Goal: Task Accomplishment & Management: Complete application form

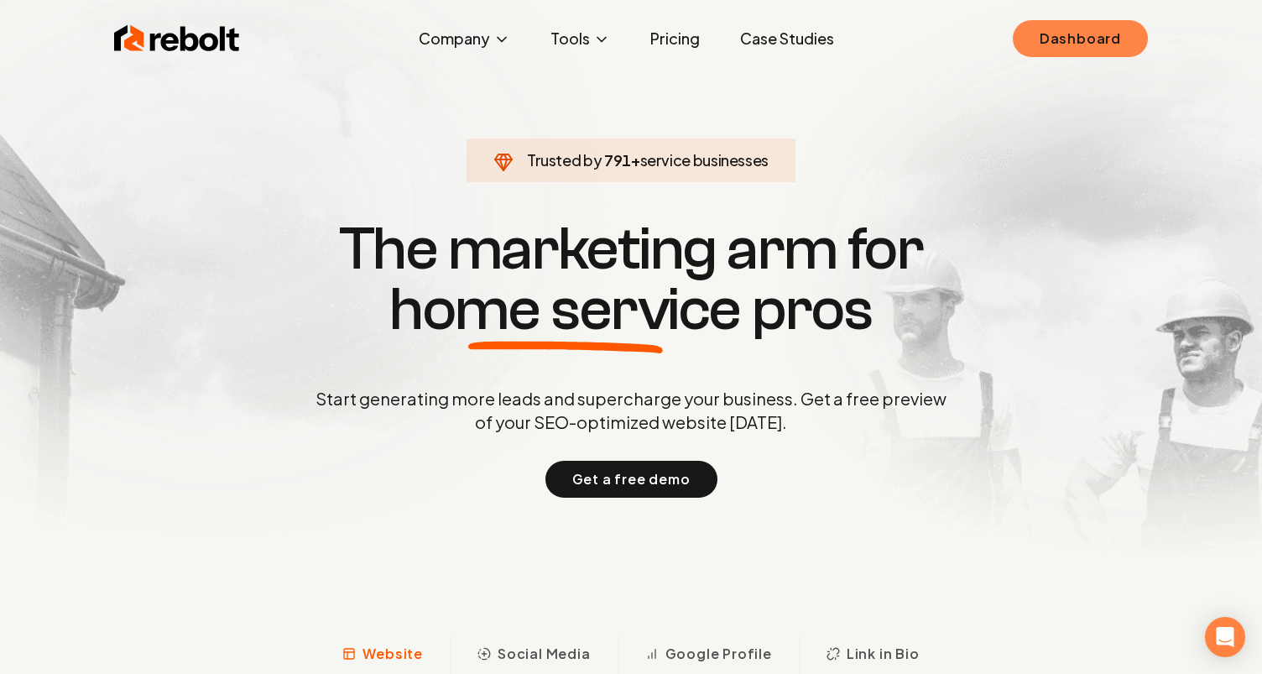
click at [1078, 50] on link "Dashboard" at bounding box center [1080, 38] width 135 height 37
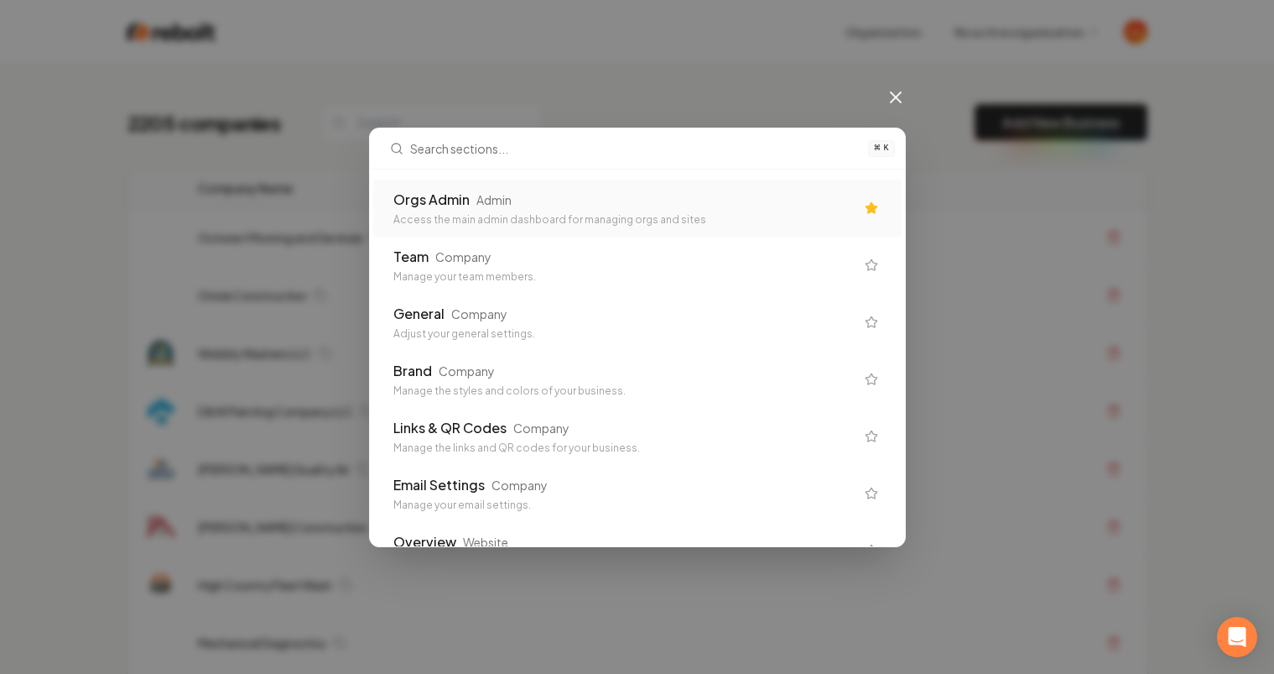
click at [436, 207] on div "Orgs Admin" at bounding box center [431, 200] width 76 height 20
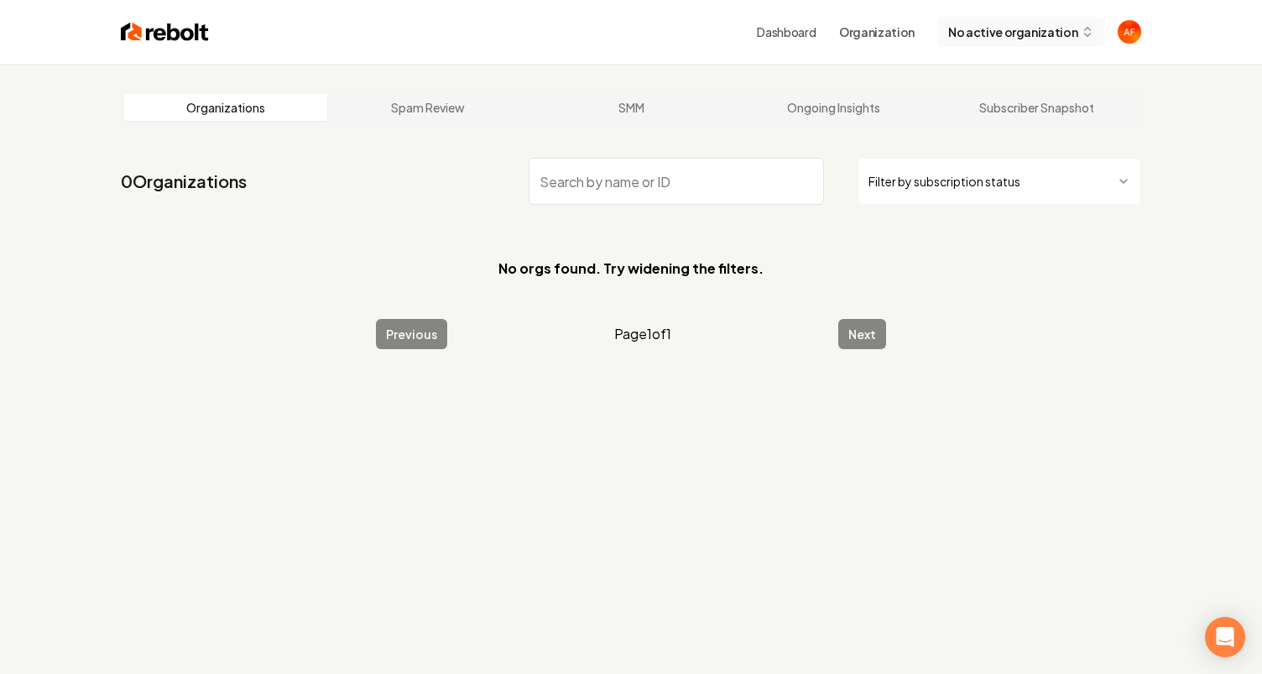
click at [1023, 44] on button "No active organization" at bounding box center [1021, 32] width 166 height 30
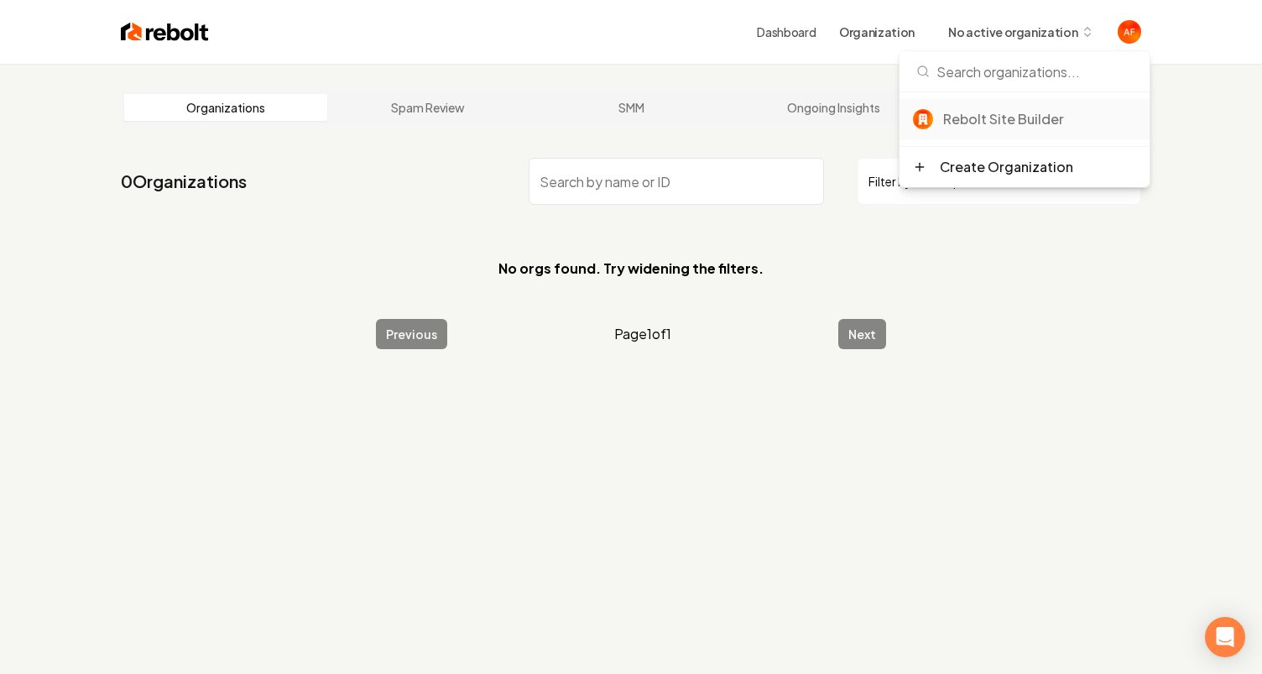
click at [990, 128] on div "Rebolt Site Builder" at bounding box center [1039, 119] width 193 height 20
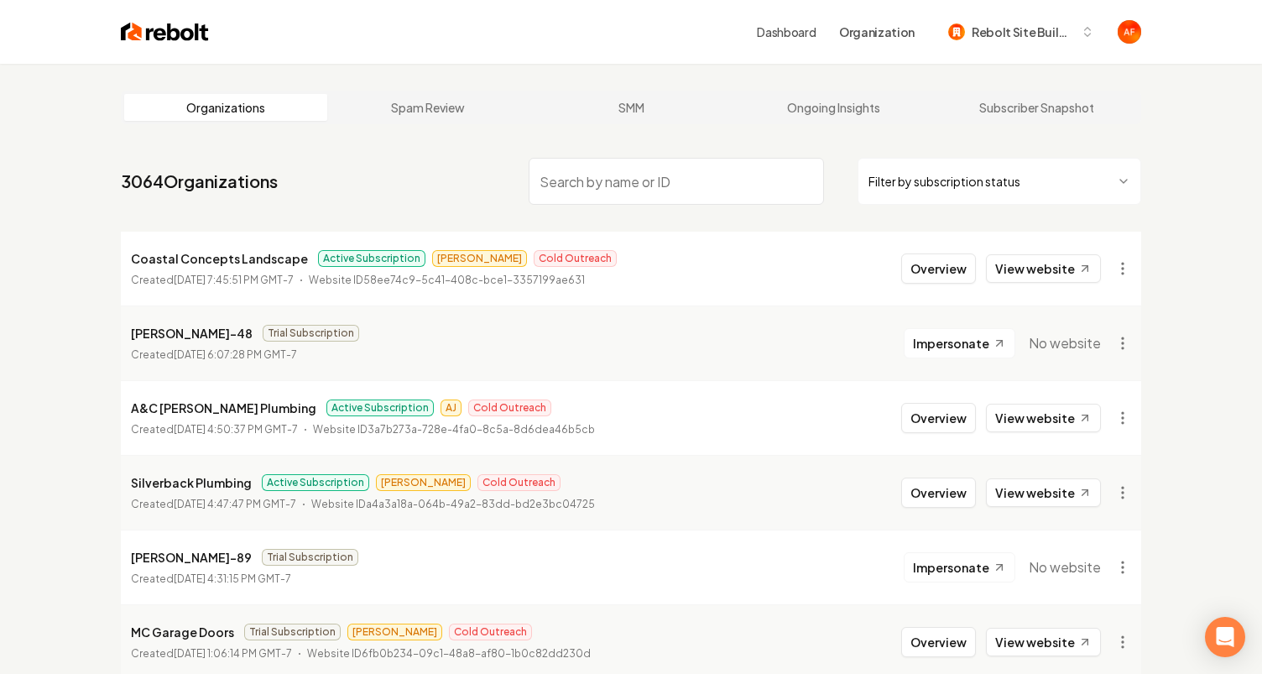
click at [602, 178] on input "search" at bounding box center [676, 181] width 295 height 47
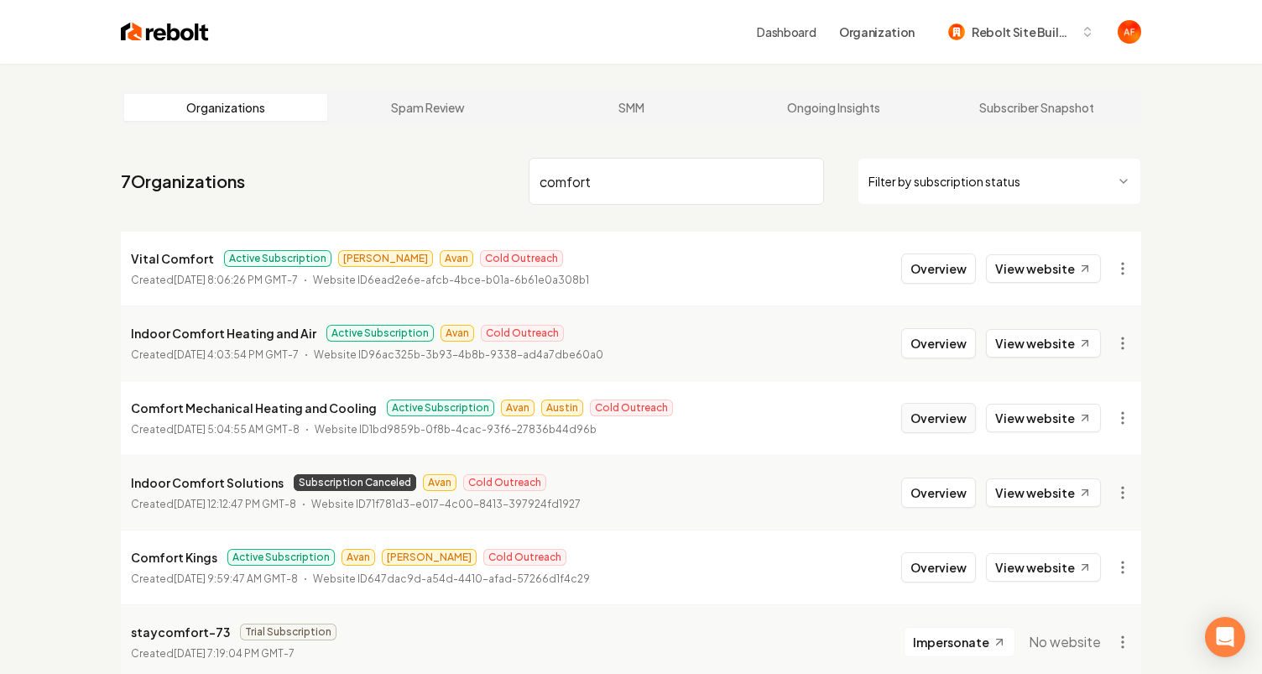
type input "comfort"
click at [919, 415] on button "Overview" at bounding box center [938, 418] width 75 height 30
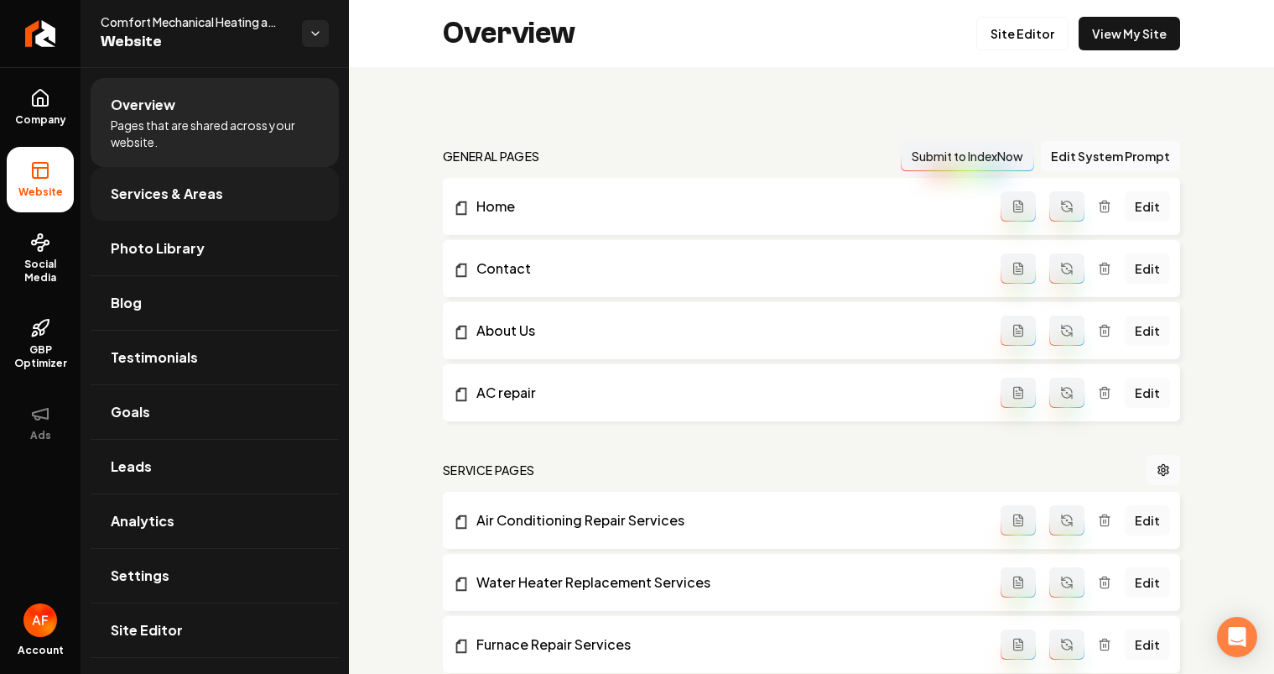
click at [248, 180] on link "Services & Areas" at bounding box center [215, 194] width 248 height 54
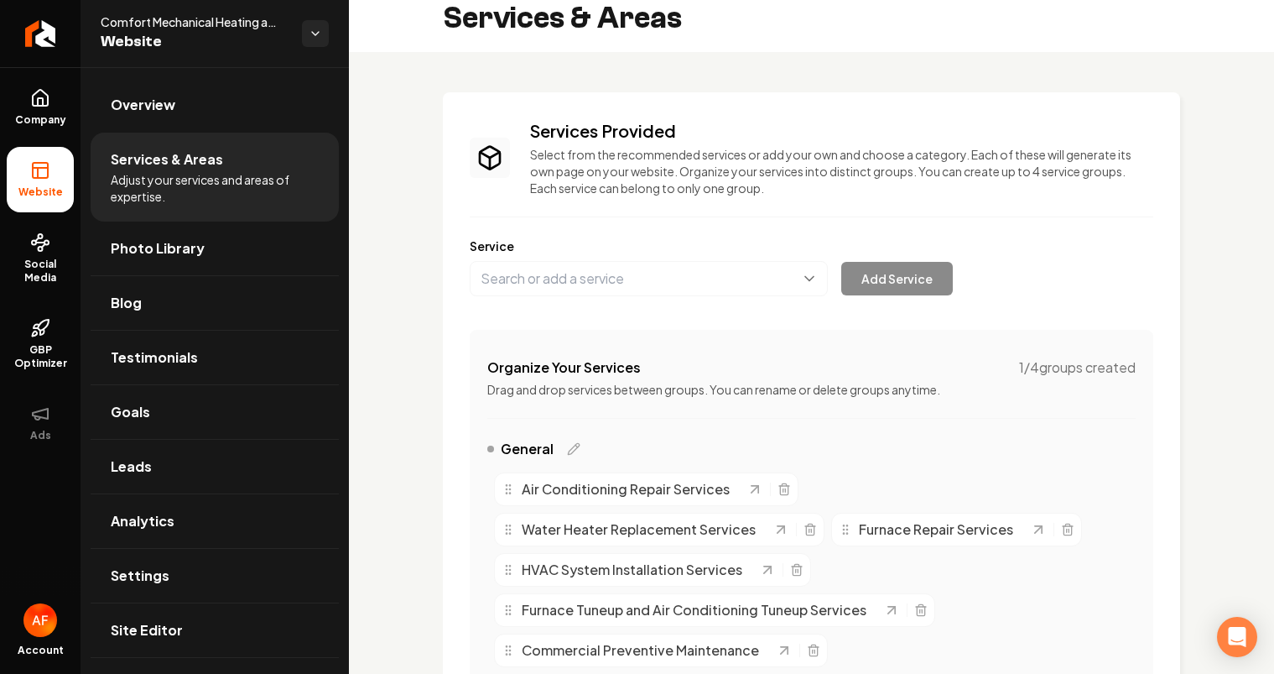
scroll to position [32, 0]
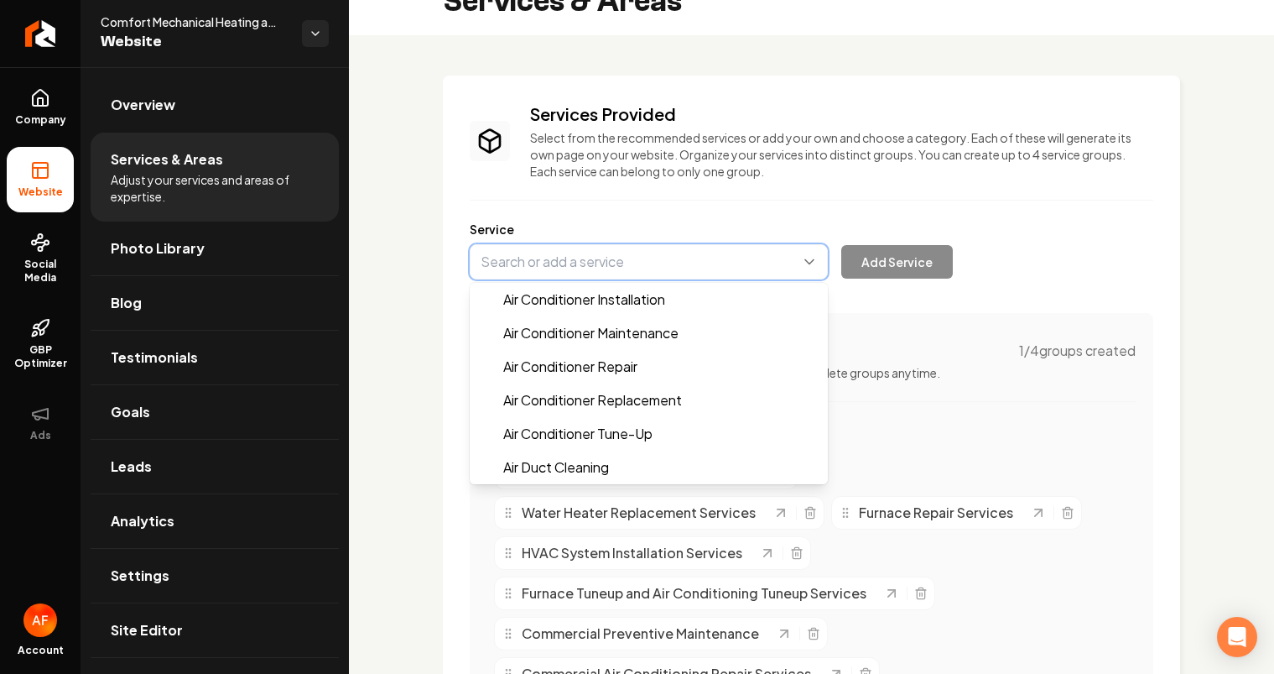
click at [569, 268] on button "Main content area" at bounding box center [649, 261] width 358 height 35
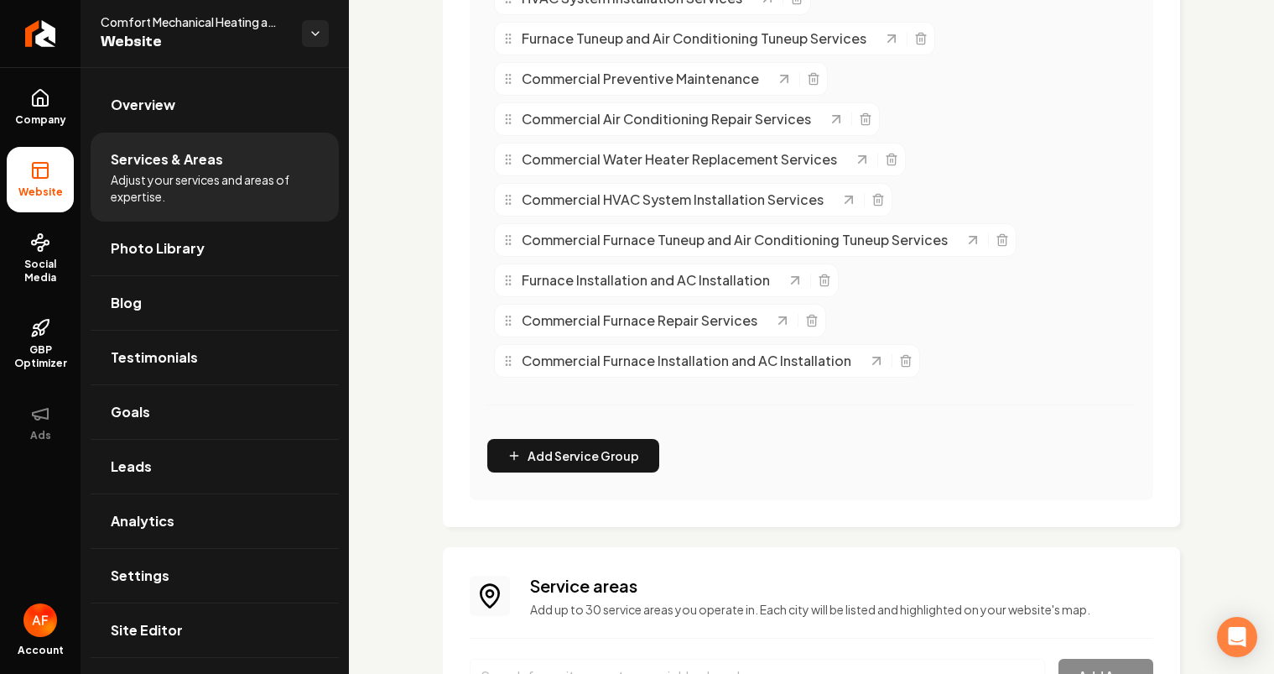
click at [896, 399] on div "Services Provided Select from the recommended services or add your own and choo…" at bounding box center [812, 24] width 684 height 952
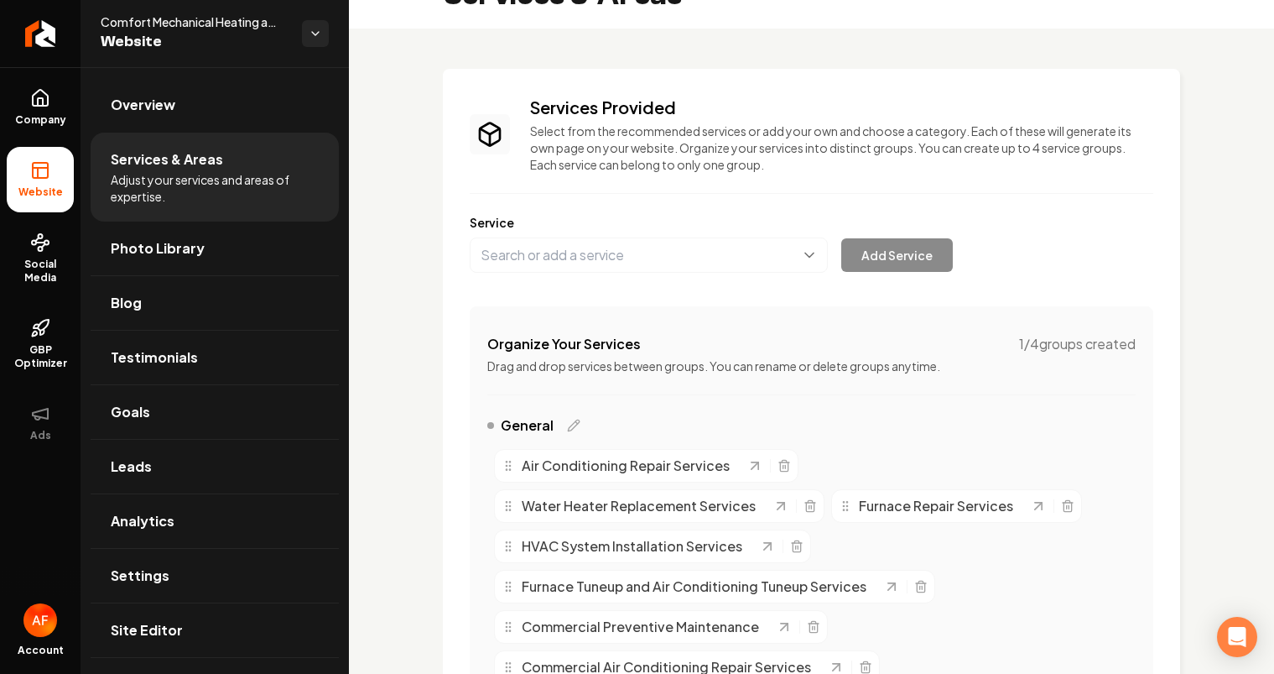
click at [628, 219] on label "Service" at bounding box center [812, 222] width 684 height 17
click at [628, 223] on label "Service" at bounding box center [812, 222] width 684 height 17
click at [617, 242] on button "Main content area" at bounding box center [649, 254] width 358 height 35
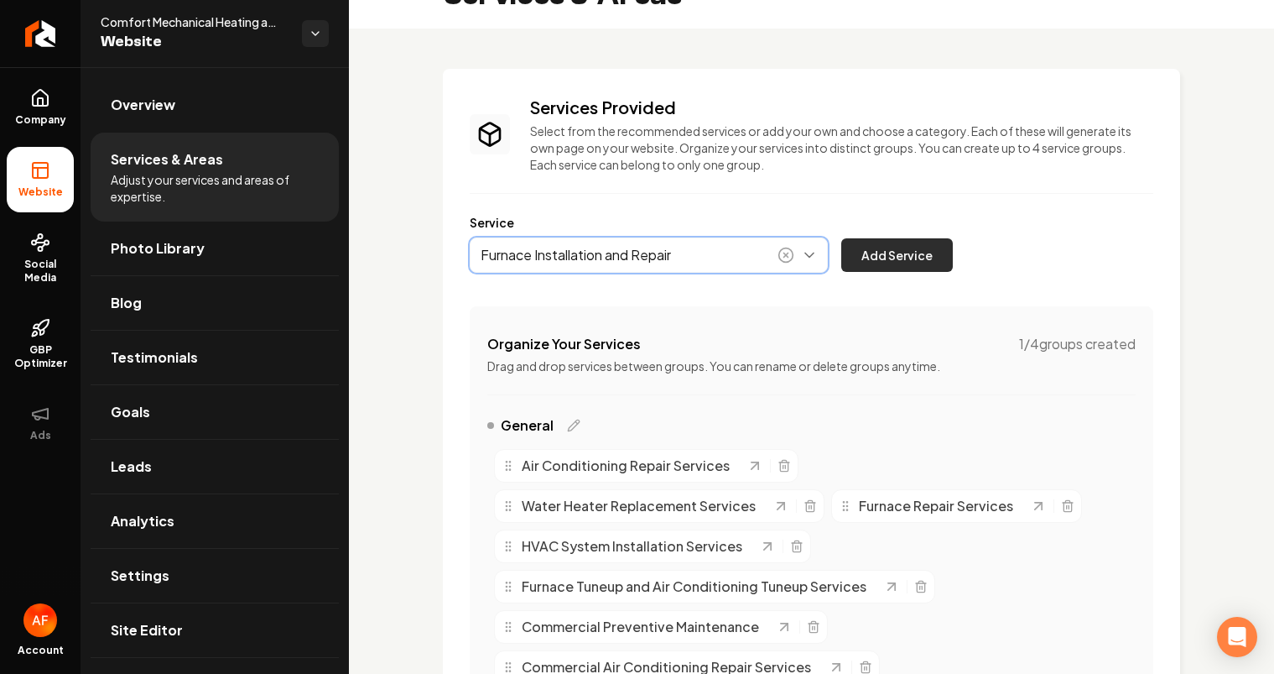
type input "Furnace Installation and Repair"
click at [909, 252] on button "Add Service" at bounding box center [897, 255] width 112 height 34
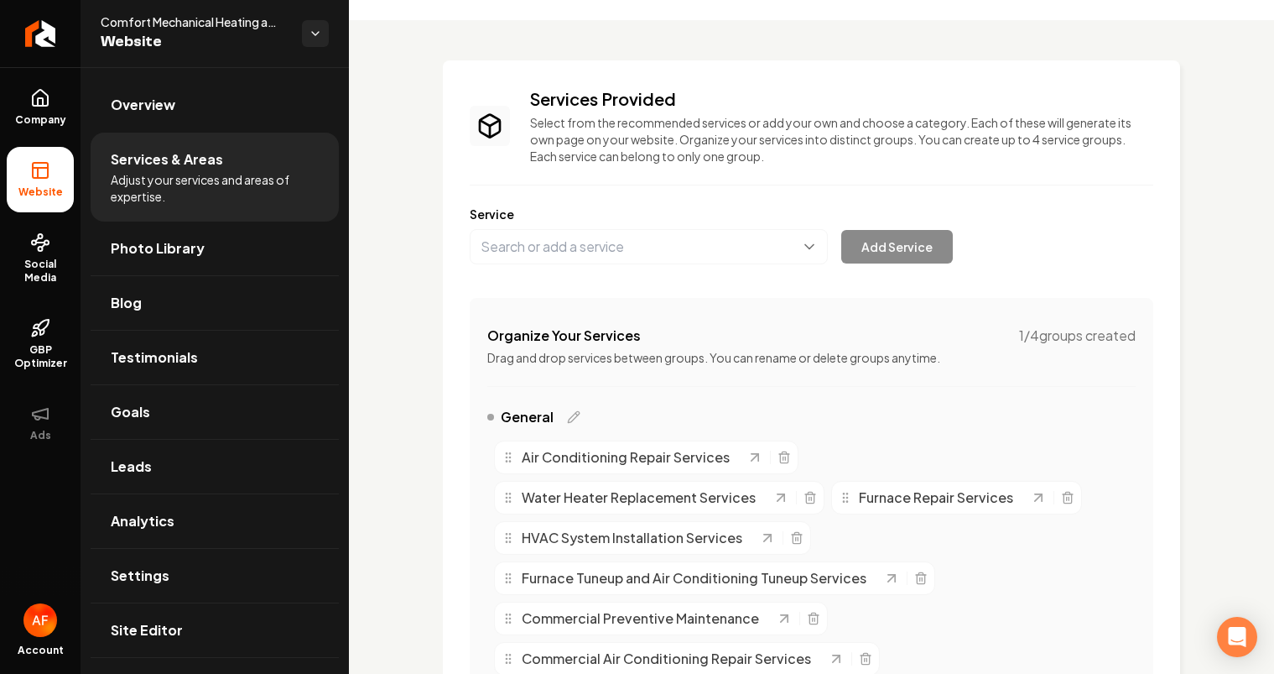
scroll to position [0, 0]
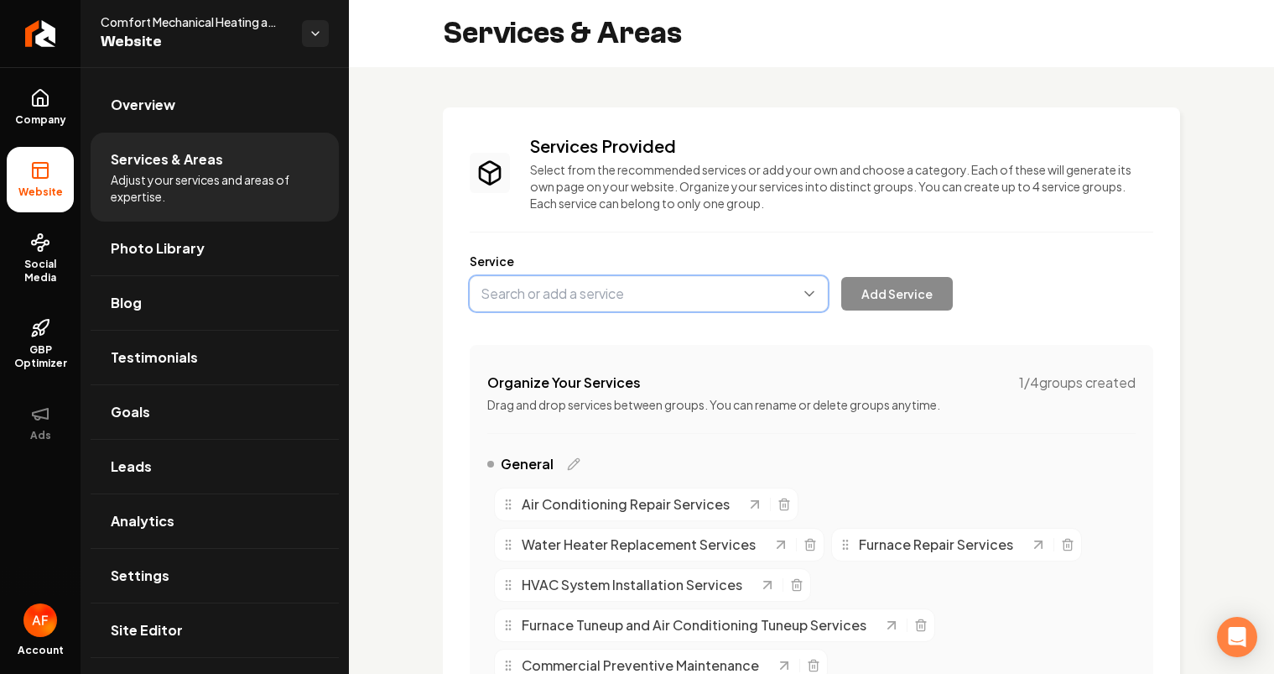
click at [622, 279] on button "Main content area" at bounding box center [649, 293] width 358 height 35
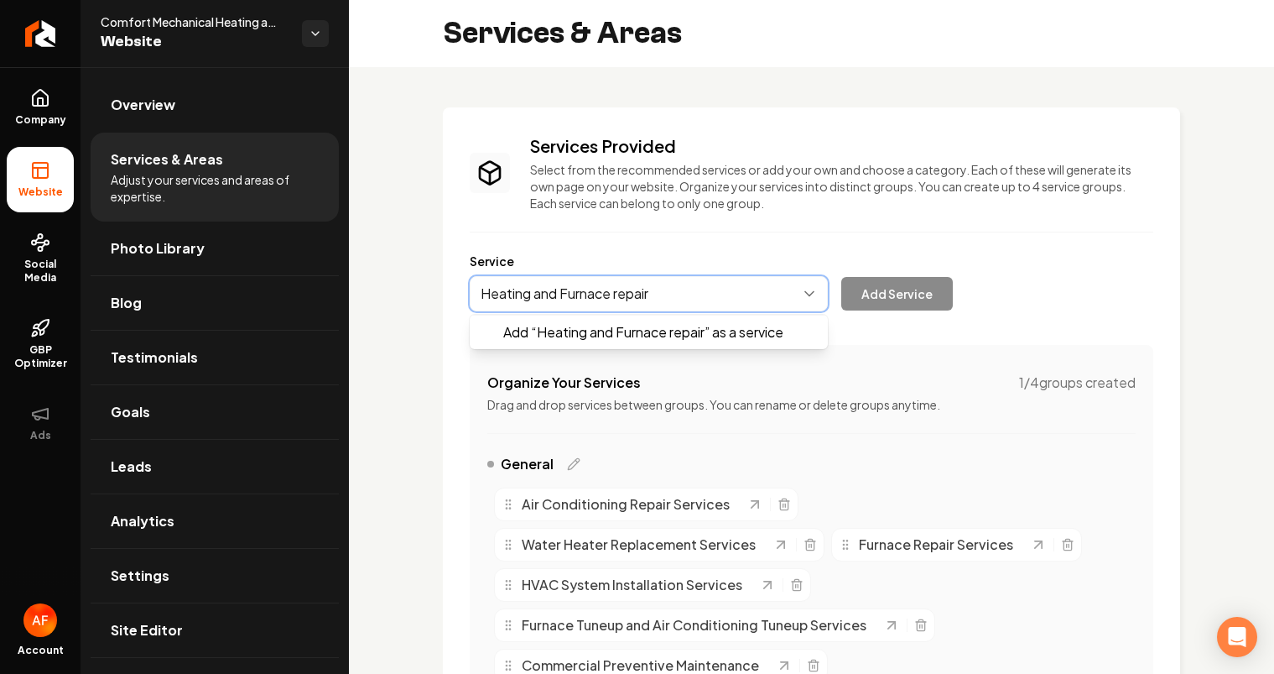
type input "Heating and Furnace repair"
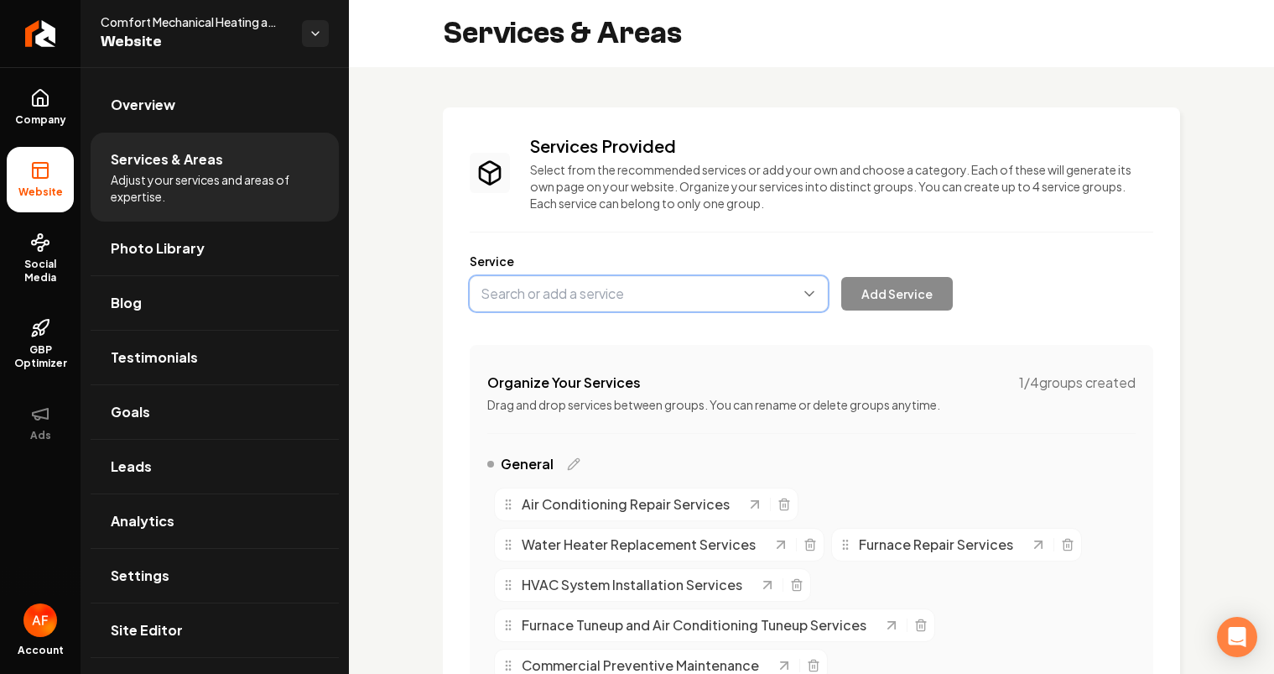
drag, startPoint x: 618, startPoint y: 297, endPoint x: 726, endPoint y: 169, distance: 167.2
click at [618, 296] on button "Main content area" at bounding box center [649, 293] width 358 height 35
click at [710, 291] on button "Main content area" at bounding box center [649, 293] width 358 height 35
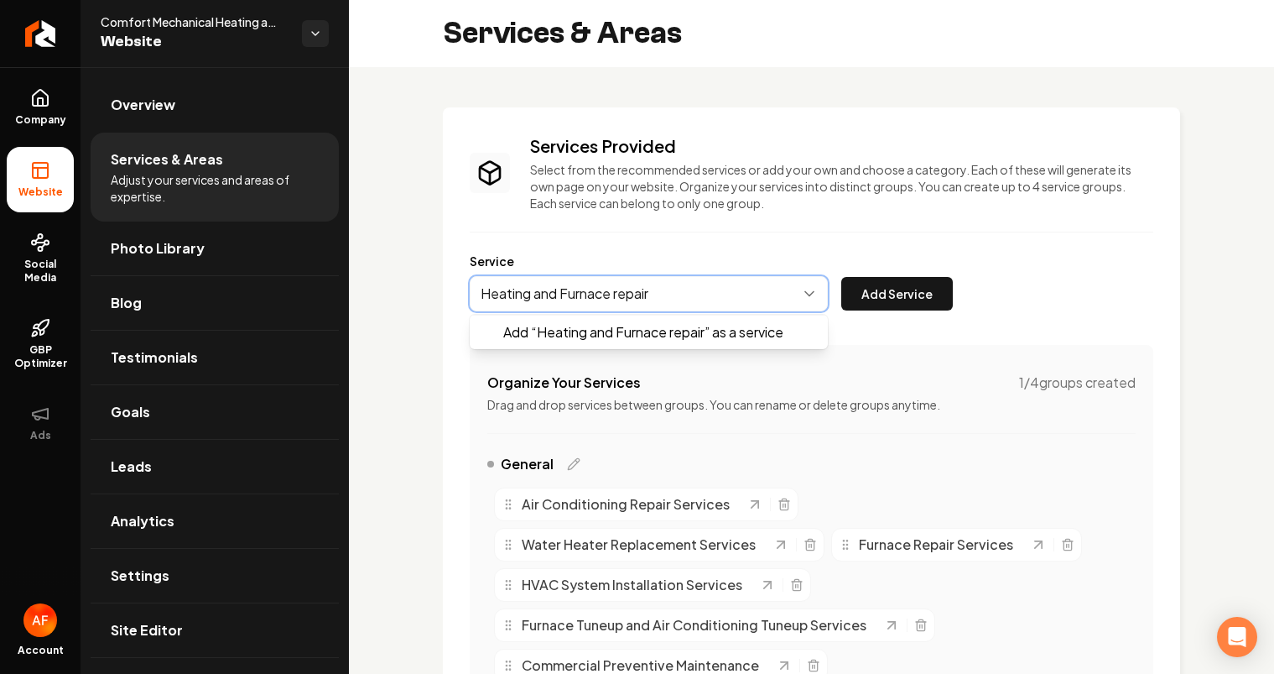
click at [618, 293] on button "Main content area" at bounding box center [649, 293] width 358 height 35
type input "Heating and Furnace repair"
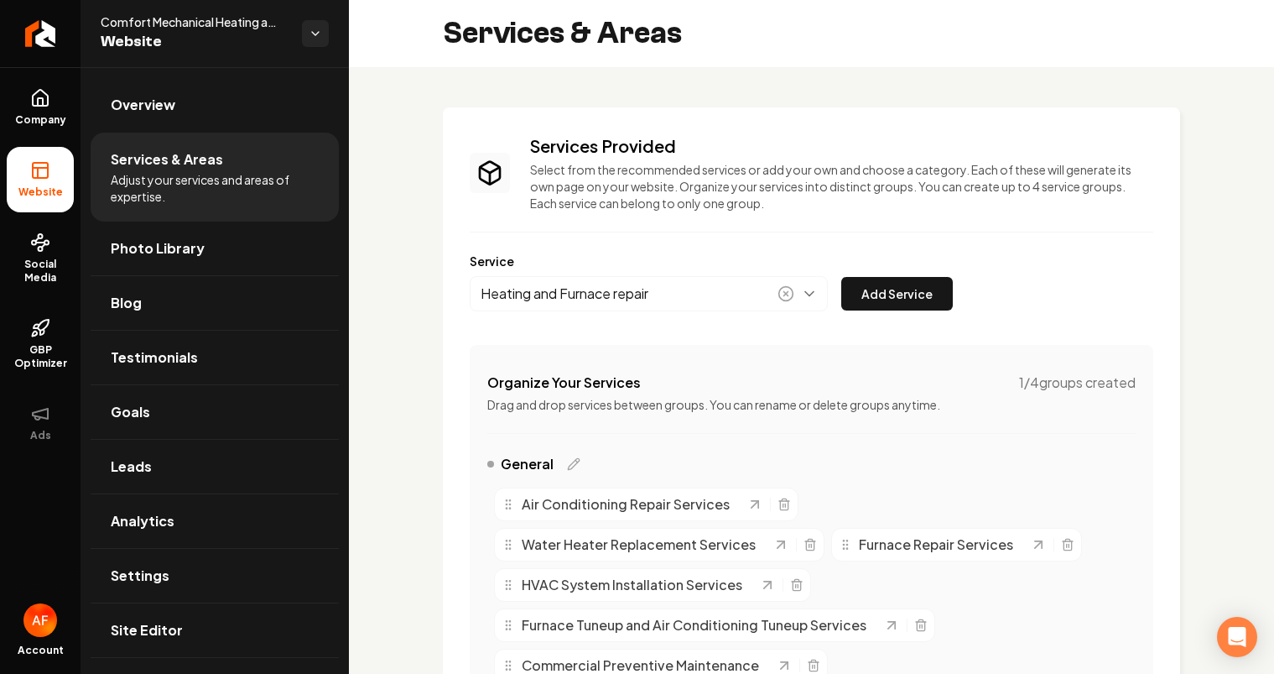
click at [926, 290] on div "Heating and Furnace repair Add Service" at bounding box center [711, 293] width 483 height 35
click at [918, 293] on button "Add Service" at bounding box center [897, 294] width 112 height 34
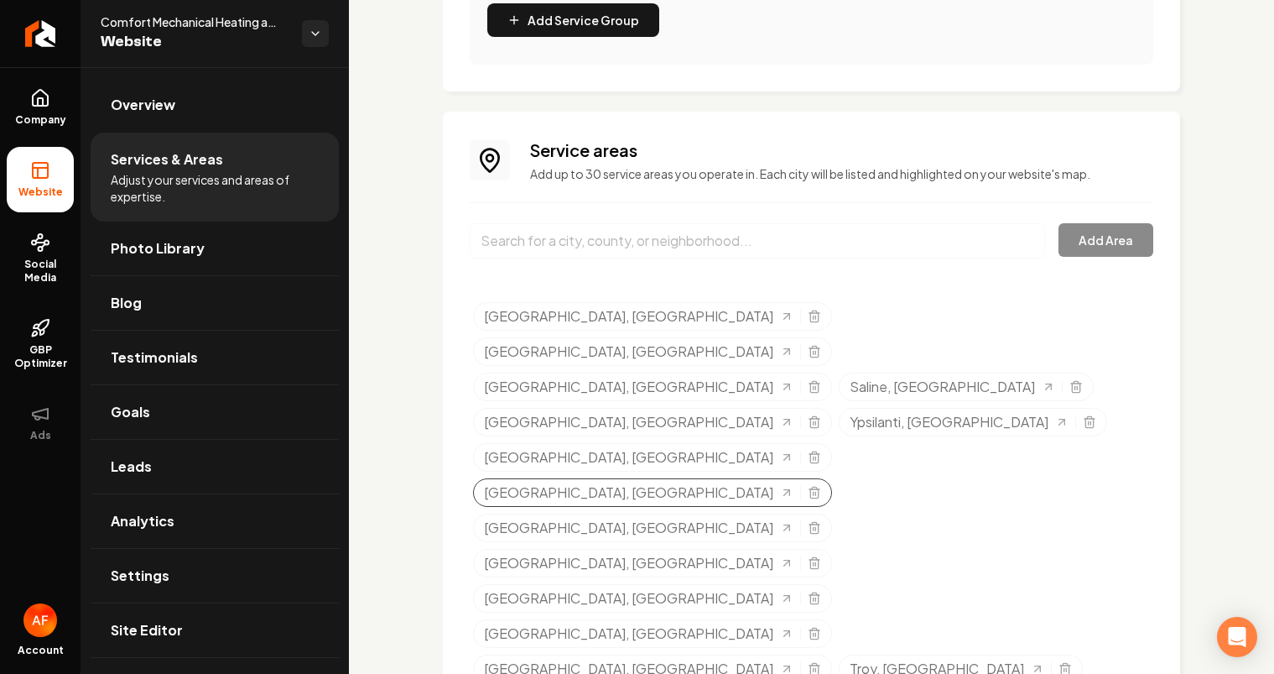
scroll to position [1075, 0]
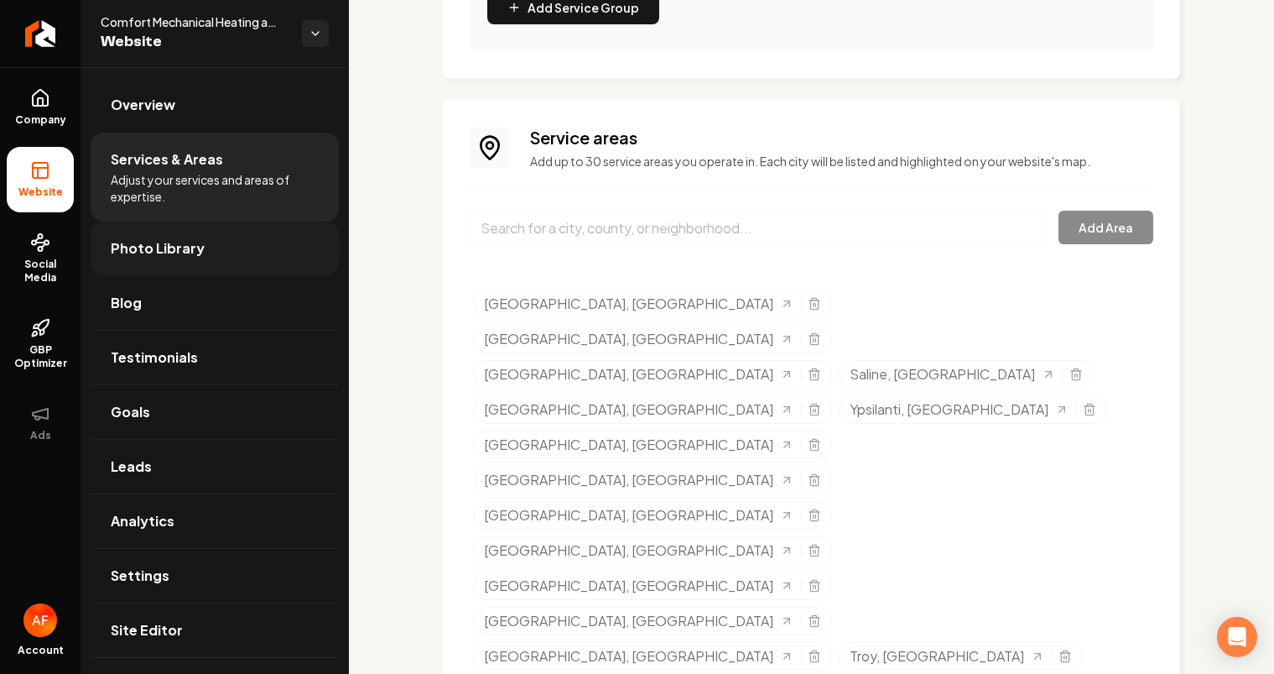
click at [251, 238] on link "Photo Library" at bounding box center [215, 248] width 248 height 54
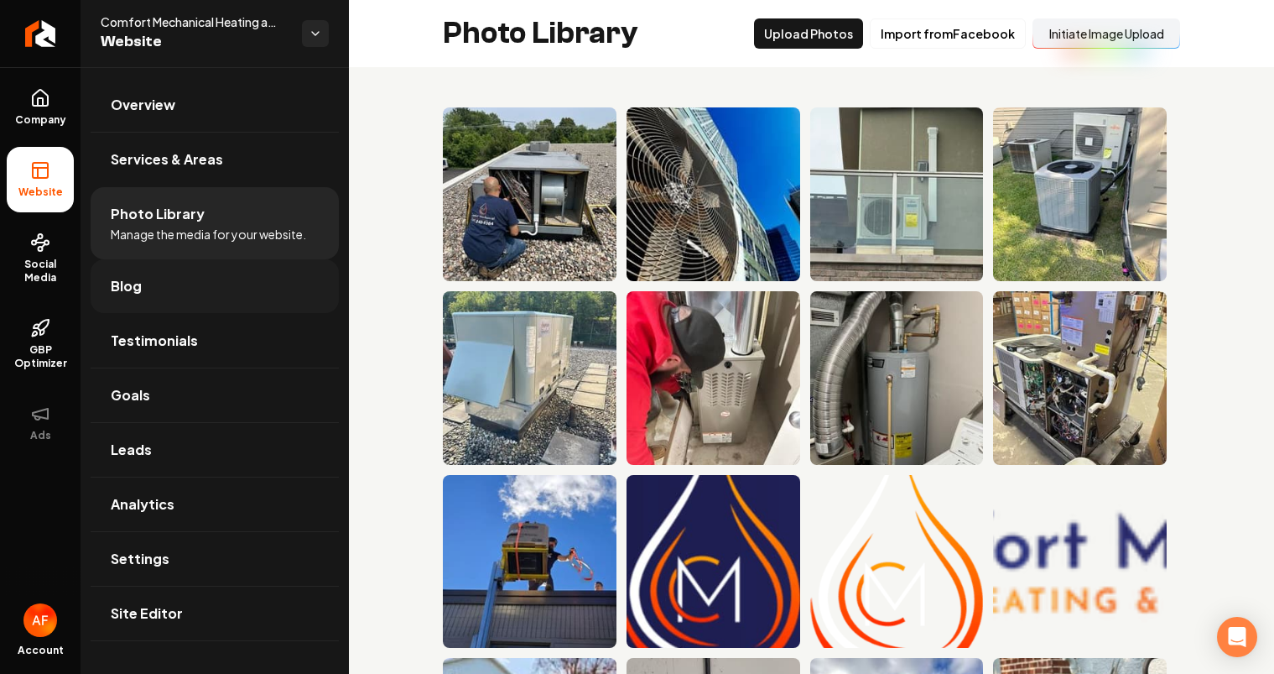
click at [221, 279] on link "Blog" at bounding box center [215, 286] width 248 height 54
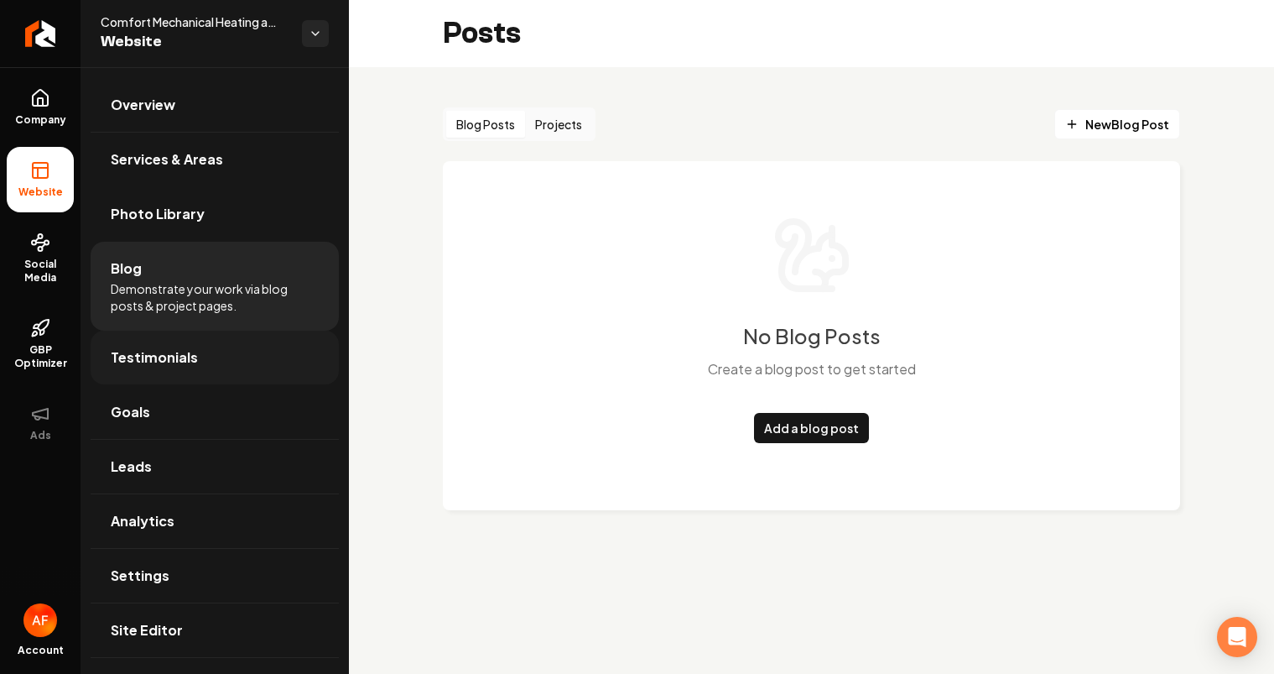
click at [222, 331] on link "Testimonials" at bounding box center [215, 358] width 248 height 54
click at [203, 101] on link "Overview" at bounding box center [215, 105] width 248 height 54
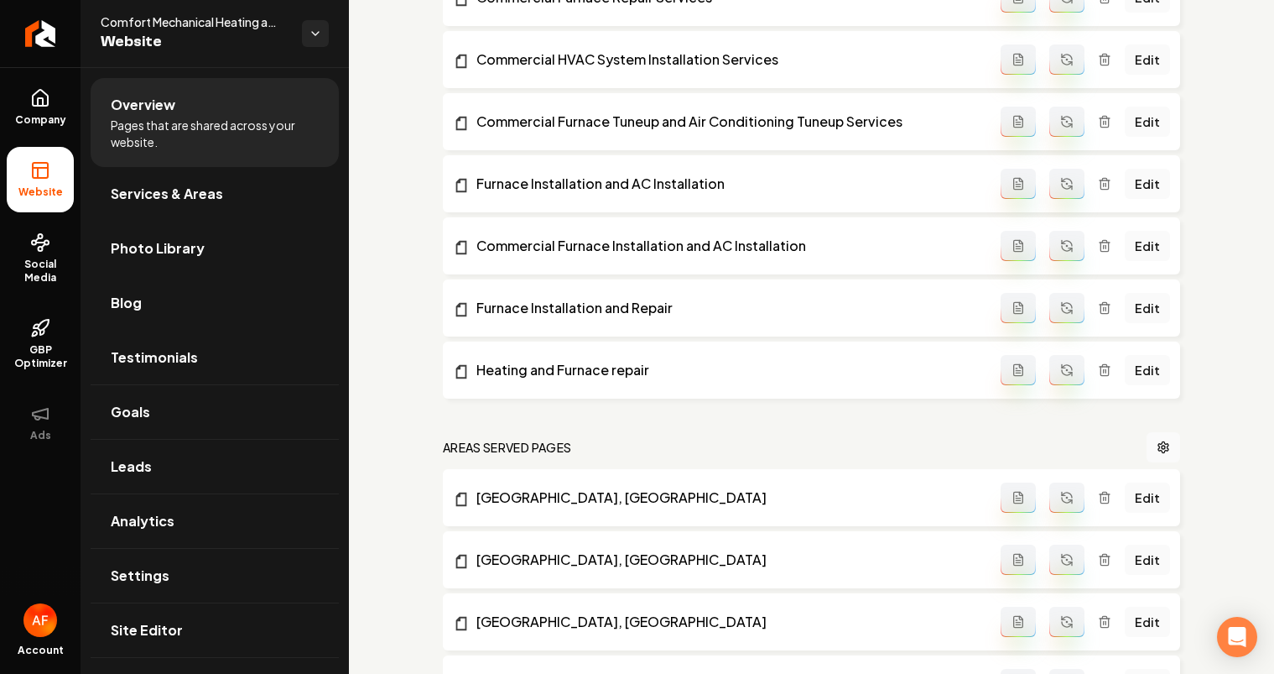
scroll to position [1341, 0]
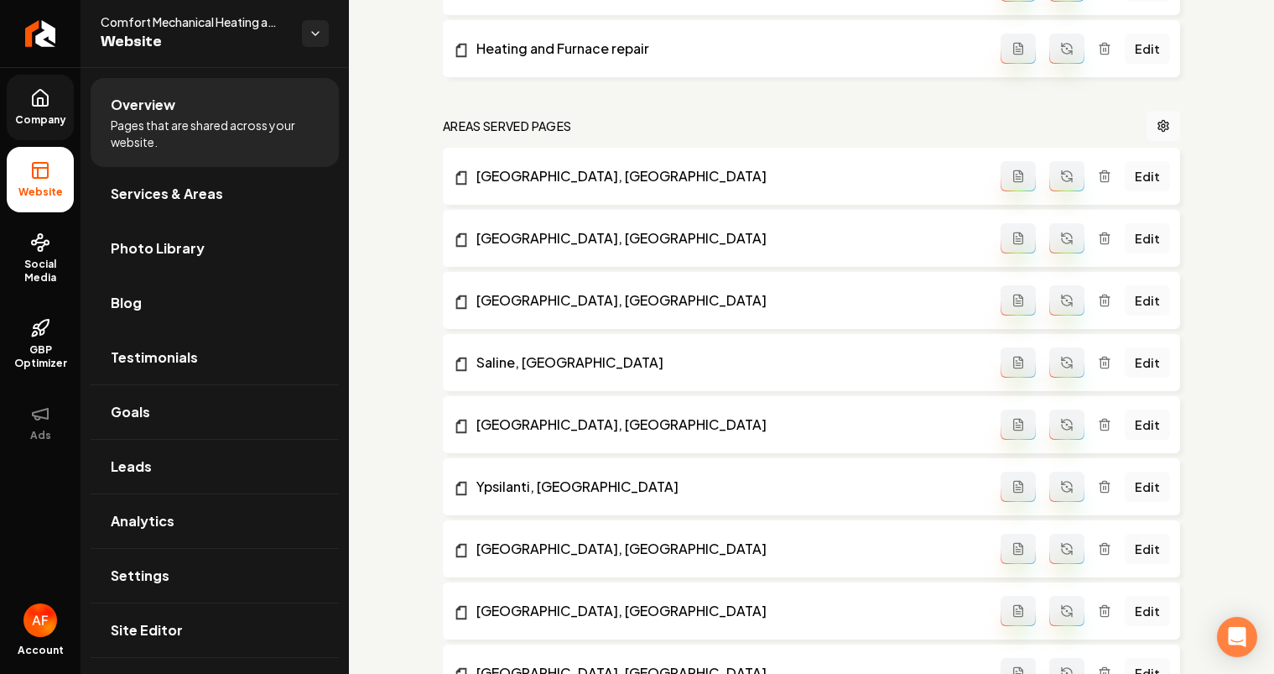
click at [52, 103] on link "Company" at bounding box center [40, 107] width 67 height 65
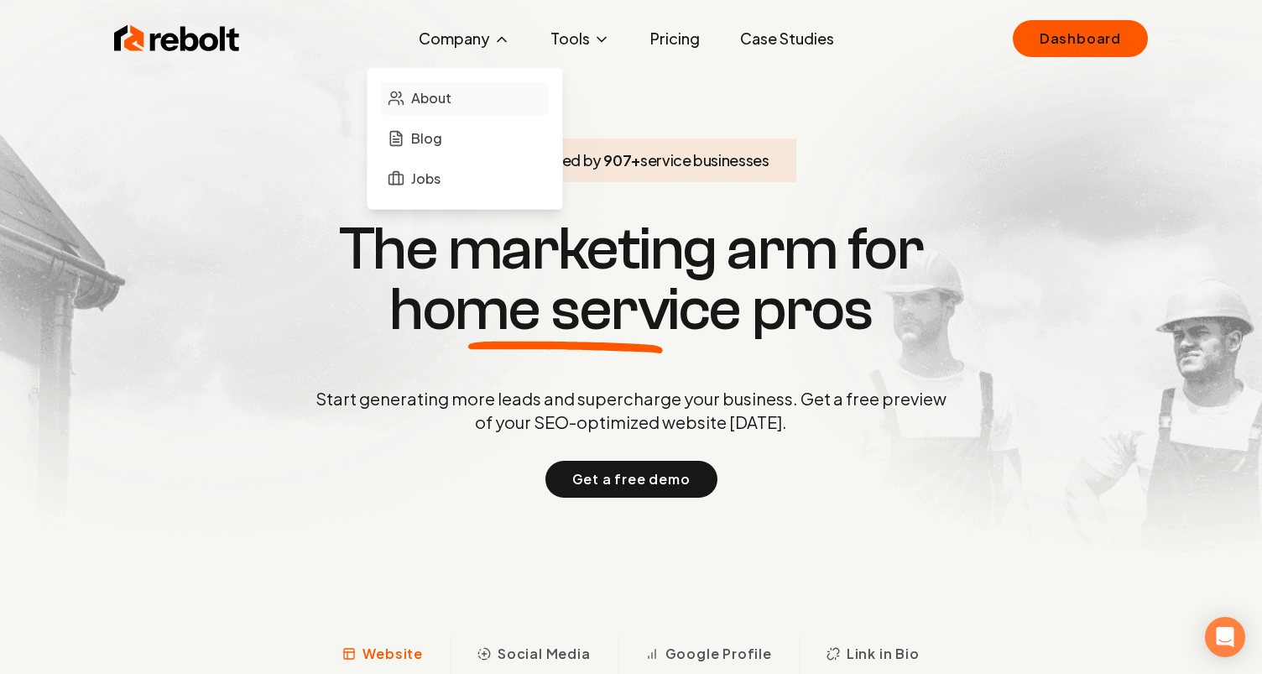
click at [488, 107] on link "About" at bounding box center [465, 98] width 168 height 34
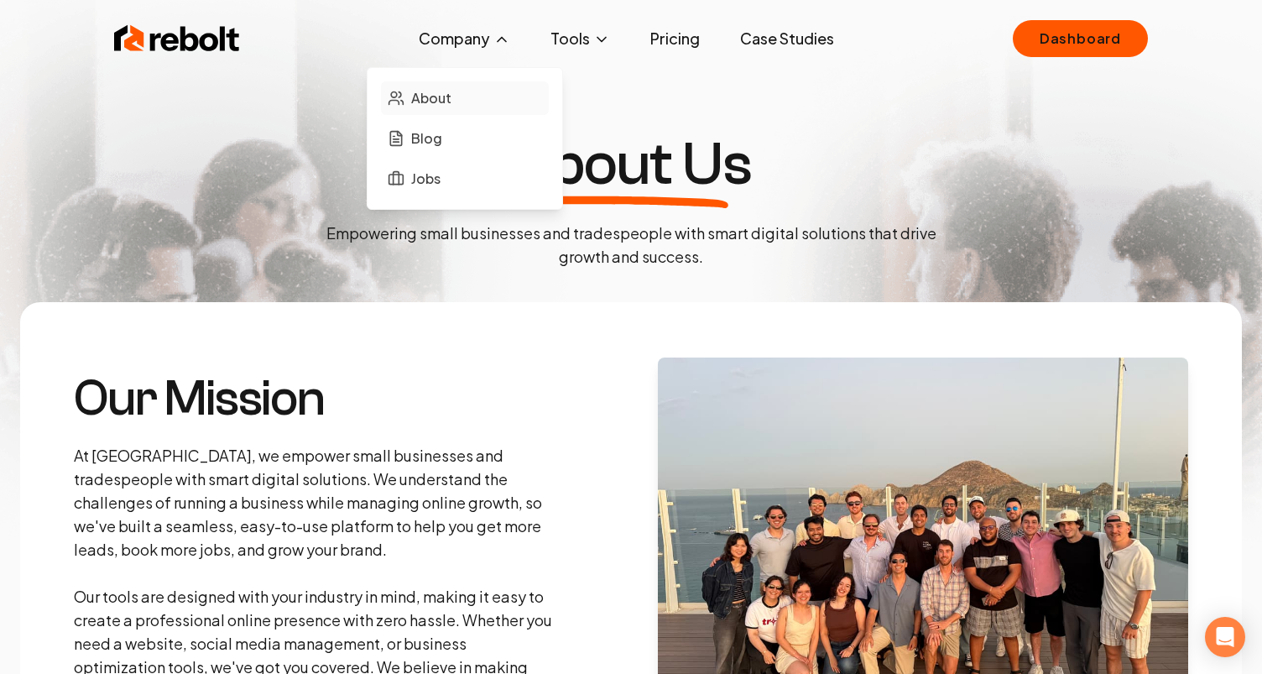
click at [440, 98] on span "About" at bounding box center [431, 98] width 40 height 20
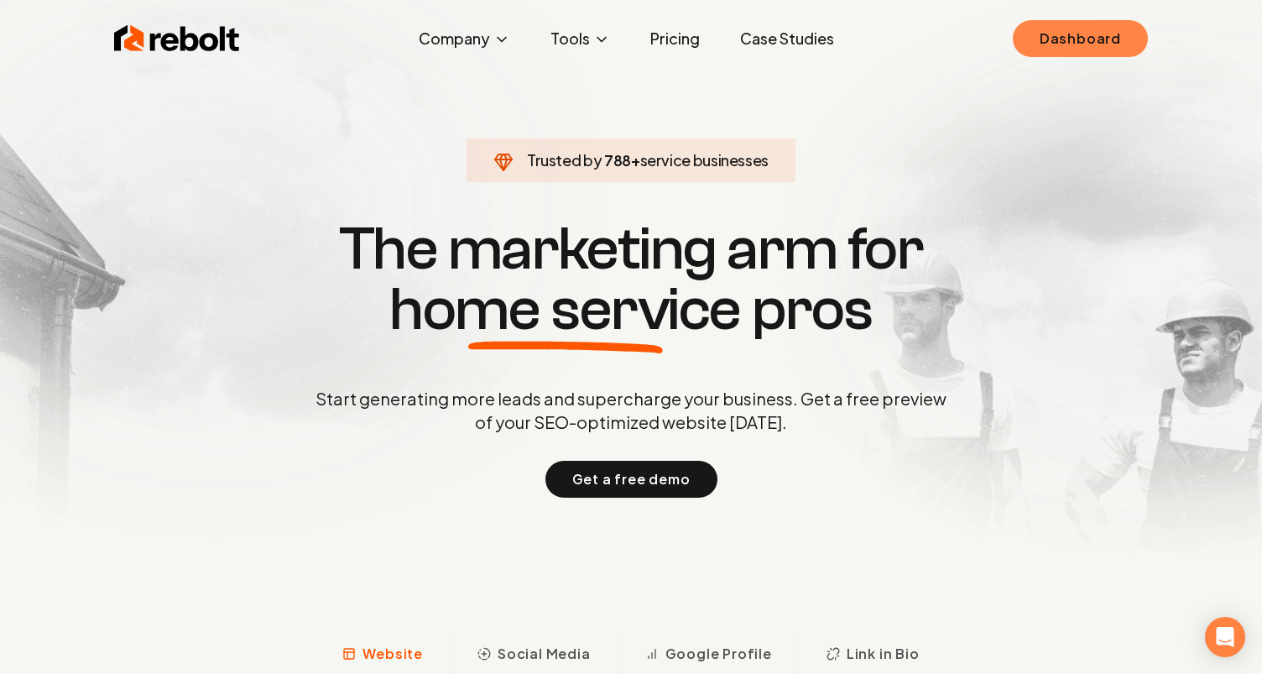
click at [1064, 35] on link "Dashboard" at bounding box center [1080, 38] width 135 height 37
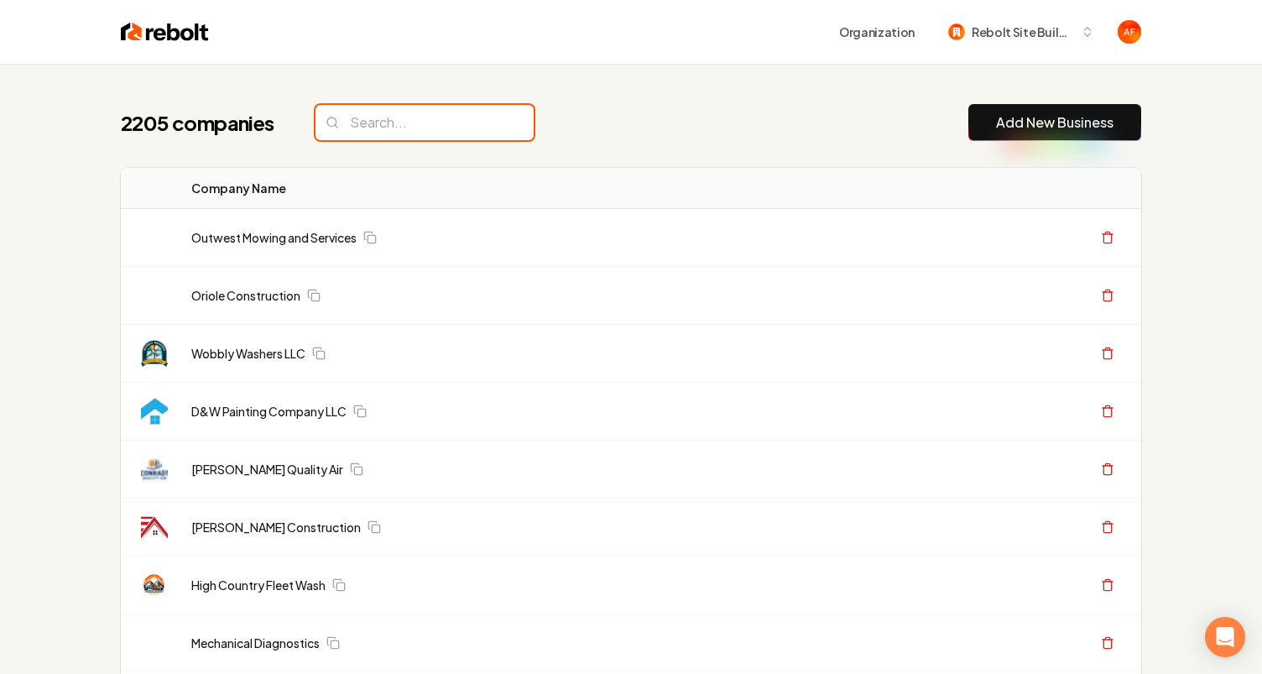
click at [328, 122] on input "search" at bounding box center [424, 122] width 218 height 35
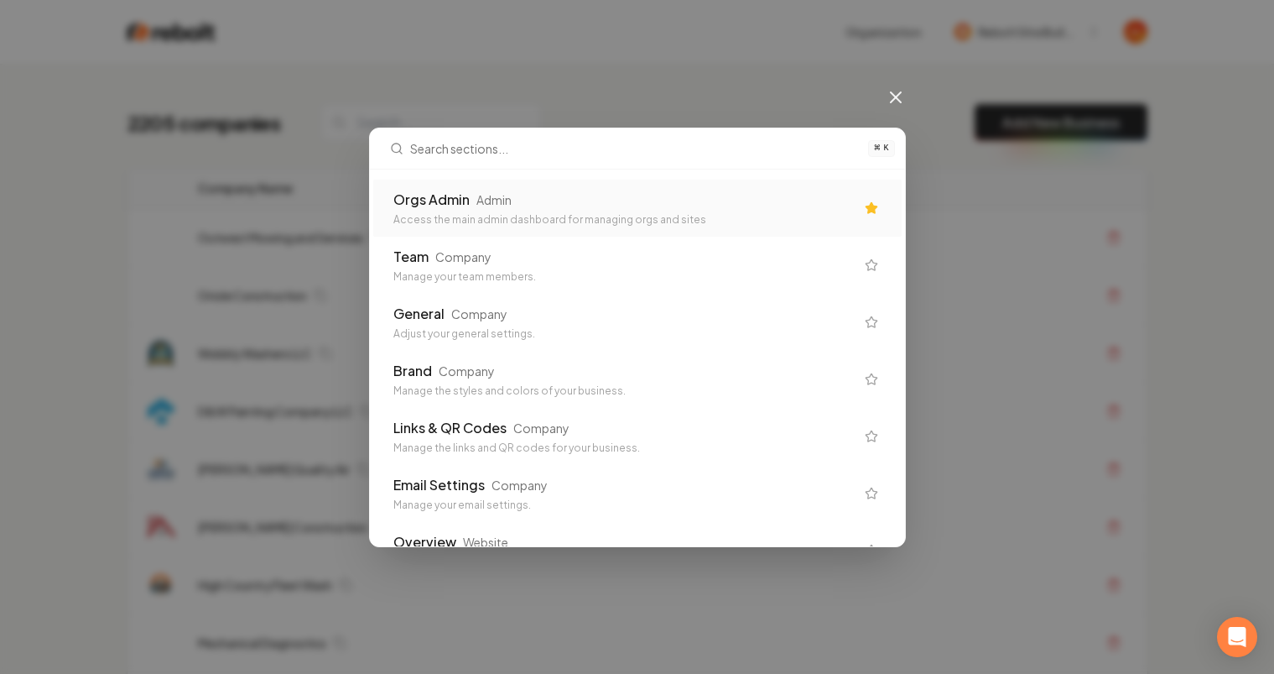
click at [571, 194] on div "Orgs Admin Admin" at bounding box center [623, 200] width 461 height 20
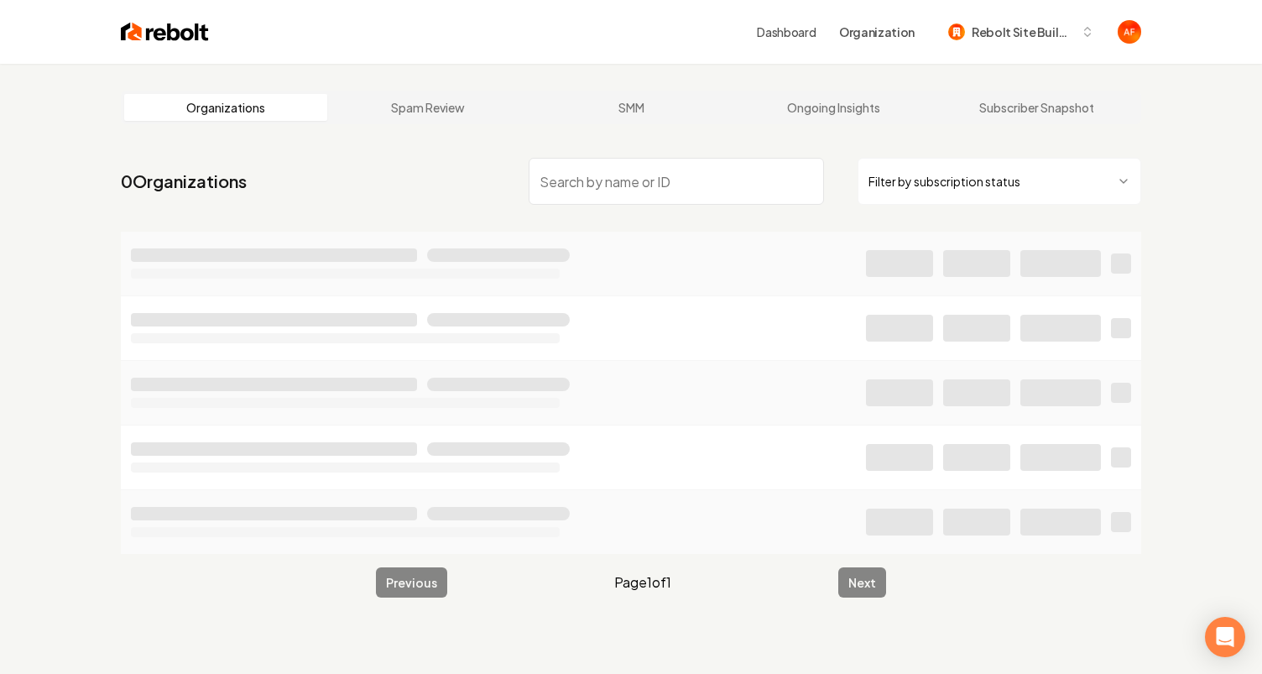
drag, startPoint x: 684, startPoint y: 195, endPoint x: 684, endPoint y: 184, distance: 11.7
click at [684, 195] on input "search" at bounding box center [676, 181] width 295 height 47
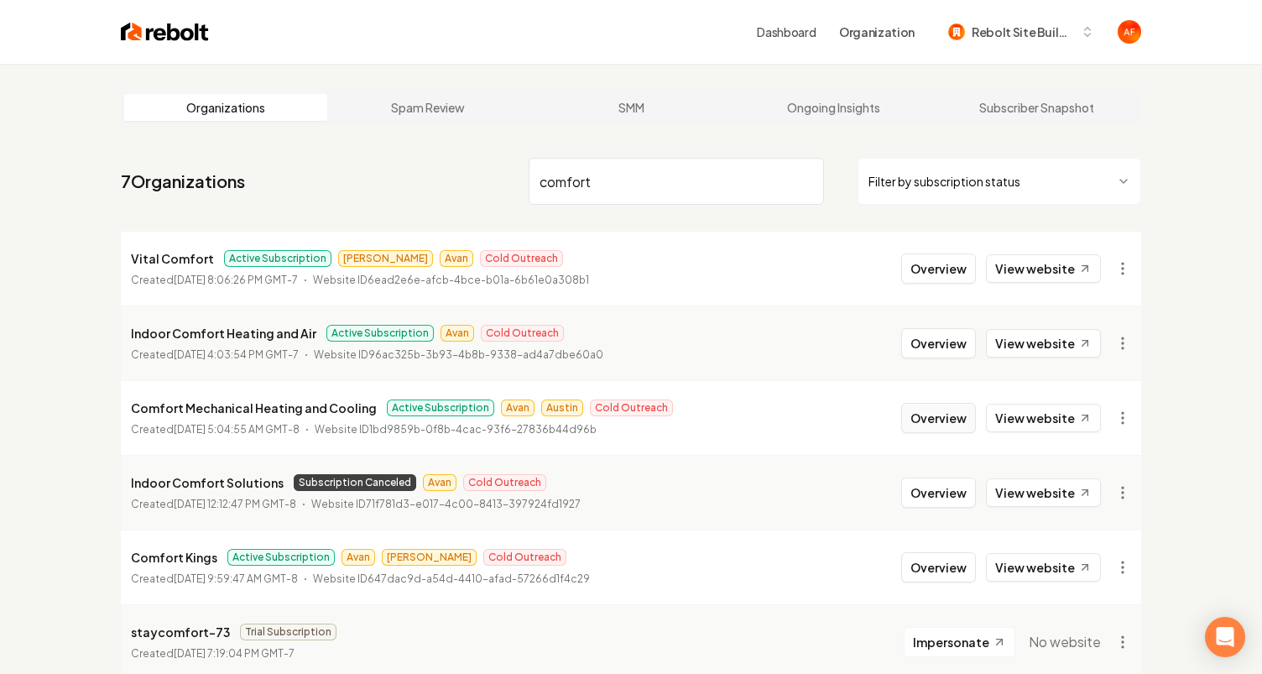
type input "comfort"
click at [956, 424] on button "Overview" at bounding box center [938, 418] width 75 height 30
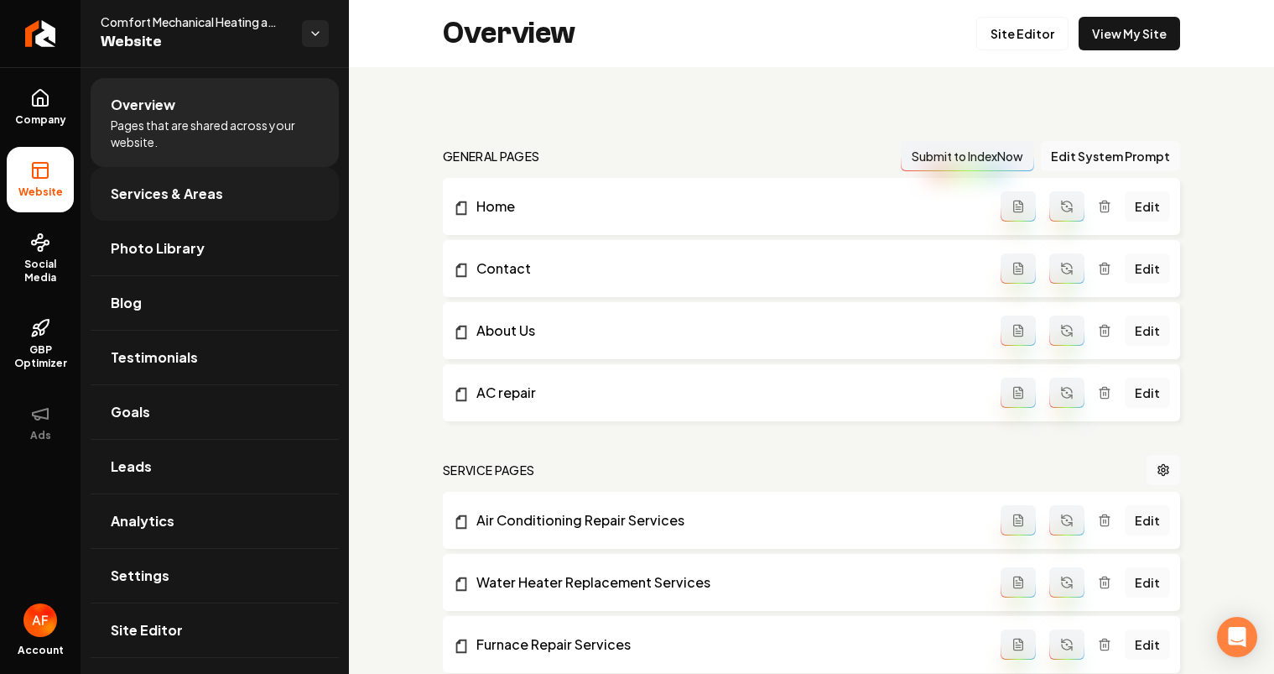
click at [134, 187] on span "Services & Areas" at bounding box center [167, 194] width 112 height 20
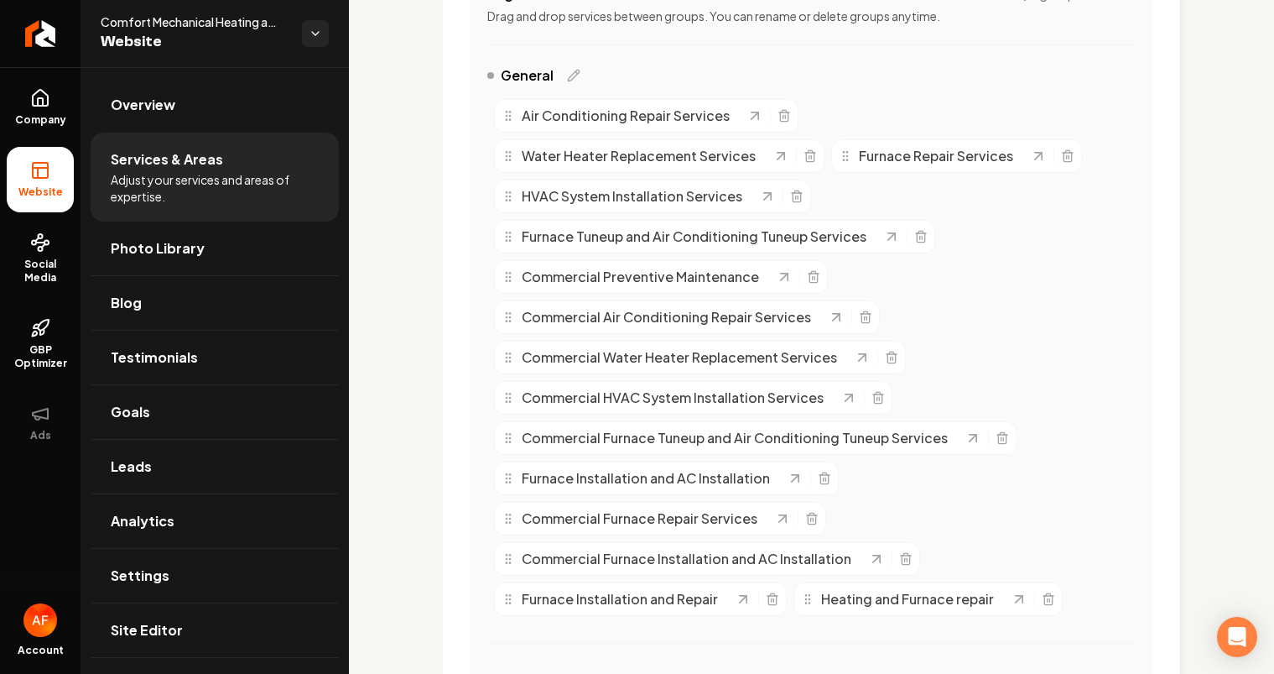
scroll to position [398, 0]
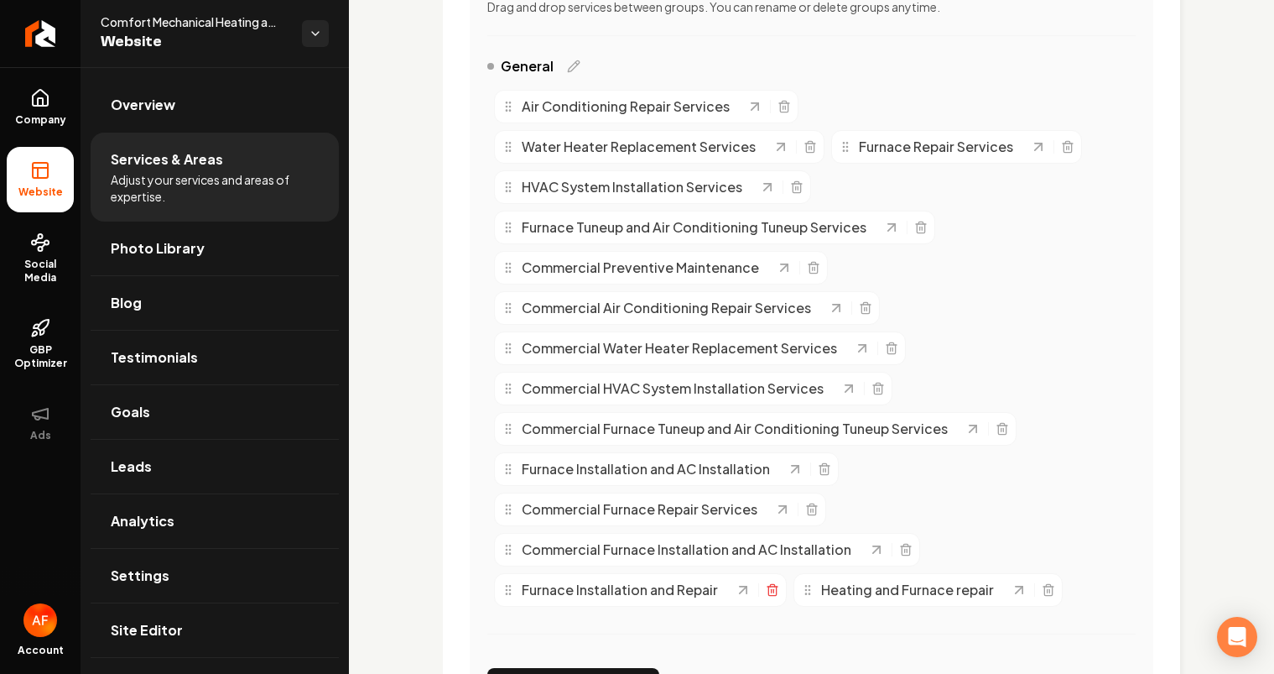
click at [766, 593] on icon "Main content area" at bounding box center [772, 589] width 13 height 13
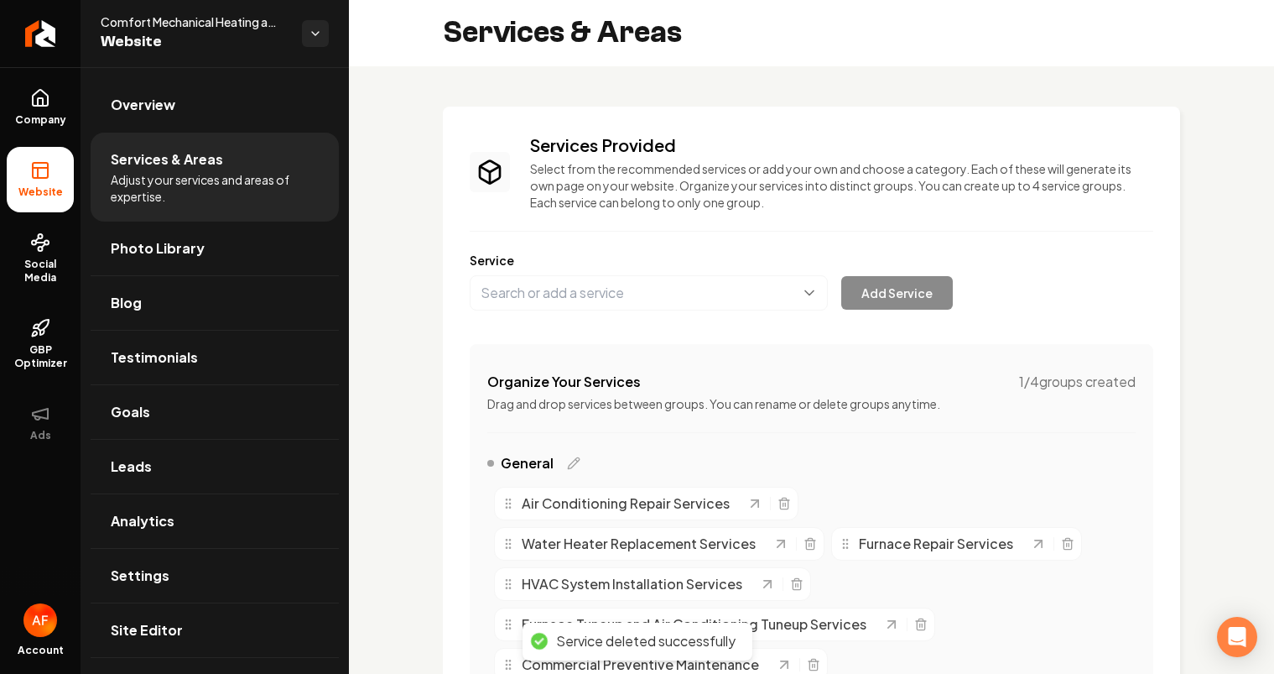
scroll to position [0, 0]
click at [616, 306] on button "Main content area" at bounding box center [649, 293] width 358 height 35
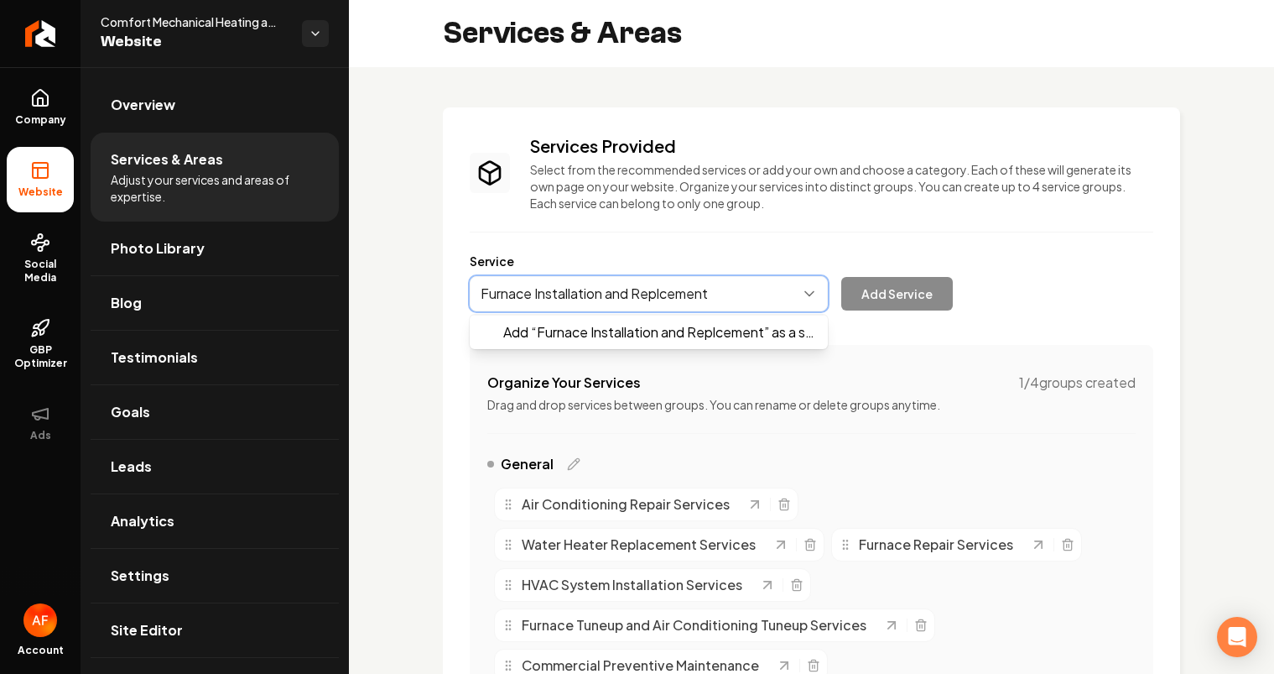
type input "Furnace Installation and Replcement"
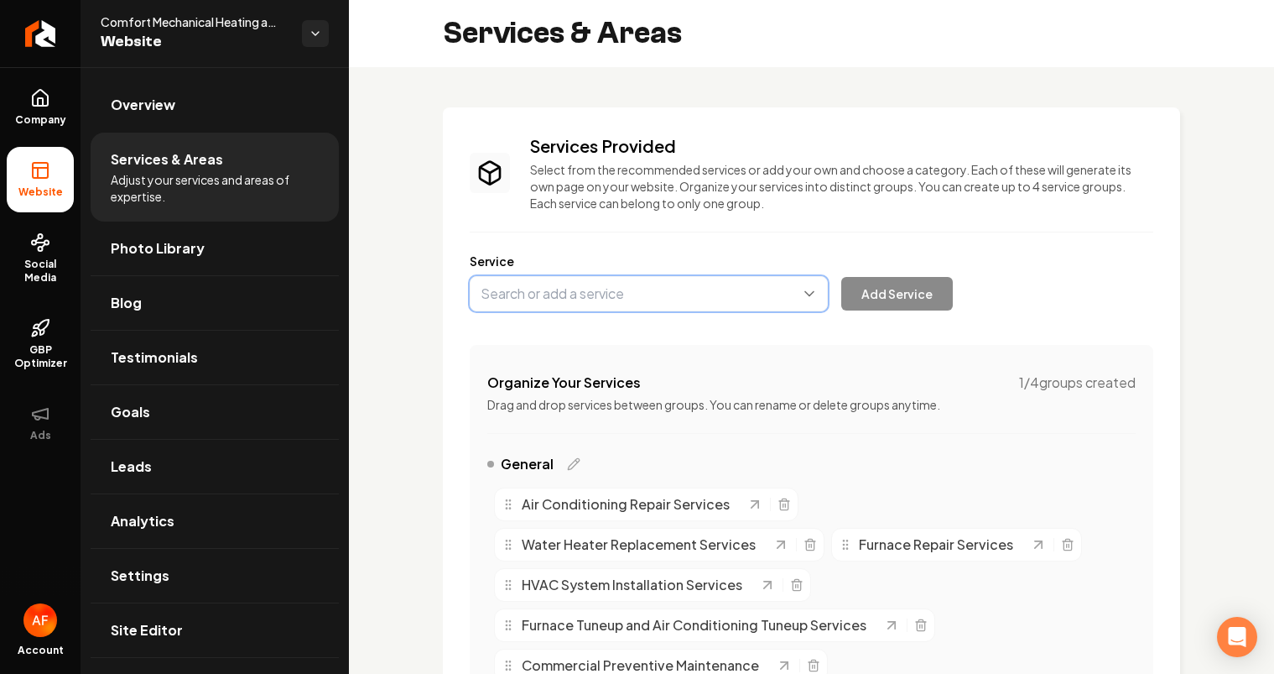
click at [657, 294] on button "Main content area" at bounding box center [649, 293] width 358 height 35
click at [654, 294] on button "Main content area" at bounding box center [649, 293] width 358 height 35
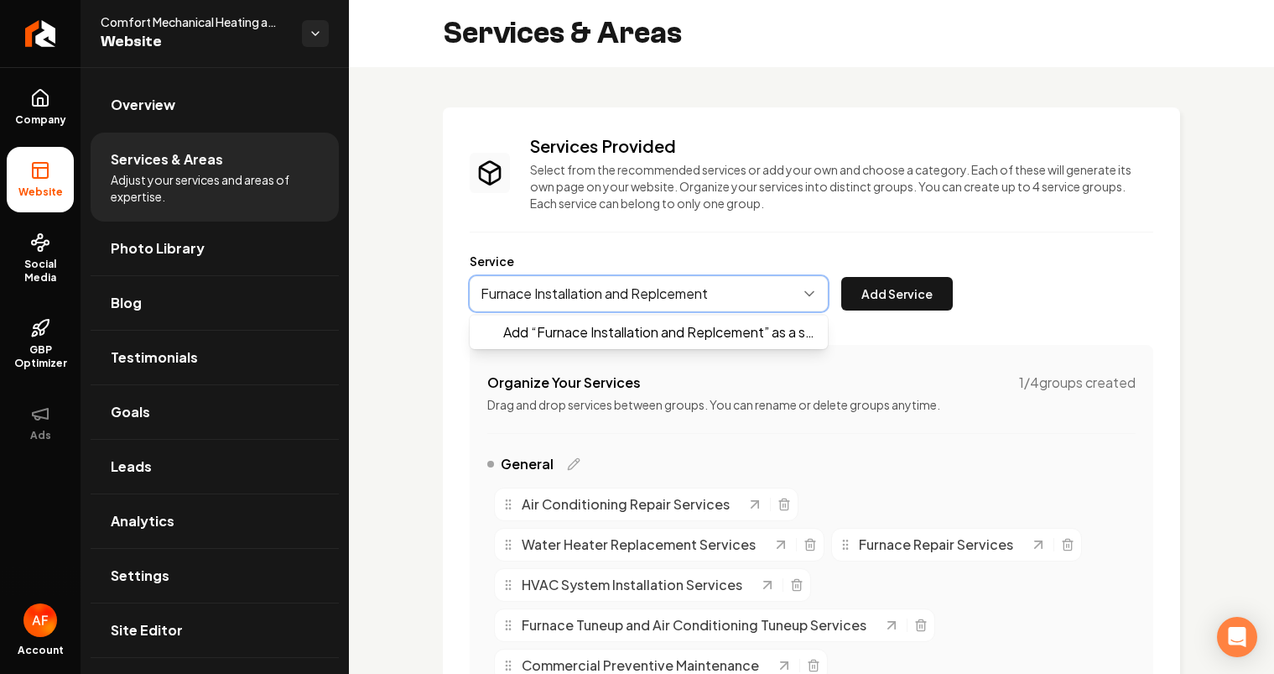
drag, startPoint x: 667, startPoint y: 294, endPoint x: 655, endPoint y: 294, distance: 11.7
click at [667, 294] on button "Main content area" at bounding box center [649, 293] width 358 height 35
click at [655, 294] on button "Main content area" at bounding box center [649, 293] width 358 height 35
click at [656, 293] on button "Main content area" at bounding box center [649, 293] width 358 height 35
type input "Furnace Installation and Replacement"
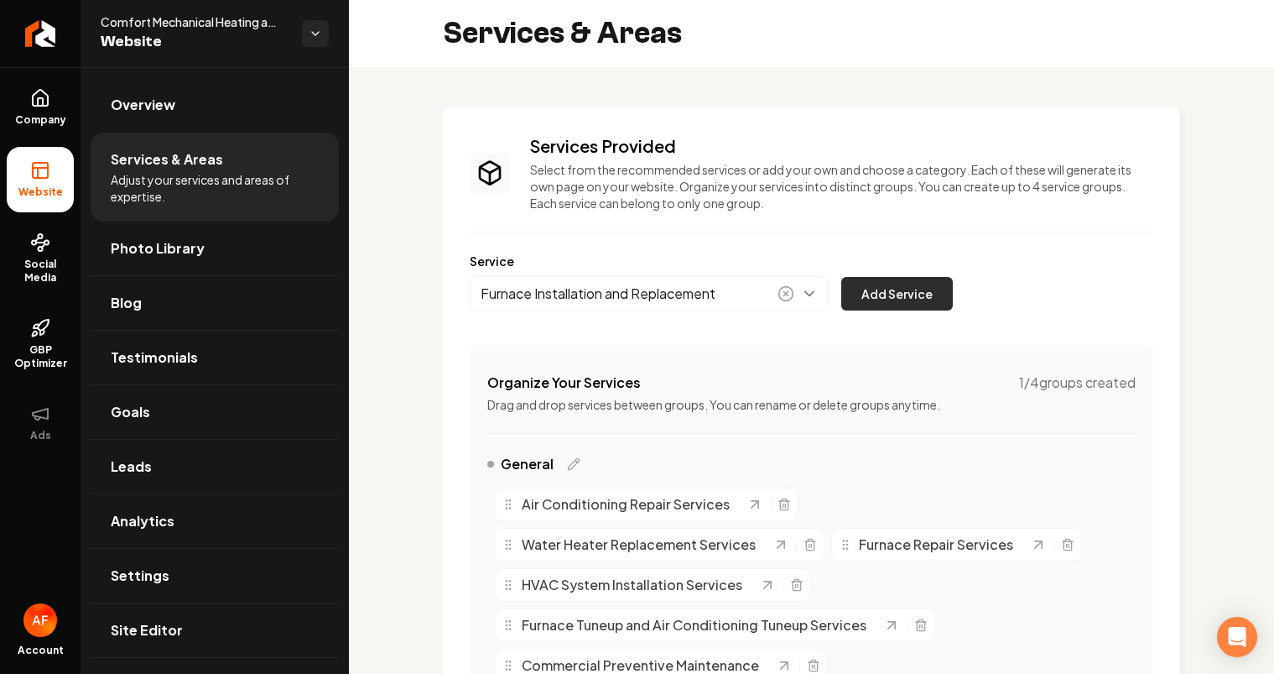
click at [867, 294] on button "Add Service" at bounding box center [897, 294] width 112 height 34
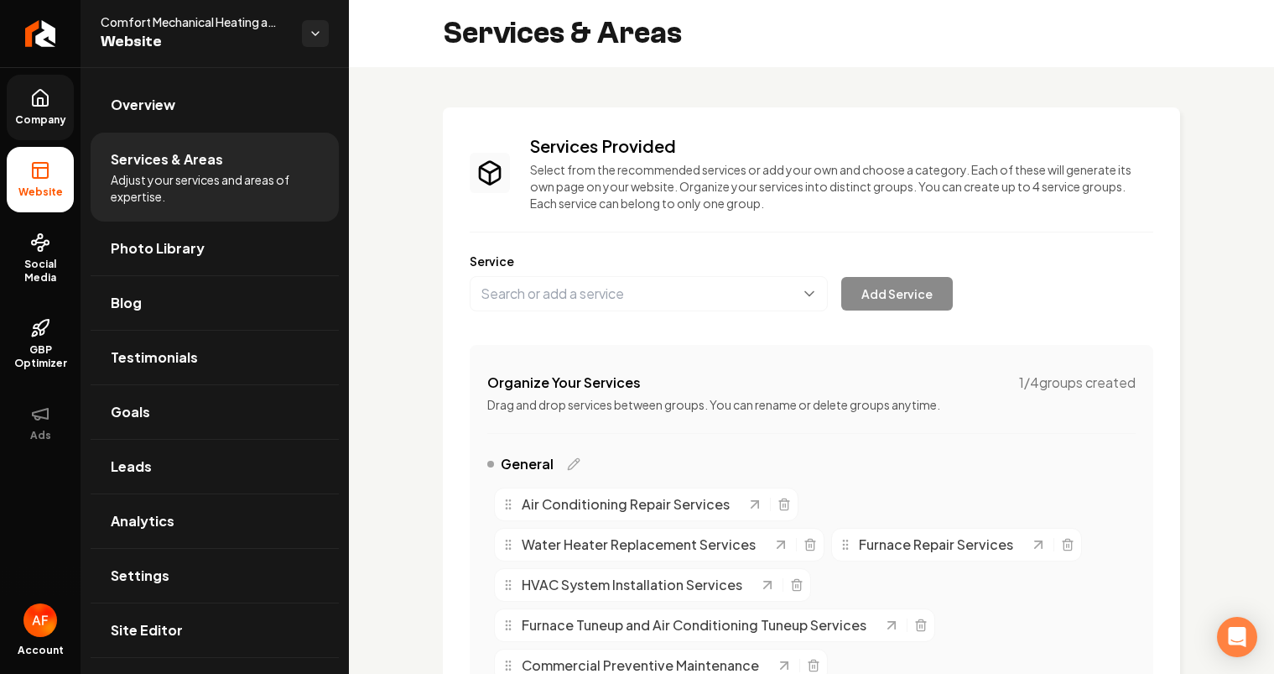
click at [21, 122] on span "Company" at bounding box center [40, 119] width 65 height 13
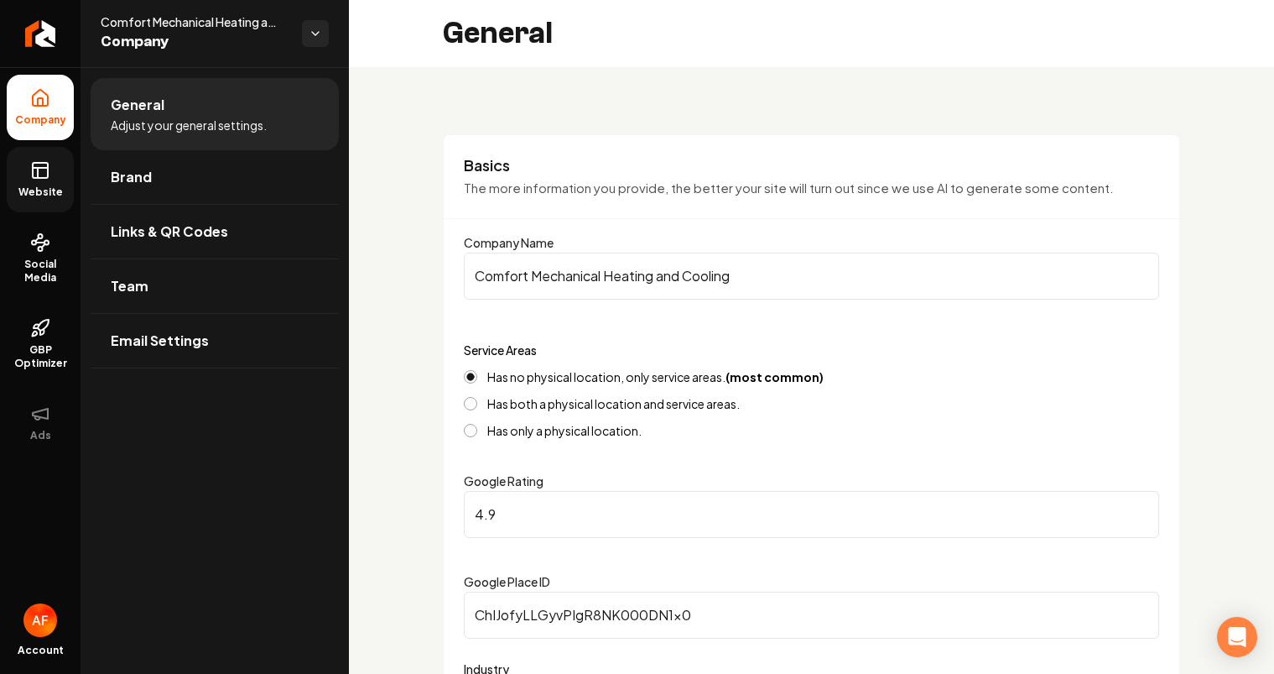
click at [44, 166] on icon at bounding box center [40, 170] width 20 height 20
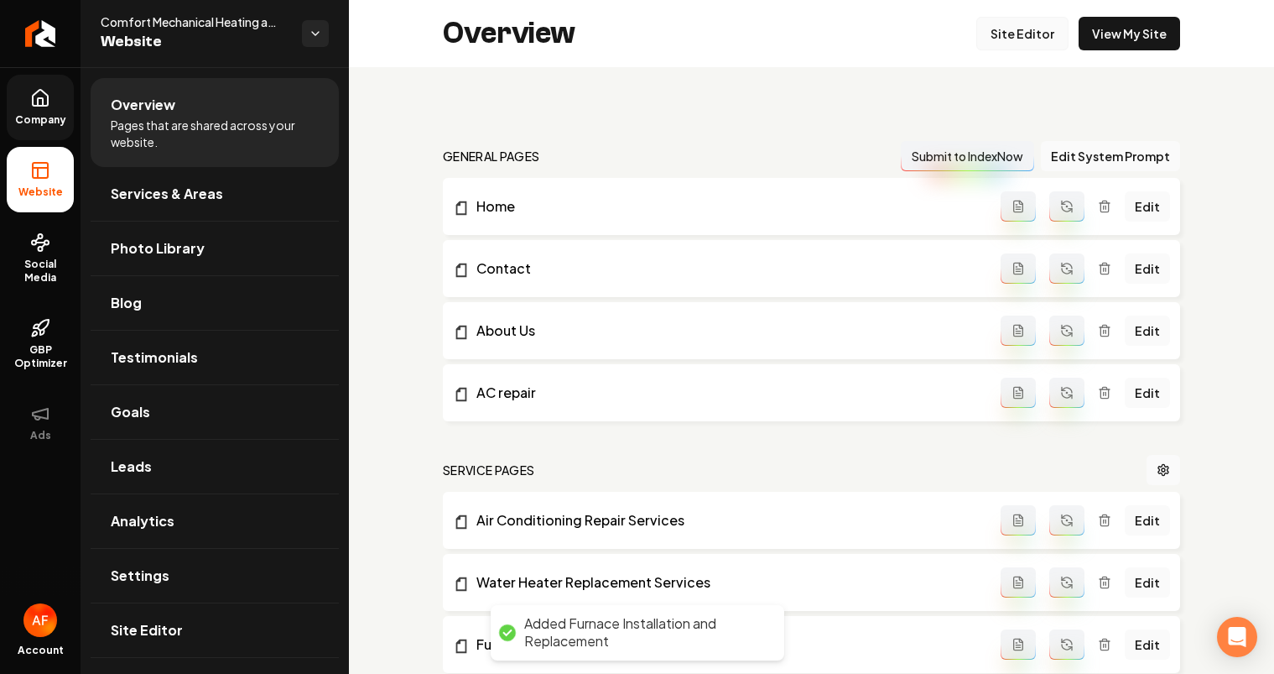
click at [1029, 45] on link "Site Editor" at bounding box center [1022, 34] width 92 height 34
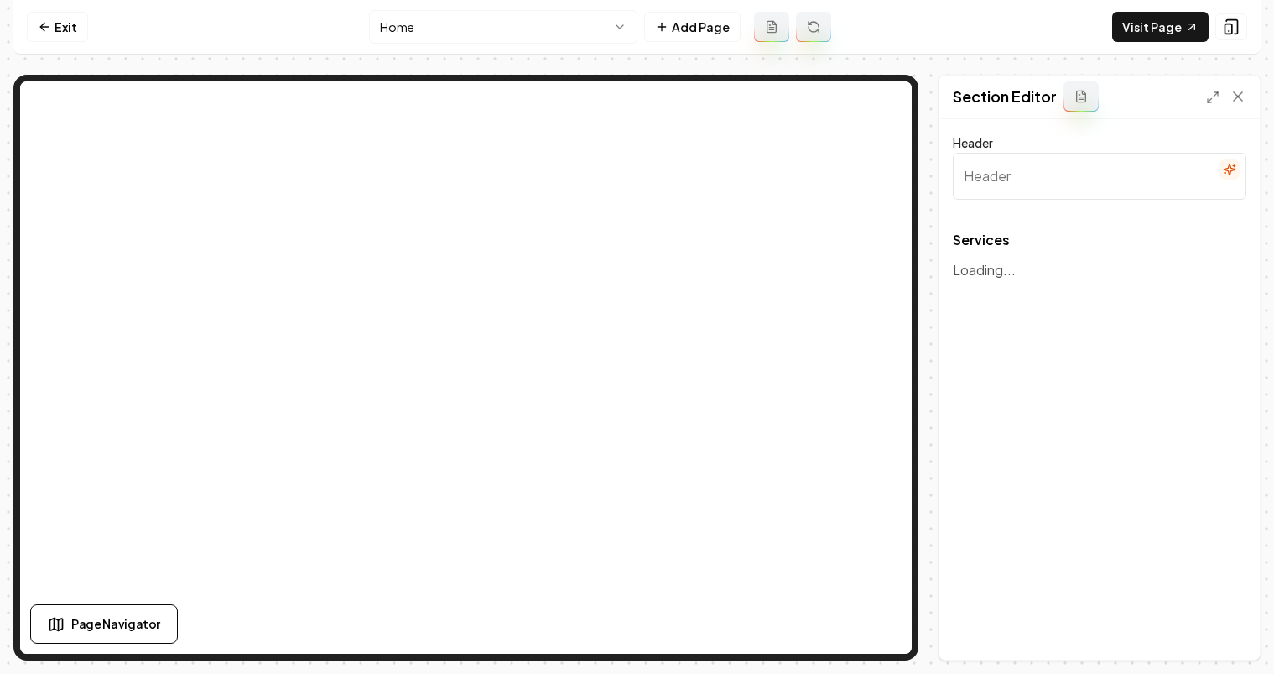
type input "Our HVAC Services"
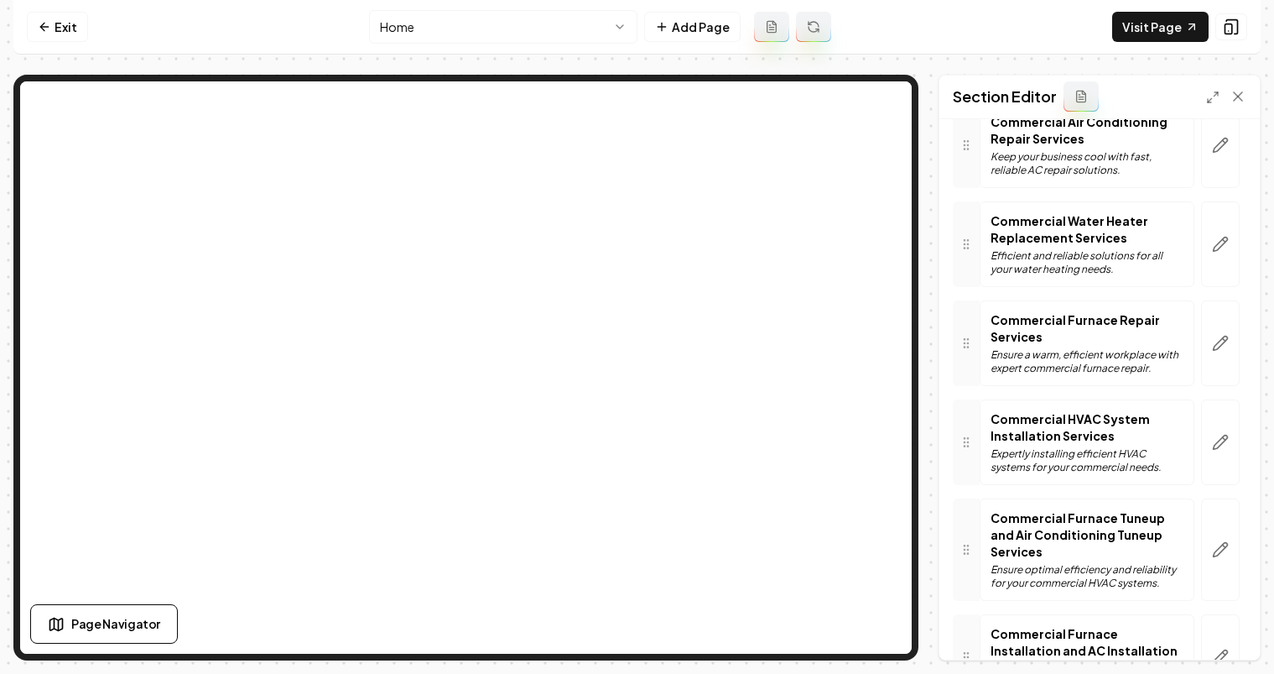
scroll to position [1106, 0]
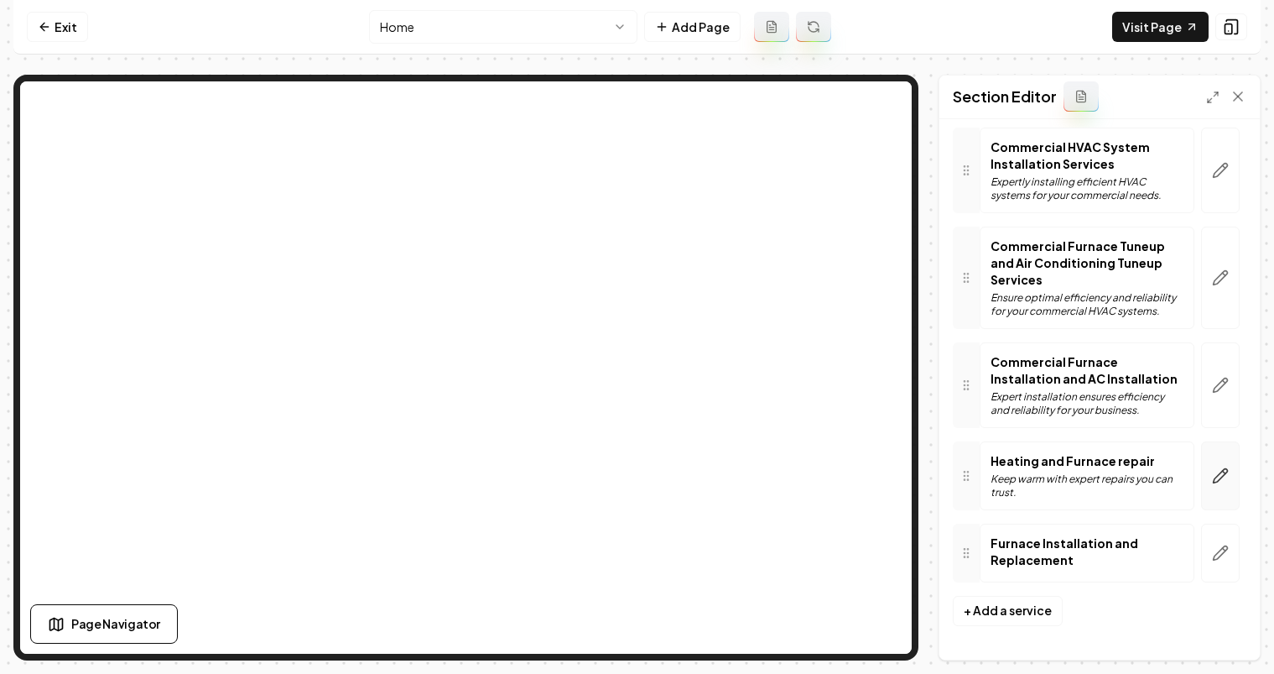
click at [1201, 473] on button "button" at bounding box center [1220, 475] width 39 height 69
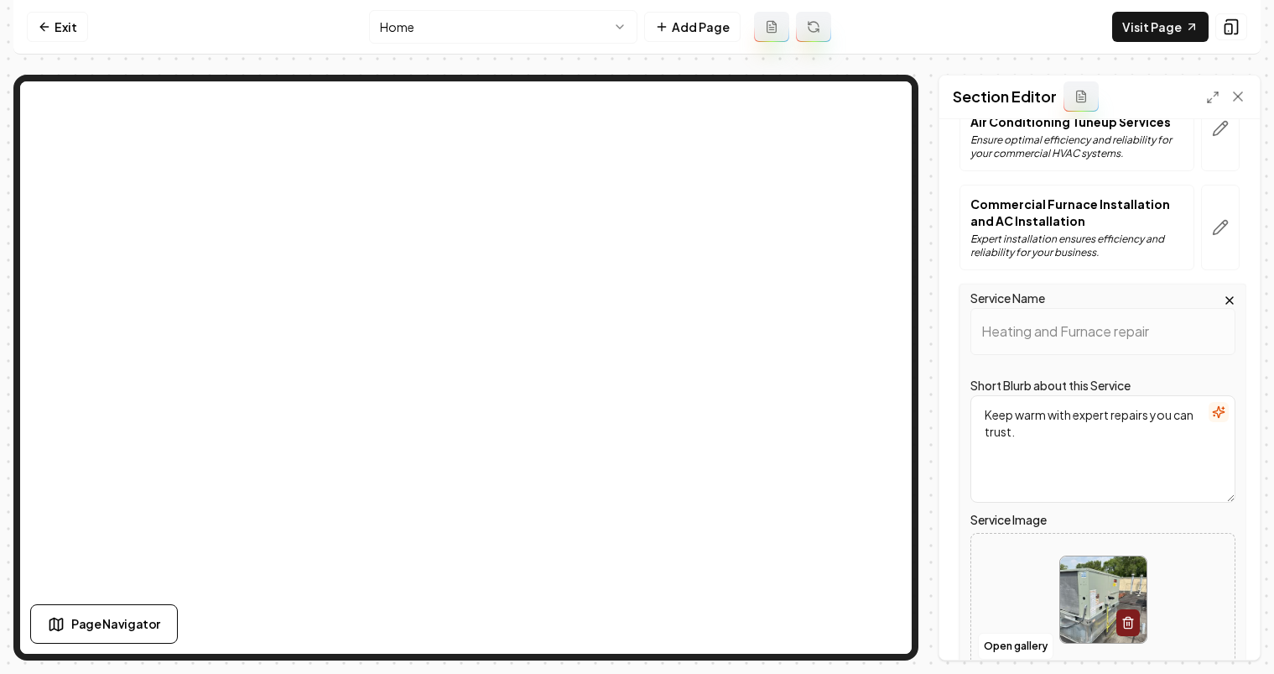
scroll to position [1244, 0]
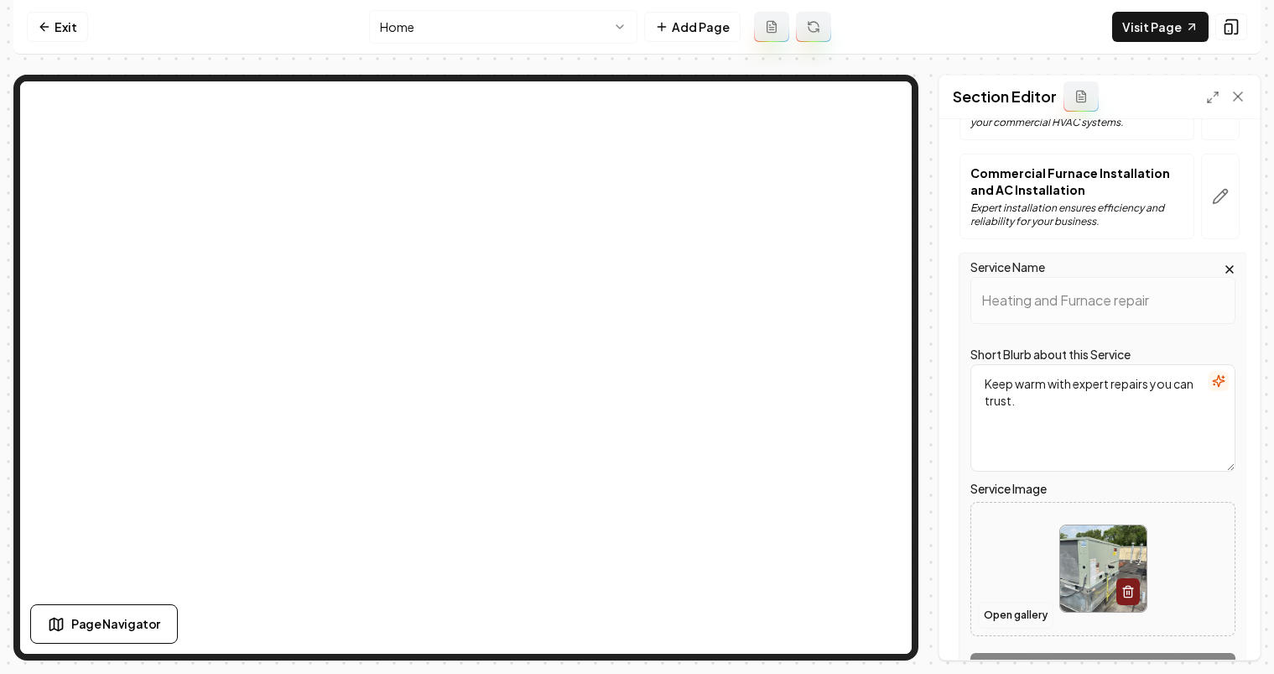
click at [1029, 620] on button "Open gallery" at bounding box center [1016, 614] width 76 height 27
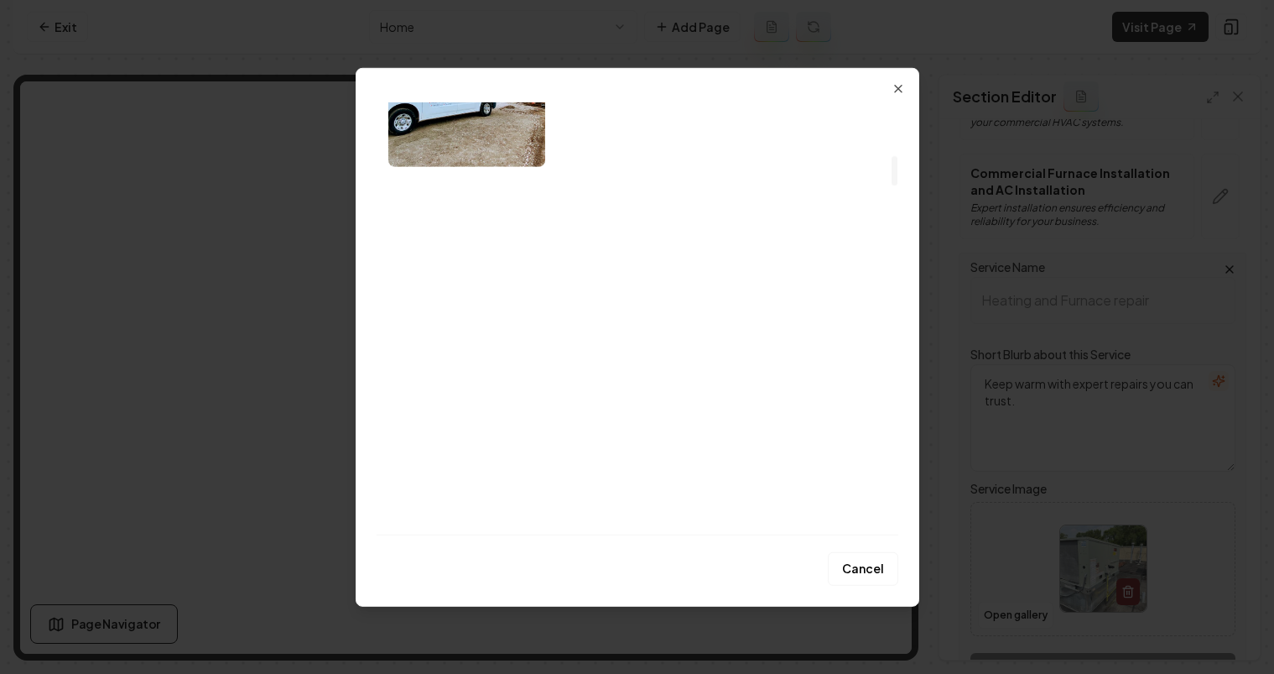
scroll to position [762, 0]
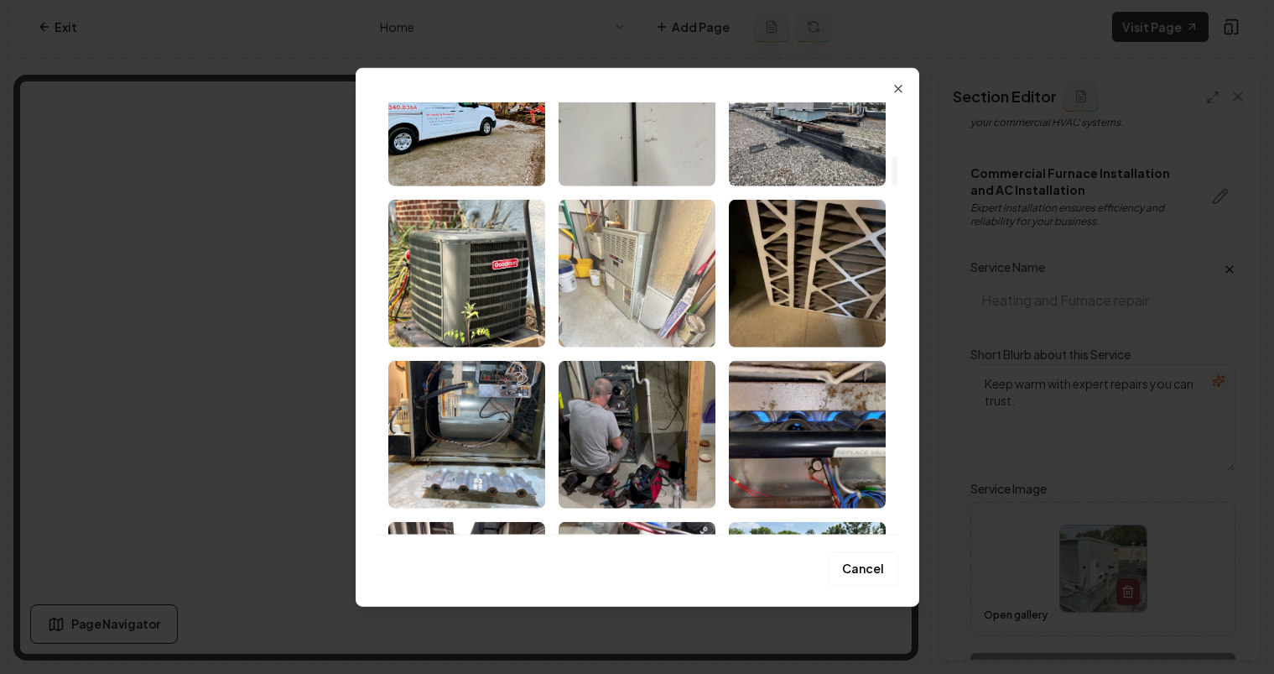
click at [657, 277] on img "Select image image_679b795b432c4764167dcddb.jpeg" at bounding box center [637, 273] width 157 height 148
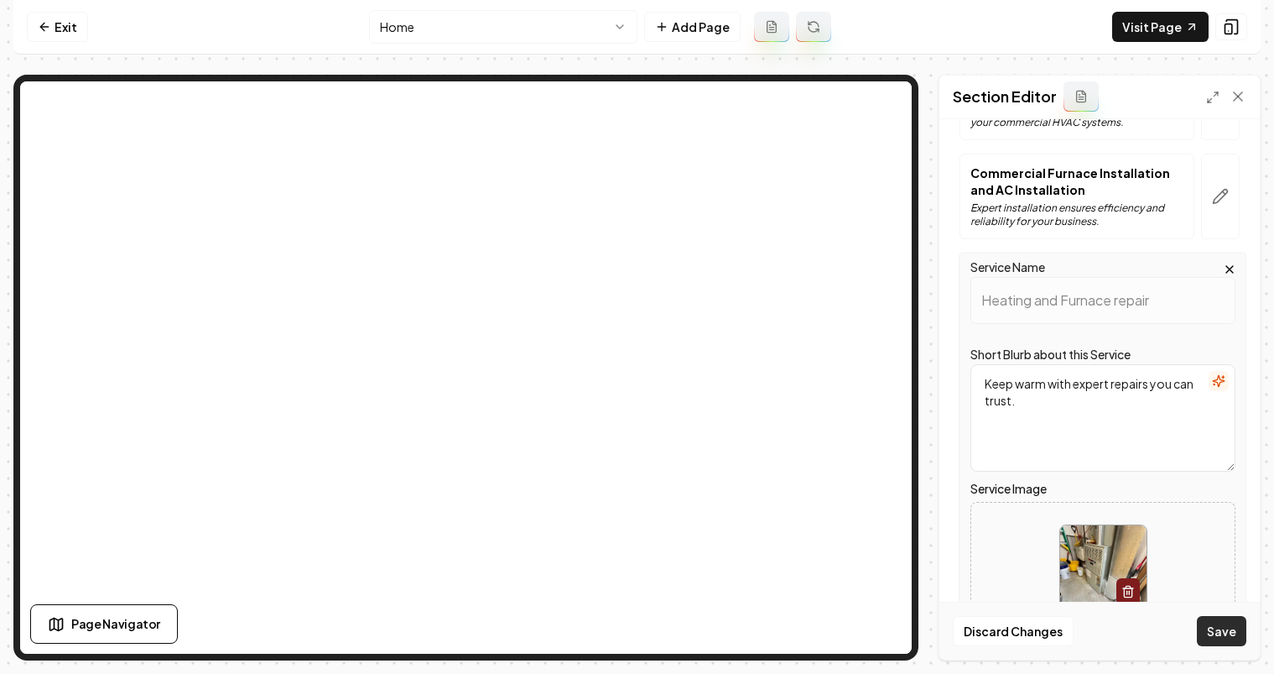
click at [1200, 631] on button "Save" at bounding box center [1221, 631] width 49 height 30
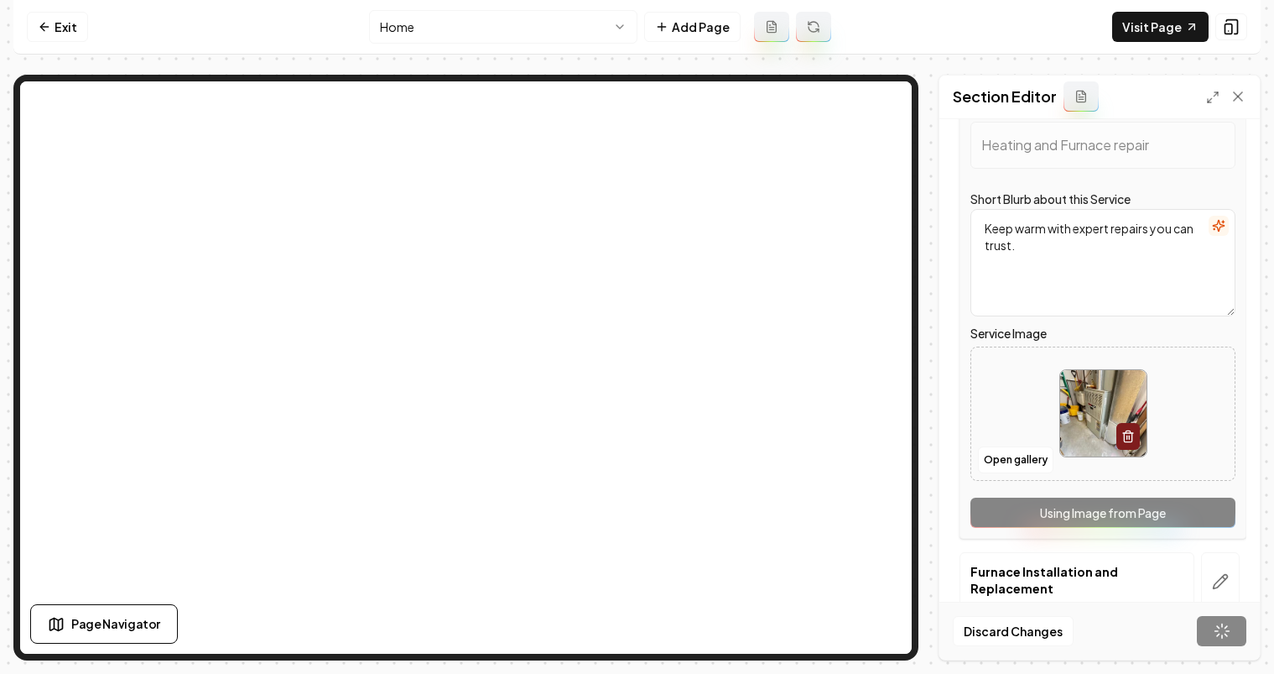
scroll to position [1411, 0]
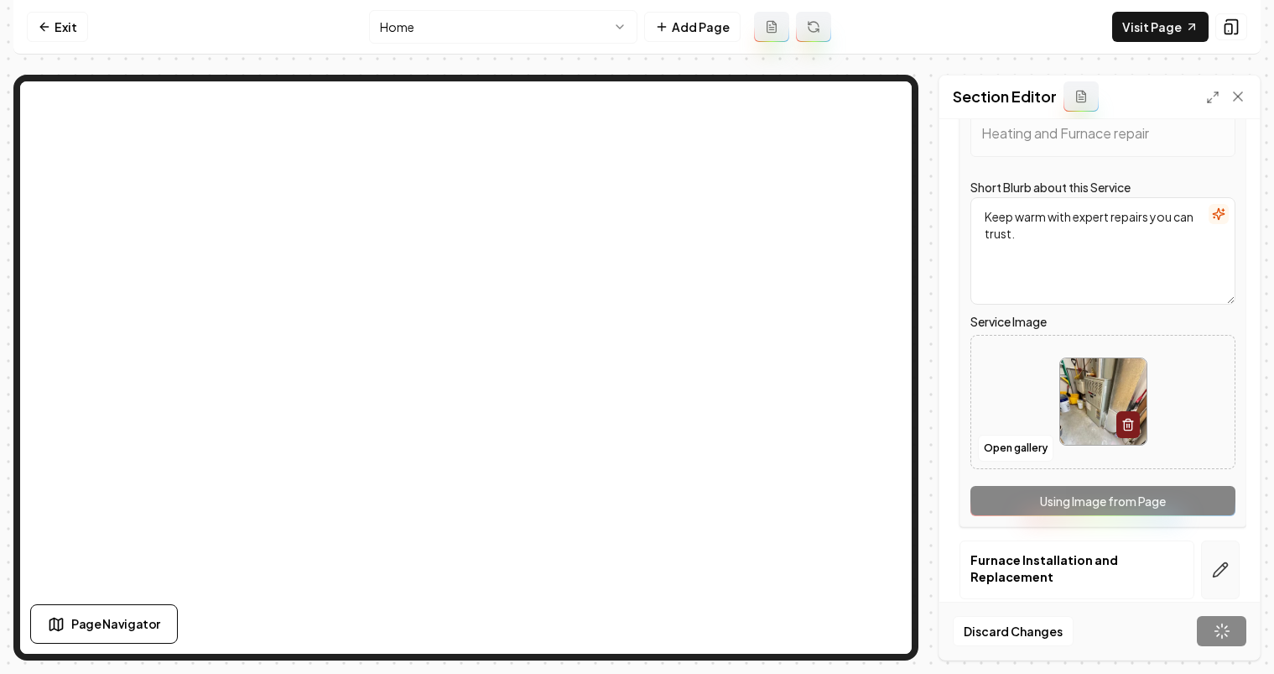
click at [1214, 563] on icon "button" at bounding box center [1220, 569] width 17 height 17
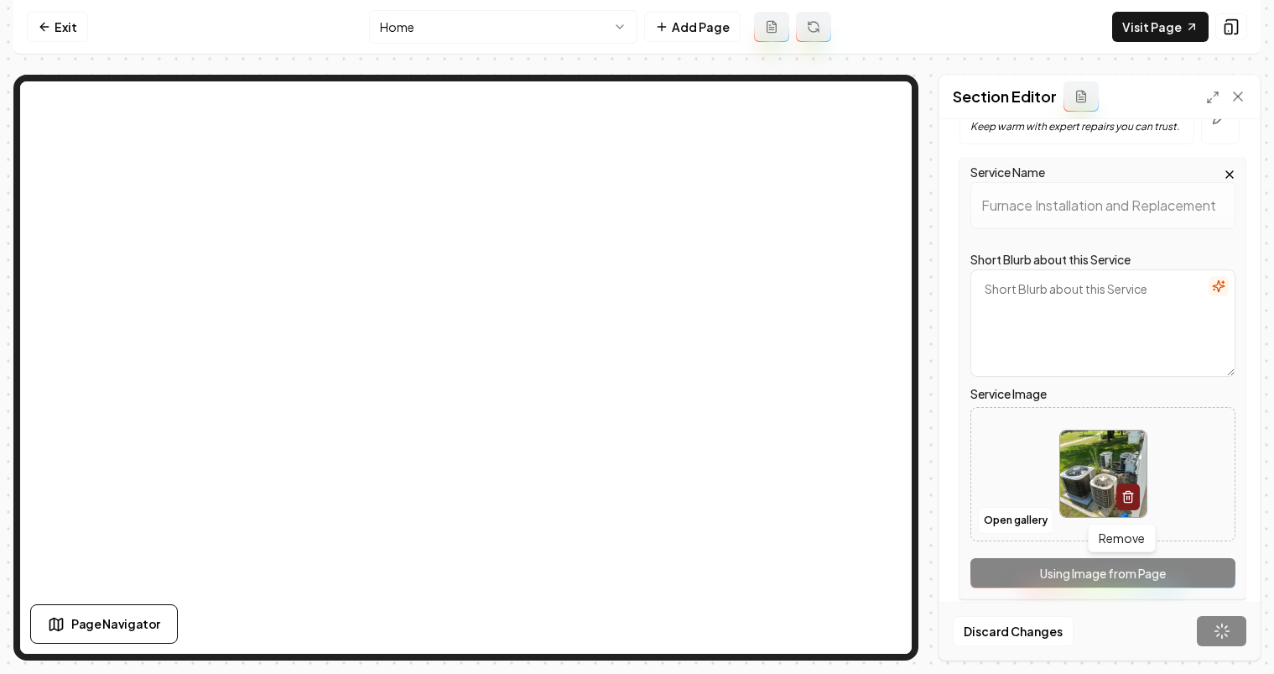
scroll to position [1421, 0]
click at [1010, 512] on button "Open gallery" at bounding box center [1016, 520] width 76 height 27
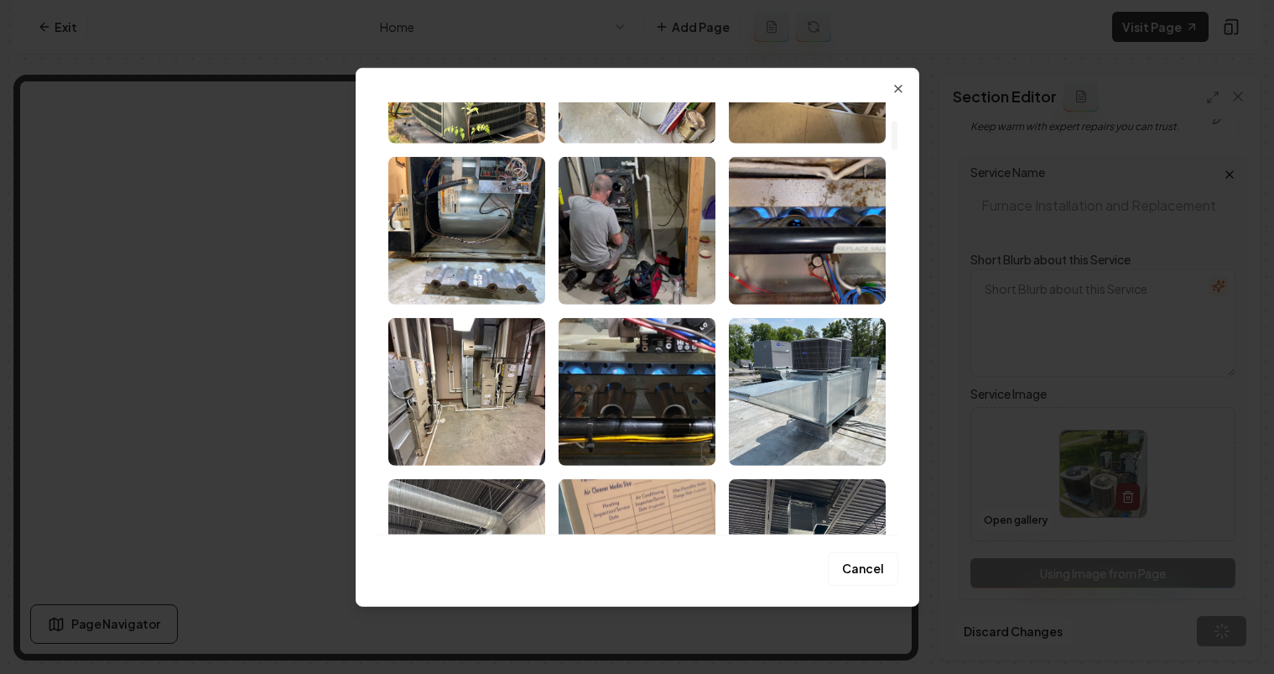
scroll to position [1106, 0]
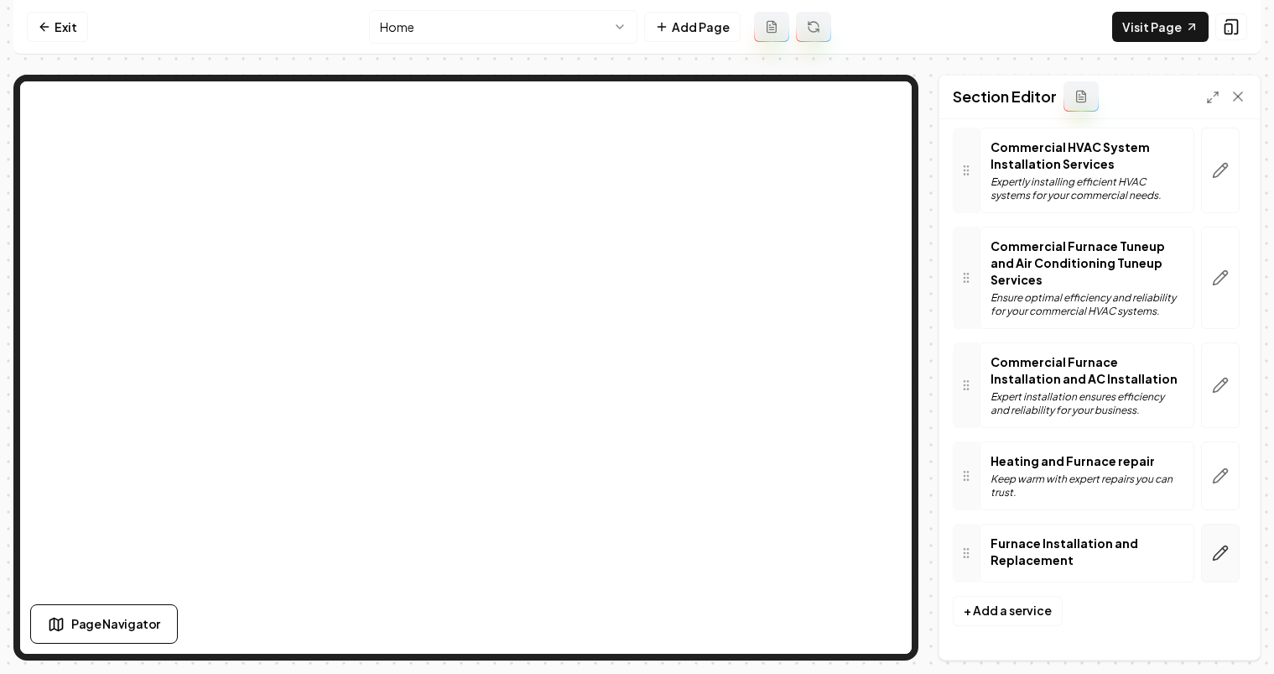
click at [1212, 544] on icon "button" at bounding box center [1220, 552] width 17 height 17
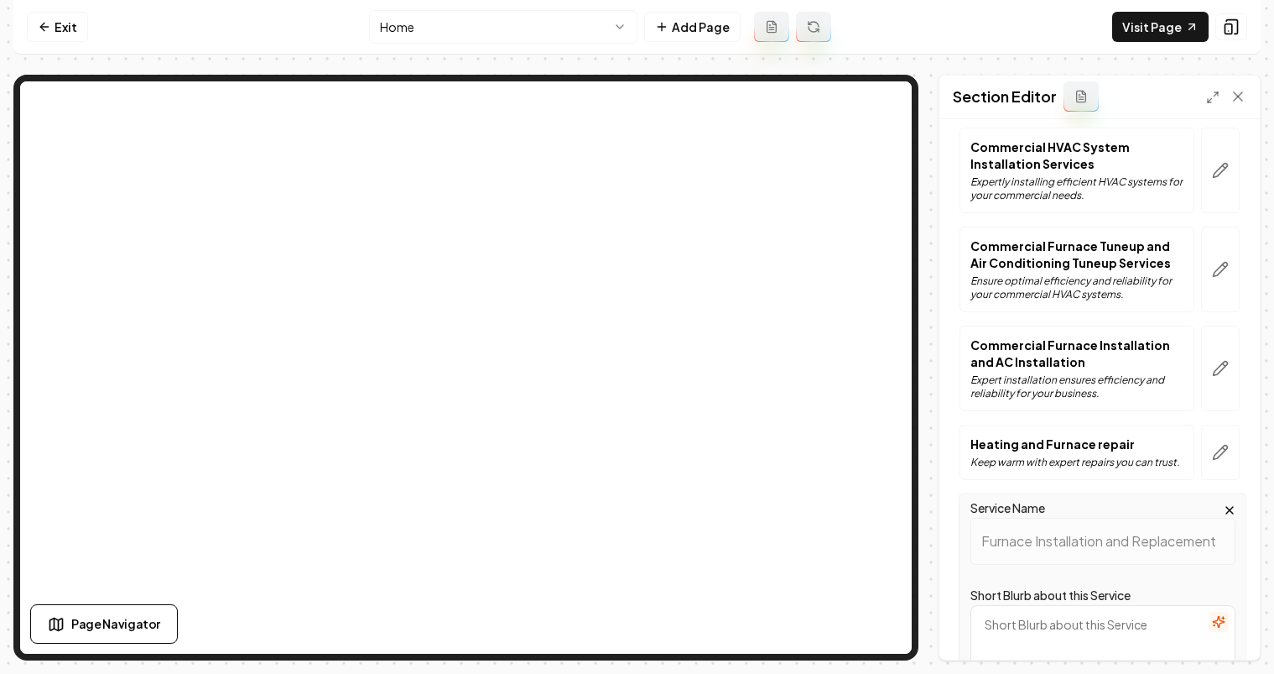
scroll to position [1438, 0]
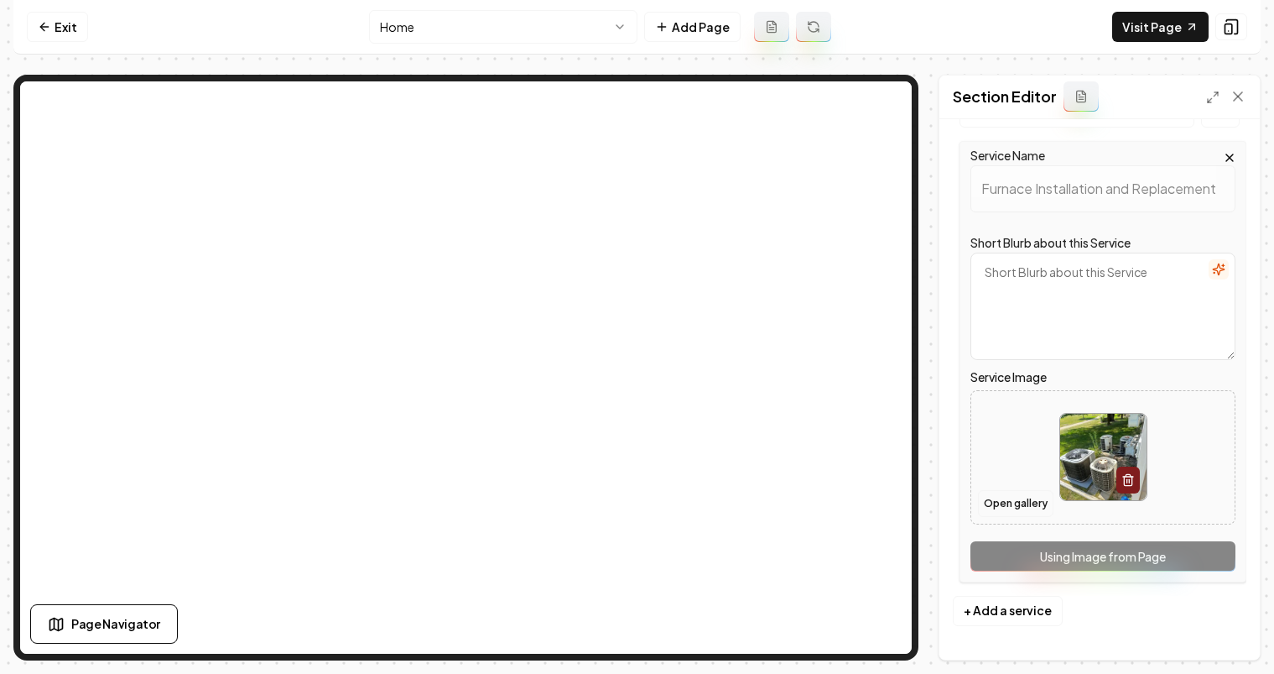
click at [1001, 509] on button "Open gallery" at bounding box center [1016, 503] width 76 height 27
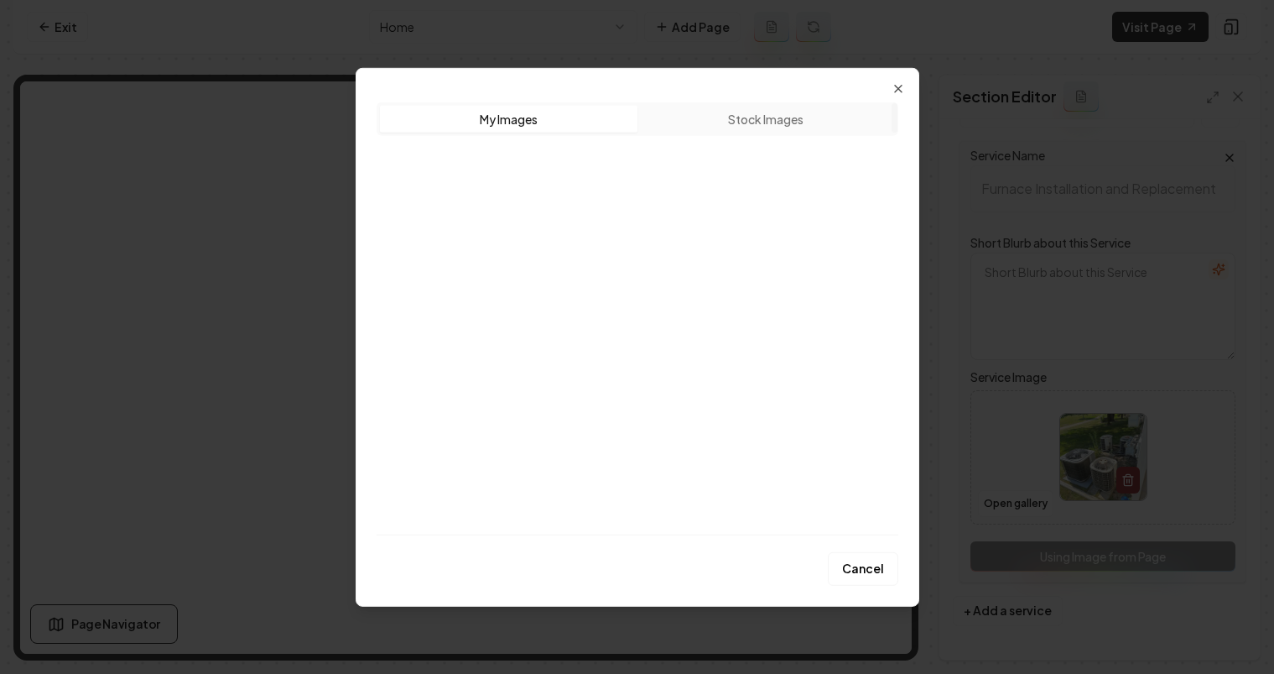
click at [835, 365] on img "Select image furnace2_vaXYTzMhK.jpg" at bounding box center [807, 390] width 157 height 148
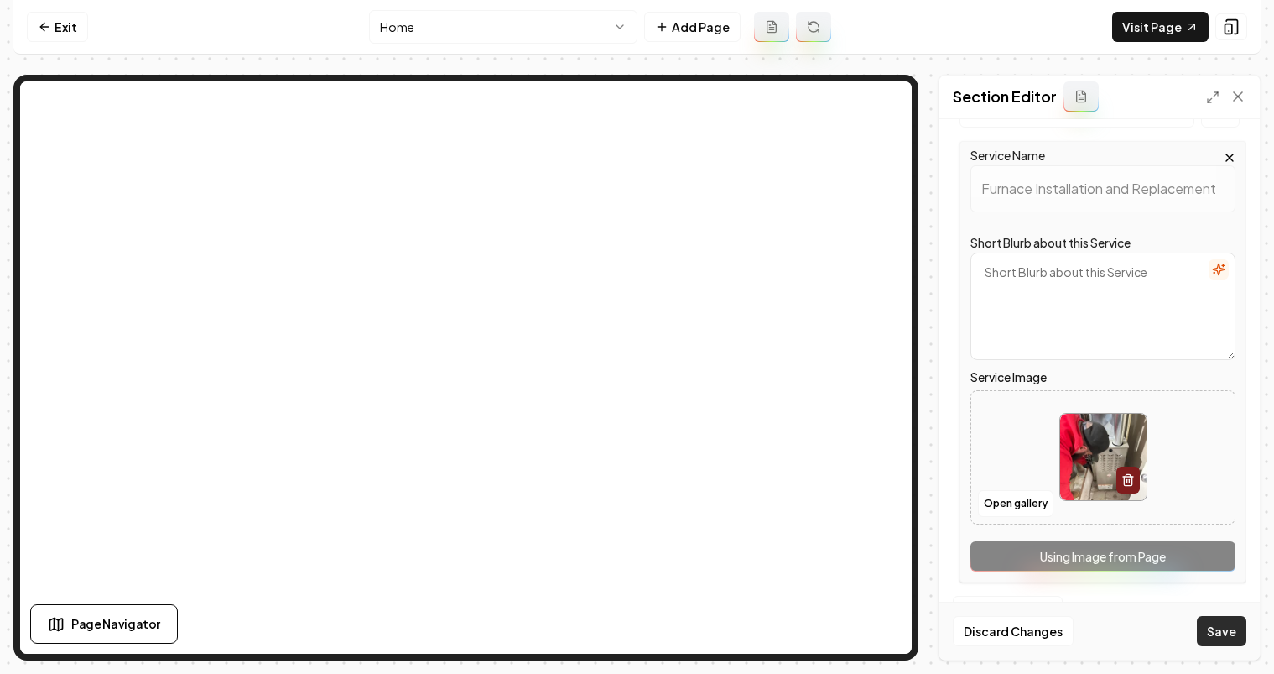
click at [1210, 622] on button "Save" at bounding box center [1221, 631] width 49 height 30
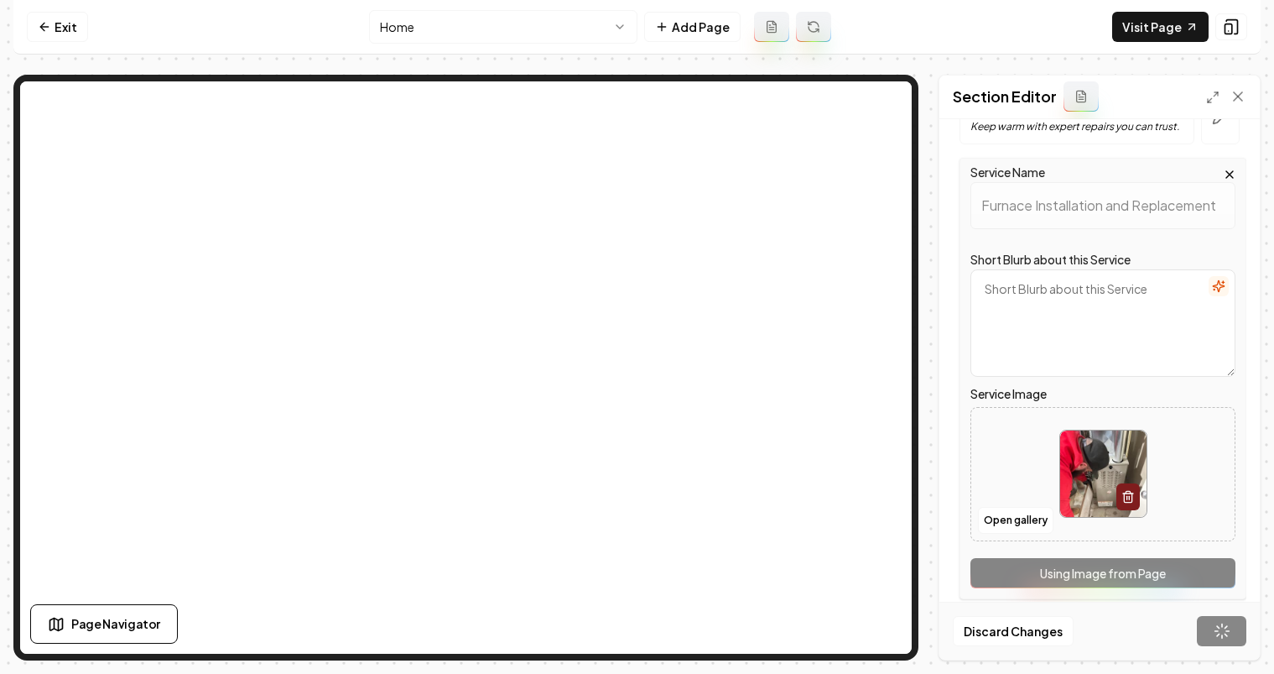
click at [1212, 282] on icon "button" at bounding box center [1218, 285] width 13 height 13
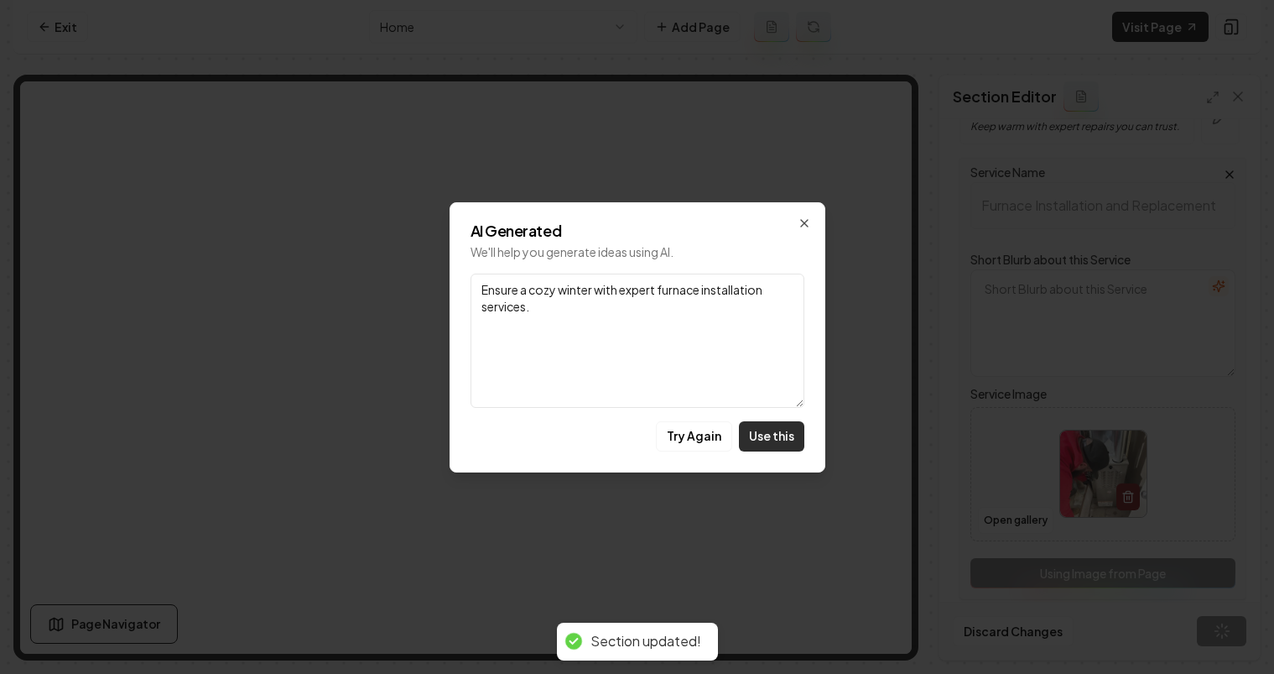
click at [783, 429] on button "Use this" at bounding box center [771, 436] width 65 height 30
type textarea "Ensure a cozy winter with expert furnace installation services."
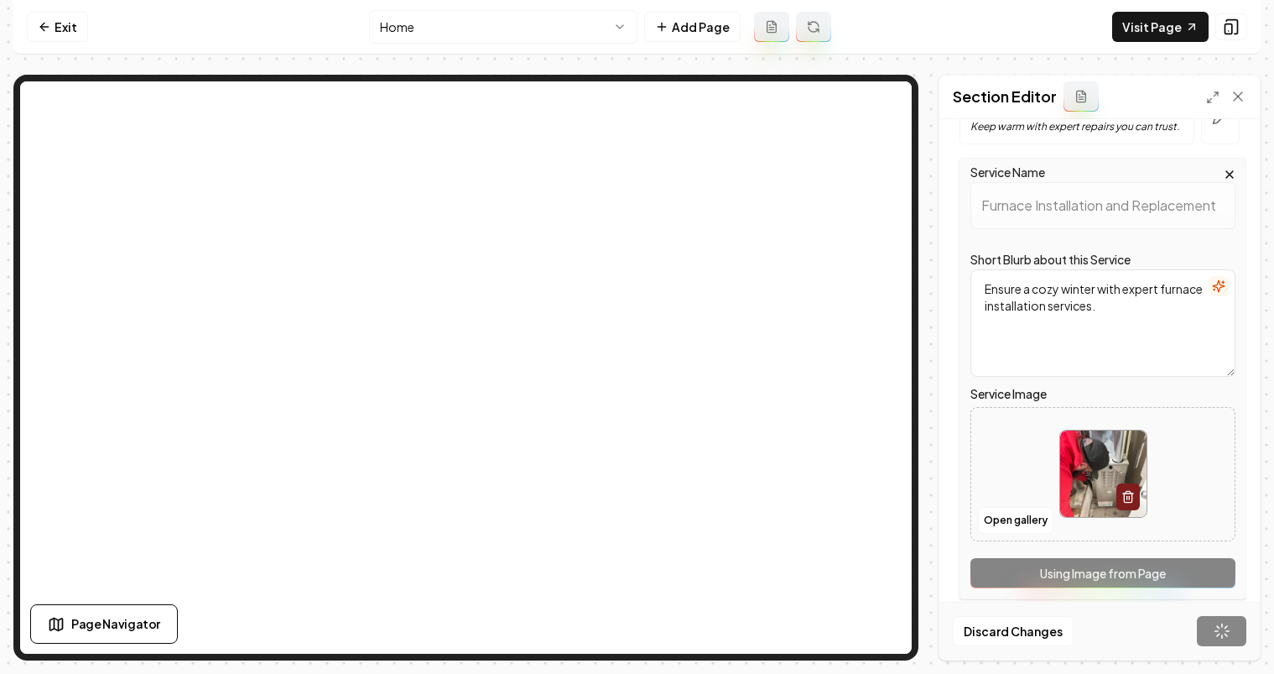
click at [1243, 634] on div "Discard Changes Save" at bounding box center [1100, 630] width 320 height 58
click at [1240, 634] on div "Discard Changes Save" at bounding box center [1100, 630] width 320 height 58
click at [1239, 633] on div "Discard Changes Save" at bounding box center [1100, 630] width 320 height 58
click at [1235, 633] on div "Discard Changes Save" at bounding box center [1100, 630] width 320 height 58
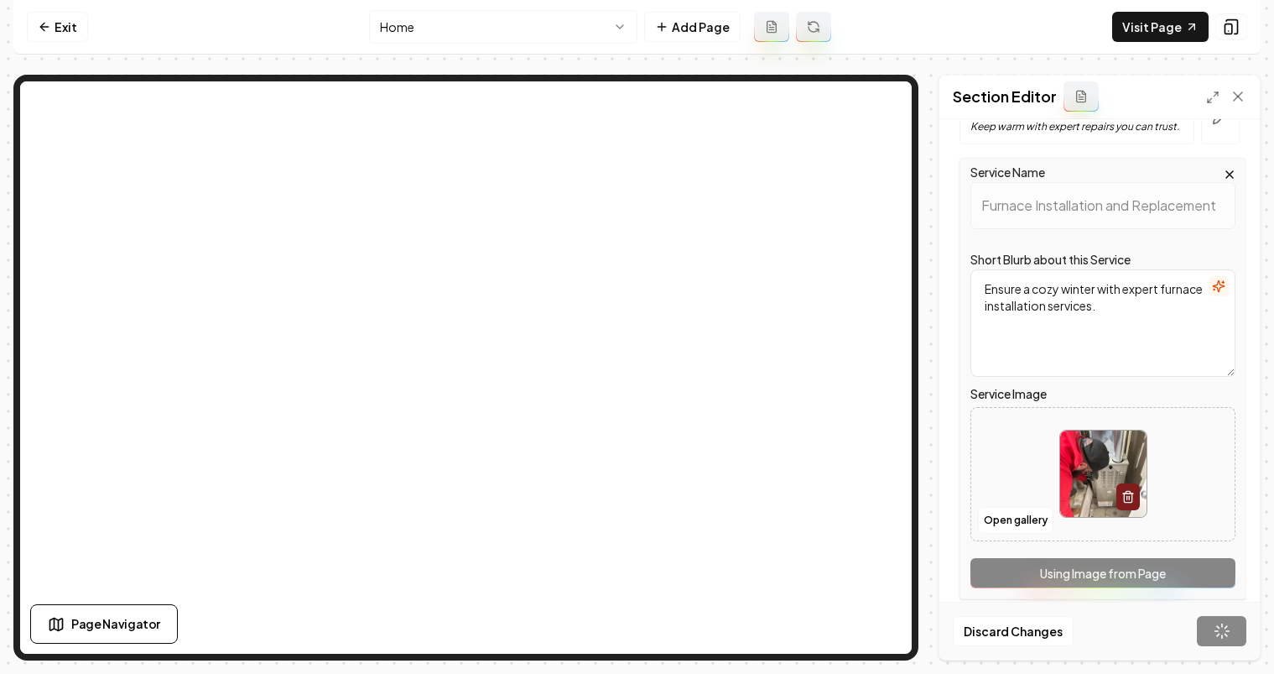
click at [1235, 633] on div "Discard Changes Save" at bounding box center [1100, 630] width 320 height 58
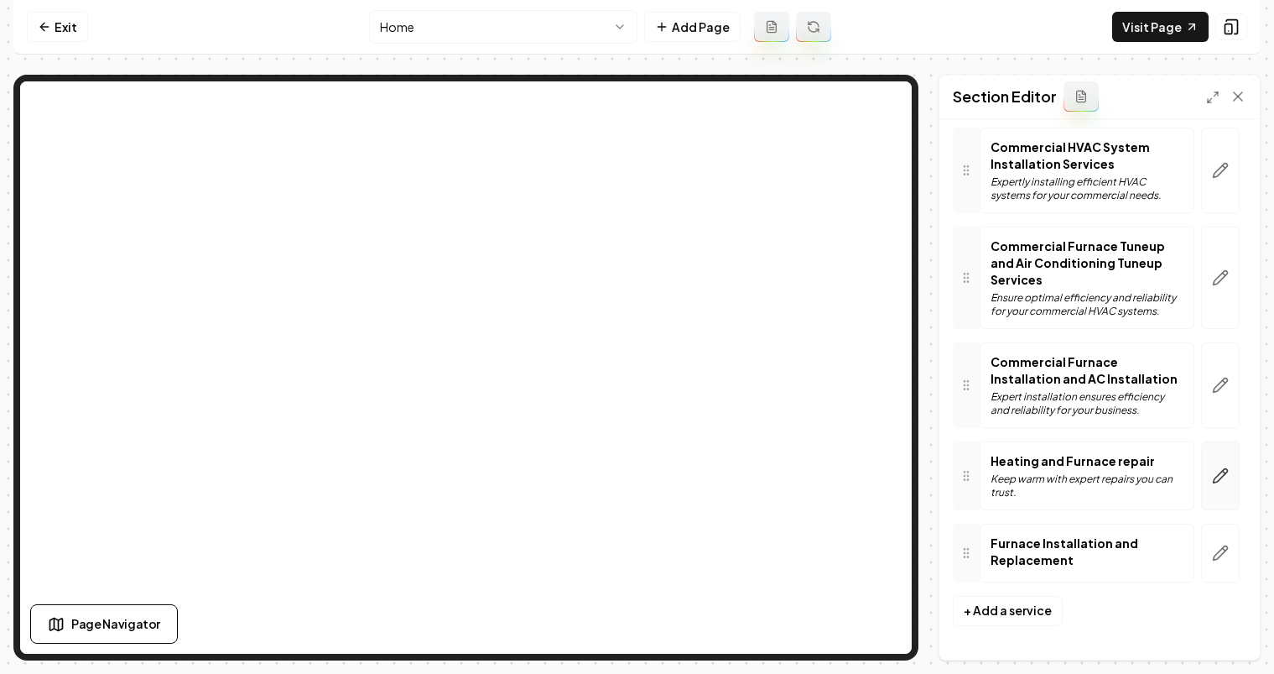
click at [1203, 461] on button "button" at bounding box center [1220, 475] width 39 height 69
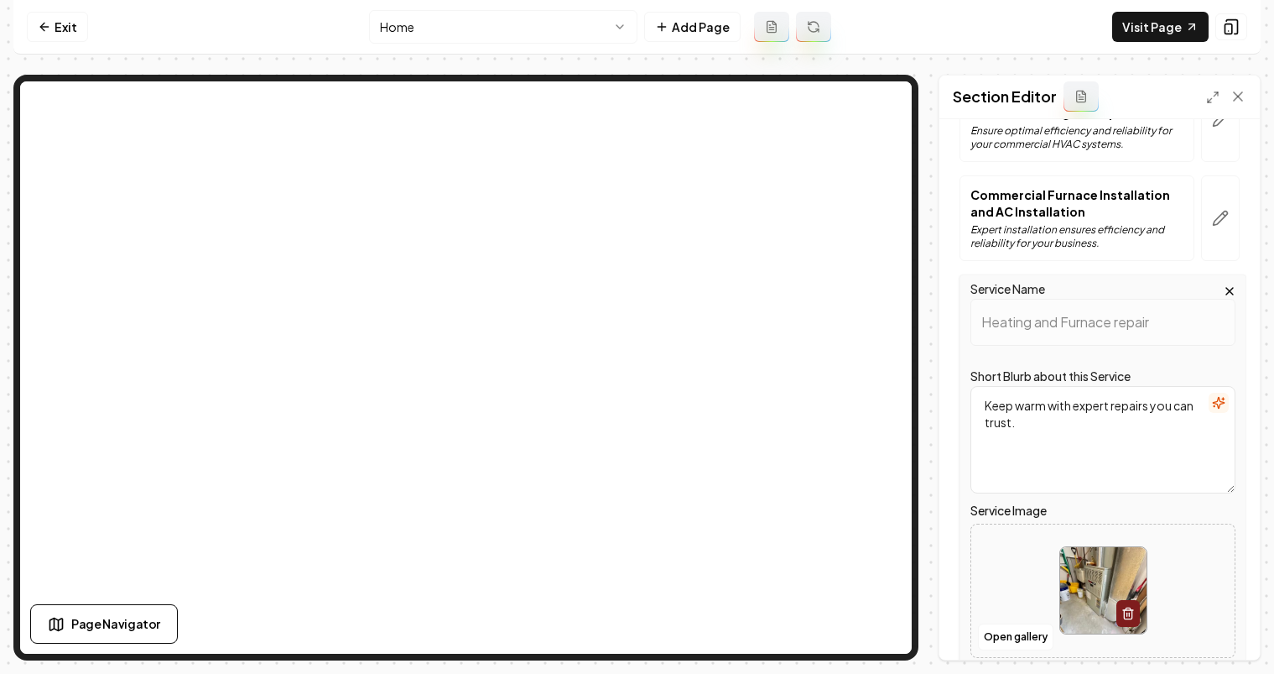
scroll to position [1232, 0]
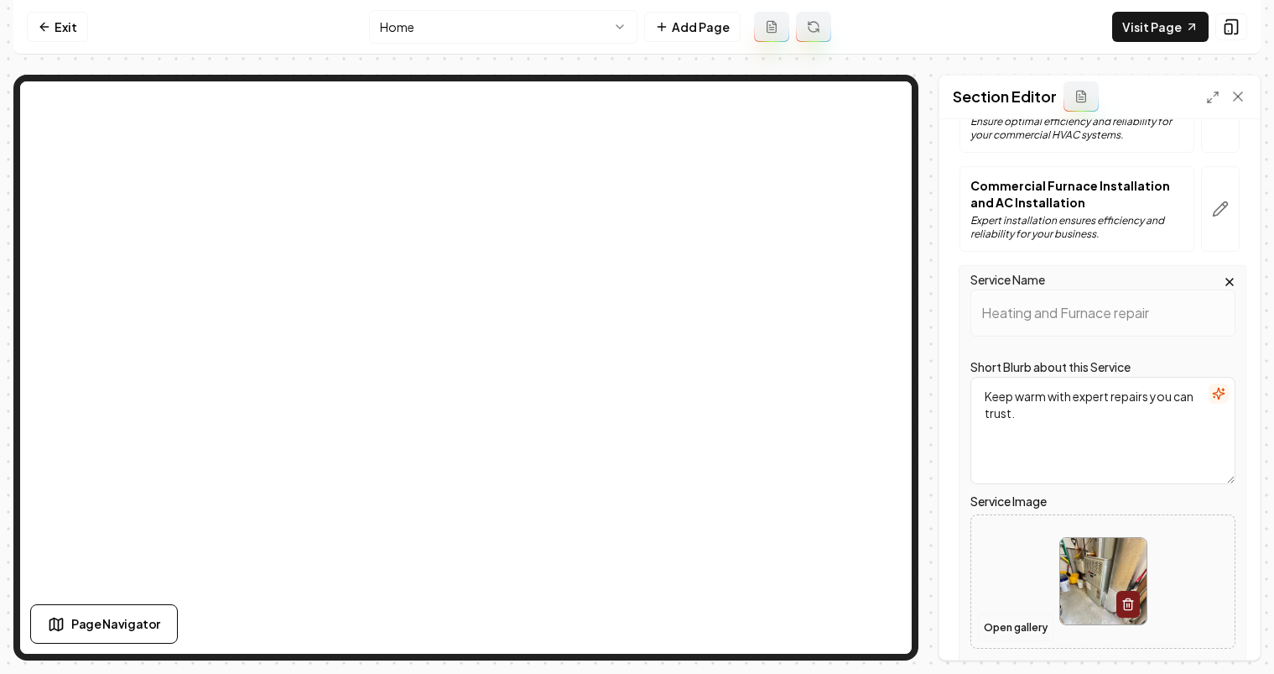
click at [1002, 629] on button "Open gallery" at bounding box center [1016, 627] width 76 height 27
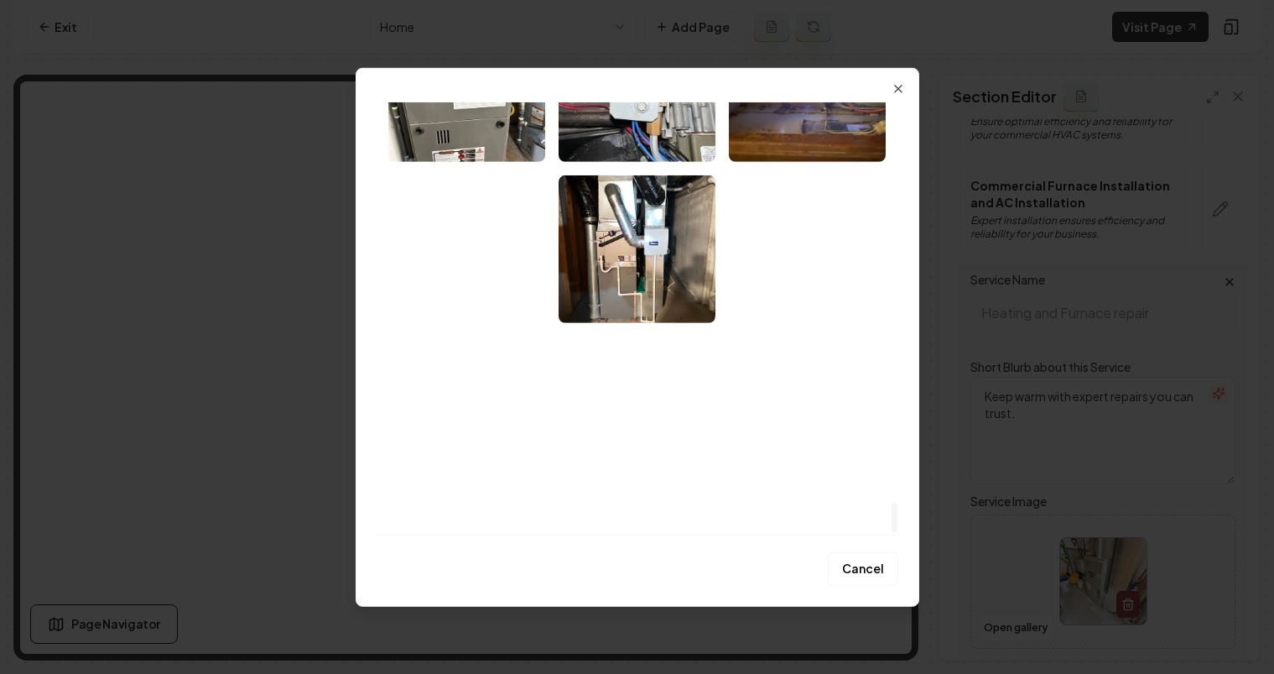
scroll to position [5596, 0]
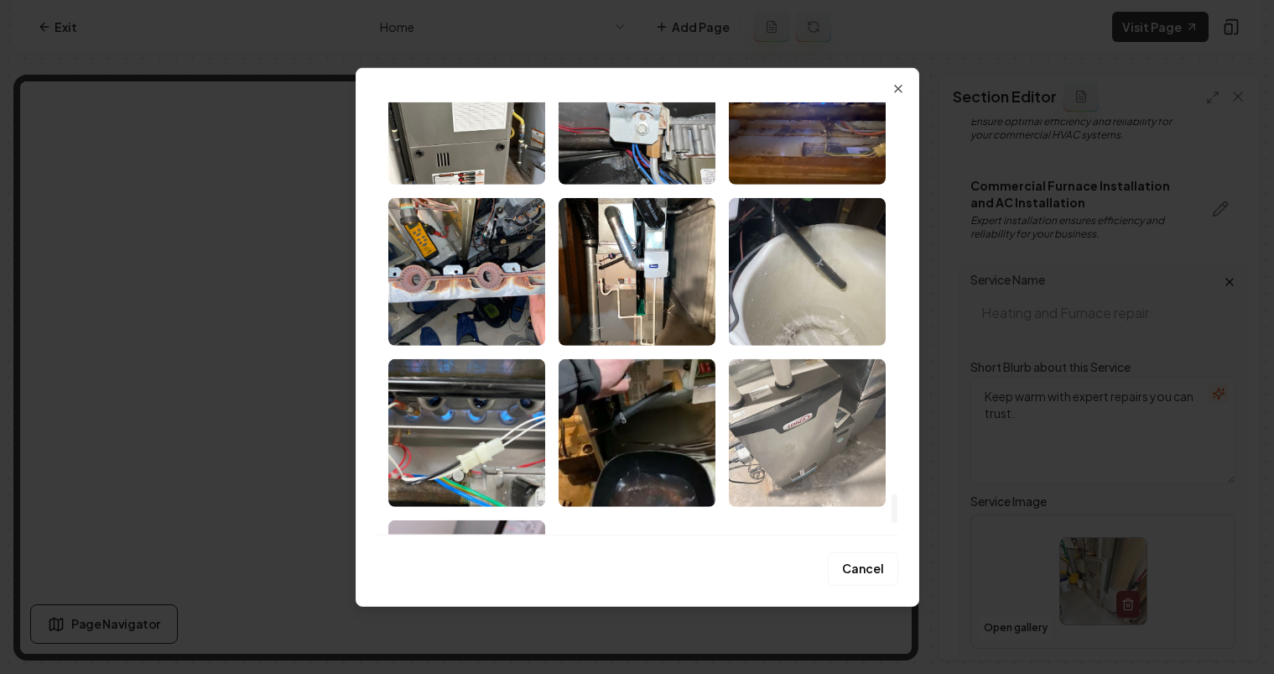
click at [803, 431] on img "Select image image_679b795a432c4764167dc7c3.jpeg" at bounding box center [807, 432] width 157 height 148
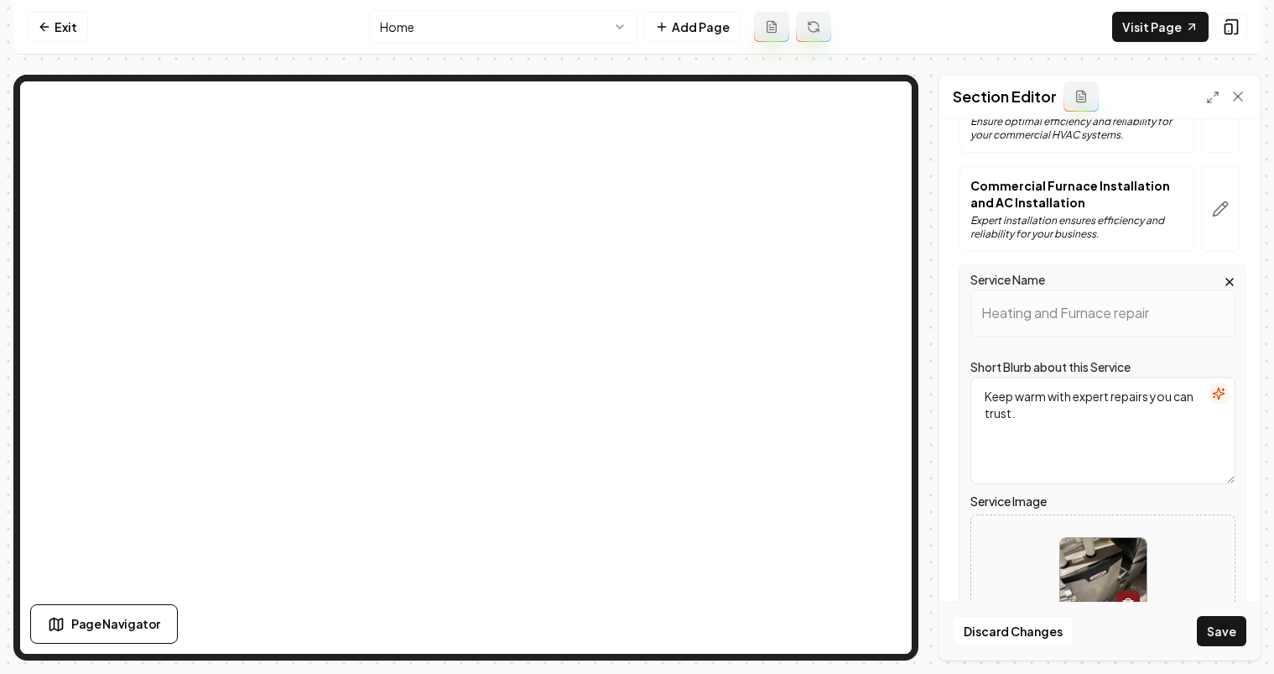
drag, startPoint x: 1217, startPoint y: 632, endPoint x: 1069, endPoint y: 556, distance: 166.6
click at [1216, 631] on button "Save" at bounding box center [1221, 631] width 49 height 30
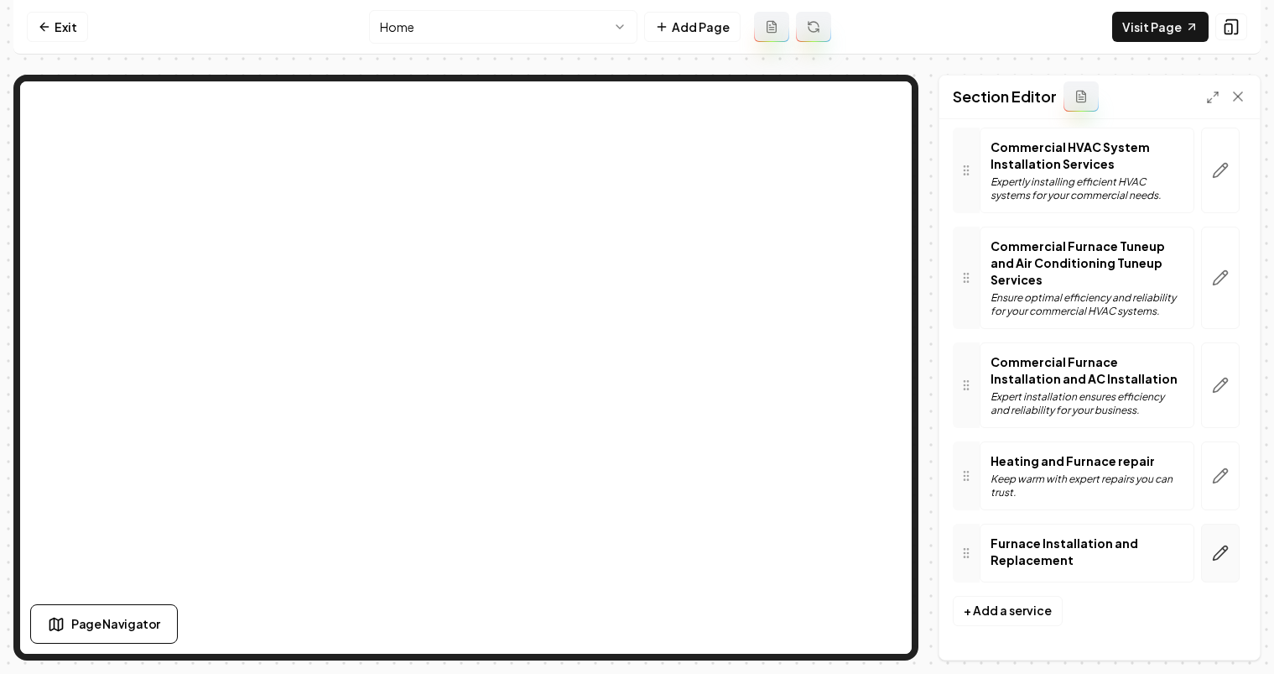
click at [1215, 557] on icon "button" at bounding box center [1220, 552] width 17 height 17
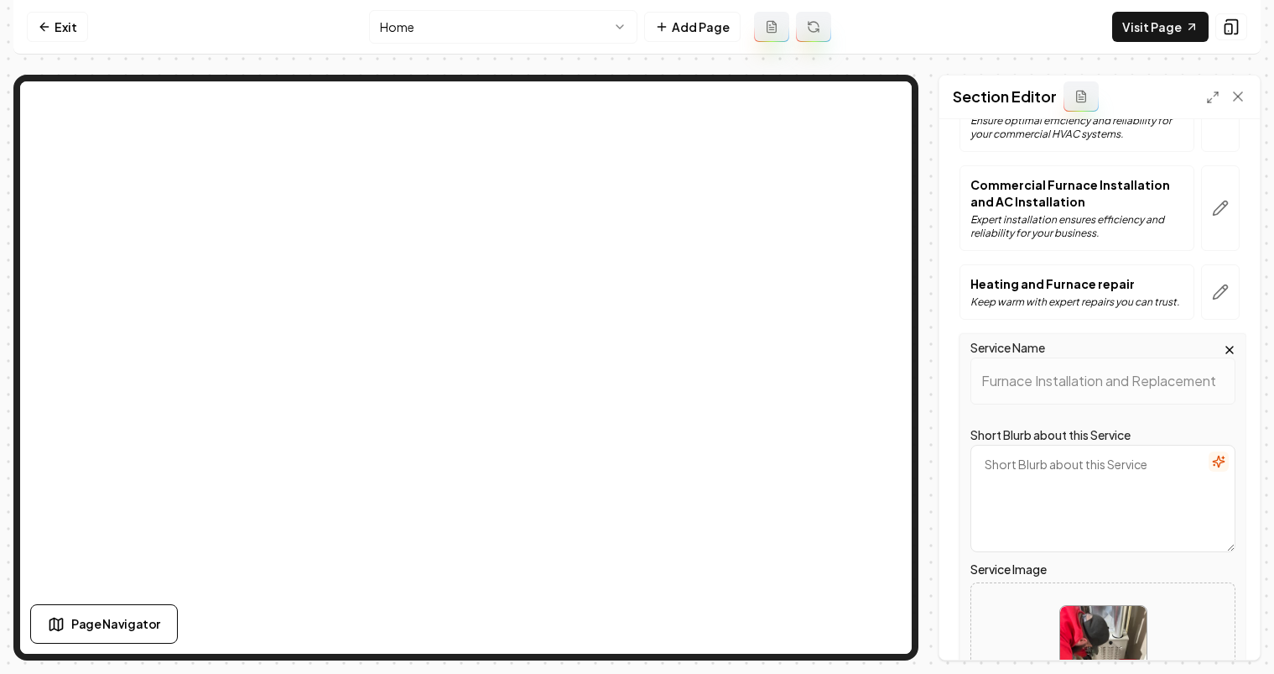
scroll to position [1438, 0]
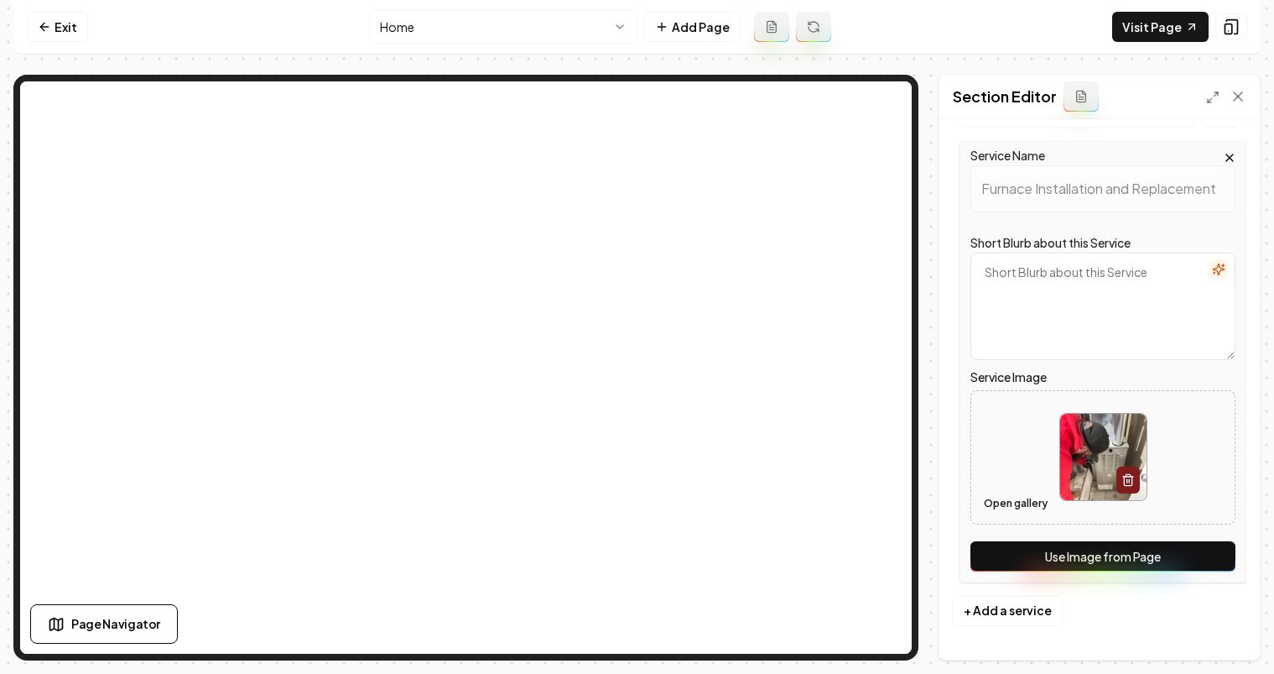
click at [997, 514] on button "Open gallery" at bounding box center [1016, 503] width 76 height 27
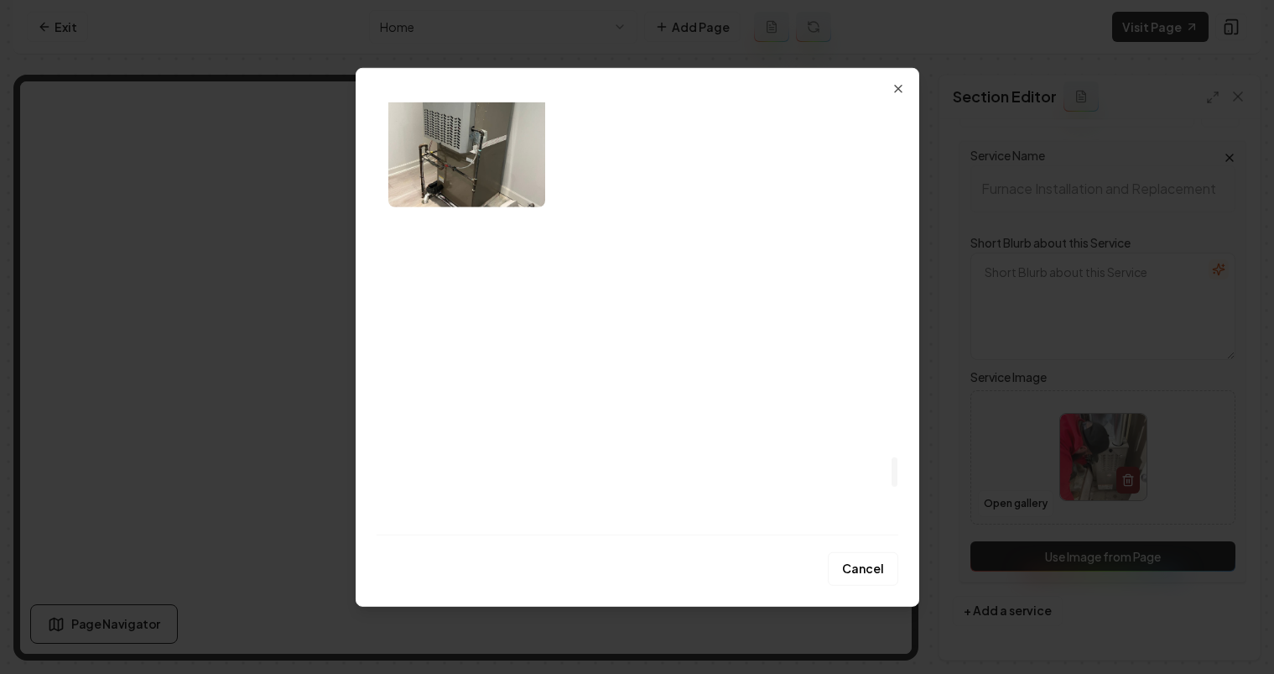
scroll to position [5074, 0]
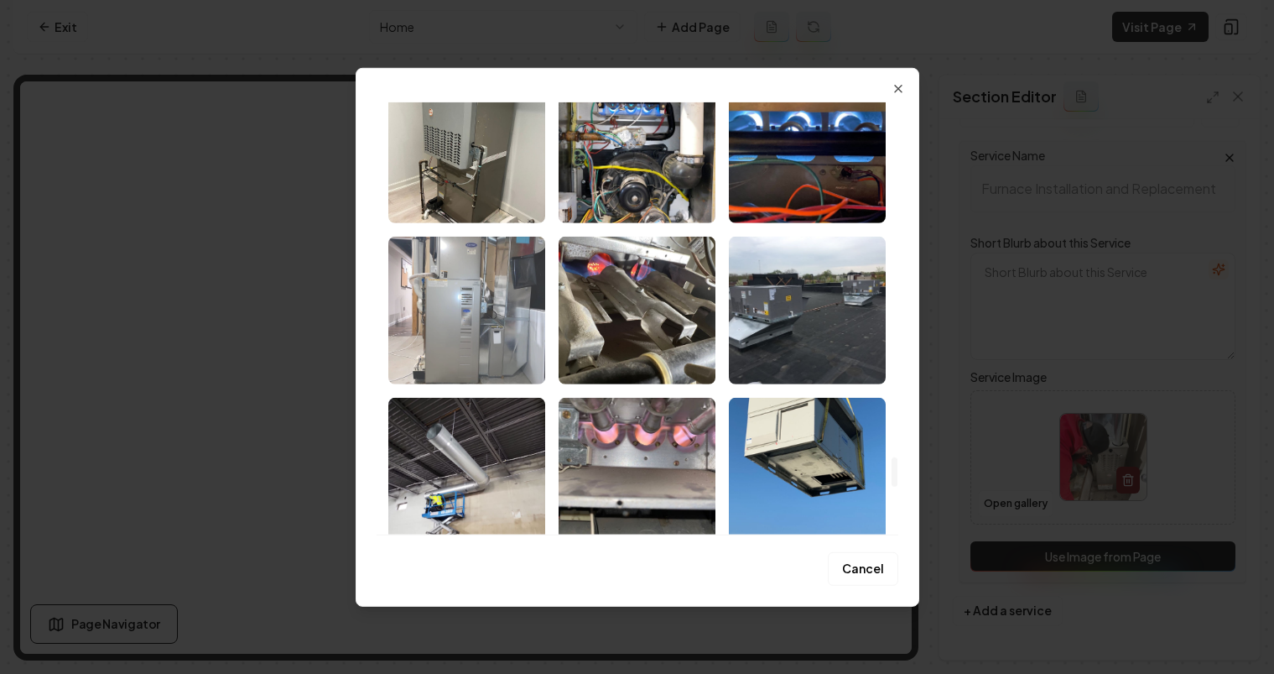
click at [462, 347] on img "Select image image_679b7958432c4764167dc1ae.jpeg" at bounding box center [466, 310] width 157 height 148
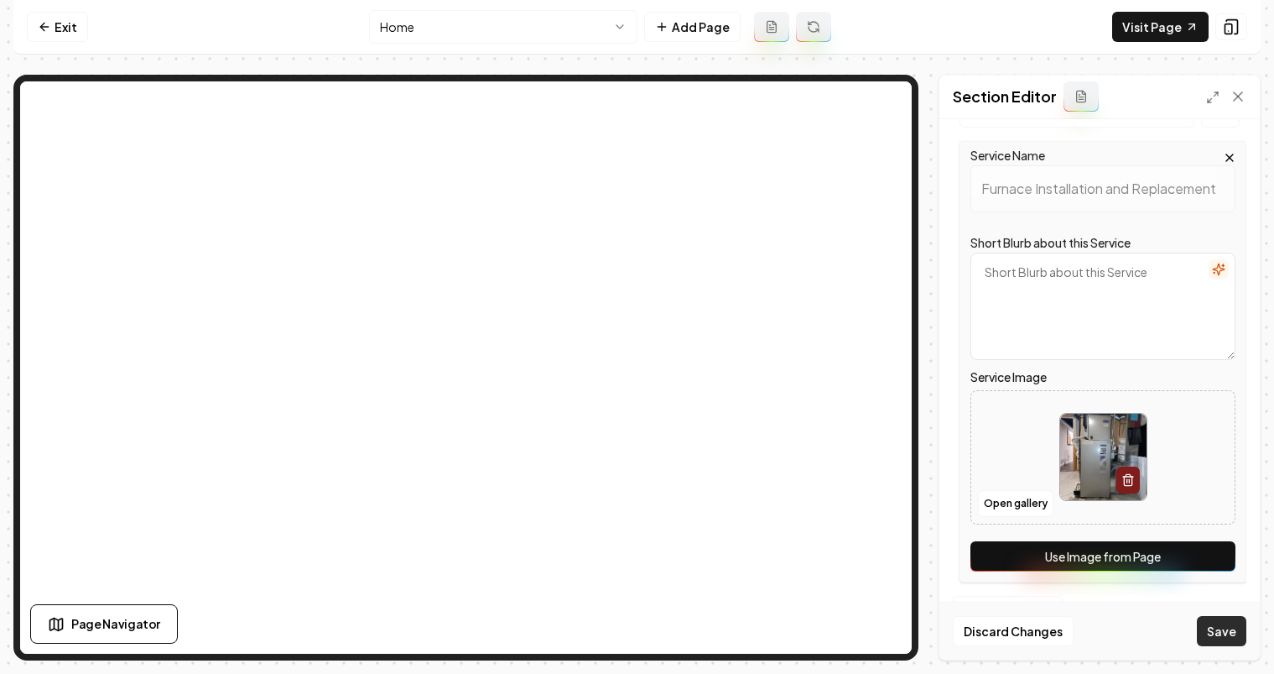
click at [1240, 628] on button "Save" at bounding box center [1221, 631] width 49 height 30
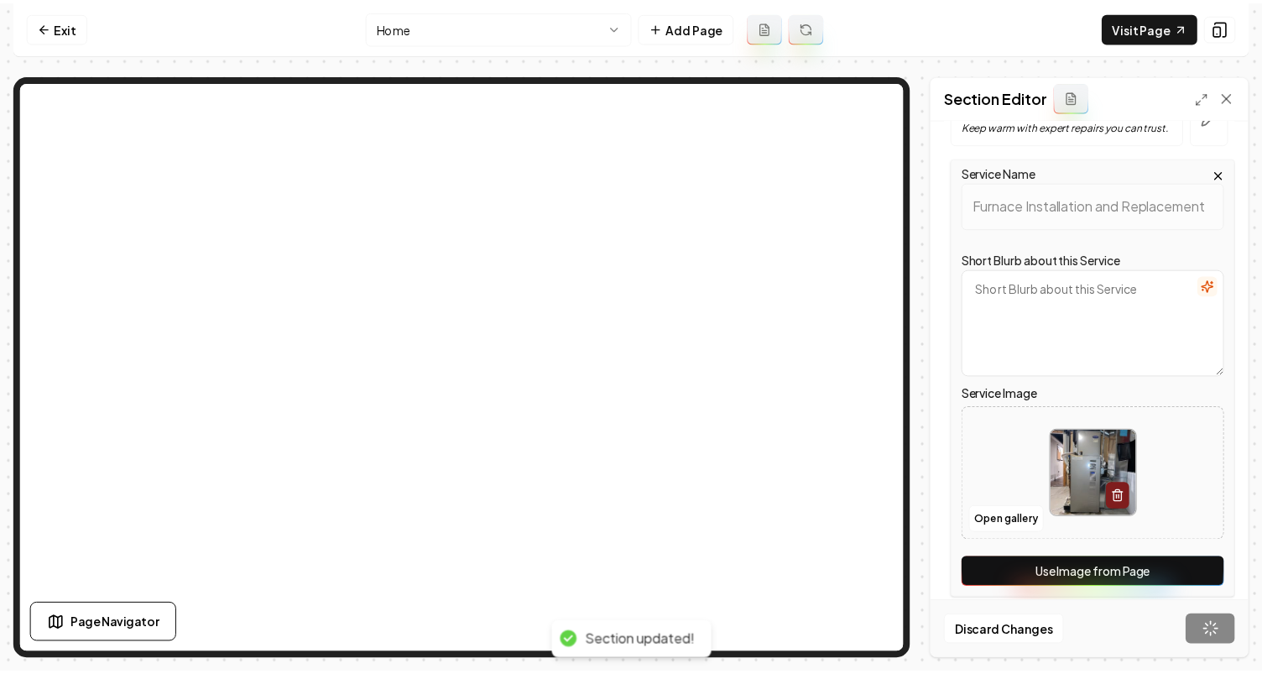
scroll to position [1106, 0]
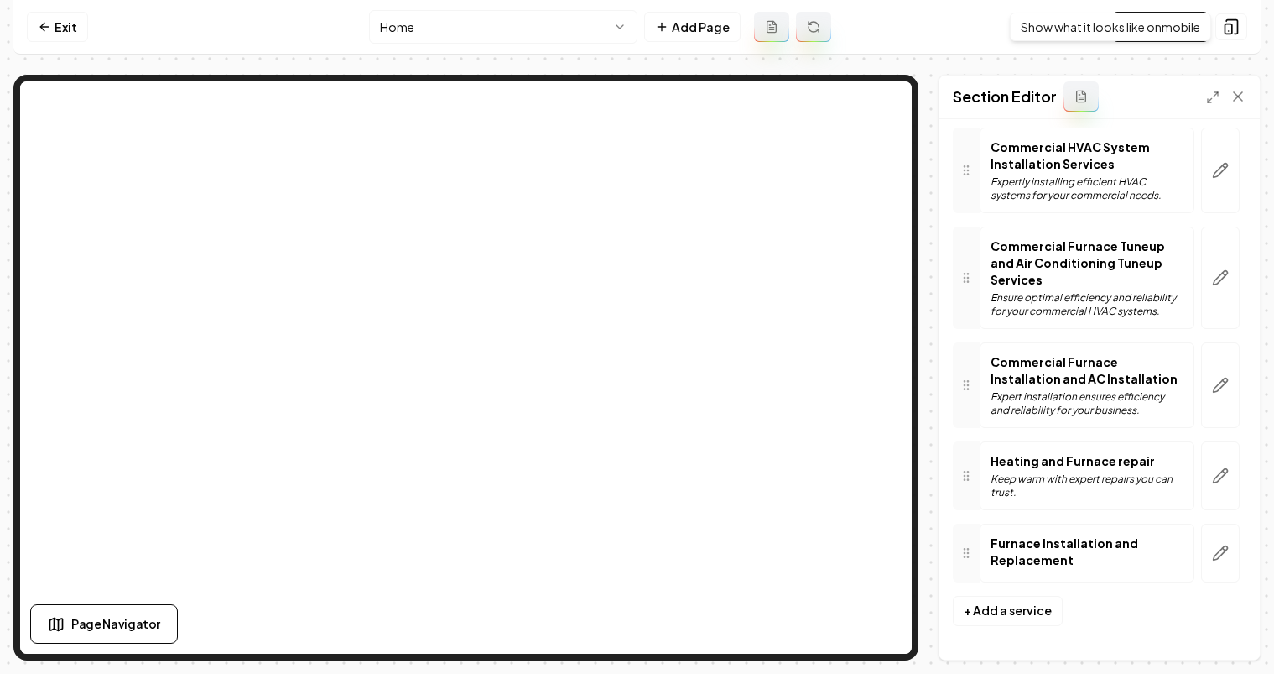
click at [1138, 25] on div "Show what it looks like on mobile Show what it looks like on mobile" at bounding box center [1110, 27] width 201 height 29
click at [1147, 14] on nav "Exit Home Add Page Visit Page" at bounding box center [636, 27] width 1247 height 55
click at [1148, 18] on link "Visit Page" at bounding box center [1160, 27] width 96 height 30
click at [52, 14] on link "Exit" at bounding box center [57, 27] width 61 height 30
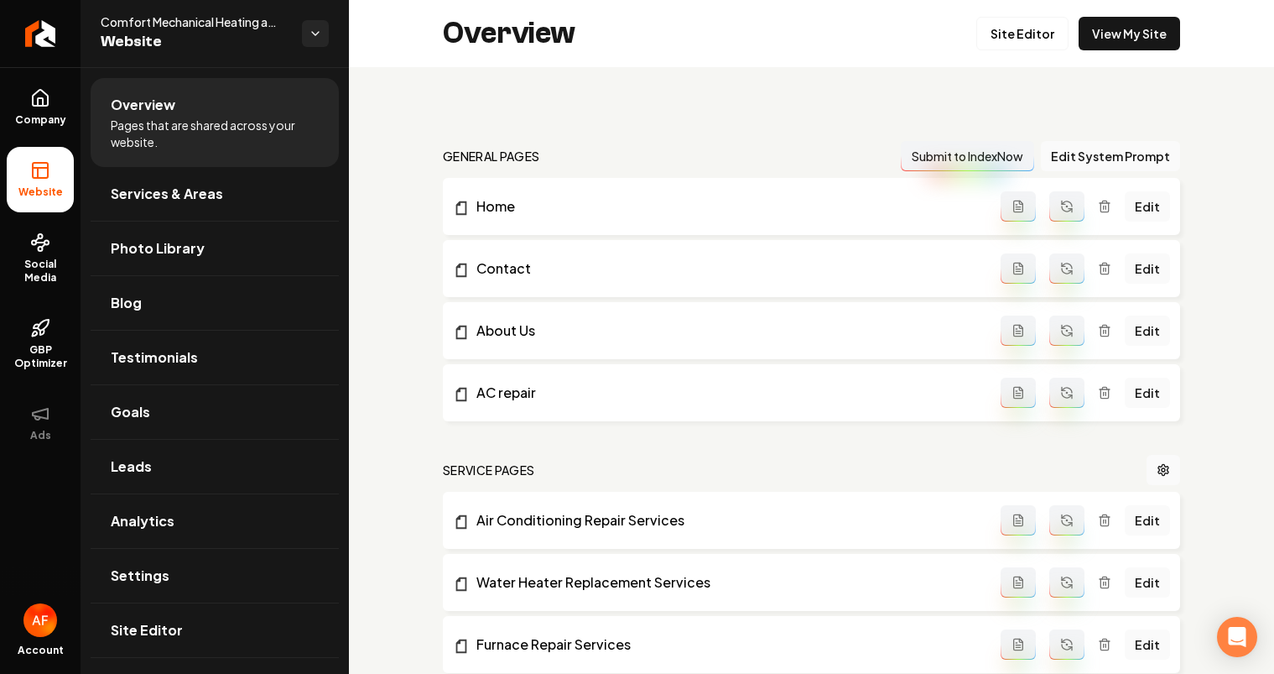
drag, startPoint x: 48, startPoint y: 41, endPoint x: 1270, endPoint y: 355, distance: 1261.9
click at [47, 40] on icon "Return to dashboard" at bounding box center [40, 33] width 13 height 13
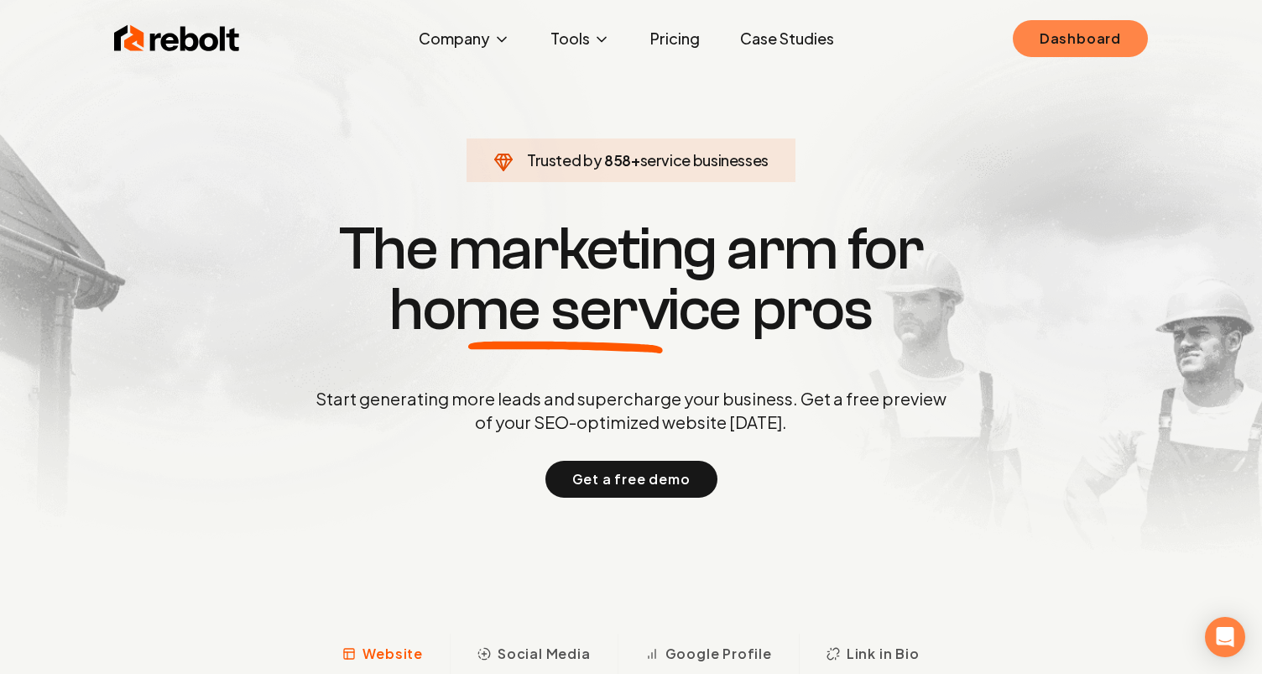
drag, startPoint x: 1068, startPoint y: 59, endPoint x: 1070, endPoint y: 47, distance: 12.0
click at [1070, 49] on div "Rebolt Company About Blog Jobs Tools Google Review QR Code Generator Google Bus…" at bounding box center [631, 38] width 1074 height 50
click at [1070, 47] on link "Dashboard" at bounding box center [1080, 38] width 135 height 37
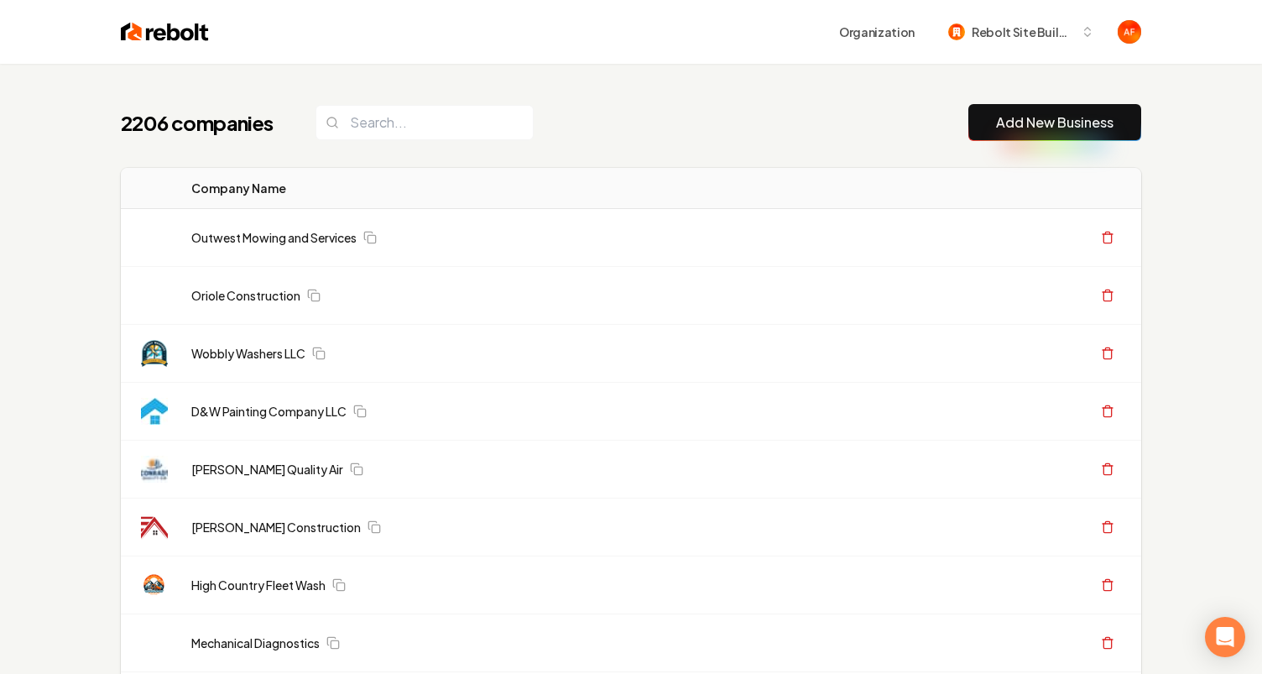
click at [619, 133] on div "2206 companies Add New Business" at bounding box center [631, 122] width 1020 height 37
click at [619, 135] on div "2206 companies Add New Business" at bounding box center [631, 122] width 1020 height 37
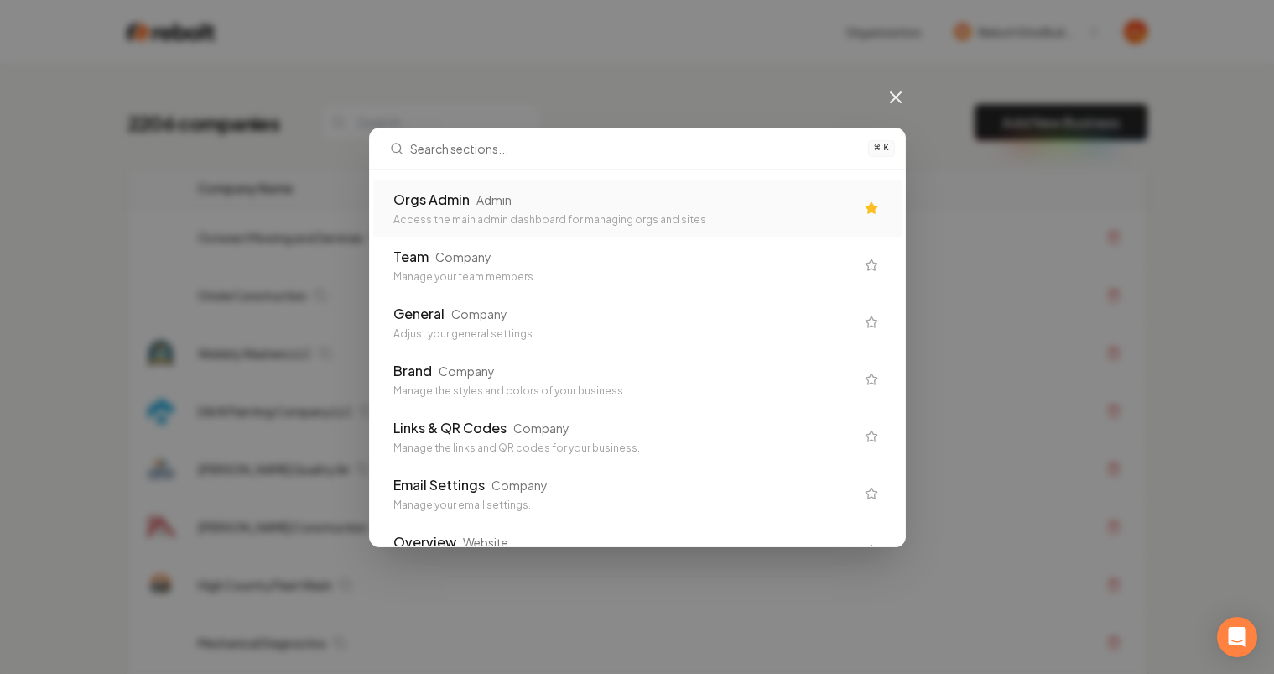
click at [588, 219] on div "Access the main admin dashboard for managing orgs and sites" at bounding box center [623, 219] width 461 height 13
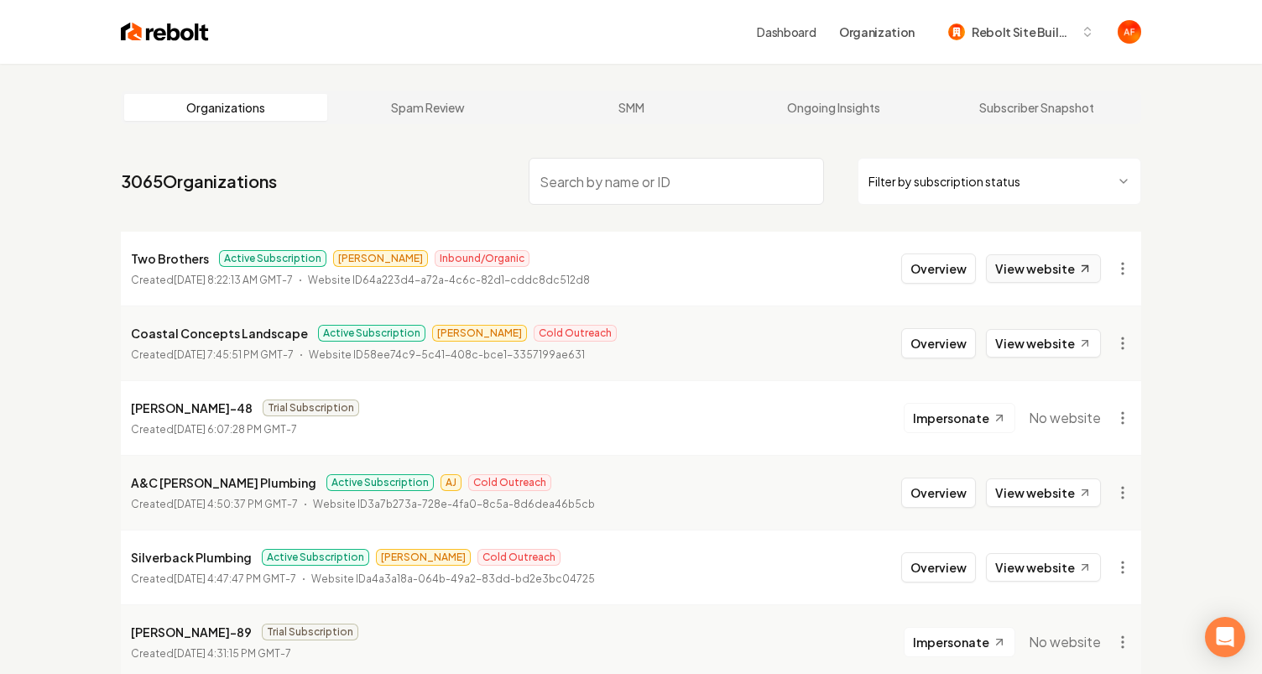
click at [1083, 269] on icon at bounding box center [1085, 269] width 6 height 6
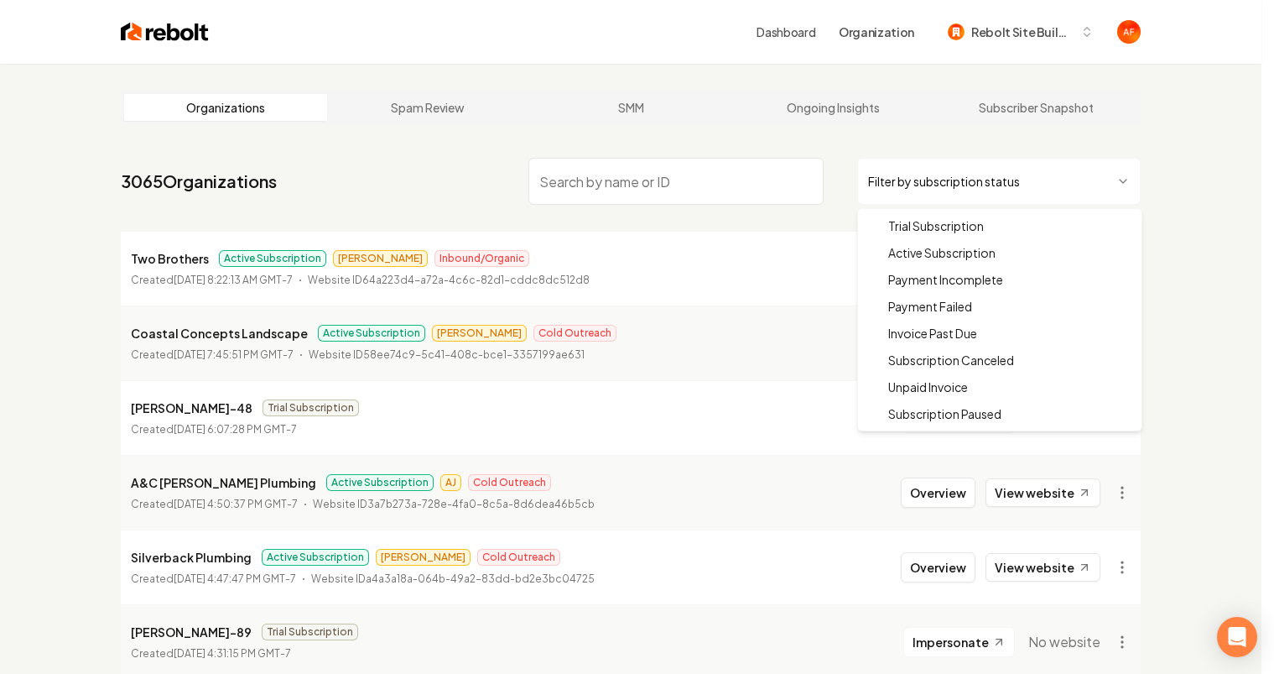
click at [992, 177] on html "Dashboard Organization Rebolt Site Builder Organizations Spam Review SMM Ongoin…" at bounding box center [637, 337] width 1274 height 674
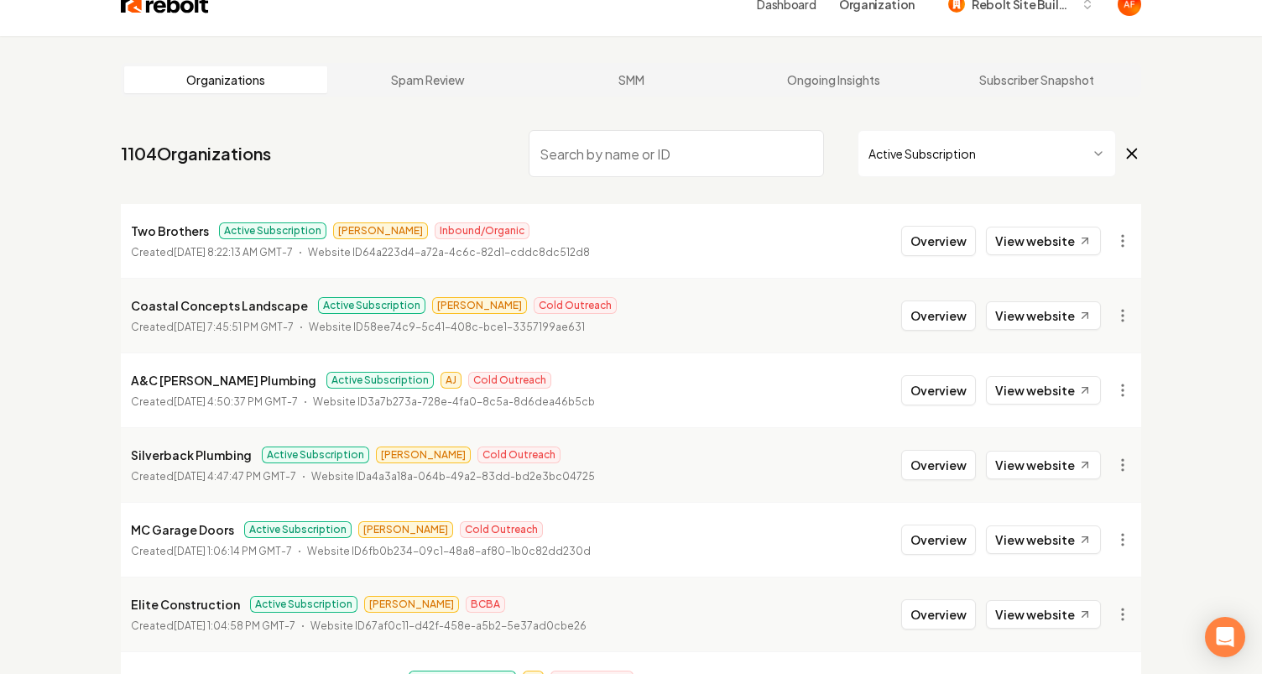
scroll to position [29, 0]
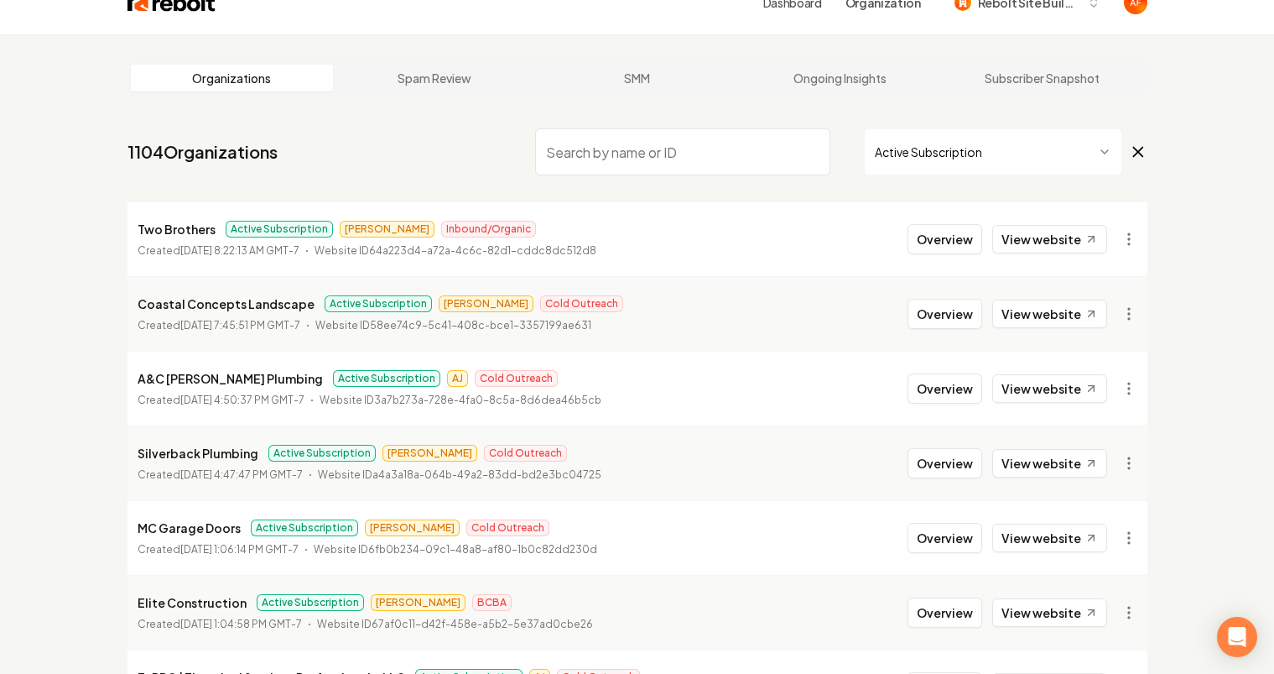
click at [940, 157] on html "Dashboard Organization Rebolt Site Builder Organizations Spam Review SMM Ongoin…" at bounding box center [637, 308] width 1274 height 674
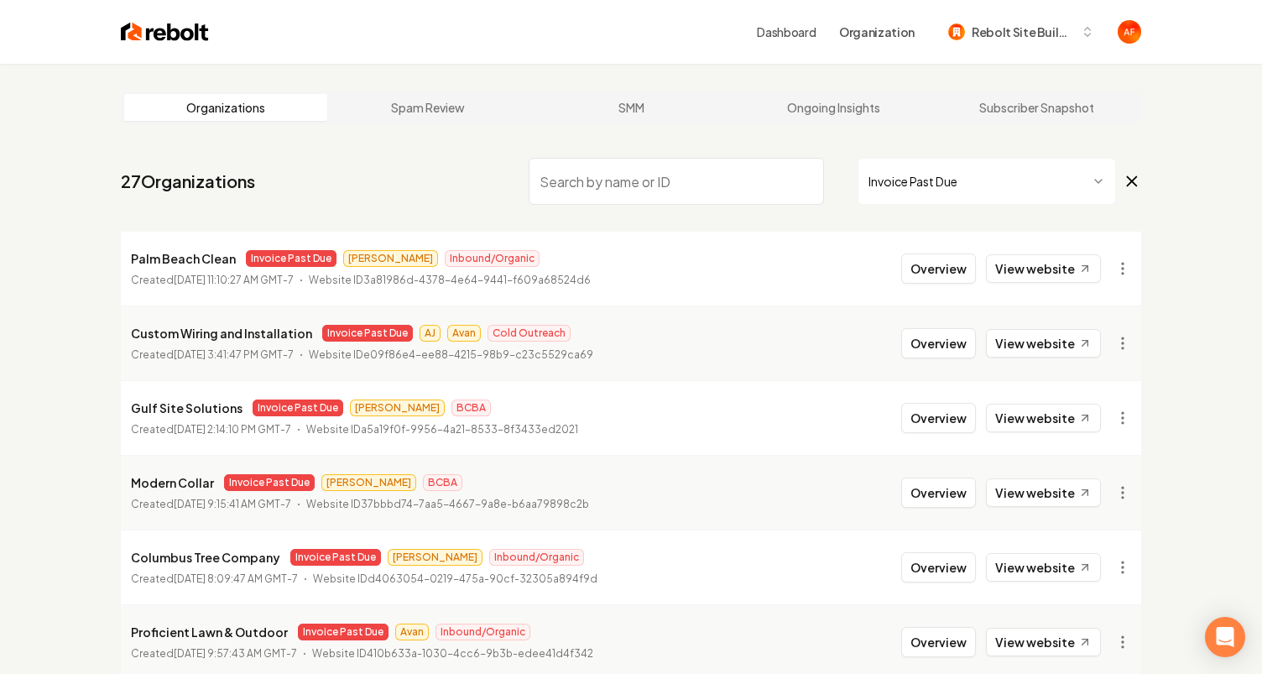
click at [689, 209] on nav "27 Organizations Invoice Past Due" at bounding box center [631, 188] width 1020 height 74
click at [1127, 178] on icon at bounding box center [1131, 181] width 18 height 20
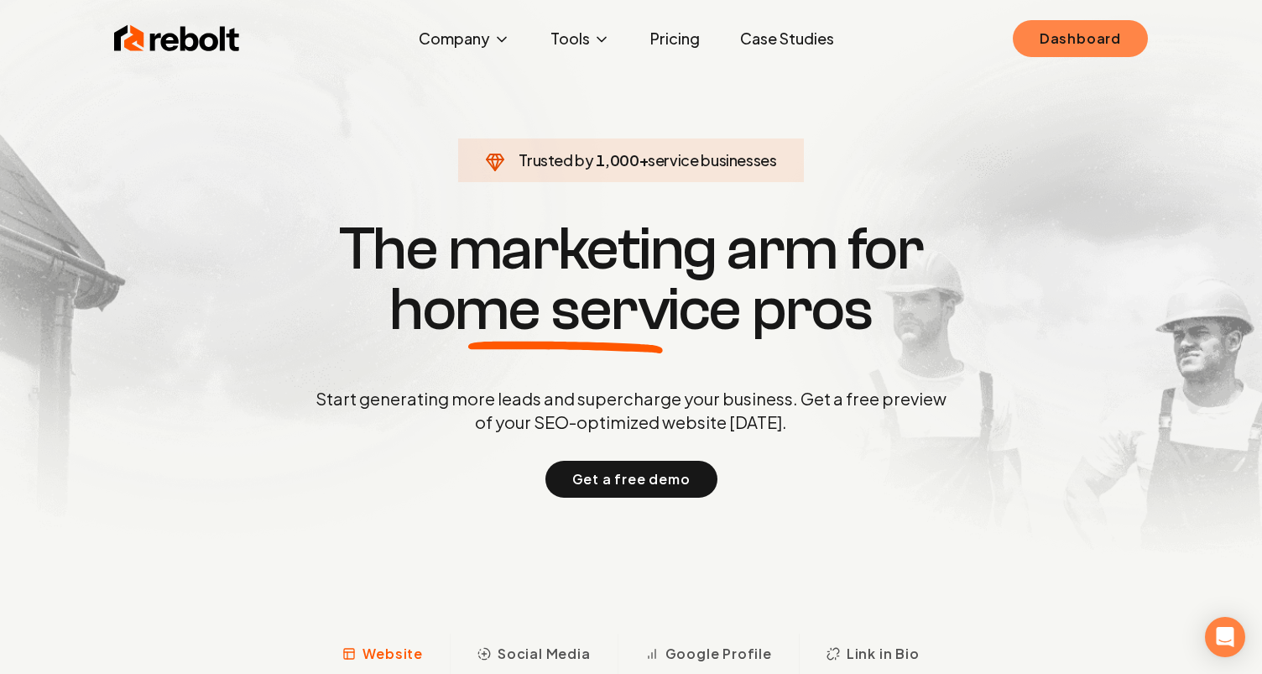
click at [1080, 34] on link "Dashboard" at bounding box center [1080, 38] width 135 height 37
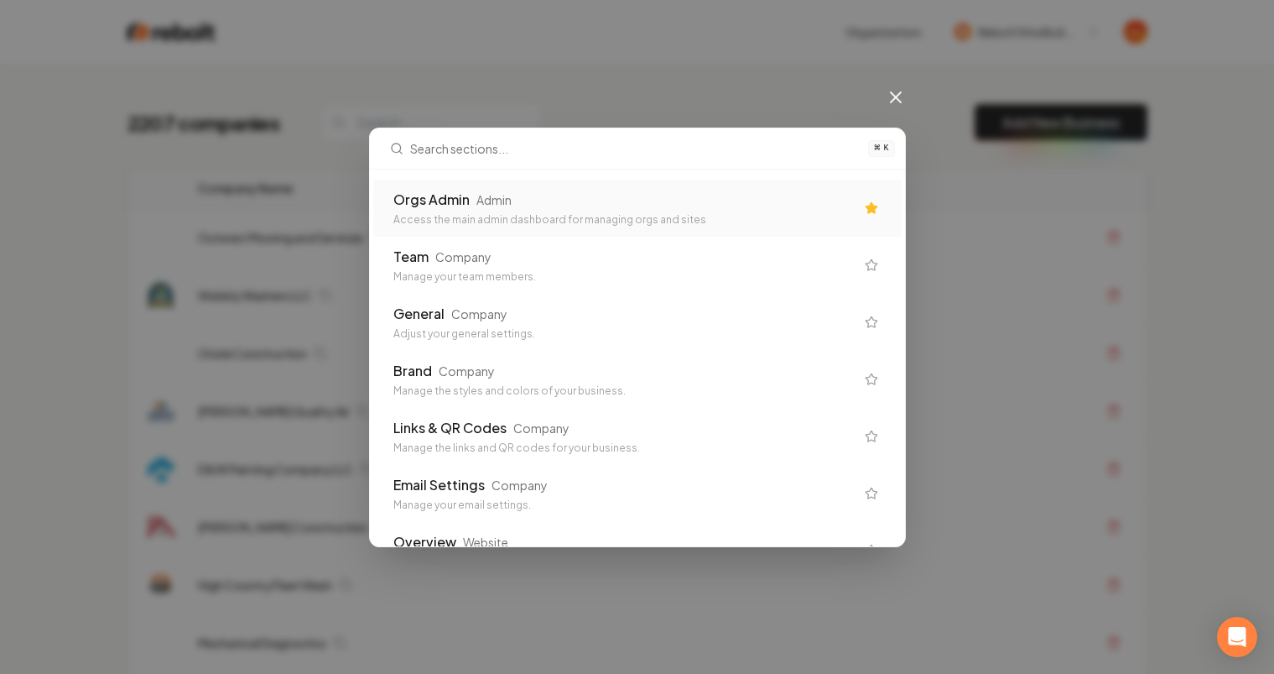
click at [543, 213] on div "Access the main admin dashboard for managing orgs and sites" at bounding box center [623, 219] width 461 height 13
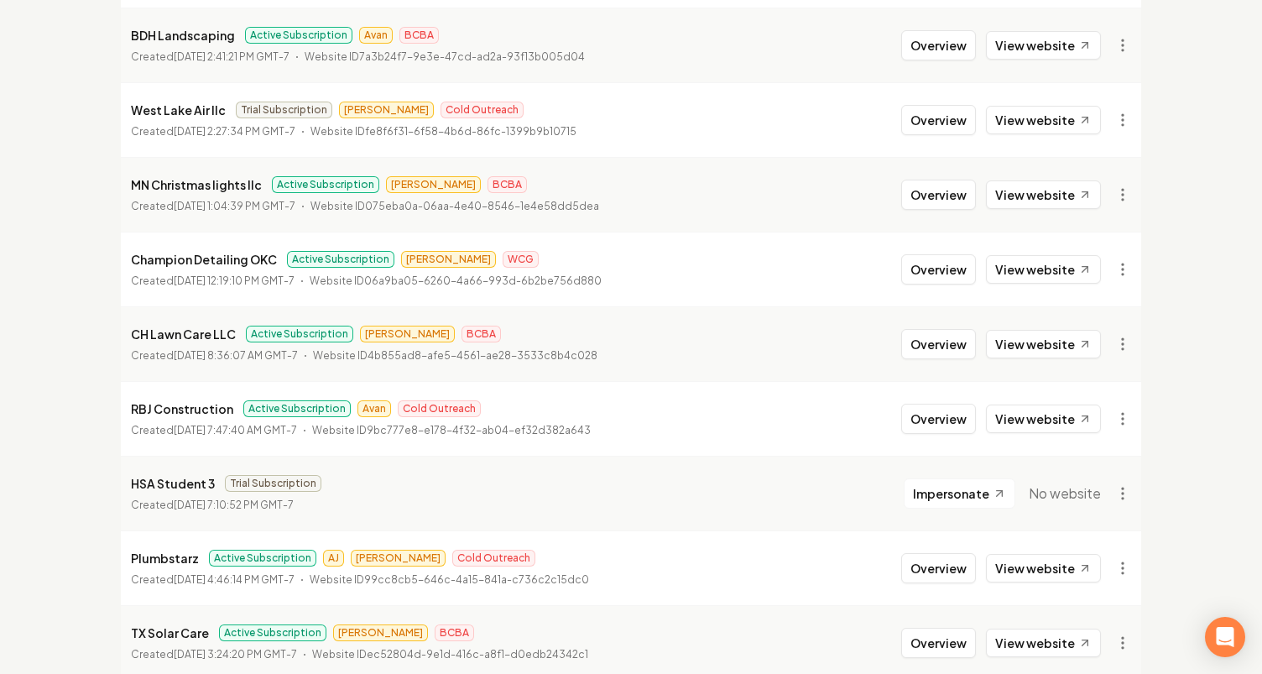
scroll to position [1050, 0]
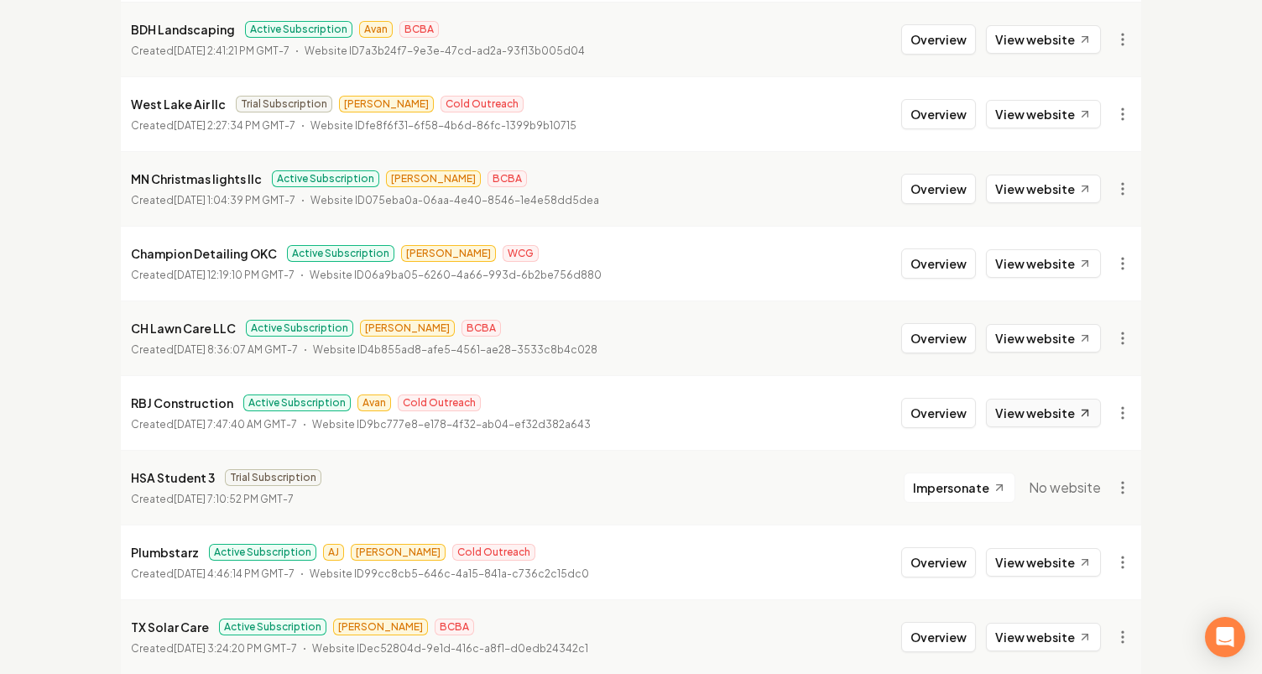
click at [1039, 413] on link "View website" at bounding box center [1043, 412] width 115 height 29
click at [1034, 420] on link "View website" at bounding box center [1043, 412] width 115 height 29
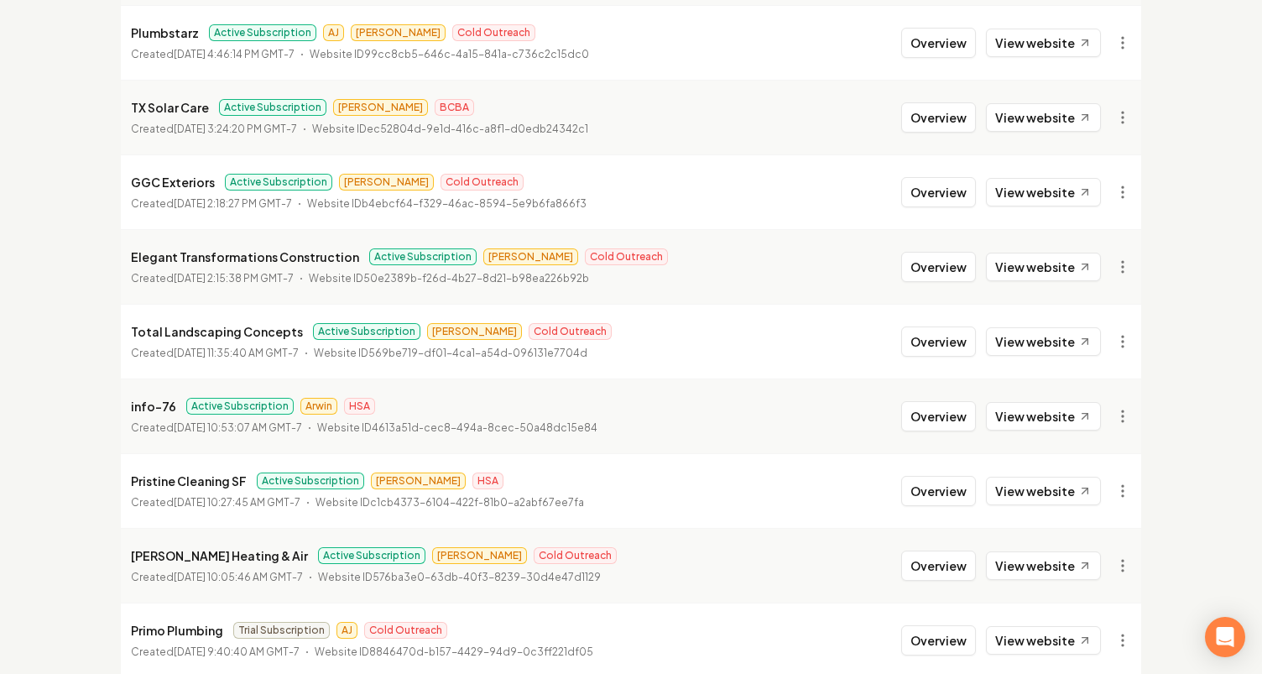
scroll to position [1867, 0]
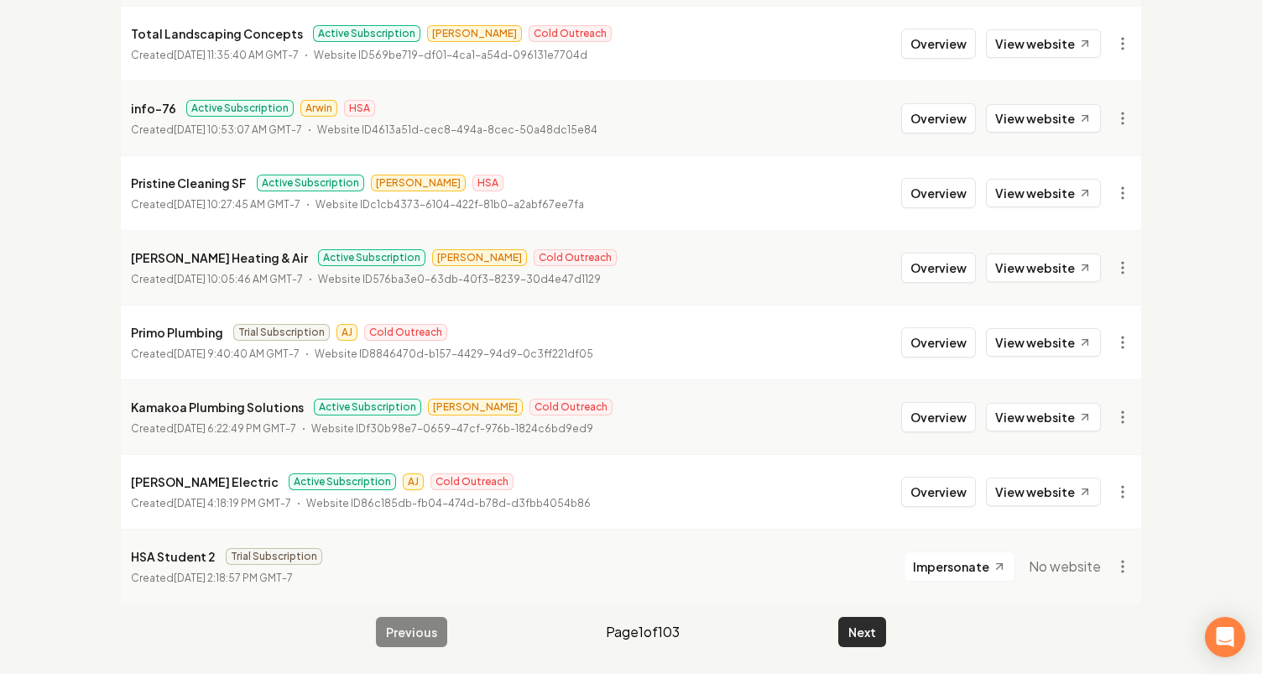
click at [842, 624] on button "Next" at bounding box center [862, 632] width 48 height 30
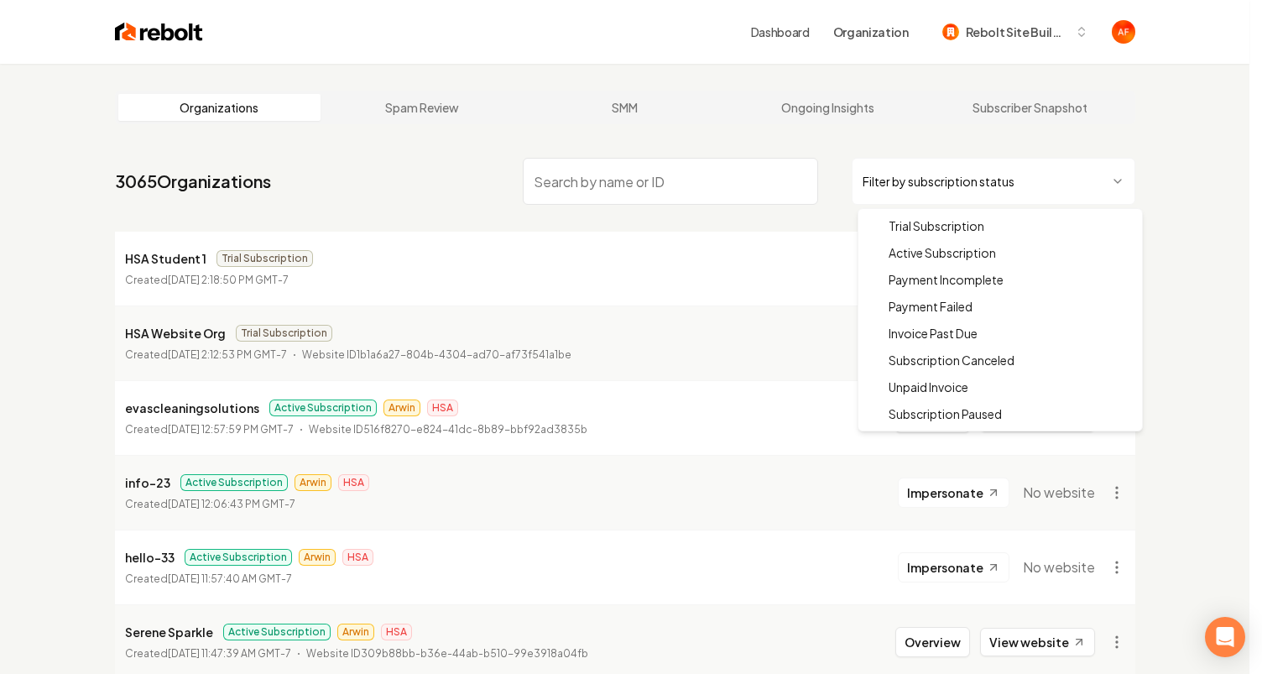
click at [956, 160] on html "Dashboard Organization Rebolt Site Builder Organizations Spam Review SMM Ongoin…" at bounding box center [631, 337] width 1262 height 674
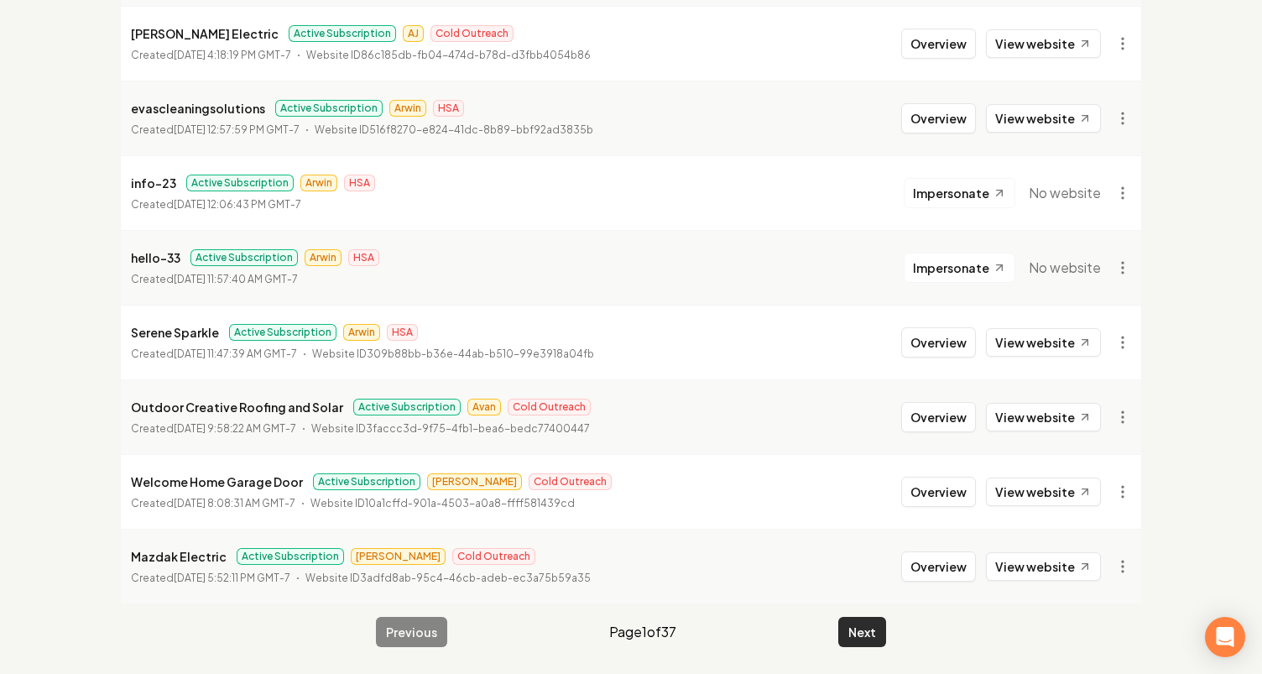
click at [868, 629] on button "Next" at bounding box center [862, 632] width 48 height 30
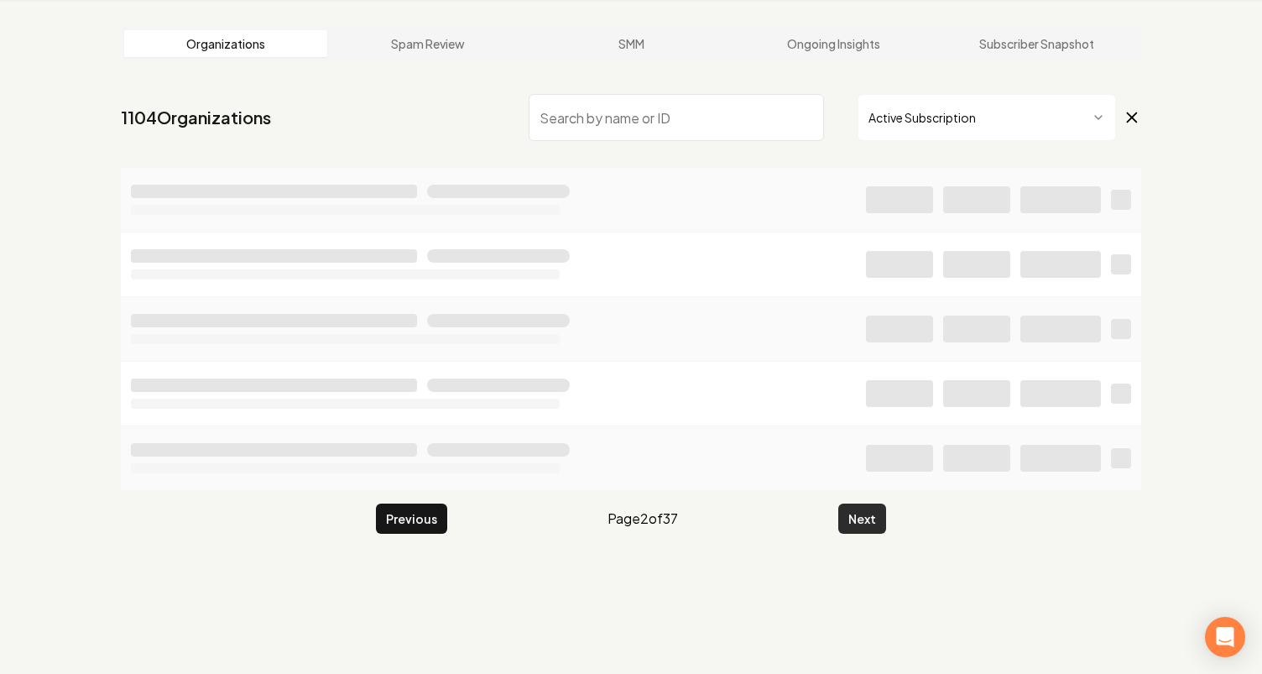
click at [868, 629] on div "Organizations Spam Review SMM Ongoing Insights Subscriber Snapshot 1104 Organiz…" at bounding box center [631, 337] width 1262 height 674
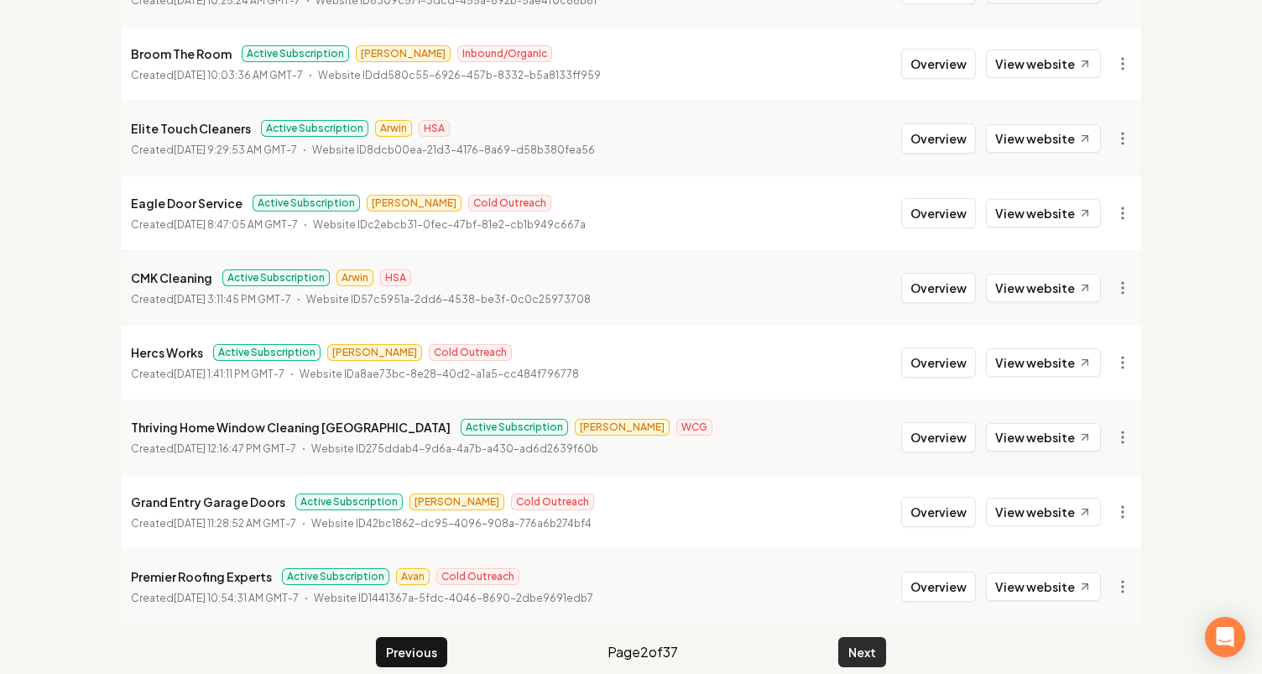
click at [868, 637] on button "Next" at bounding box center [862, 652] width 48 height 30
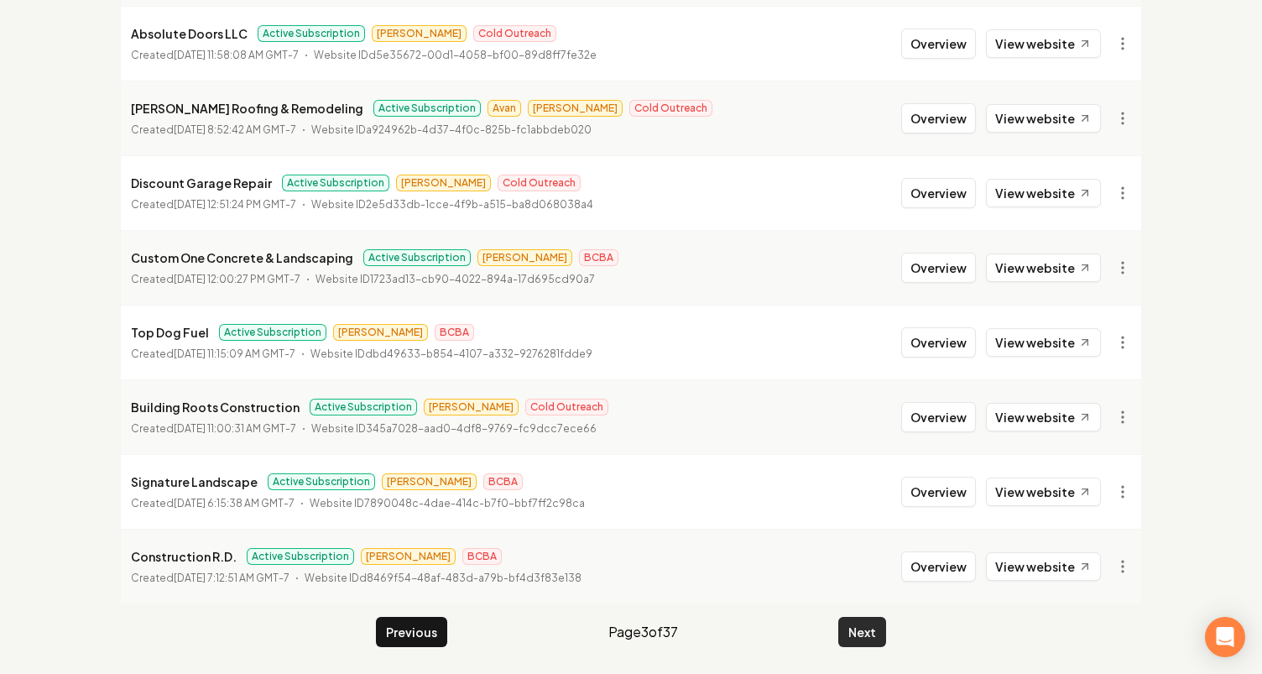
click at [868, 629] on button "Next" at bounding box center [862, 632] width 48 height 30
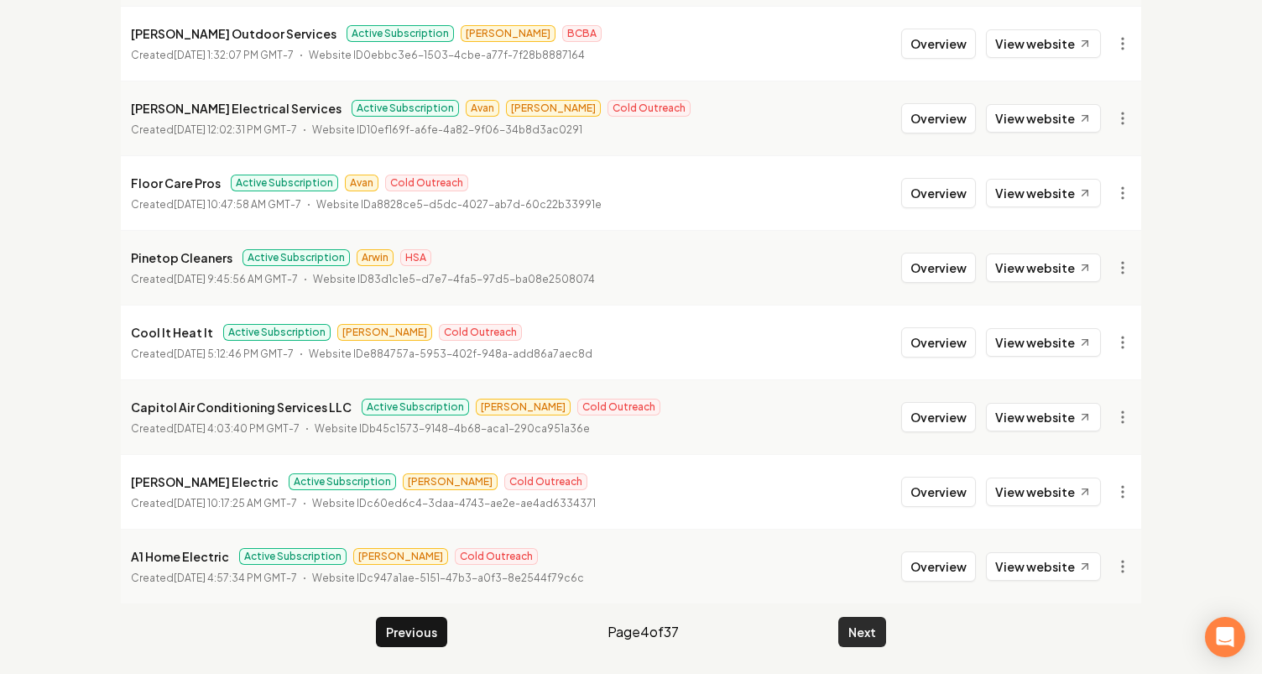
click at [868, 629] on button "Next" at bounding box center [862, 632] width 48 height 30
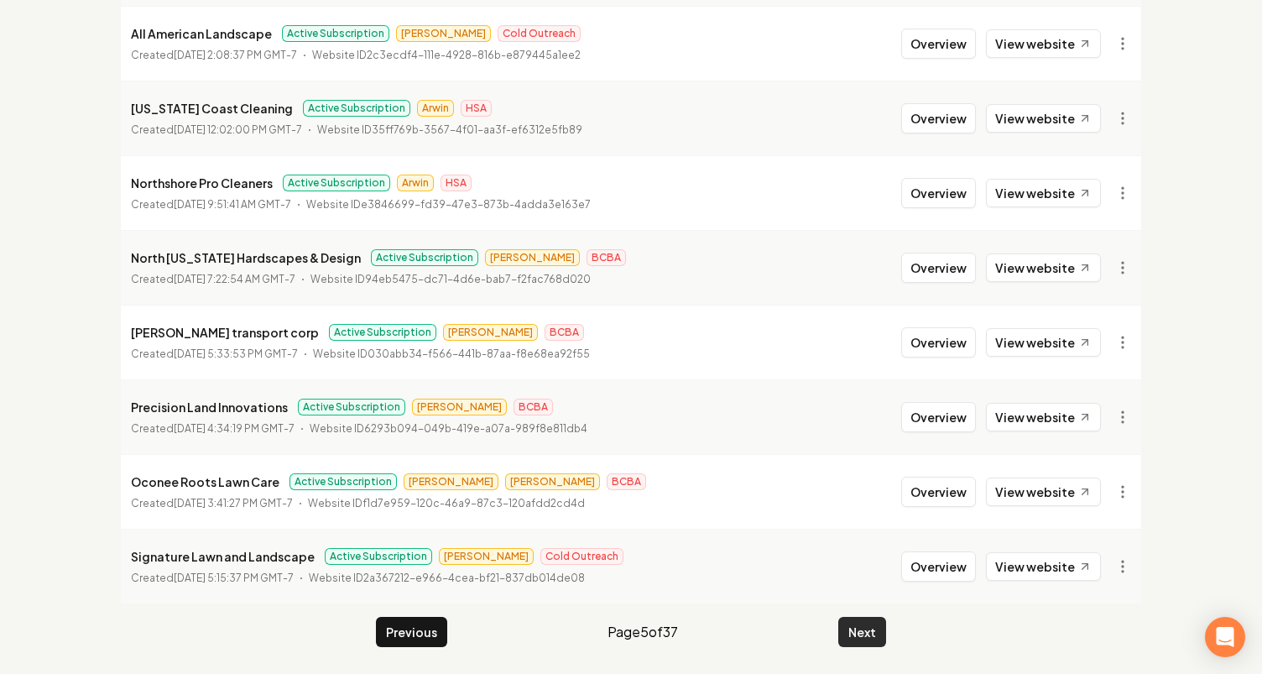
click at [868, 629] on button "Next" at bounding box center [862, 632] width 48 height 30
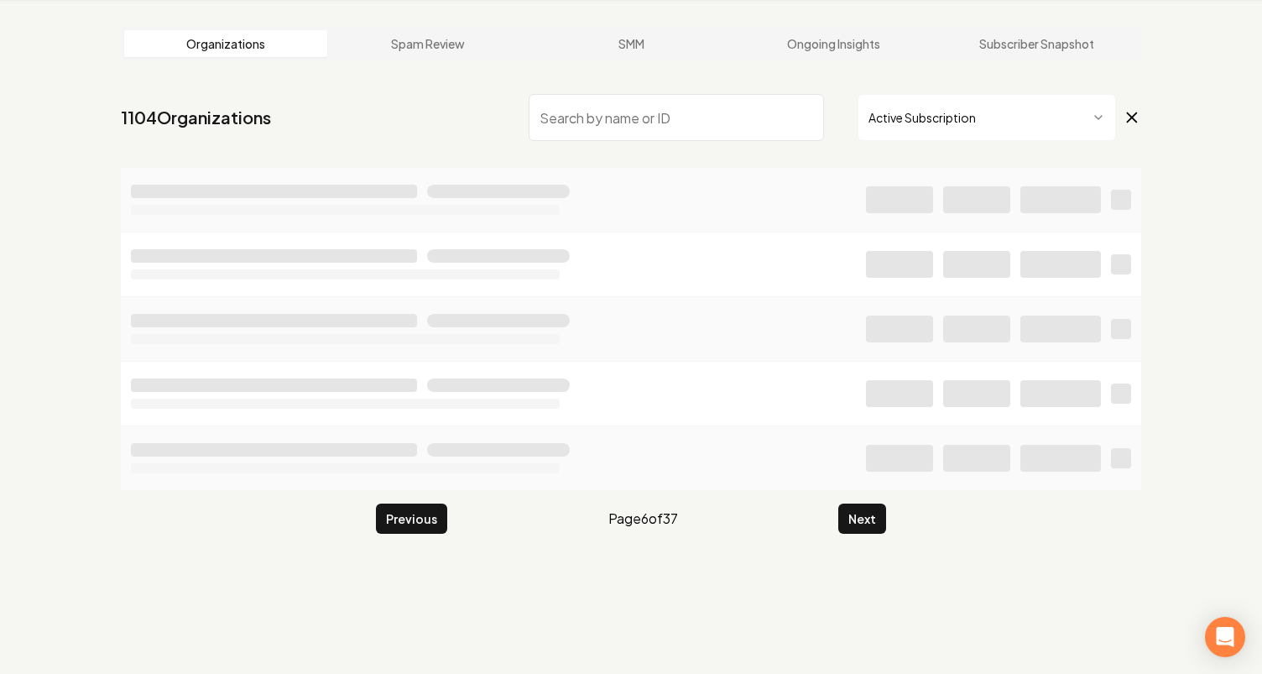
scroll to position [1867, 0]
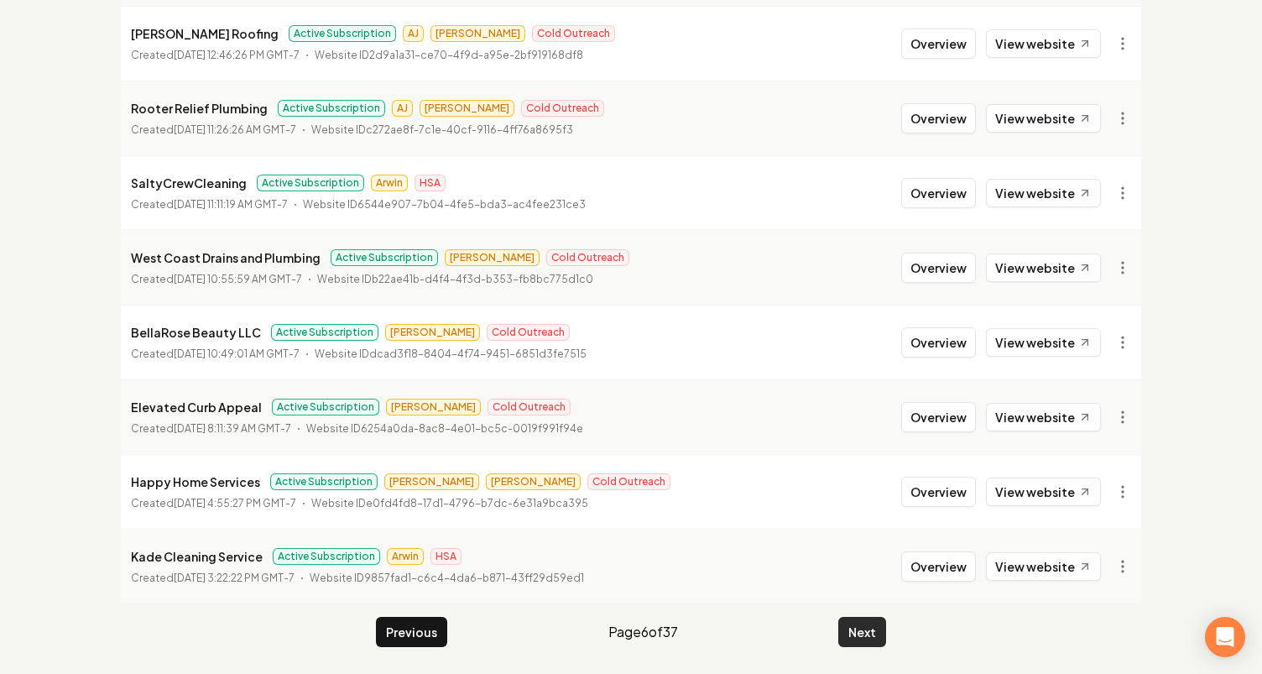
click at [883, 617] on button "Next" at bounding box center [862, 632] width 48 height 30
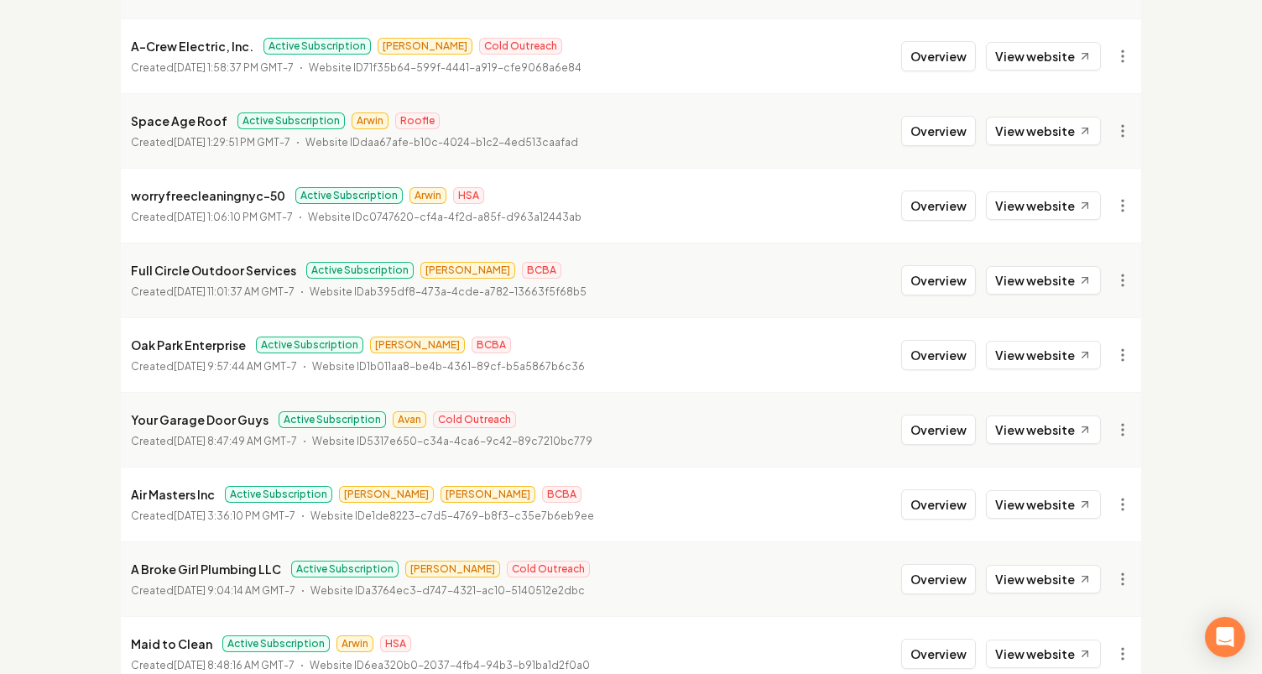
scroll to position [1867, 0]
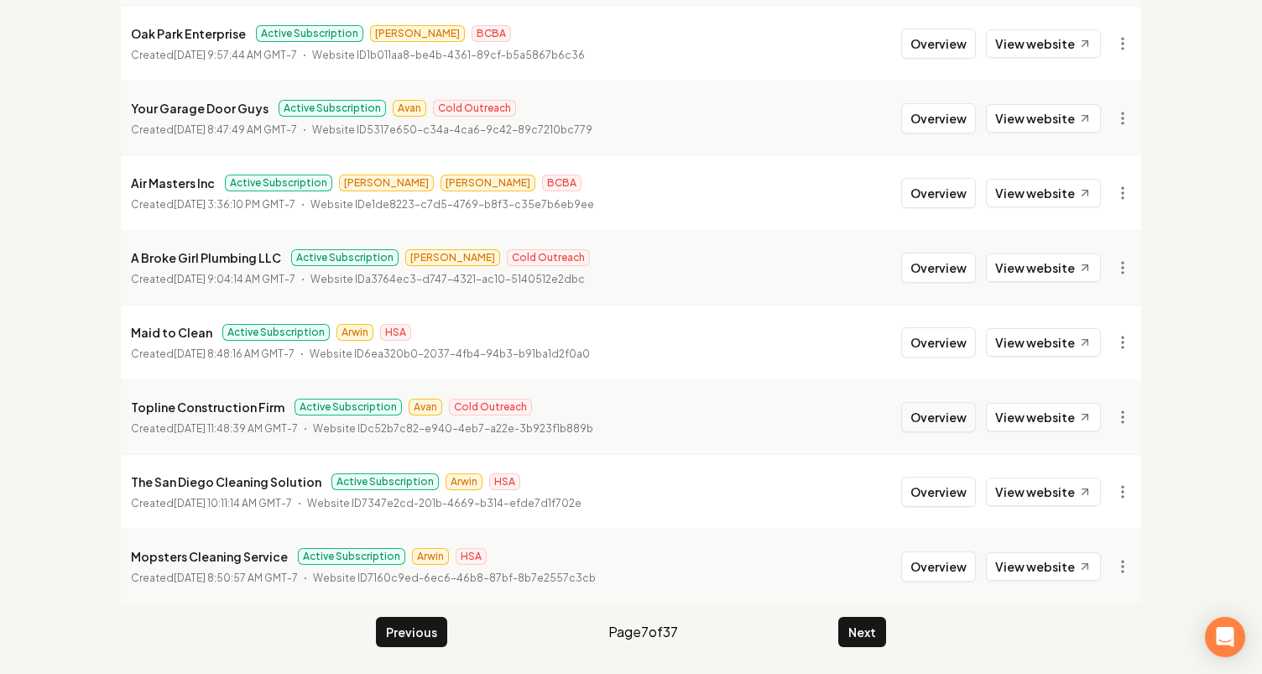
click at [933, 404] on button "Overview" at bounding box center [938, 417] width 75 height 30
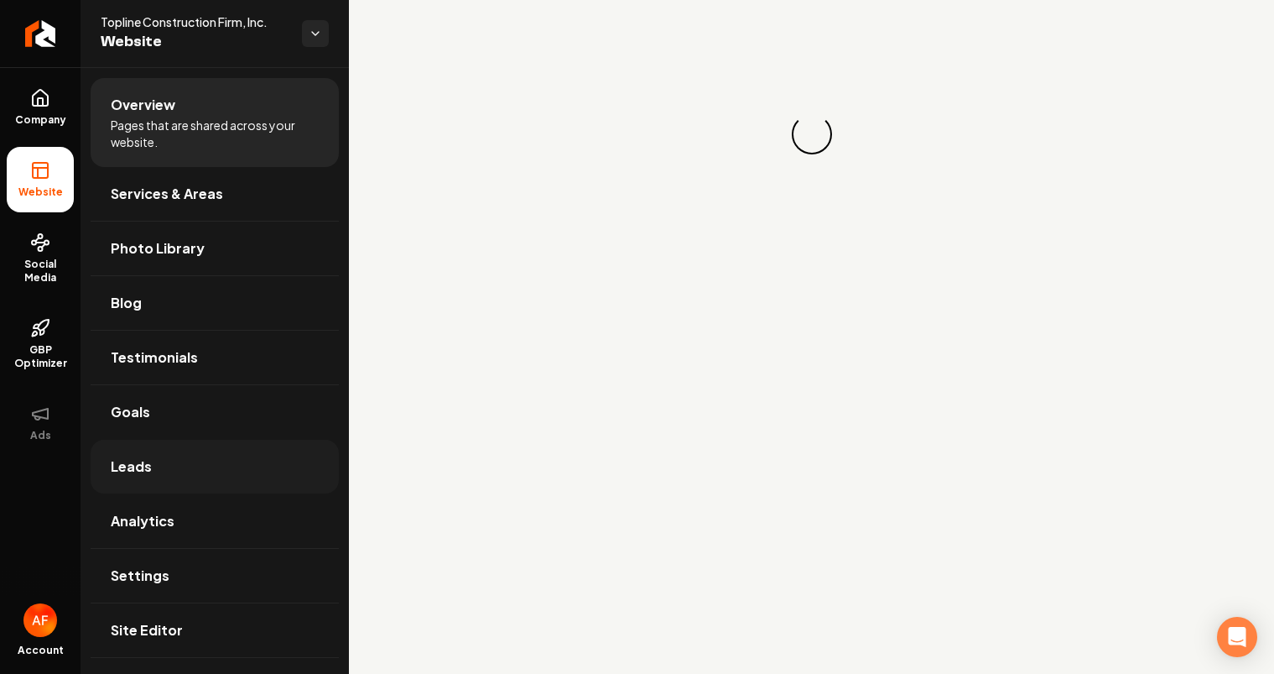
click at [199, 451] on link "Leads" at bounding box center [215, 467] width 248 height 54
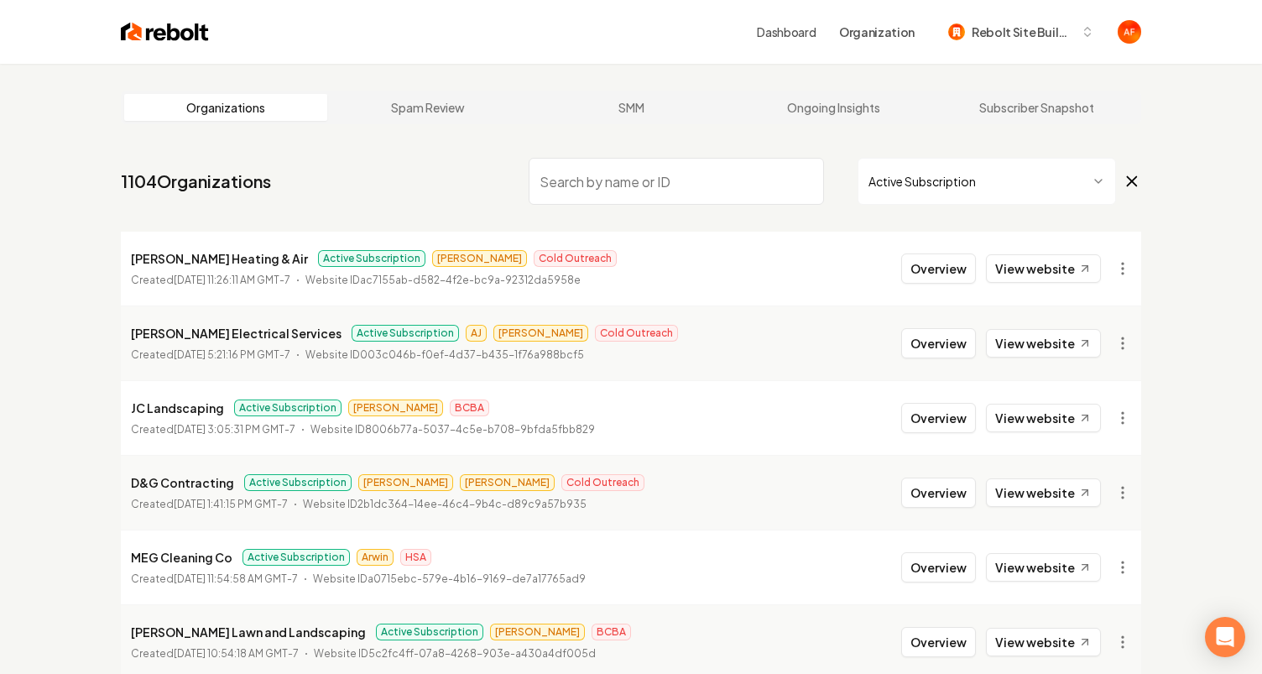
scroll to position [3, 0]
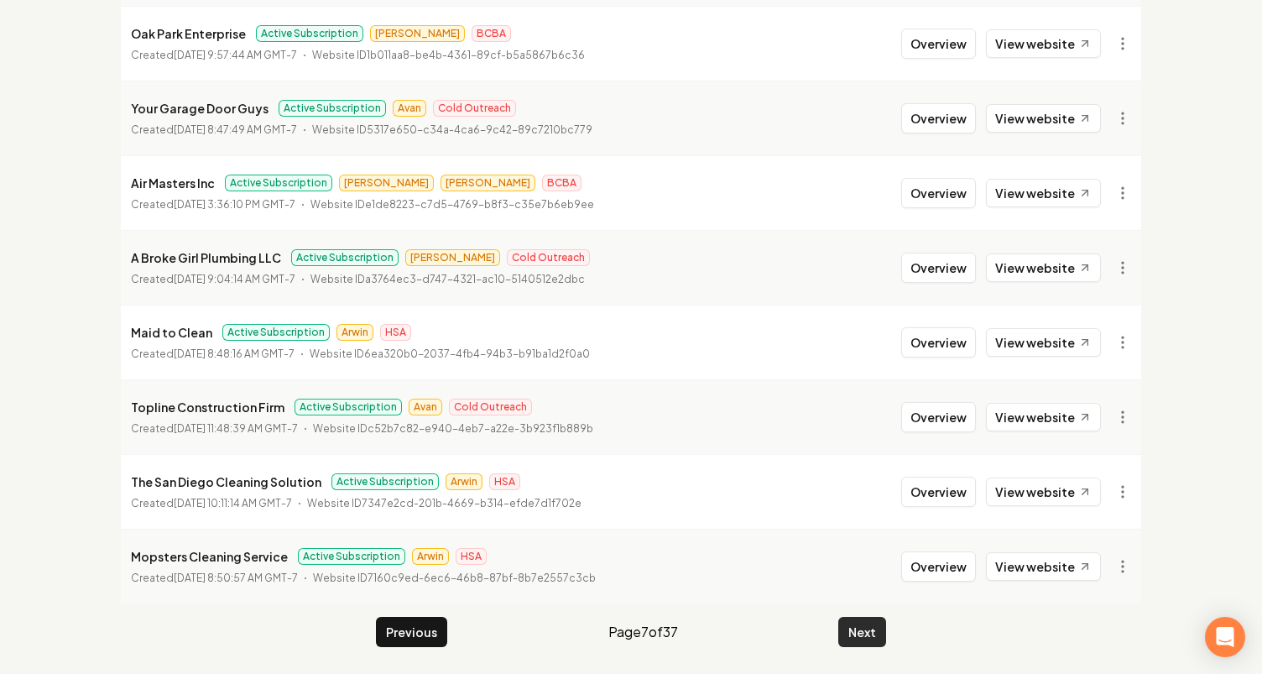
click at [846, 624] on button "Next" at bounding box center [862, 632] width 48 height 30
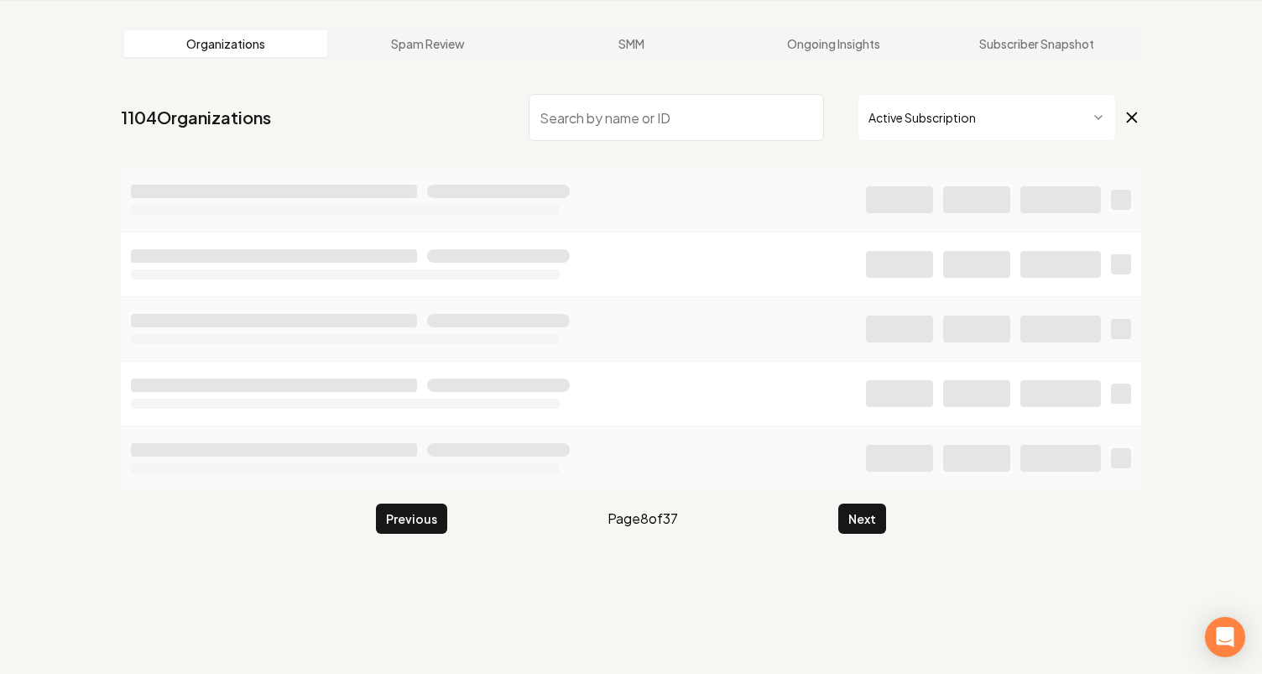
scroll to position [1867, 0]
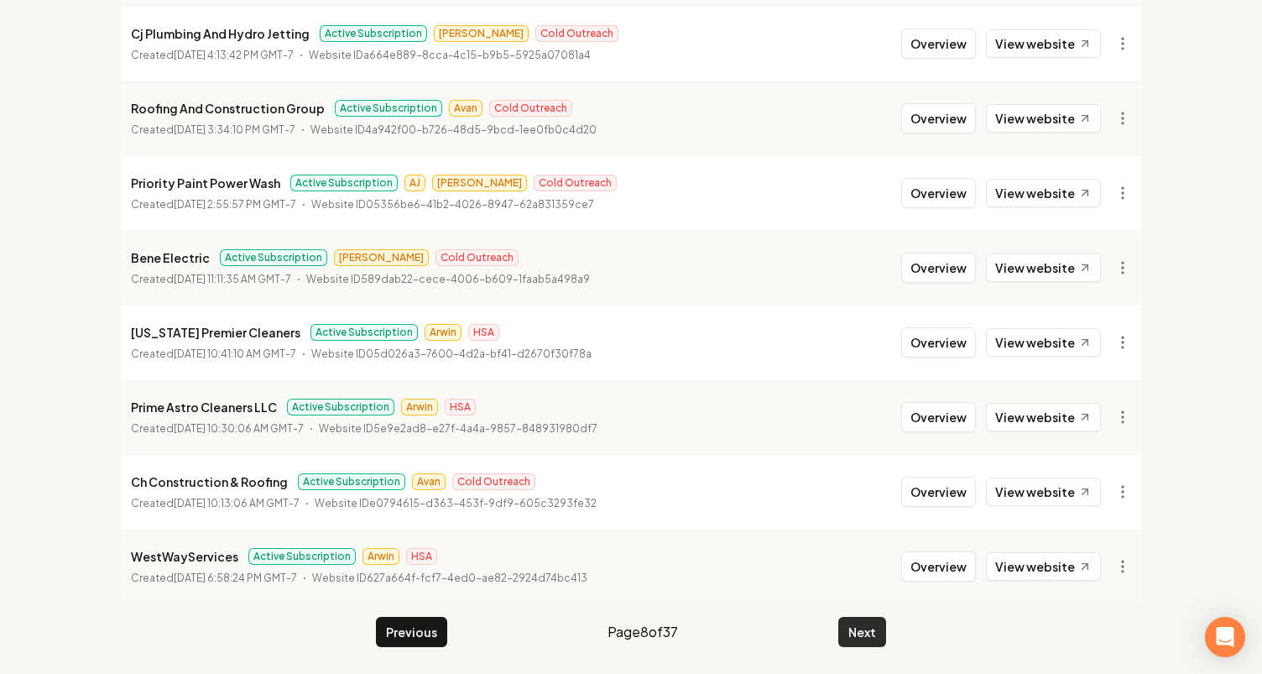
click at [868, 622] on button "Next" at bounding box center [862, 632] width 48 height 30
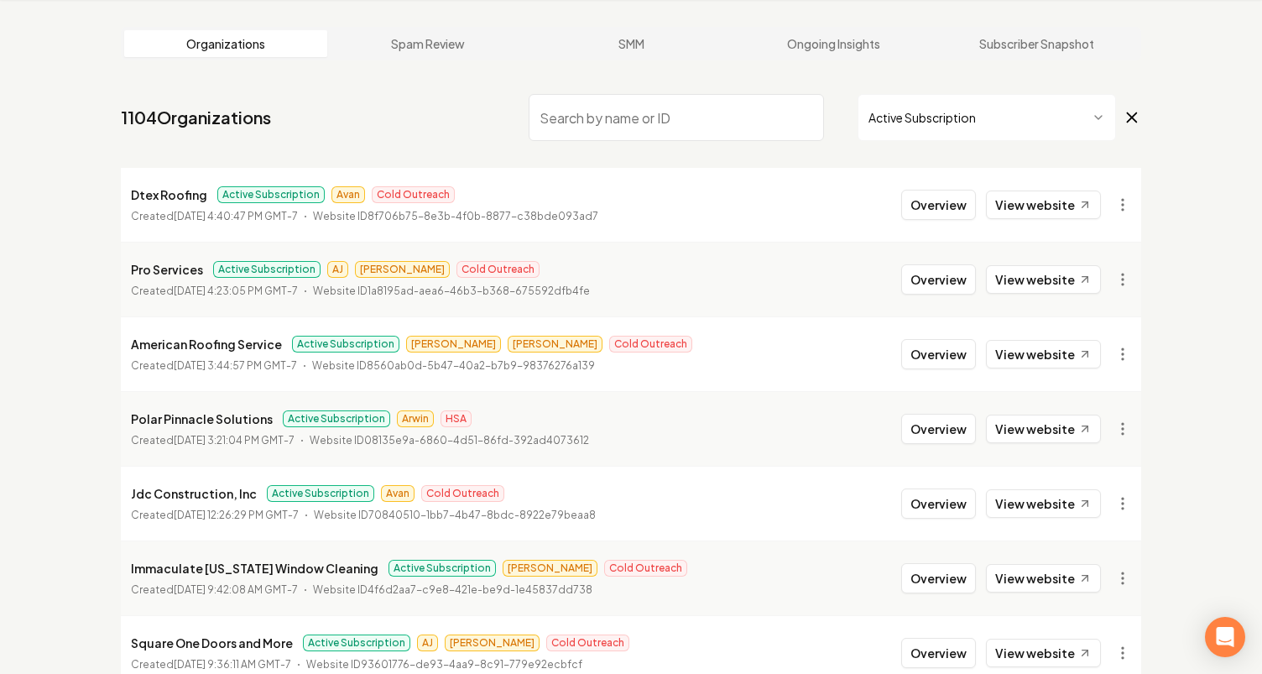
scroll to position [1867, 0]
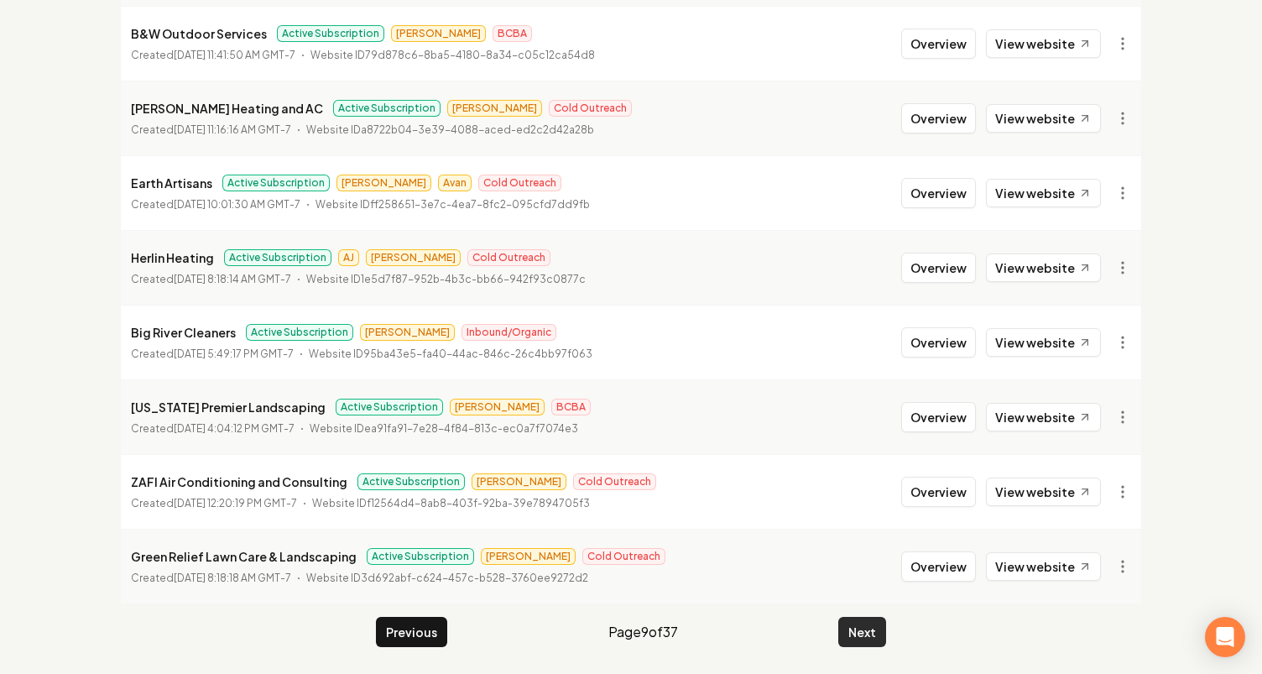
click at [855, 624] on button "Next" at bounding box center [862, 632] width 48 height 30
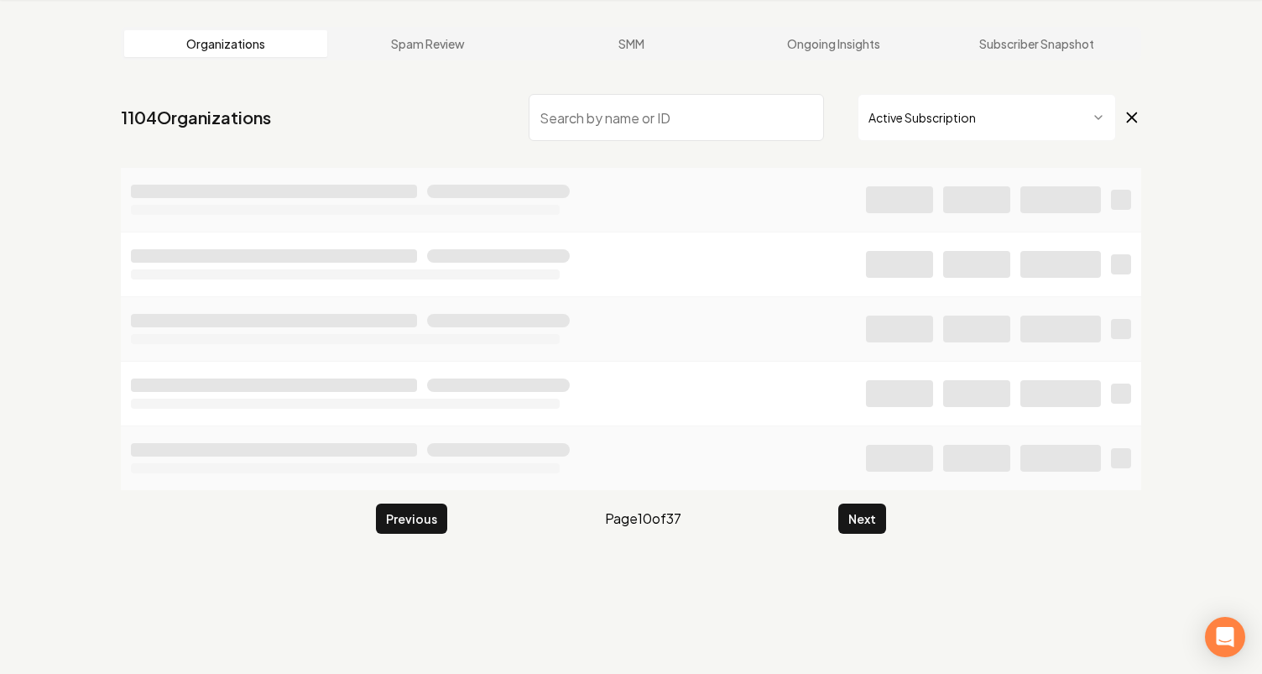
scroll to position [1867, 0]
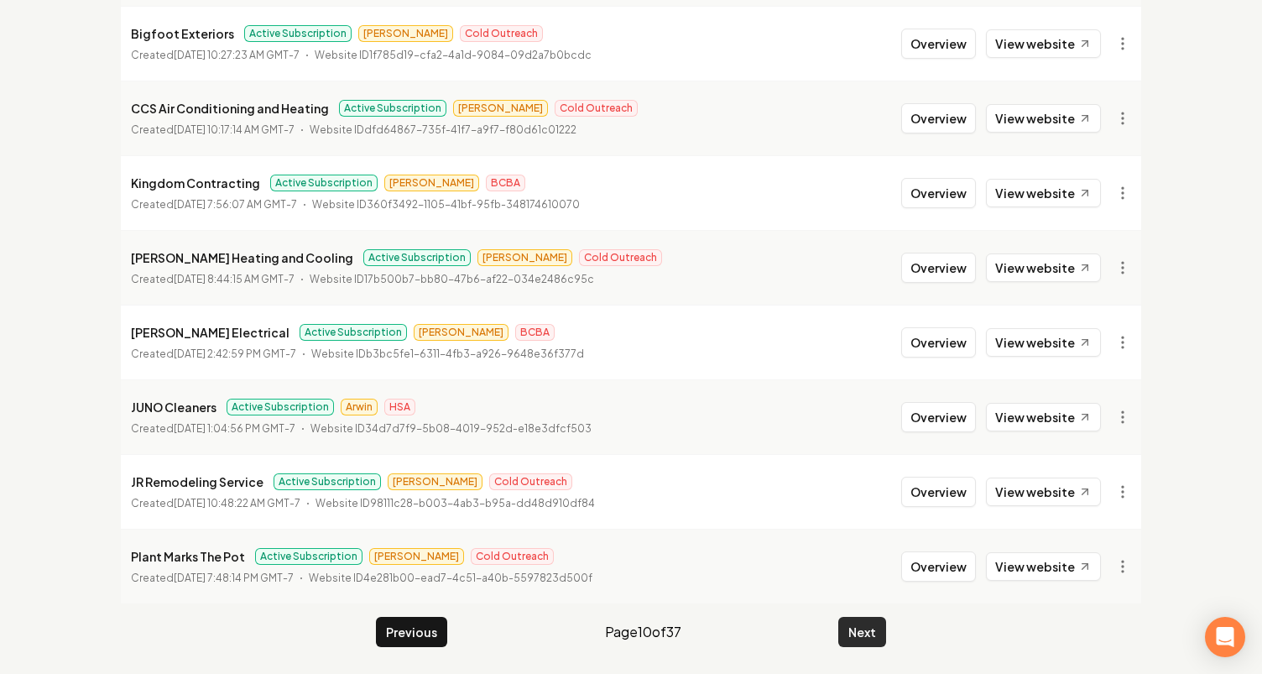
click at [849, 630] on button "Next" at bounding box center [862, 632] width 48 height 30
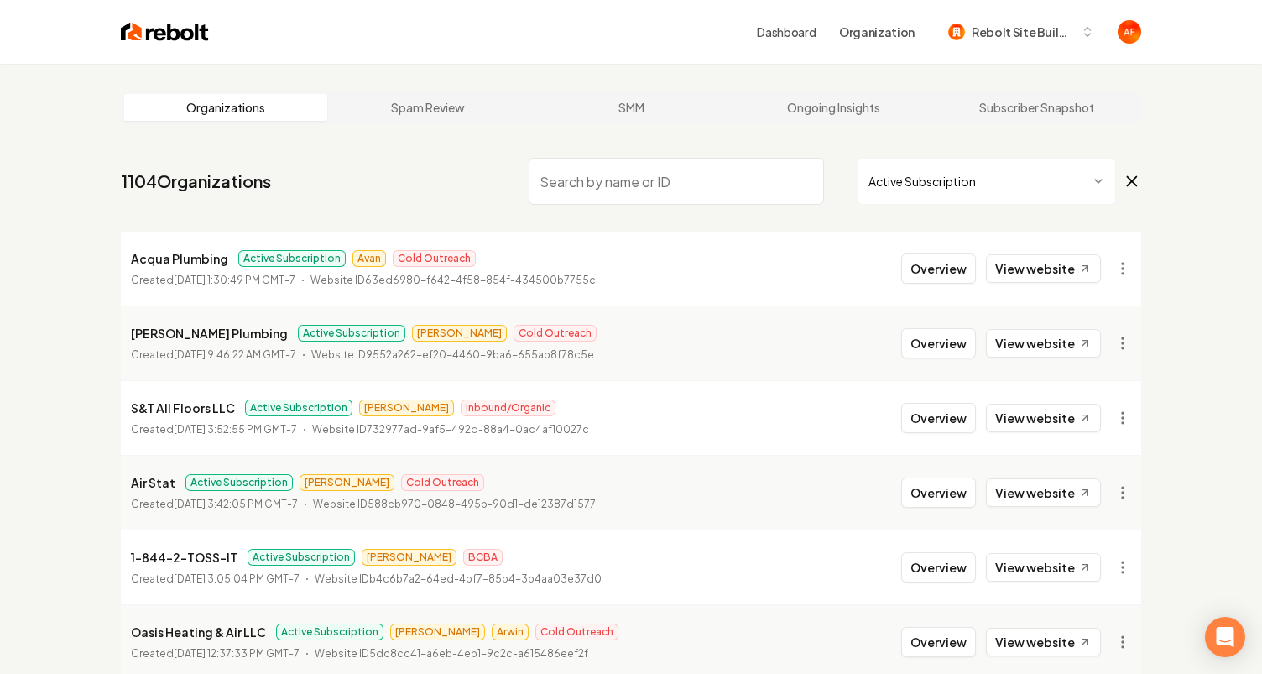
click at [558, 189] on input "search" at bounding box center [676, 181] width 295 height 47
drag, startPoint x: 924, startPoint y: 267, endPoint x: 482, endPoint y: 398, distance: 460.5
click at [924, 267] on button "Overview" at bounding box center [938, 268] width 75 height 30
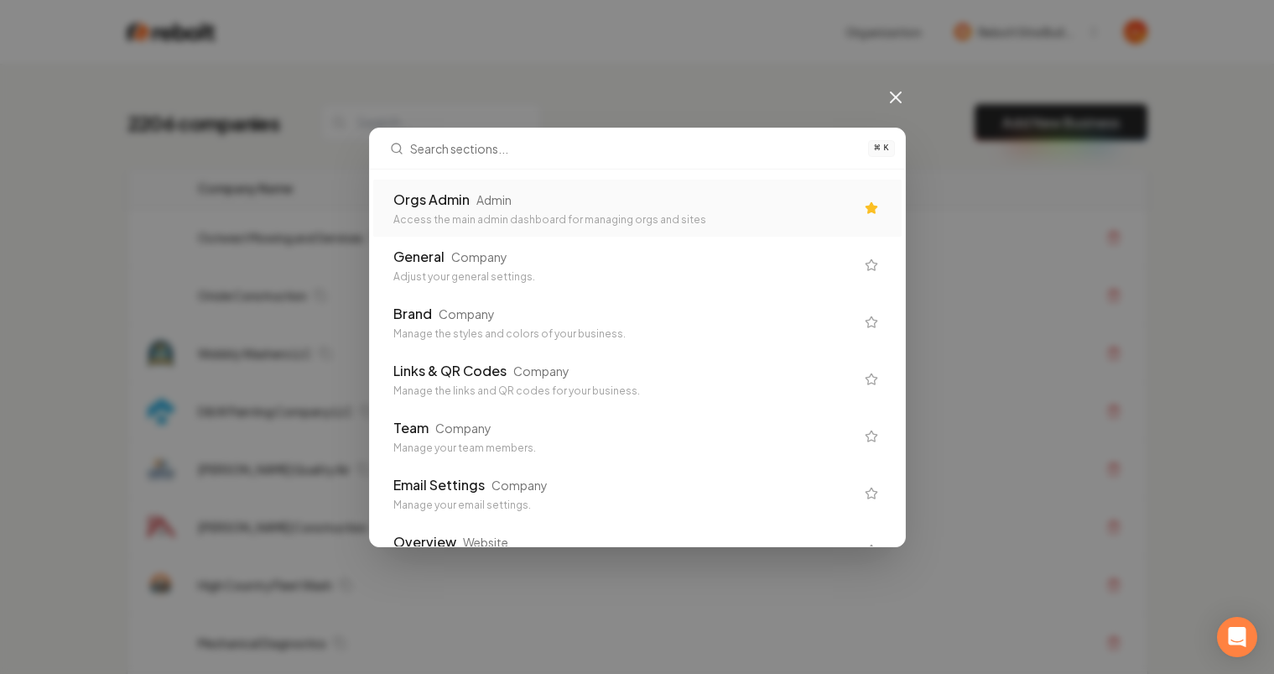
click at [729, 201] on div "Orgs Admin Admin" at bounding box center [623, 200] width 461 height 20
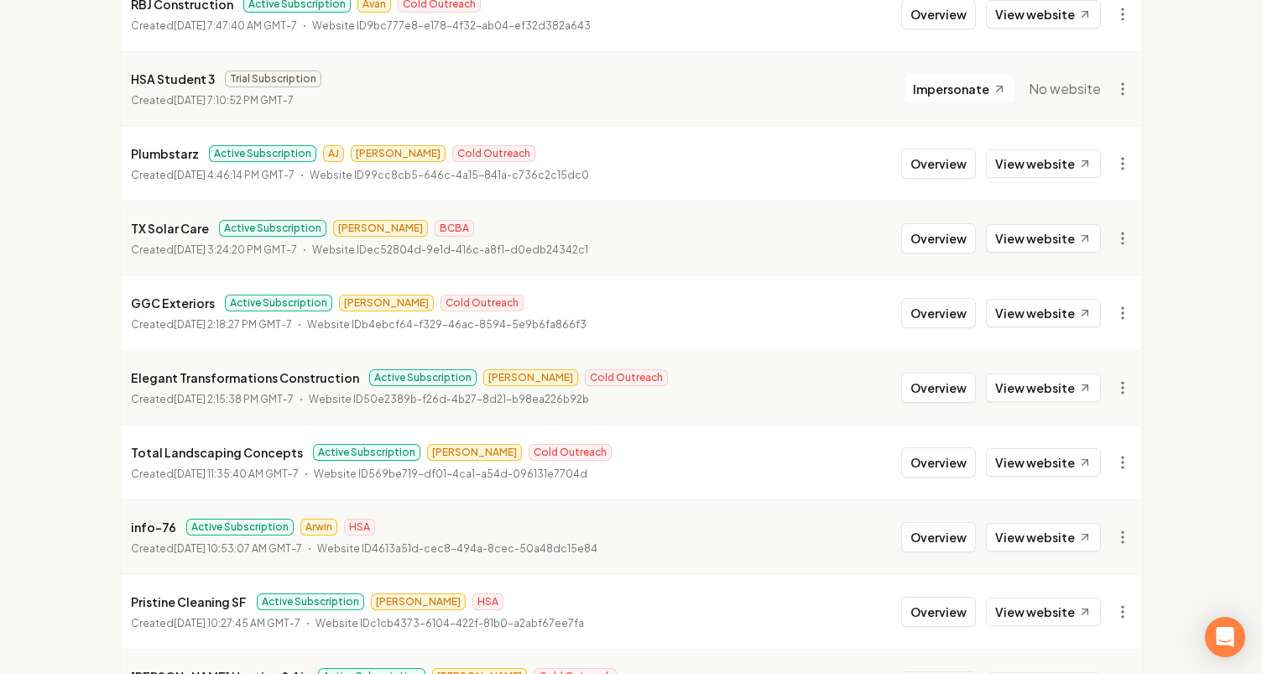
scroll to position [1867, 0]
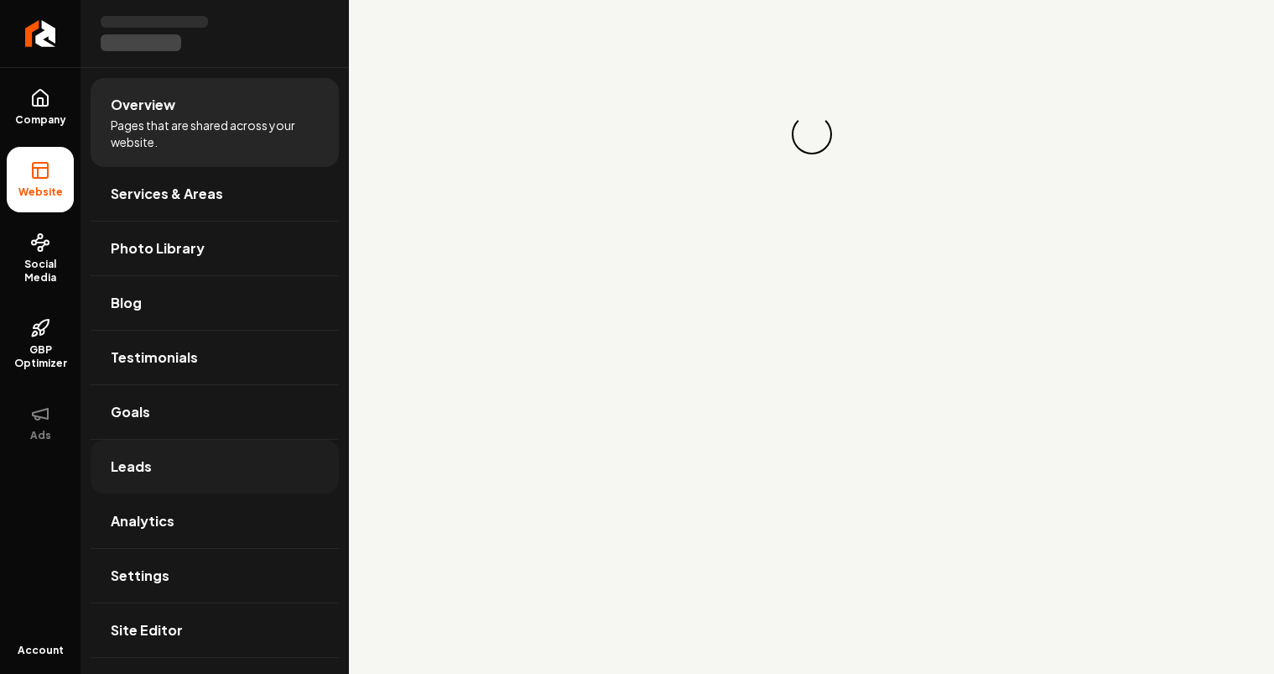
click at [188, 453] on link "Leads" at bounding box center [215, 467] width 248 height 54
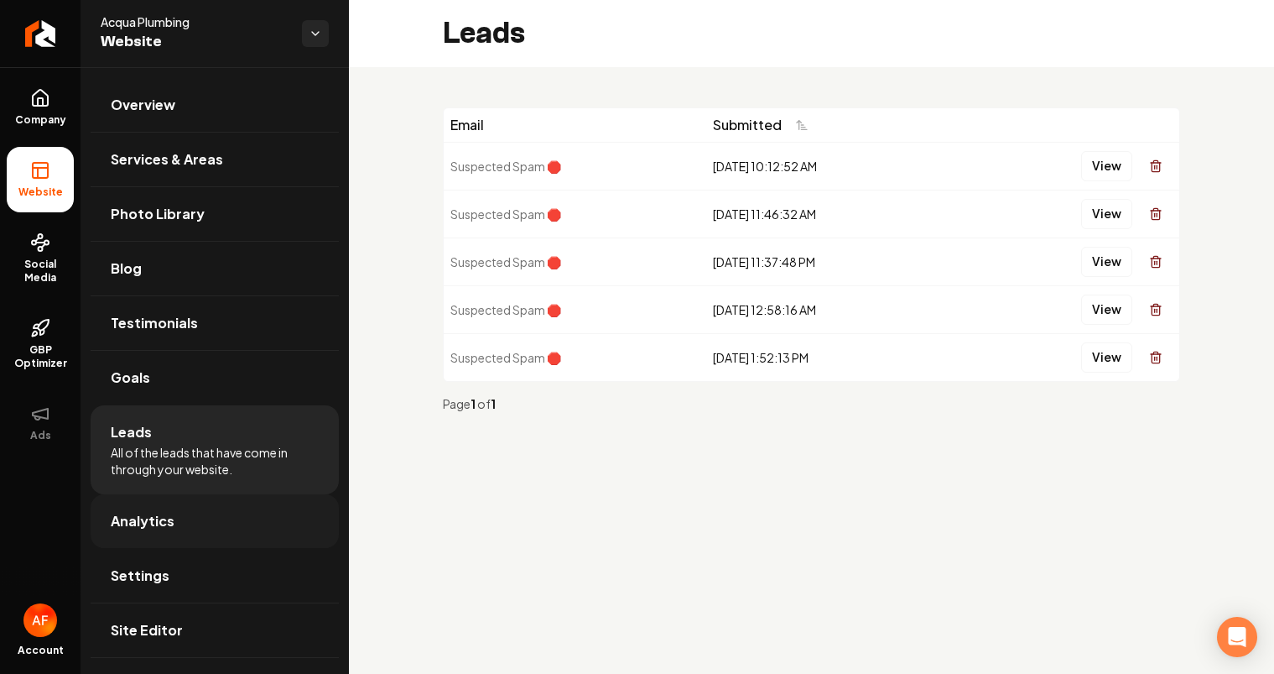
click at [190, 500] on link "Analytics" at bounding box center [215, 521] width 248 height 54
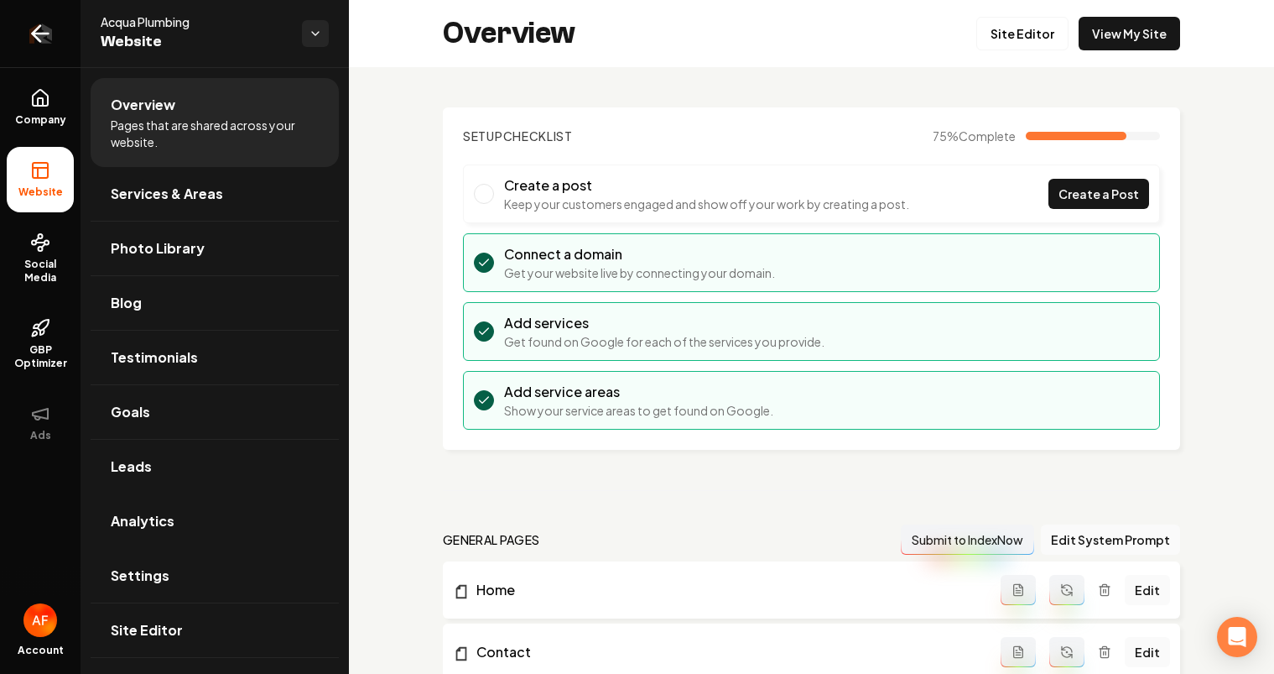
click at [39, 31] on icon "Return to dashboard" at bounding box center [40, 33] width 27 height 27
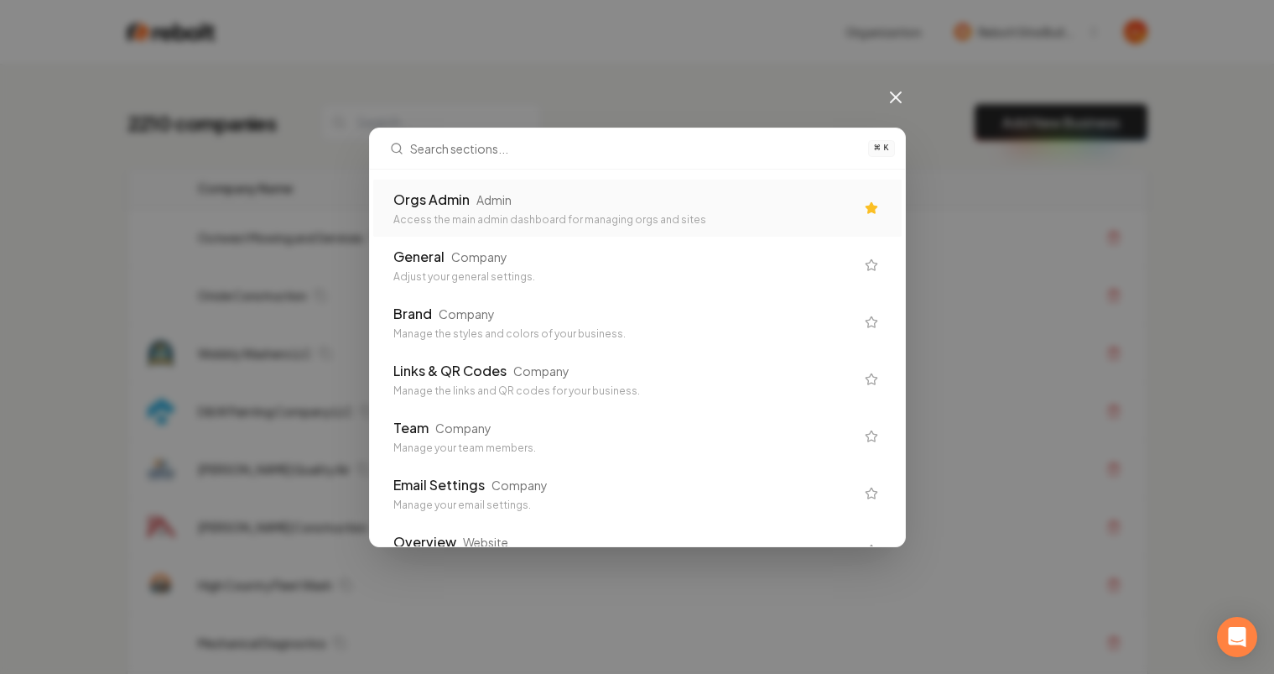
click at [669, 211] on div "Orgs Admin Admin Access the main admin dashboard for managing orgs and sites" at bounding box center [623, 208] width 461 height 37
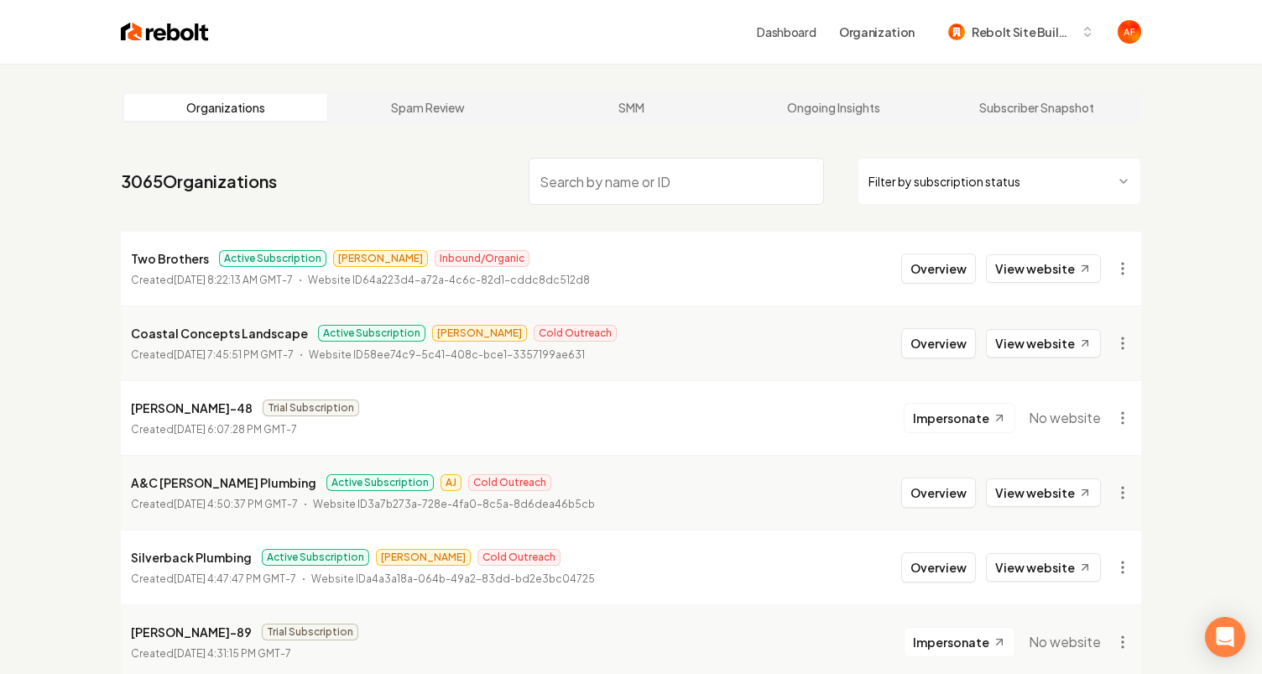
click at [612, 174] on input "search" at bounding box center [676, 181] width 295 height 47
click at [586, 193] on input "search" at bounding box center [676, 181] width 295 height 47
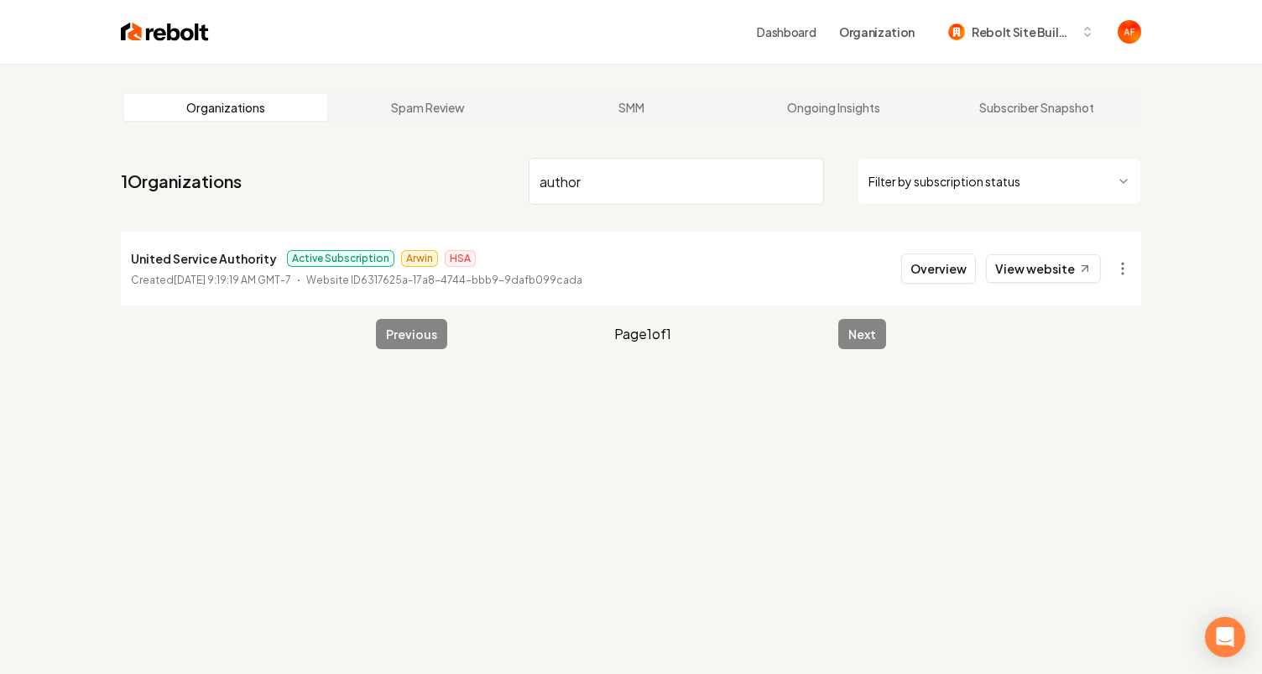
type input "author"
click at [165, 49] on div "Dashboard Organization Rebolt Site Builder" at bounding box center [631, 32] width 1074 height 64
click at [162, 40] on img at bounding box center [165, 31] width 88 height 23
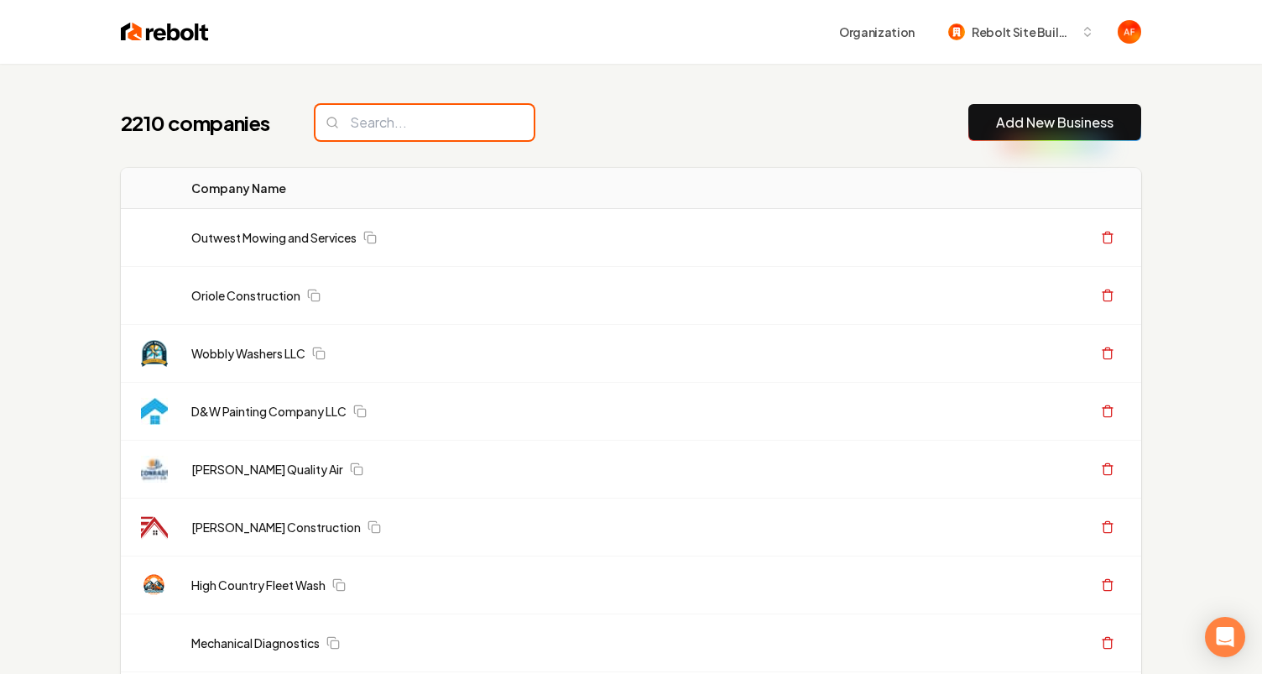
click at [396, 108] on input "search" at bounding box center [424, 122] width 218 height 35
click at [391, 117] on input "search" at bounding box center [424, 122] width 218 height 35
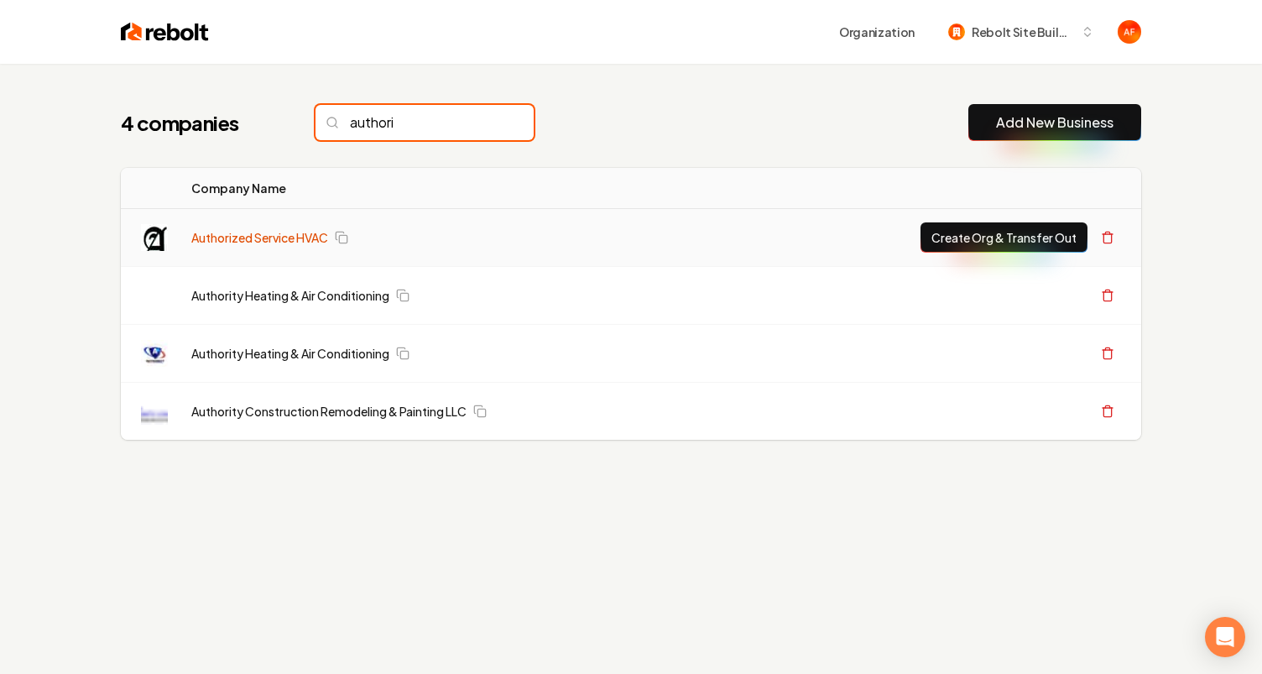
type input "authori"
click at [270, 238] on link "Authorized Service HVAC" at bounding box center [259, 237] width 137 height 17
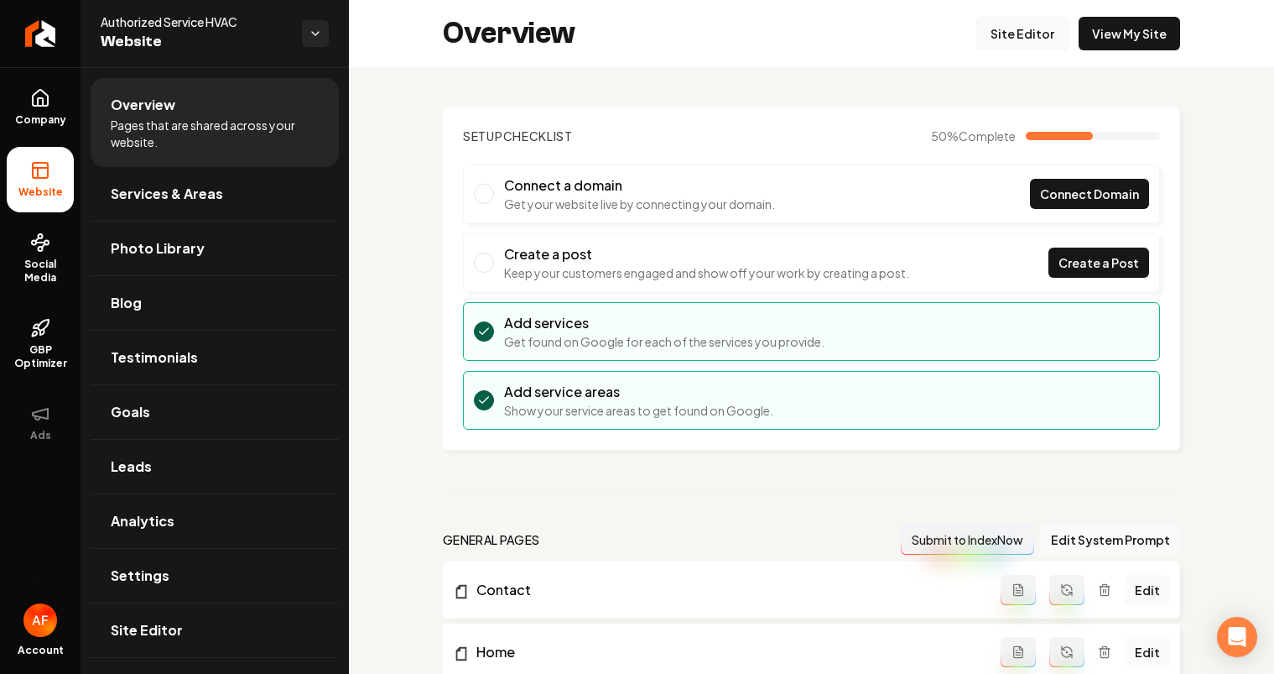
click at [1008, 42] on link "Site Editor" at bounding box center [1022, 34] width 92 height 34
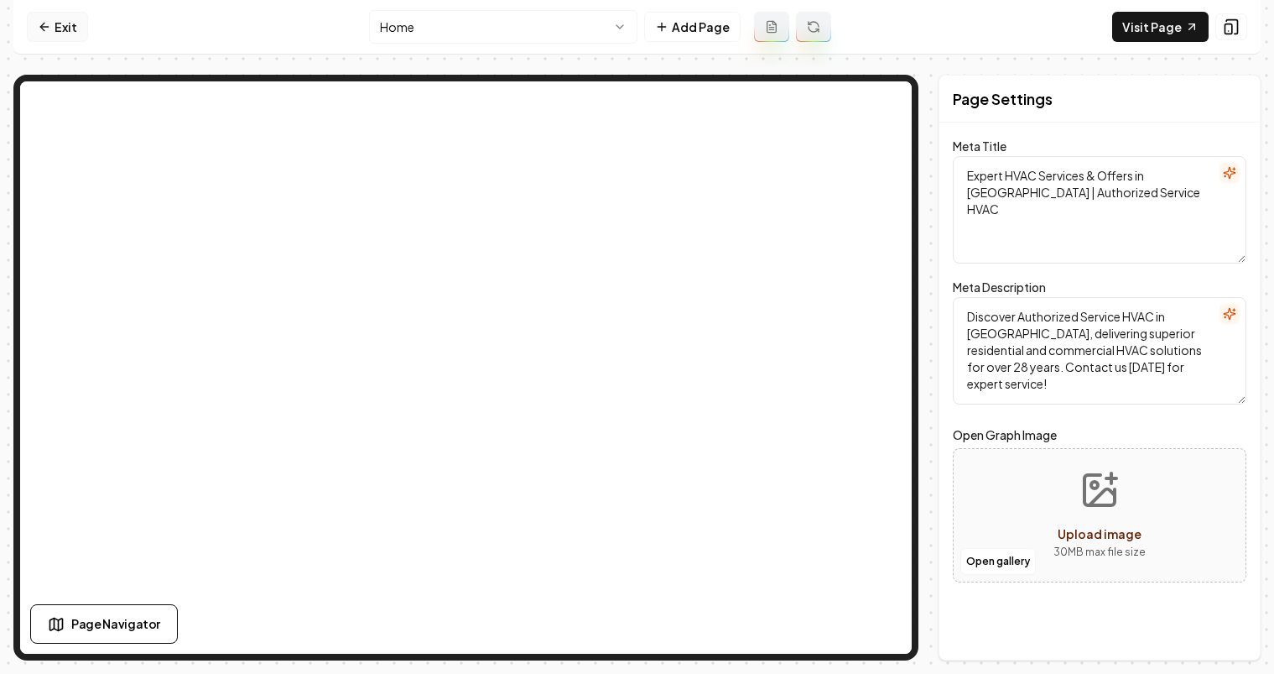
click at [50, 34] on link "Exit" at bounding box center [57, 27] width 61 height 30
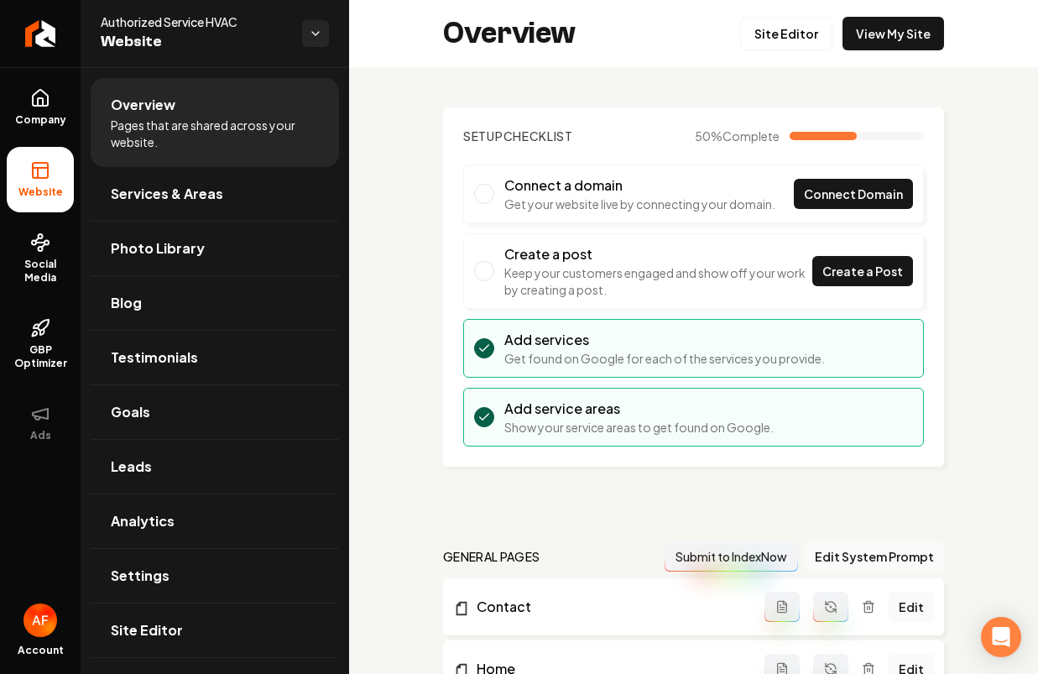
click at [27, 38] on icon "Return to dashboard" at bounding box center [40, 33] width 27 height 27
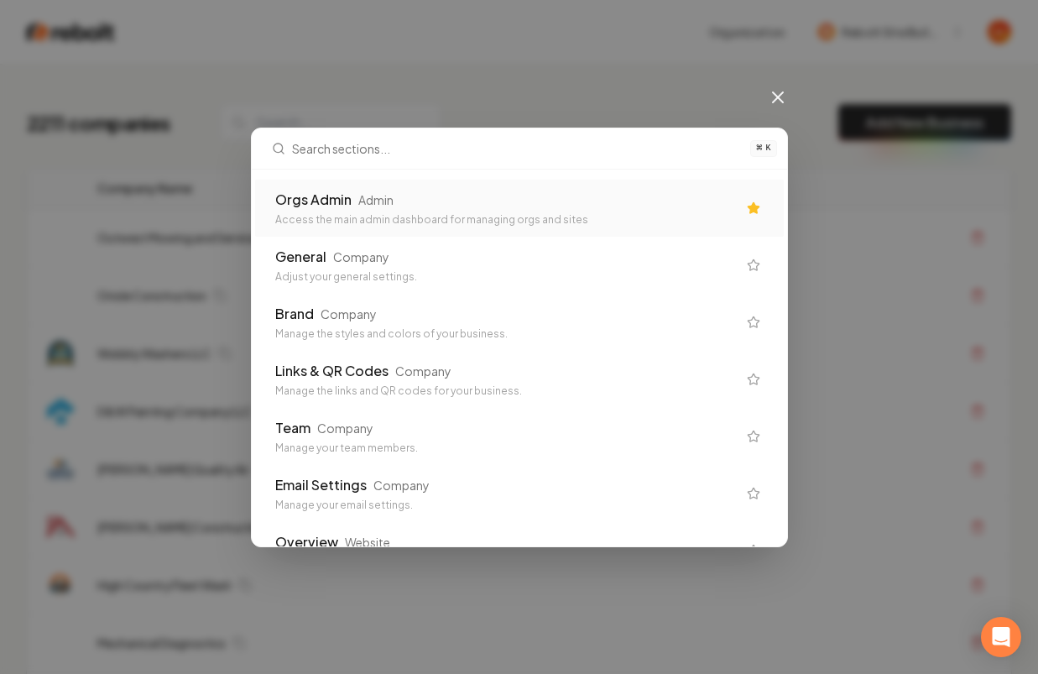
click at [474, 198] on div "Orgs Admin Admin" at bounding box center [505, 200] width 461 height 20
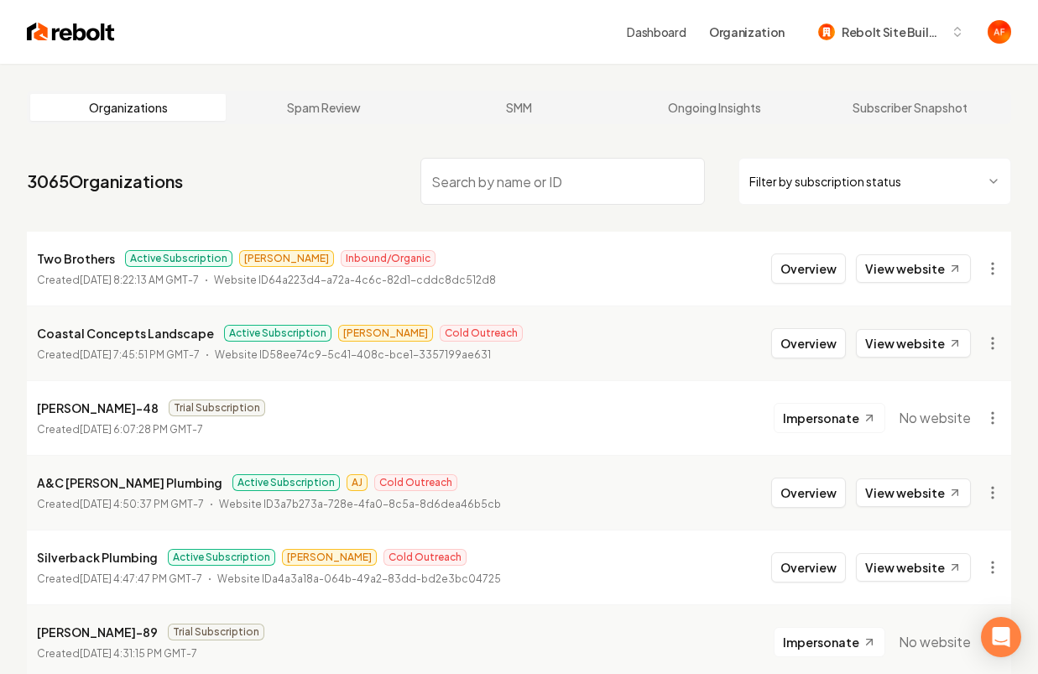
click at [920, 191] on html "Dashboard Organization Rebolt Site Builder Organizations Spam Review SMM Ongoin…" at bounding box center [519, 337] width 1038 height 674
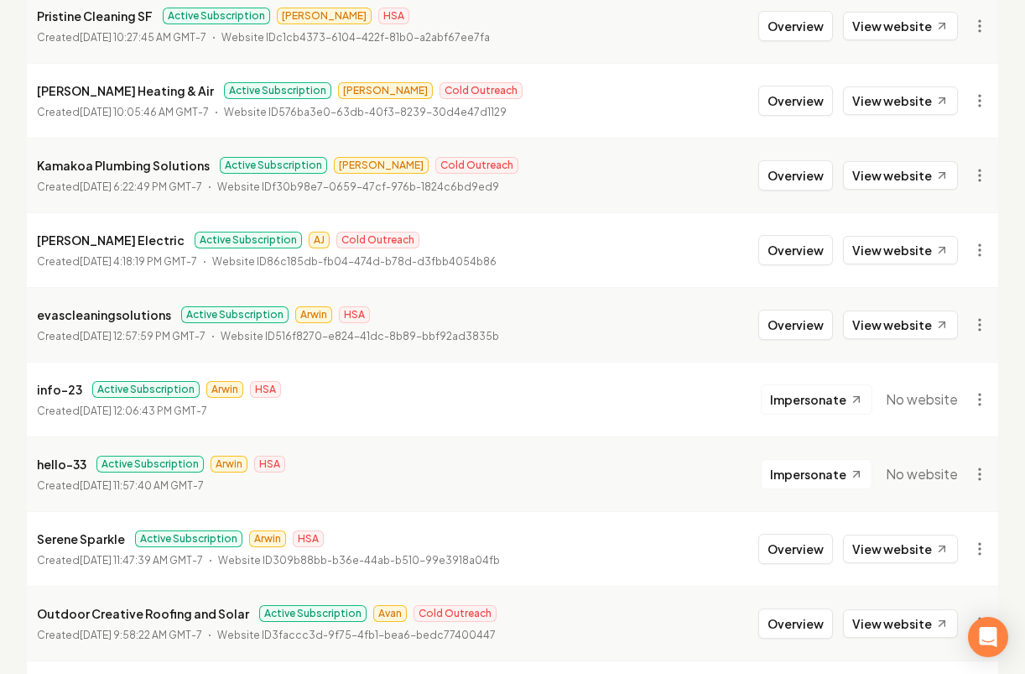
scroll to position [1867, 0]
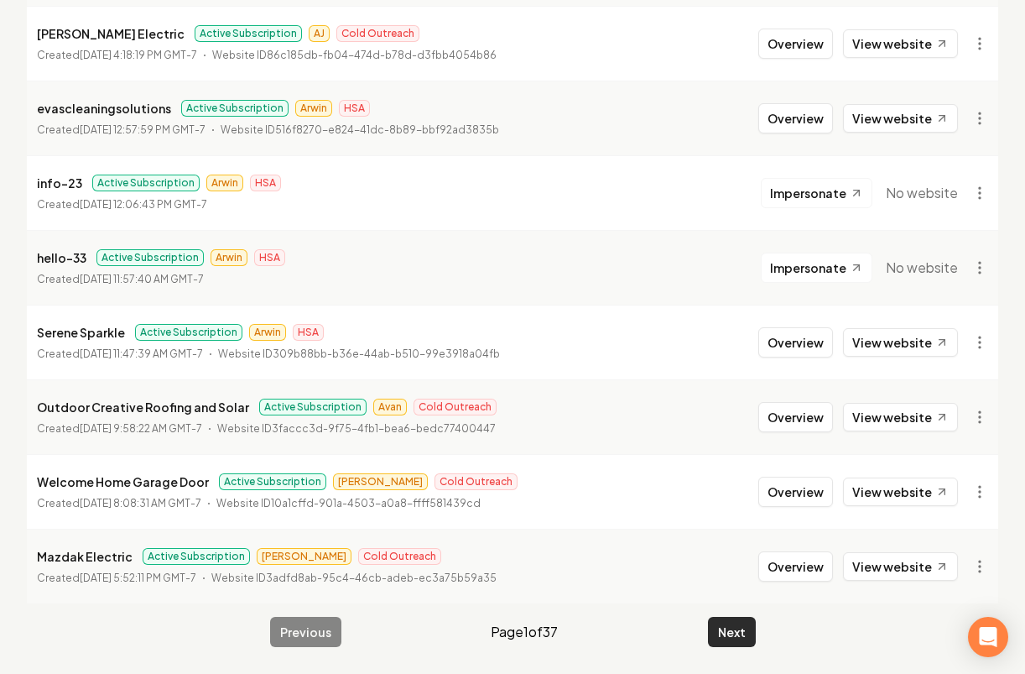
click at [742, 630] on button "Next" at bounding box center [732, 632] width 48 height 30
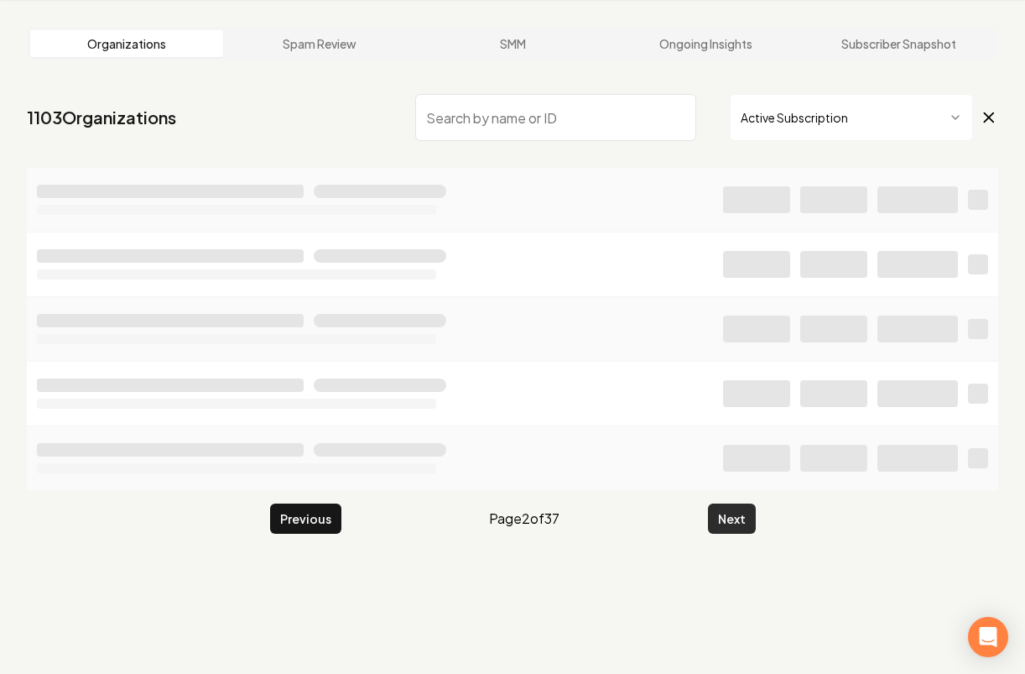
scroll to position [64, 0]
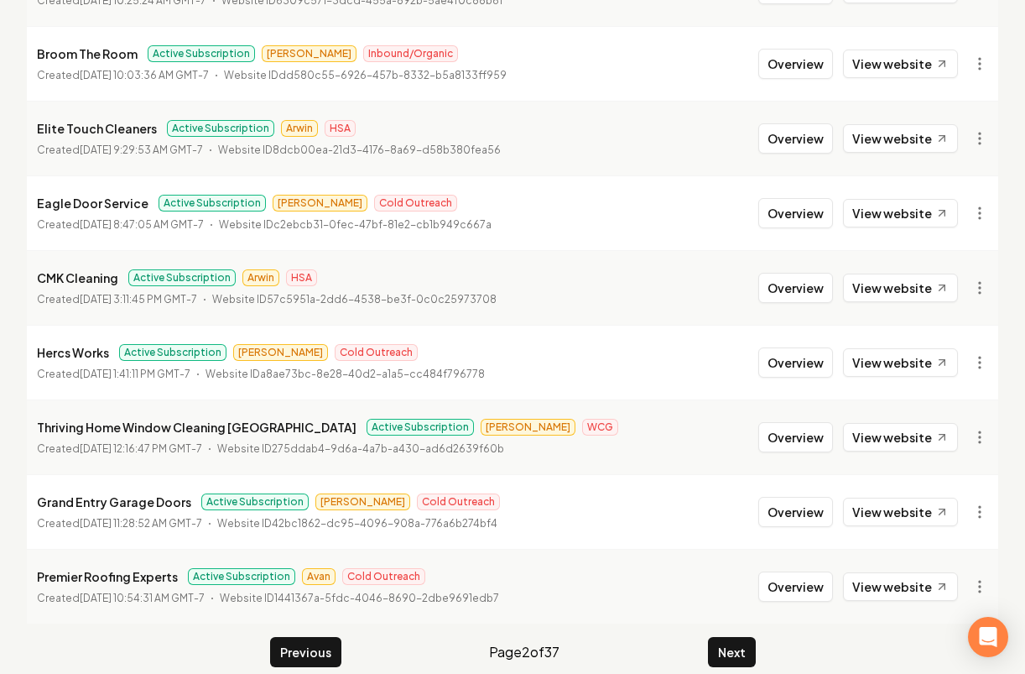
click at [742, 637] on button "Next" at bounding box center [732, 652] width 48 height 30
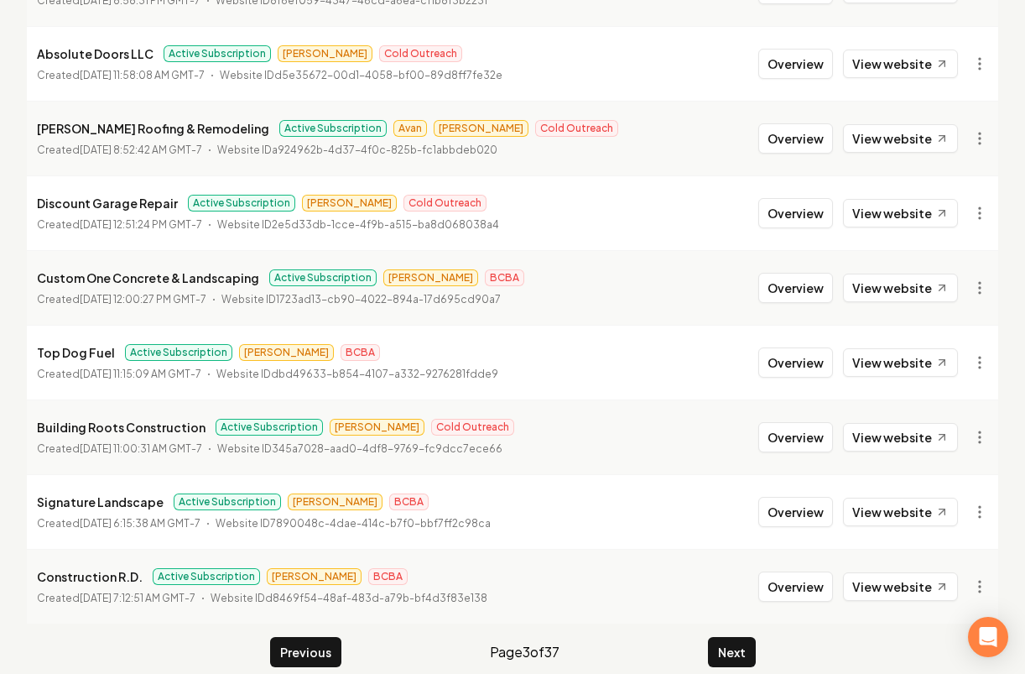
click at [742, 637] on button "Next" at bounding box center [732, 652] width 48 height 30
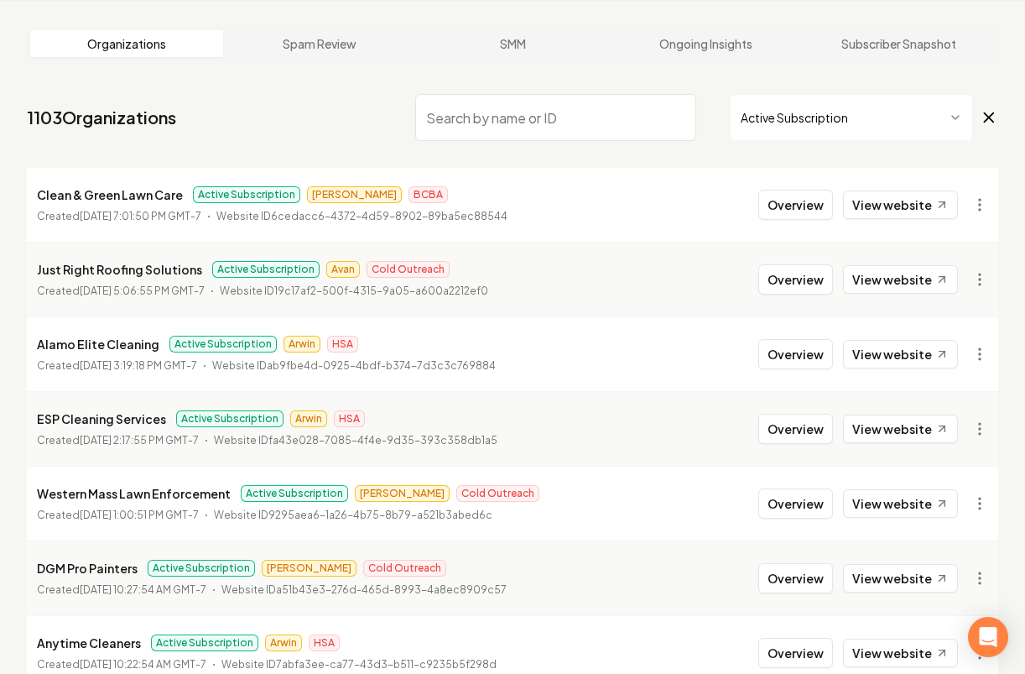
scroll to position [1867, 0]
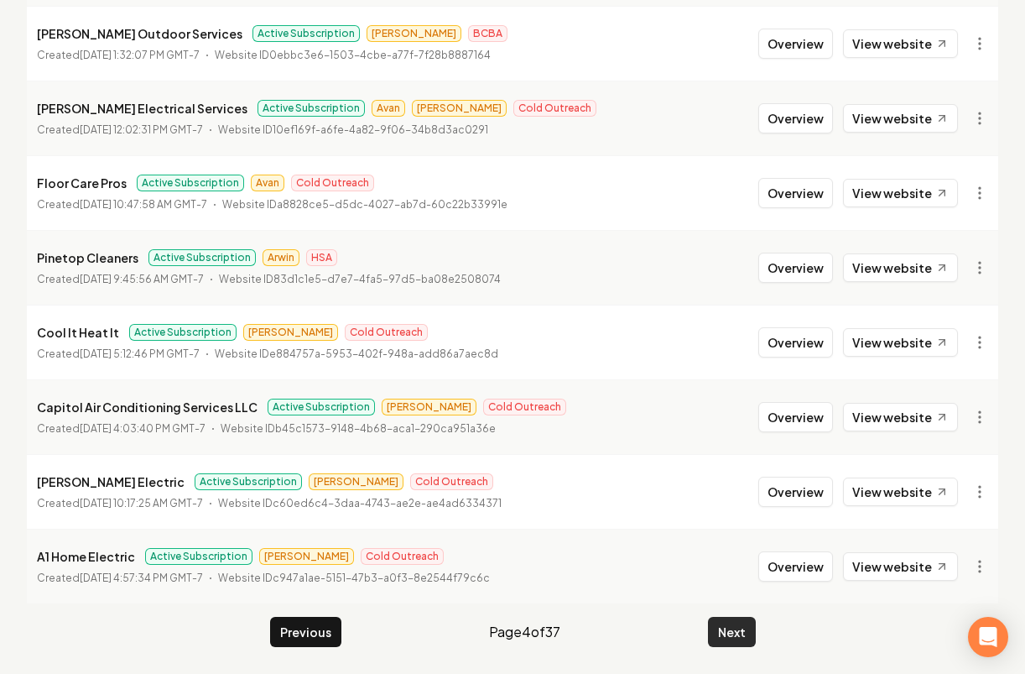
click at [739, 633] on button "Next" at bounding box center [732, 632] width 48 height 30
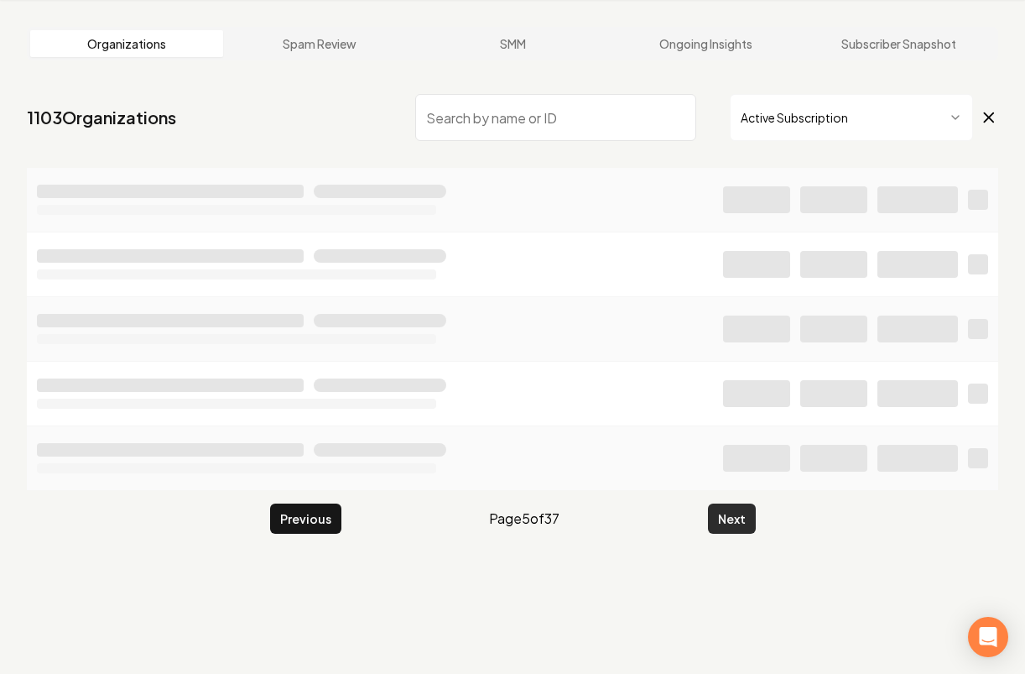
scroll to position [64, 0]
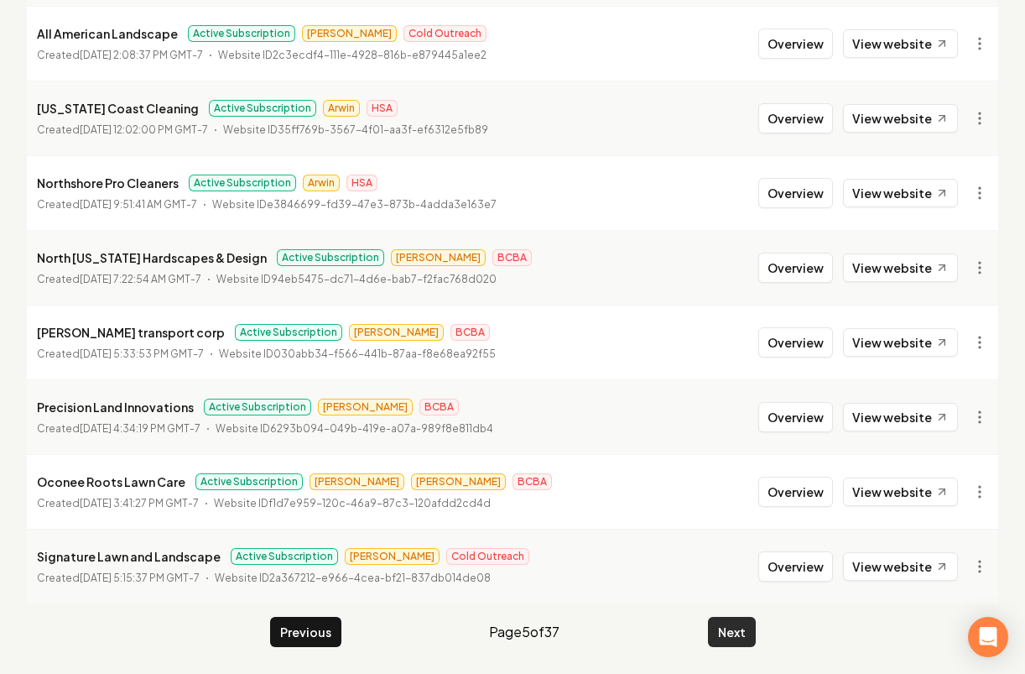
click at [739, 633] on button "Next" at bounding box center [732, 632] width 48 height 30
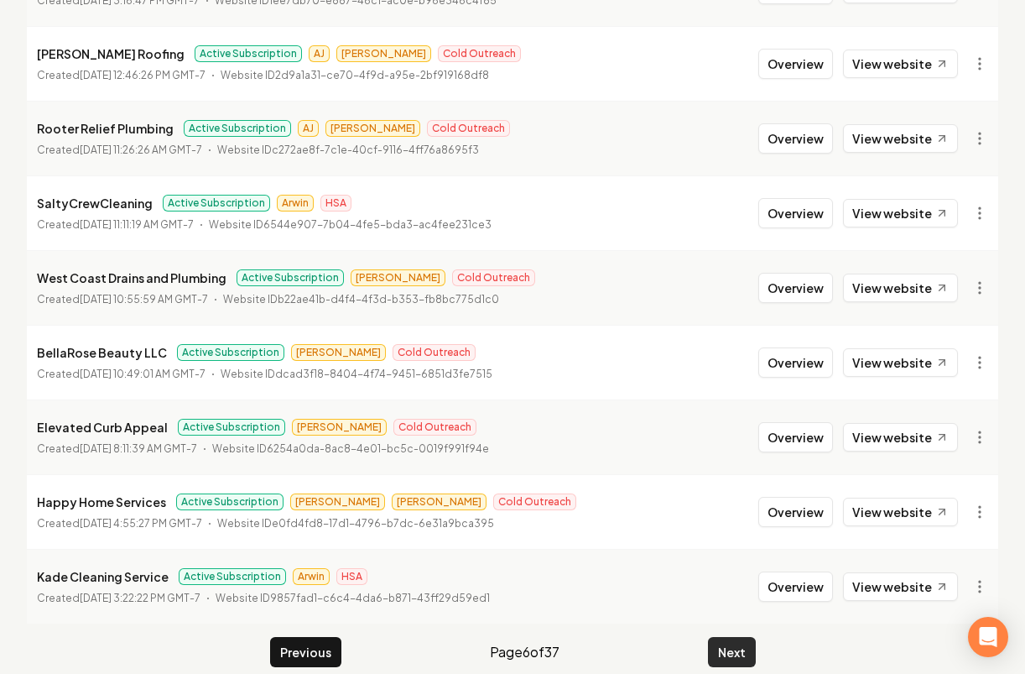
click at [739, 637] on button "Next" at bounding box center [732, 652] width 48 height 30
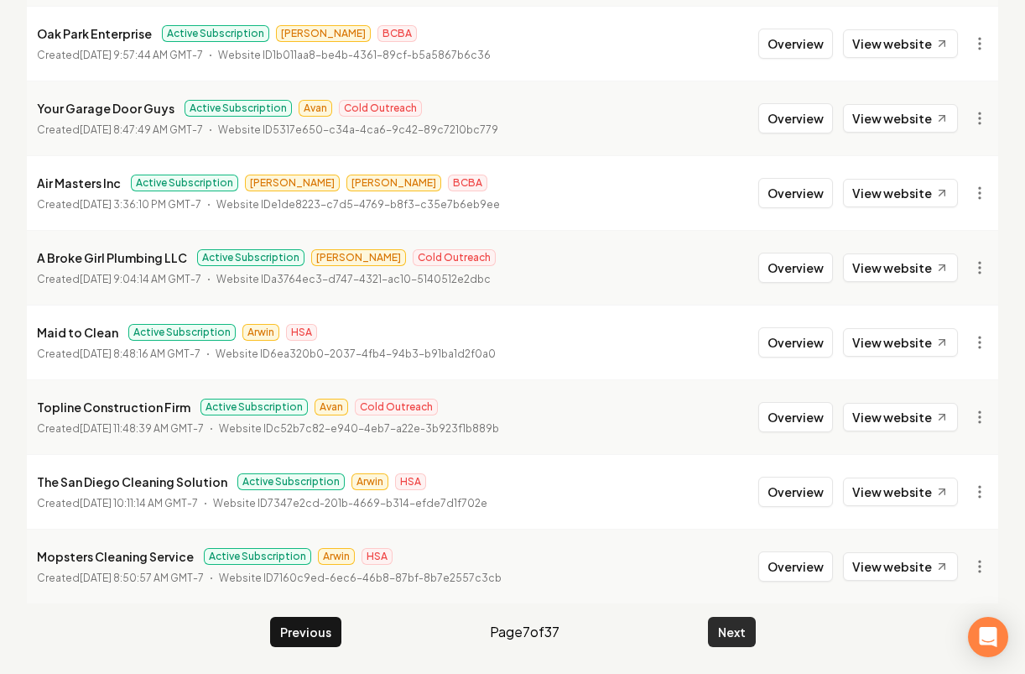
click at [739, 633] on button "Next" at bounding box center [732, 632] width 48 height 30
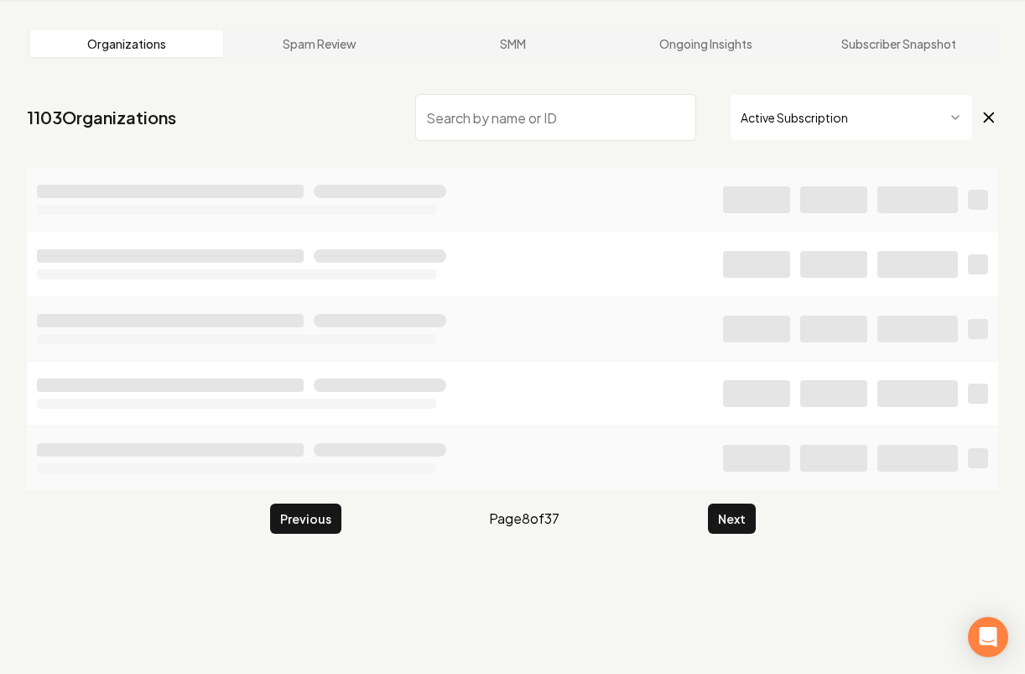
scroll to position [1867, 0]
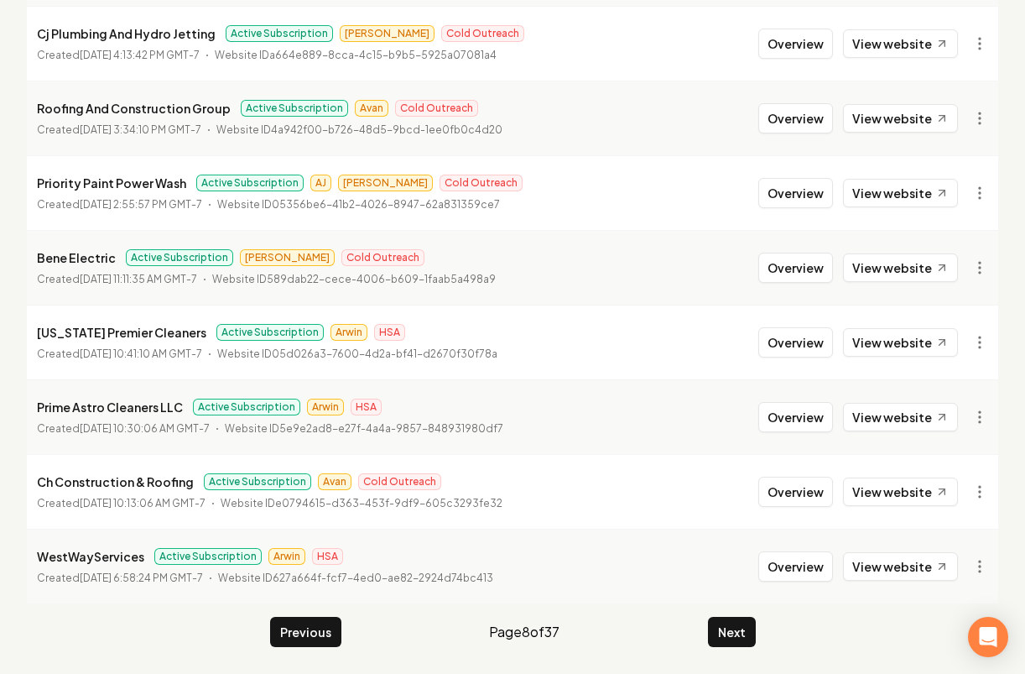
click at [739, 632] on button "Next" at bounding box center [732, 632] width 48 height 30
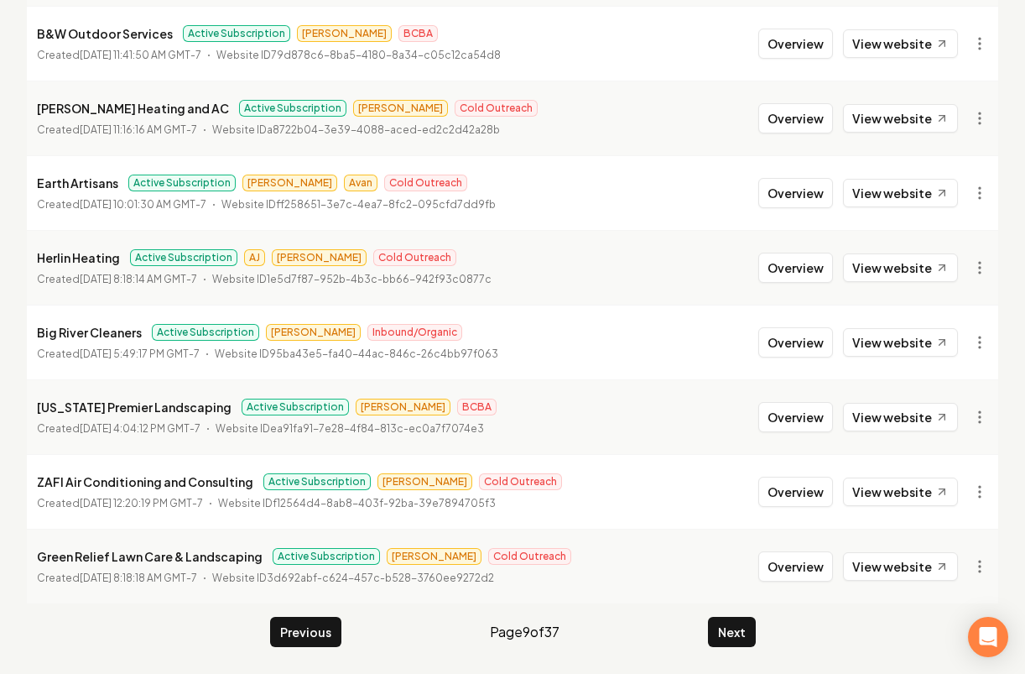
click at [739, 632] on button "Next" at bounding box center [732, 632] width 48 height 30
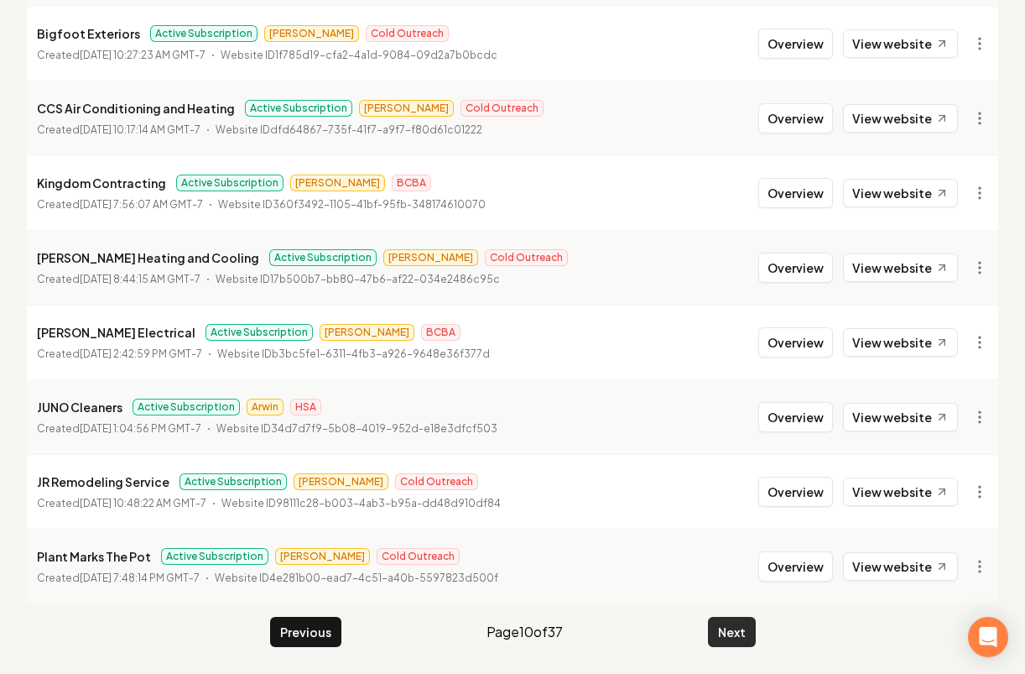
click at [732, 633] on button "Next" at bounding box center [732, 632] width 48 height 30
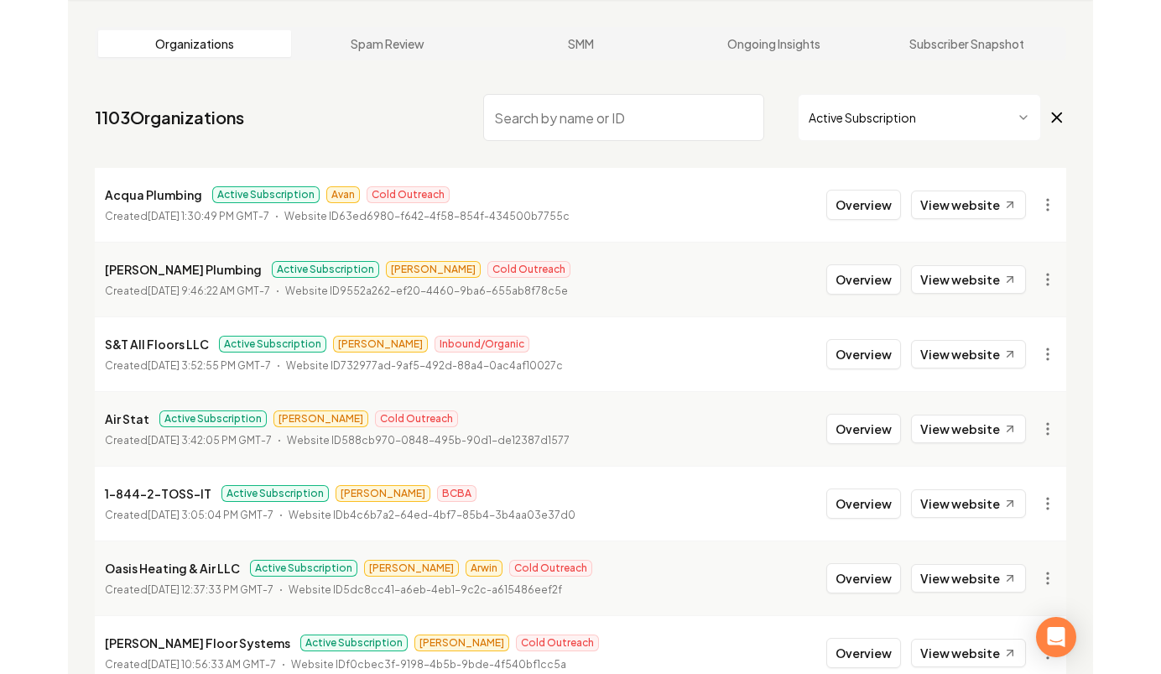
scroll to position [1867, 0]
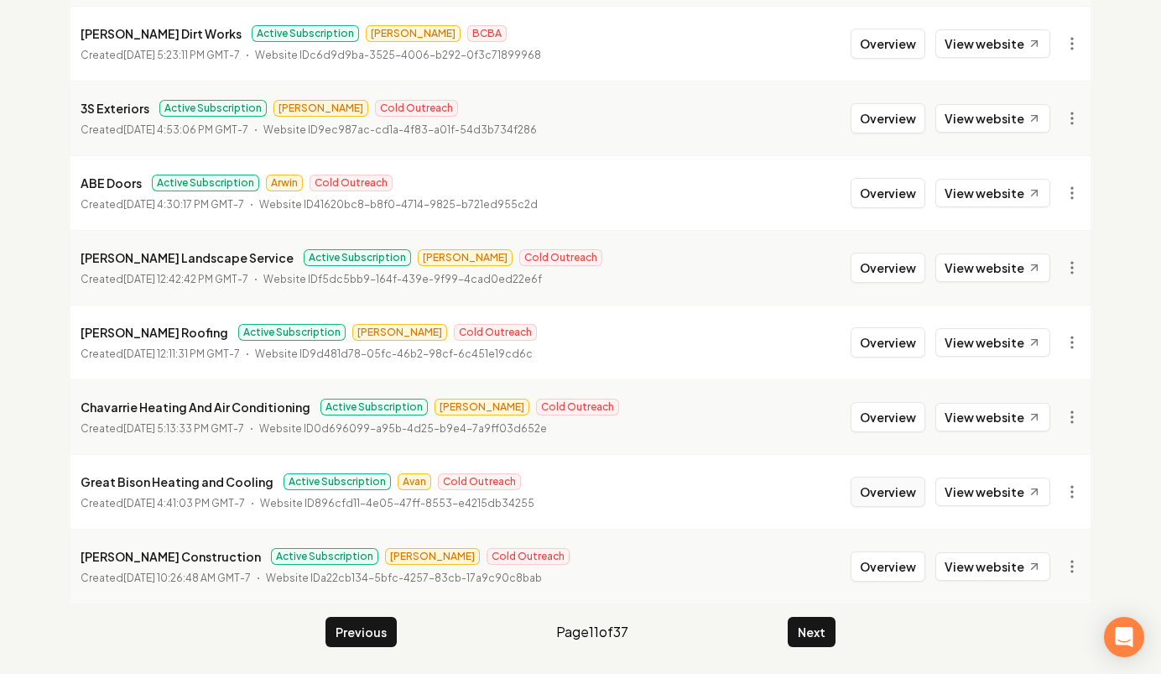
click at [883, 488] on button "Overview" at bounding box center [888, 491] width 75 height 30
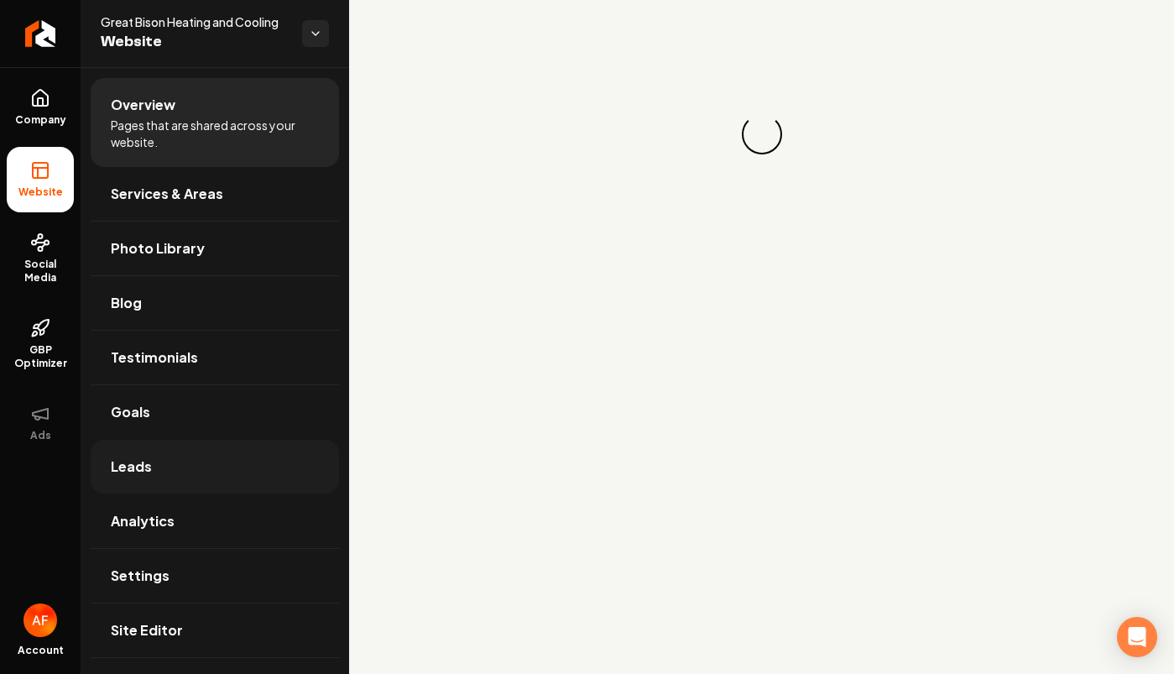
click at [192, 467] on link "Leads" at bounding box center [215, 467] width 248 height 54
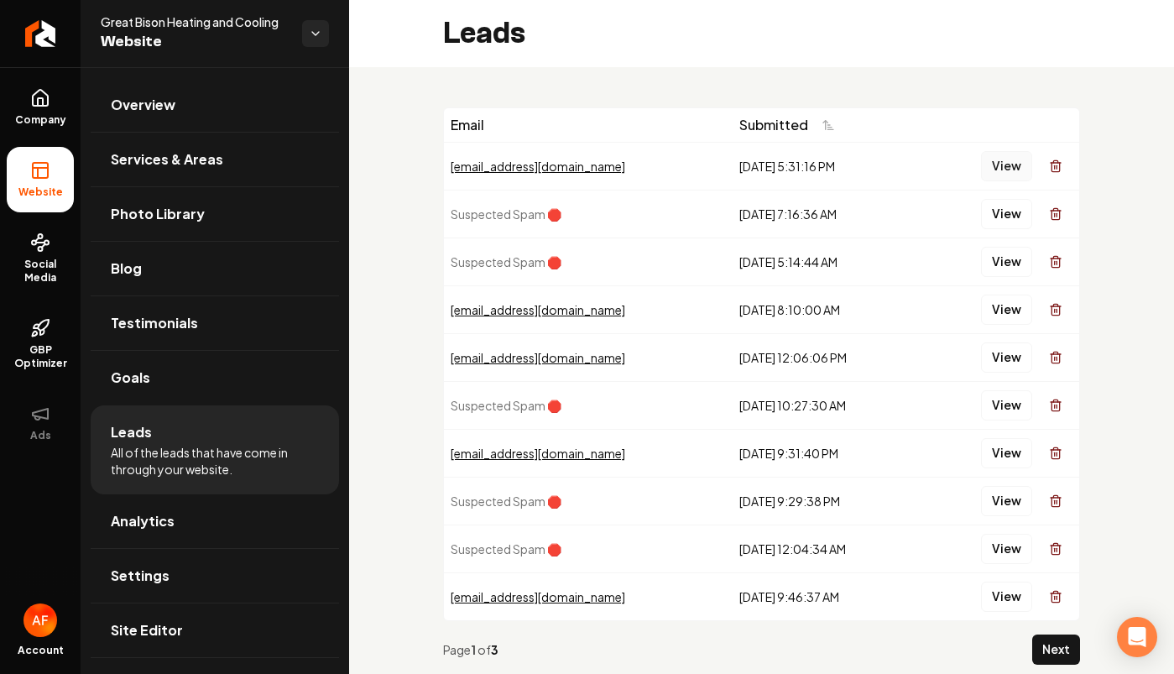
click at [981, 154] on button "View" at bounding box center [1006, 166] width 51 height 30
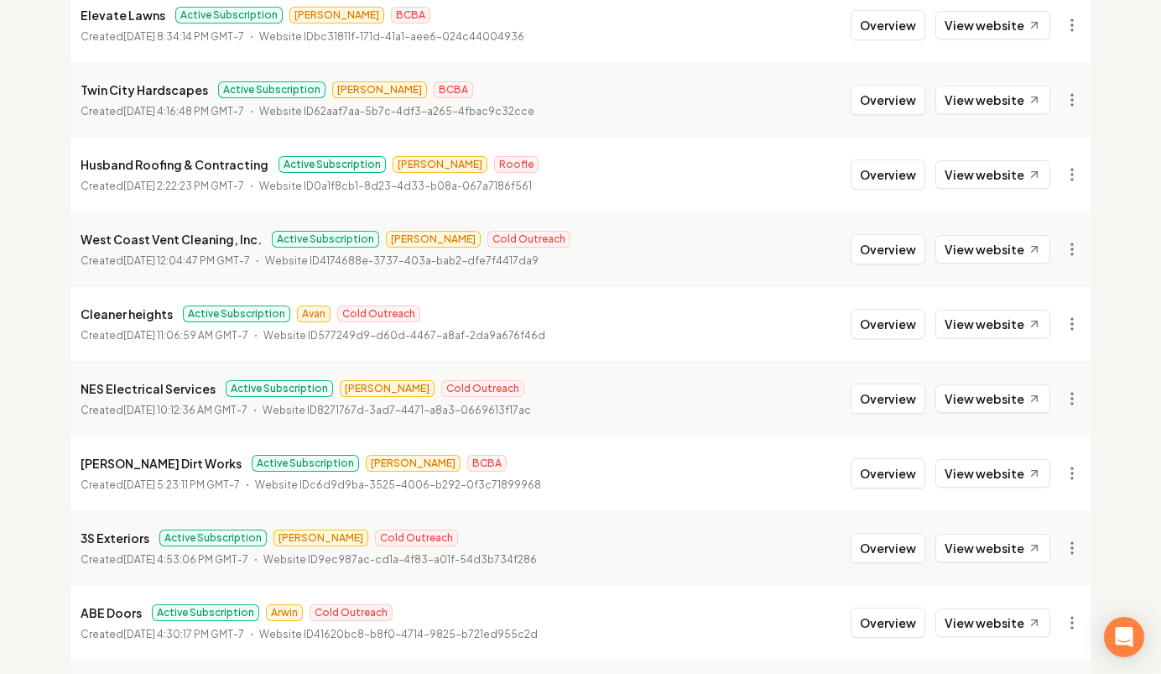
scroll to position [1867, 0]
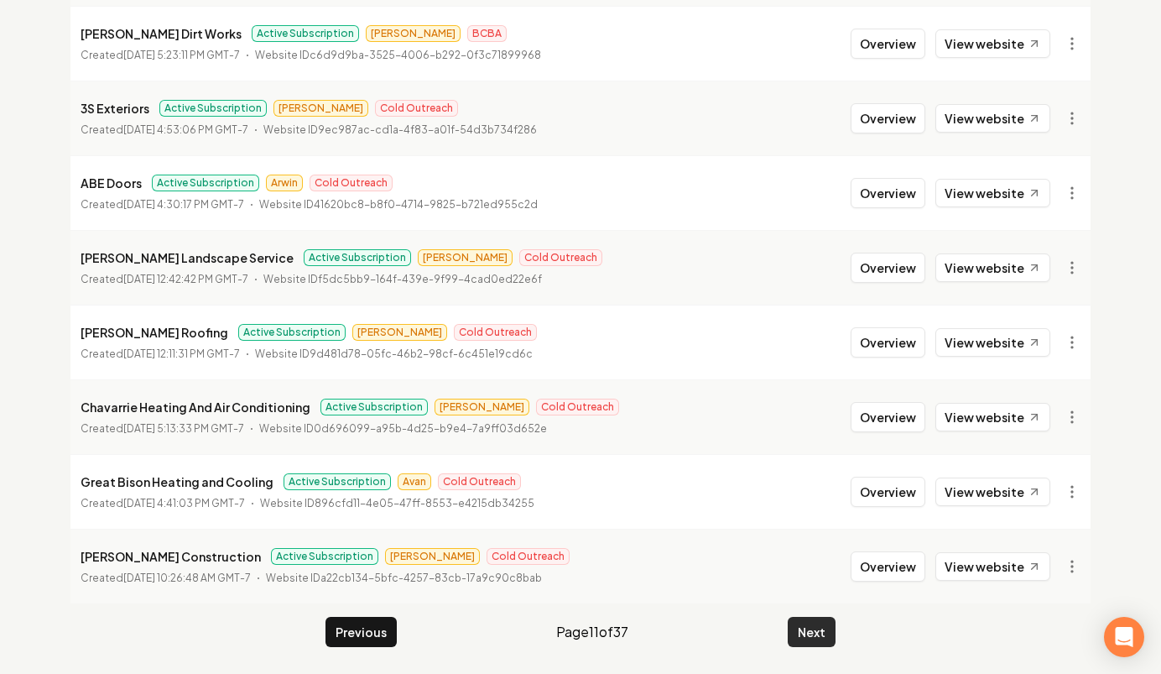
click at [793, 622] on button "Next" at bounding box center [812, 632] width 48 height 30
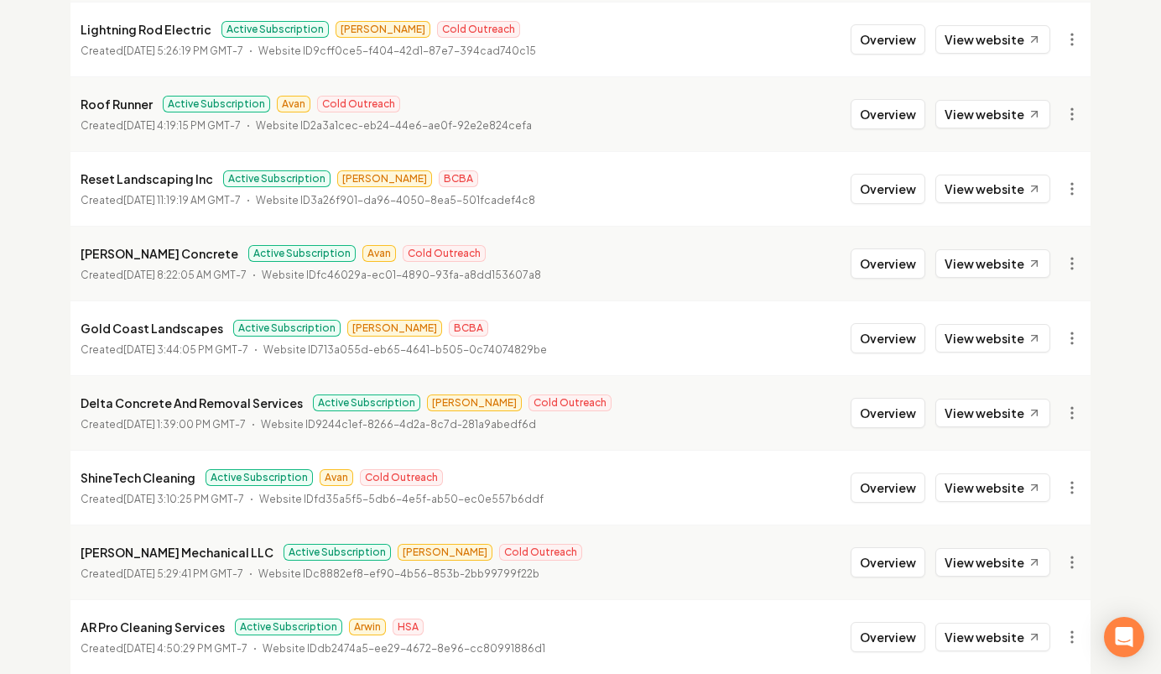
scroll to position [992, 0]
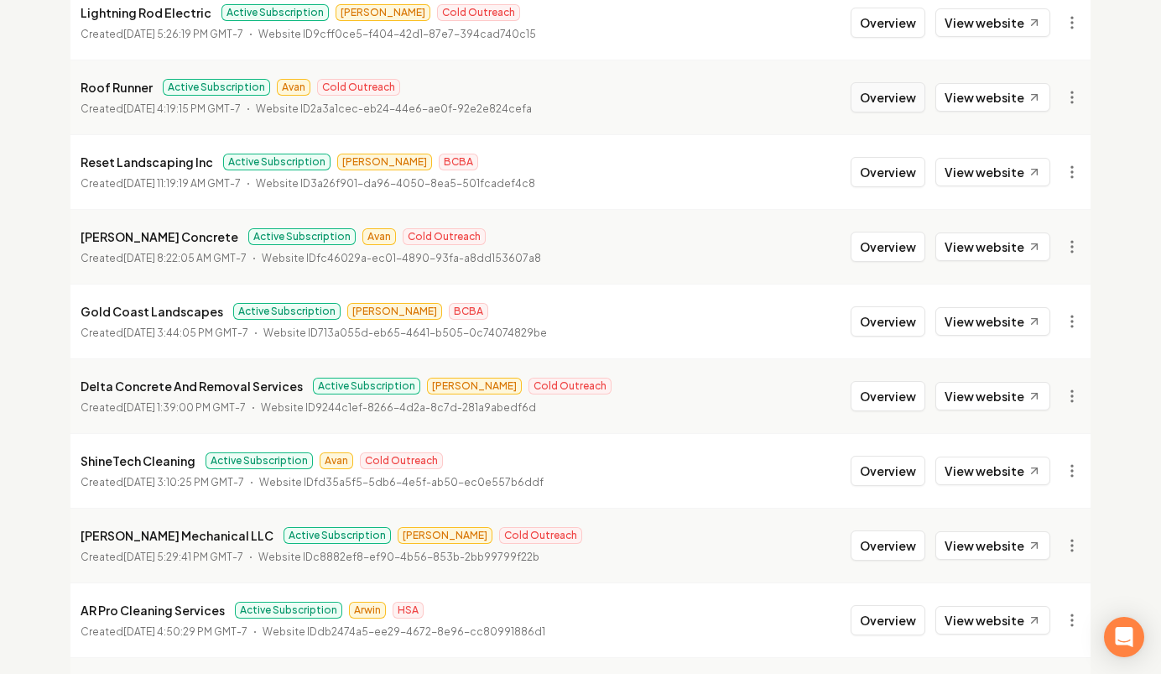
click at [913, 103] on button "Overview" at bounding box center [888, 97] width 75 height 30
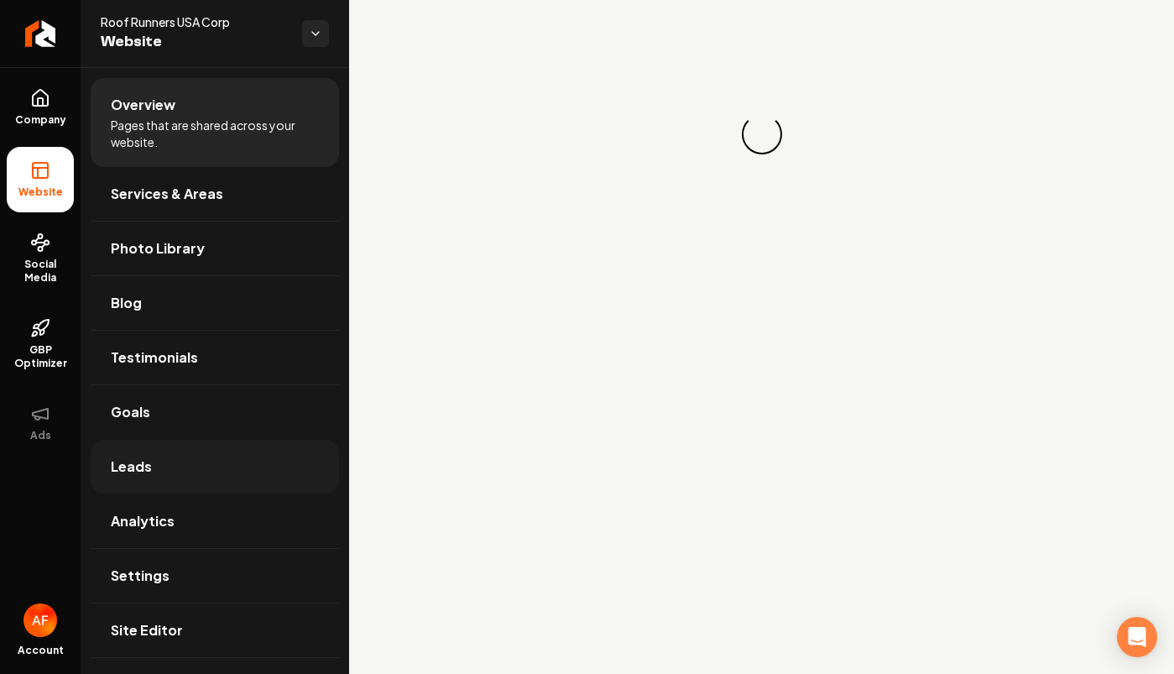
click at [231, 446] on link "Leads" at bounding box center [215, 467] width 248 height 54
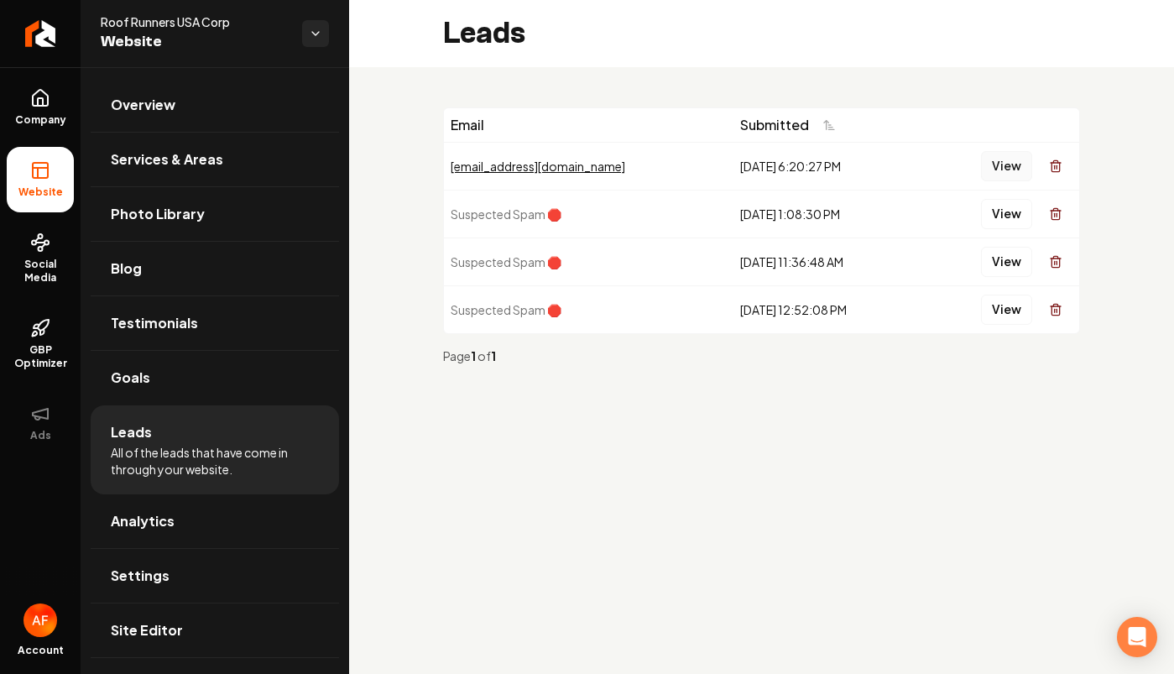
click at [996, 157] on button "View" at bounding box center [1006, 166] width 51 height 30
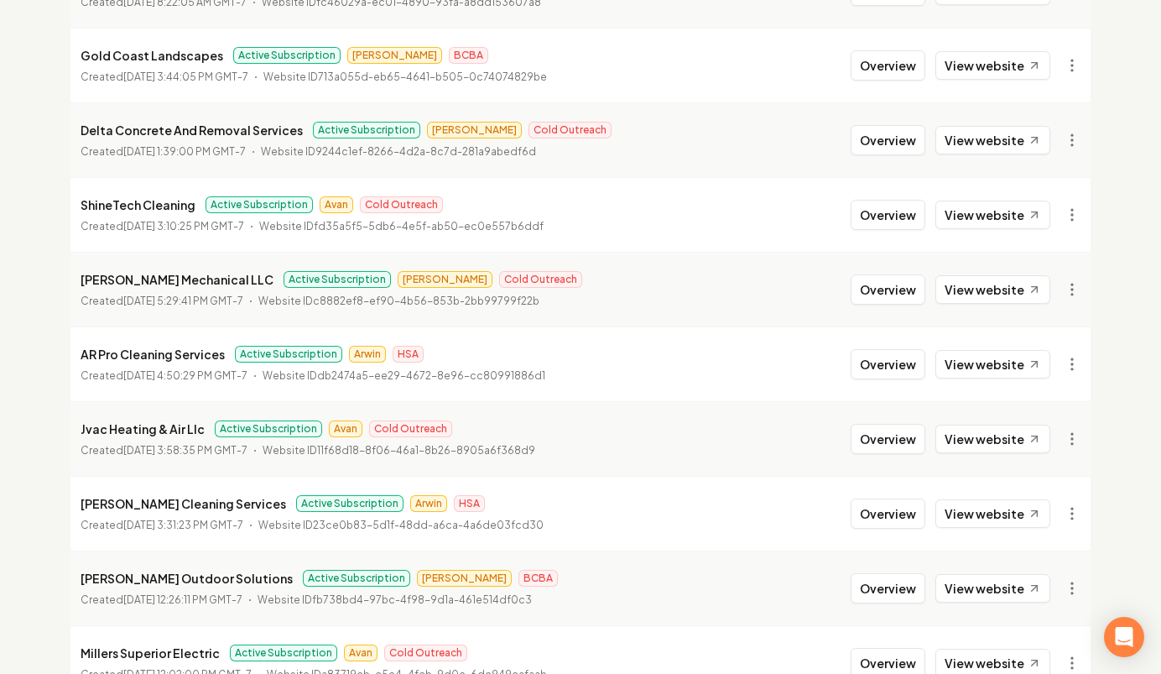
scroll to position [1251, 0]
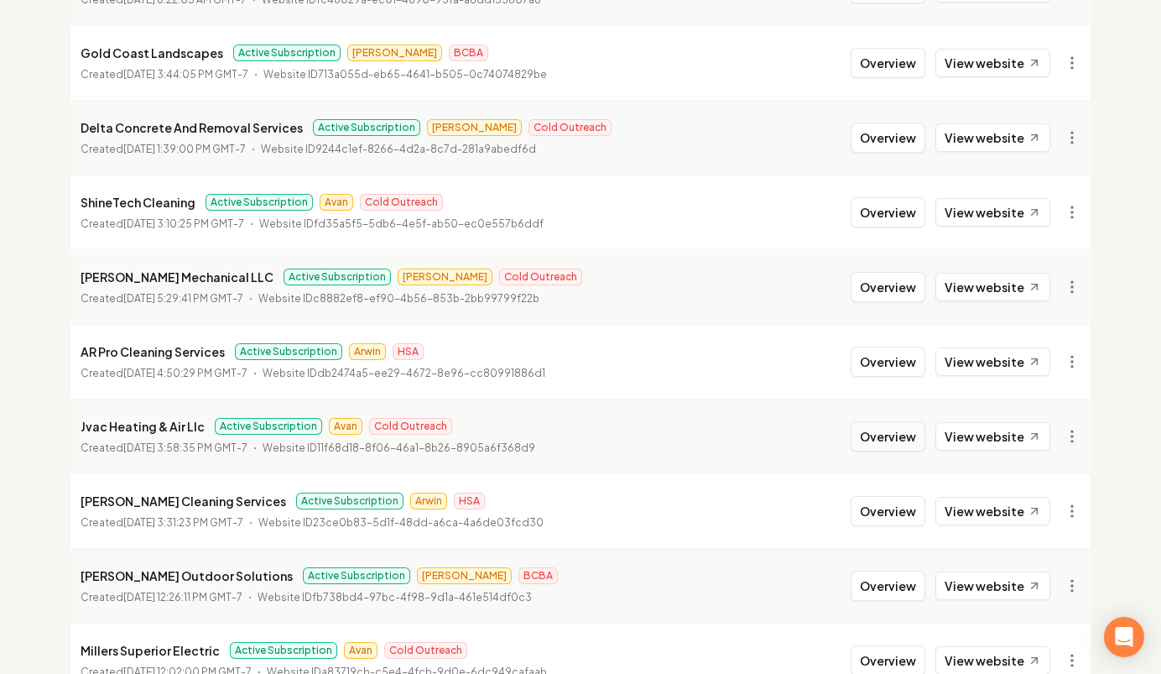
click at [876, 443] on button "Overview" at bounding box center [888, 436] width 75 height 30
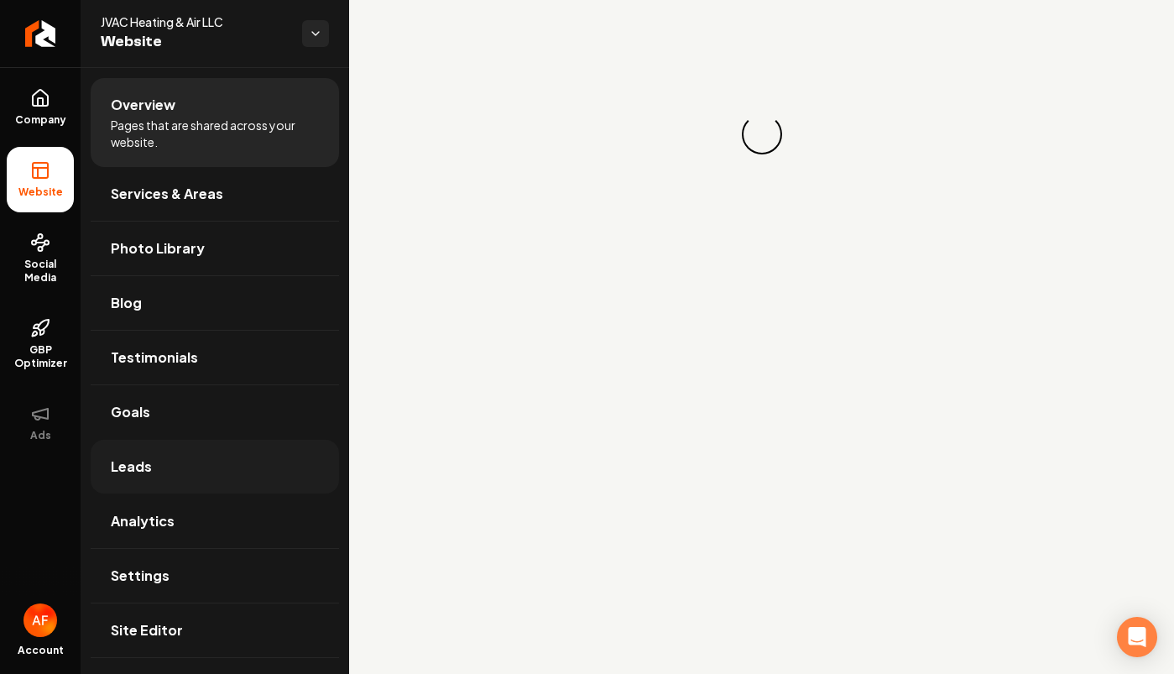
click at [187, 471] on link "Leads" at bounding box center [215, 467] width 248 height 54
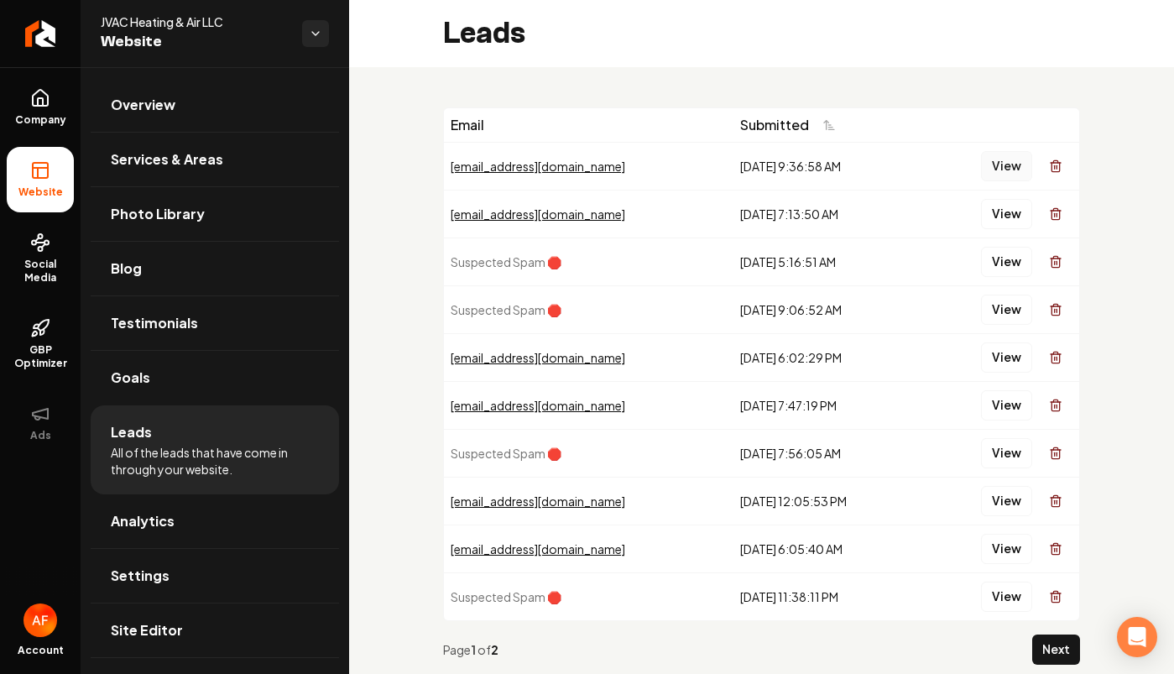
click at [982, 155] on button "View" at bounding box center [1006, 166] width 51 height 30
click at [991, 212] on button "View" at bounding box center [1006, 214] width 51 height 30
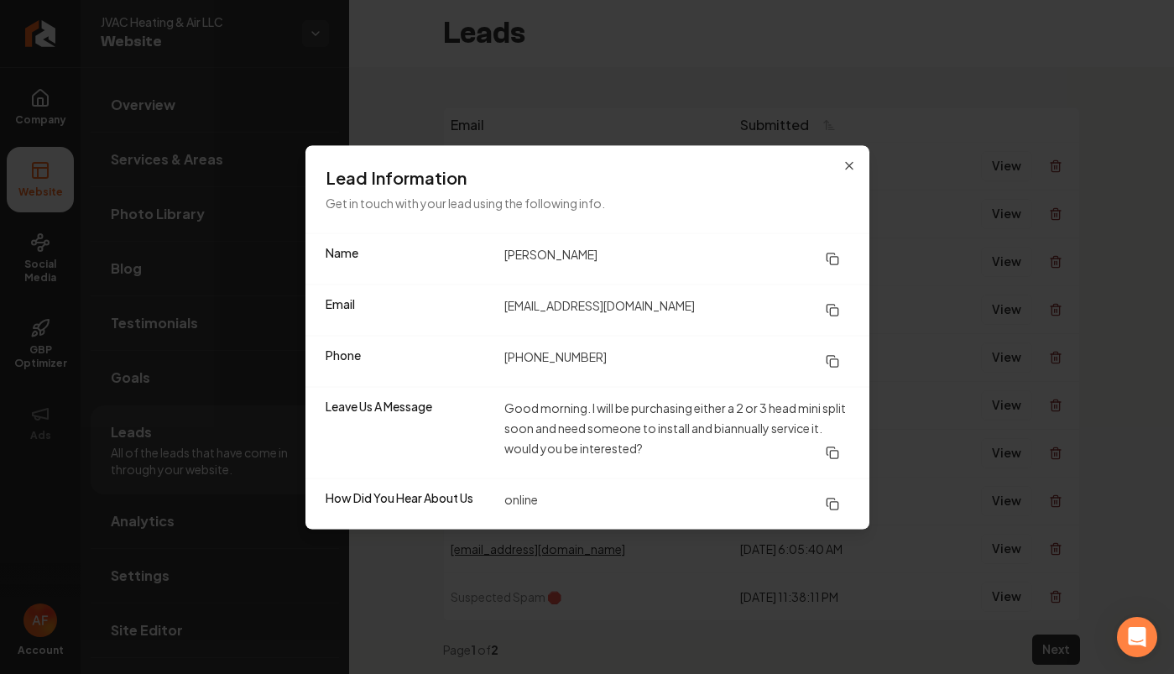
click at [848, 156] on div "Lead Information Get in touch with your lead using the following info." at bounding box center [587, 188] width 564 height 87
click at [848, 159] on icon "button" at bounding box center [848, 165] width 13 height 13
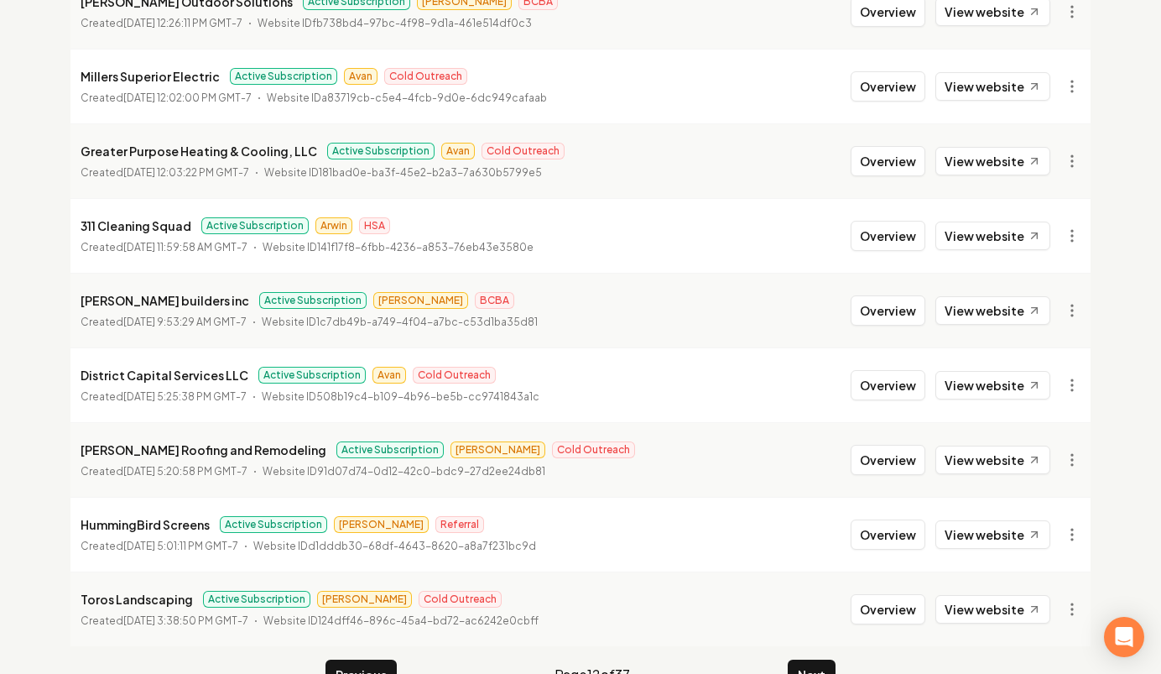
scroll to position [1849, 0]
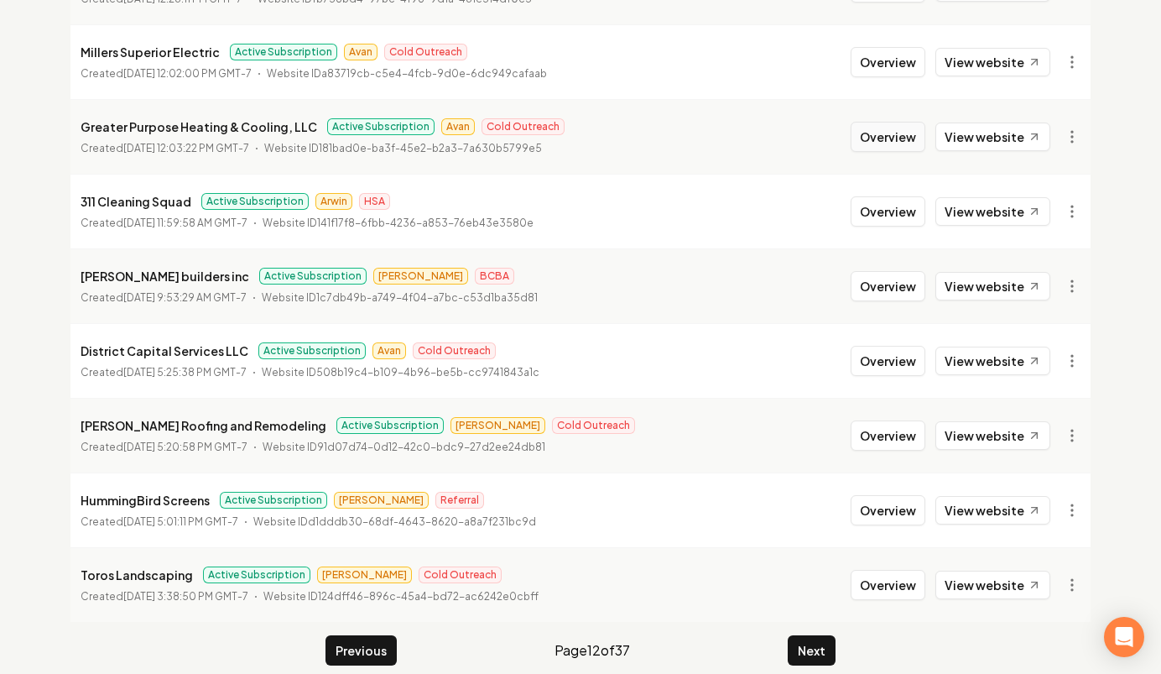
click at [894, 133] on button "Overview" at bounding box center [888, 137] width 75 height 30
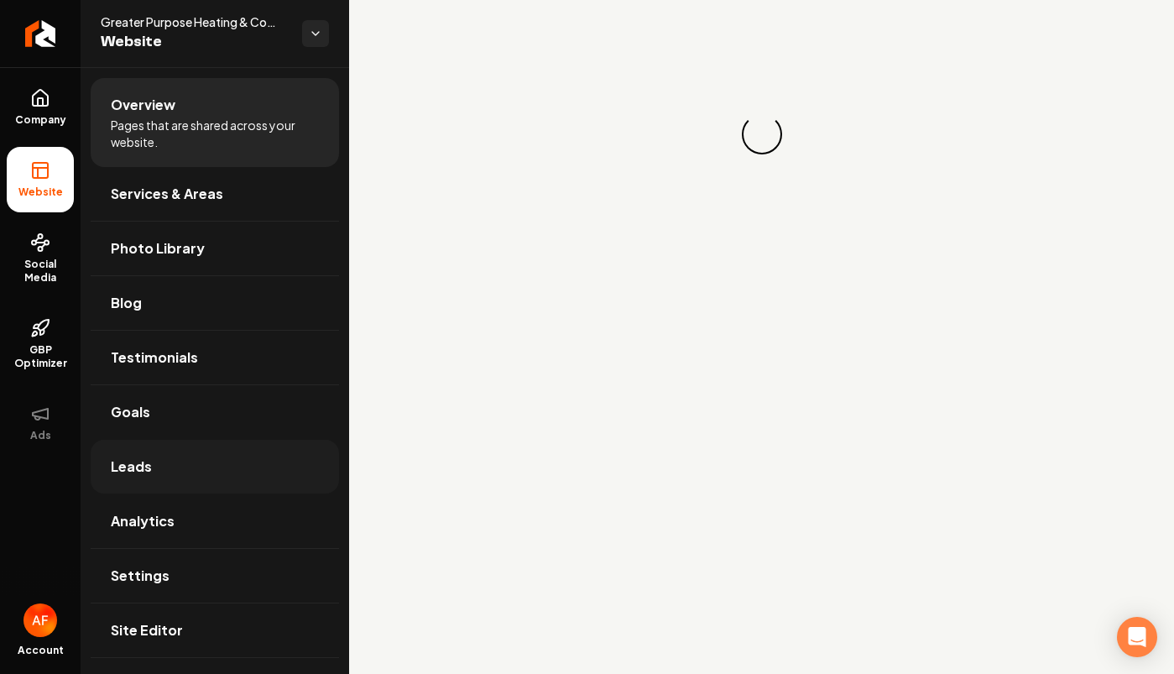
click at [147, 467] on span "Leads" at bounding box center [131, 466] width 41 height 20
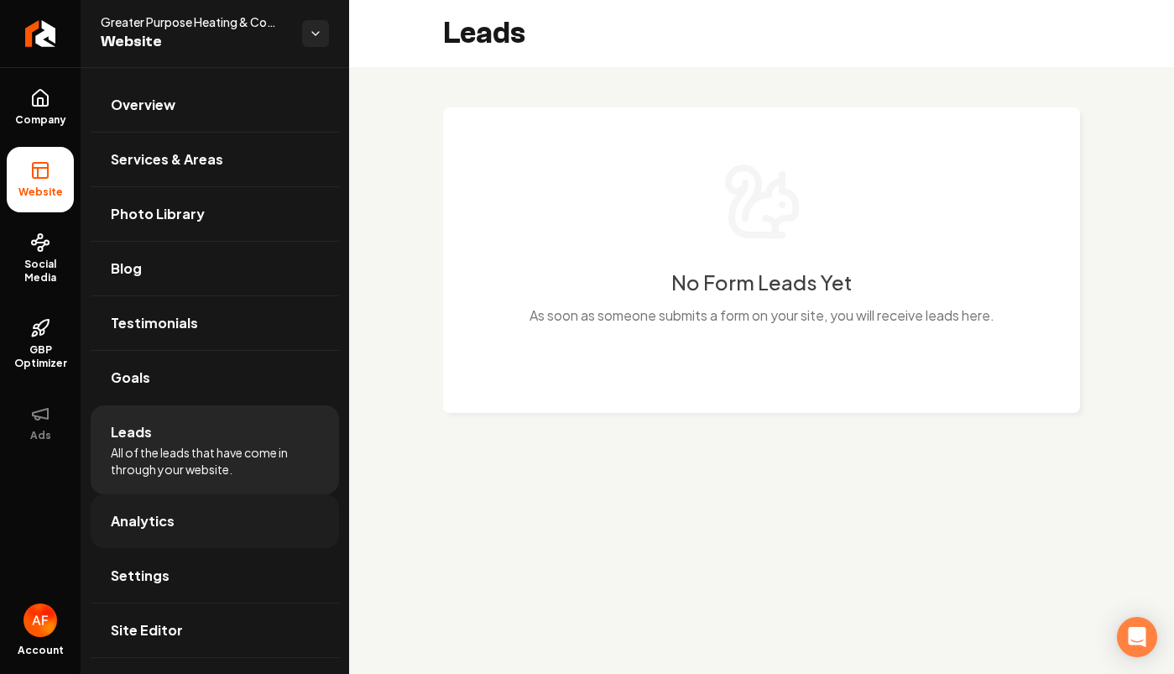
click at [199, 513] on link "Analytics" at bounding box center [215, 521] width 248 height 54
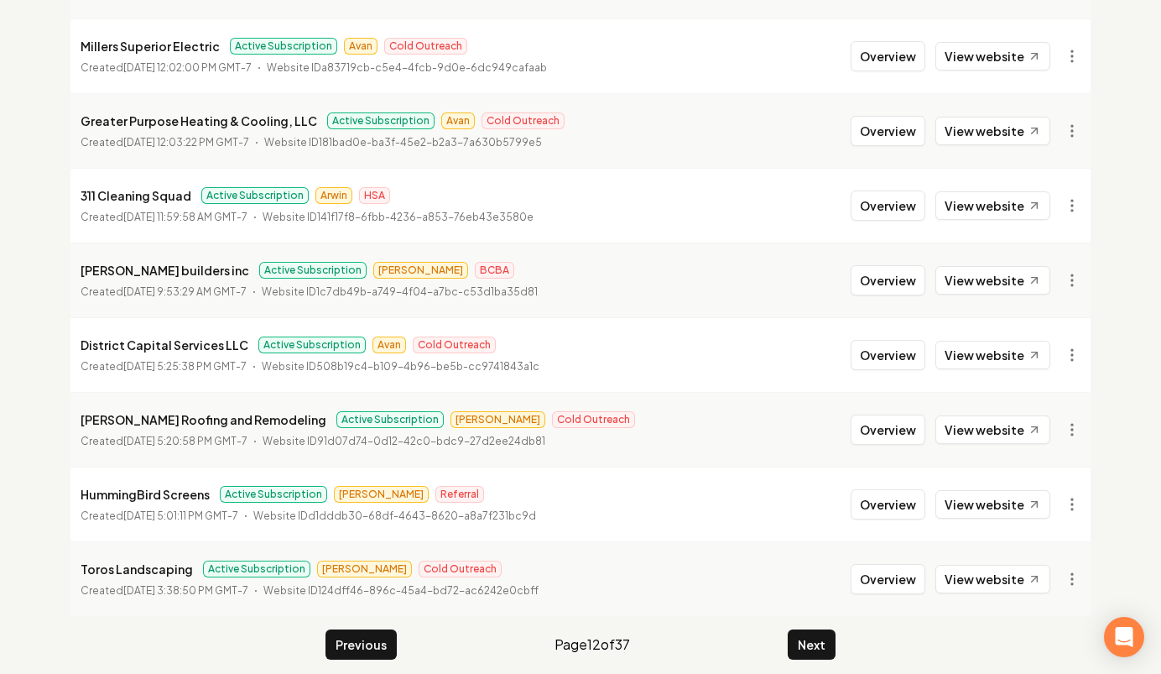
scroll to position [1867, 0]
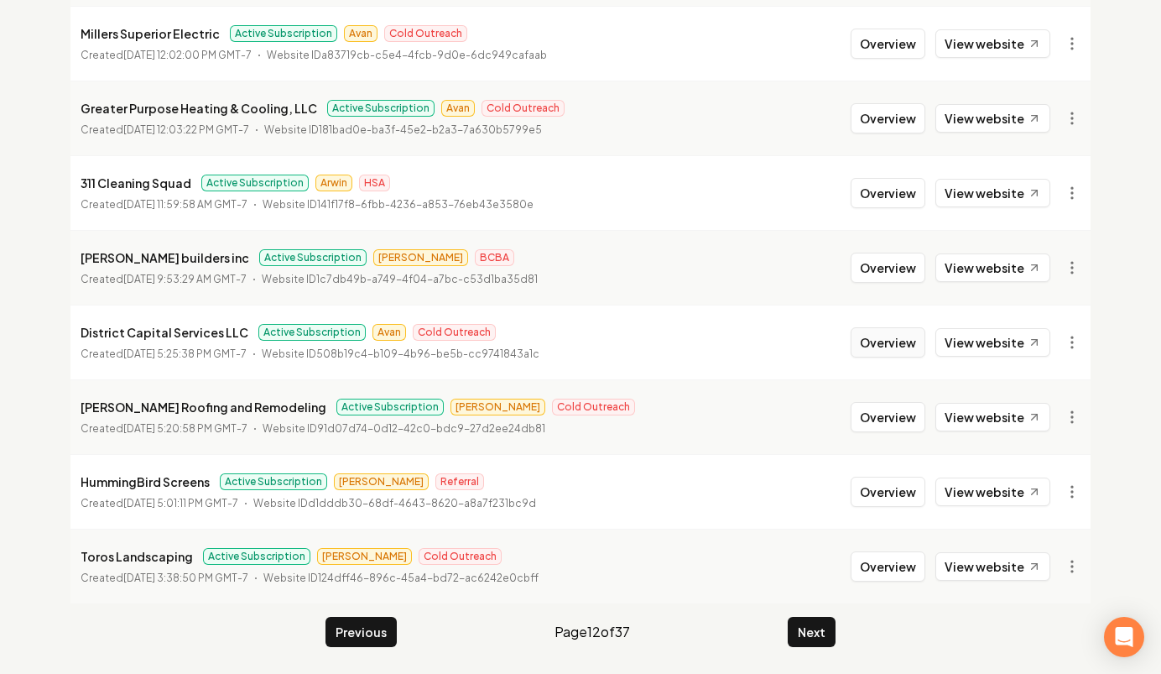
click at [889, 327] on button "Overview" at bounding box center [888, 342] width 75 height 30
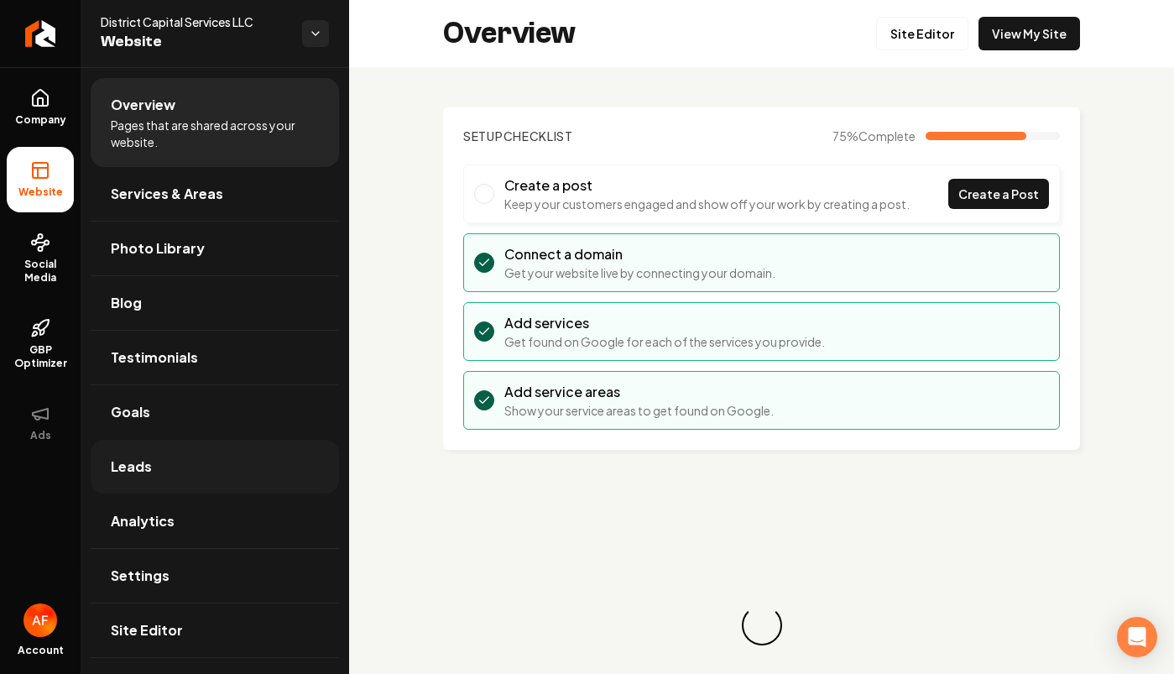
click at [124, 484] on link "Leads" at bounding box center [215, 467] width 248 height 54
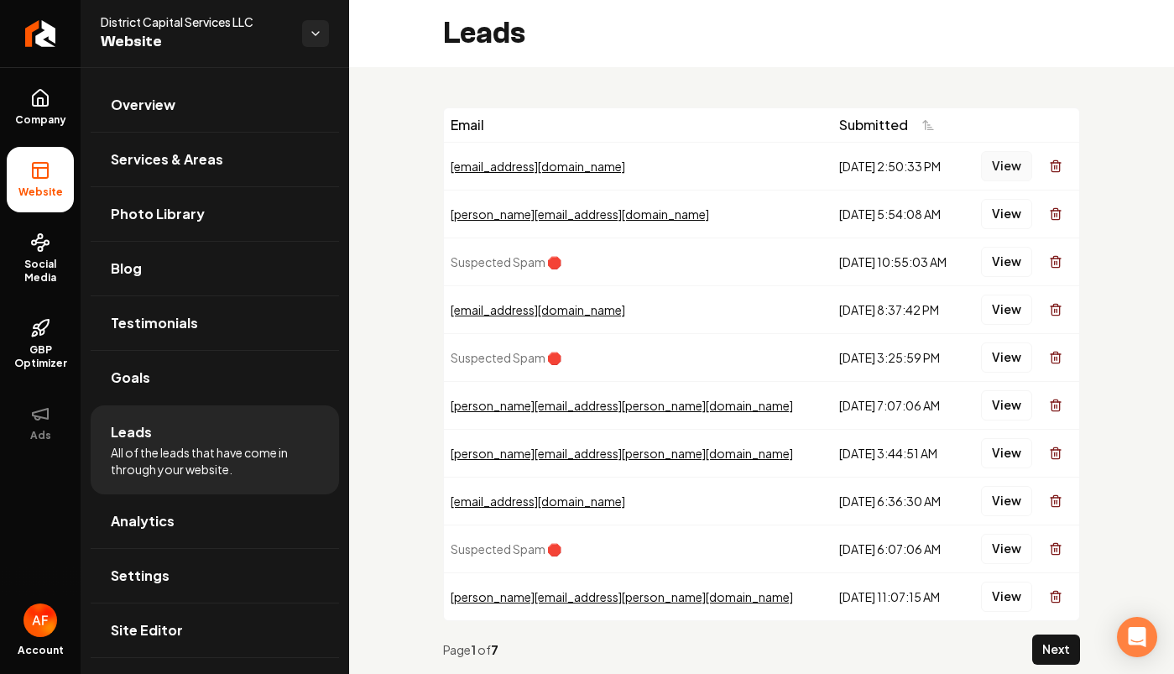
click at [992, 172] on button "View" at bounding box center [1006, 166] width 51 height 30
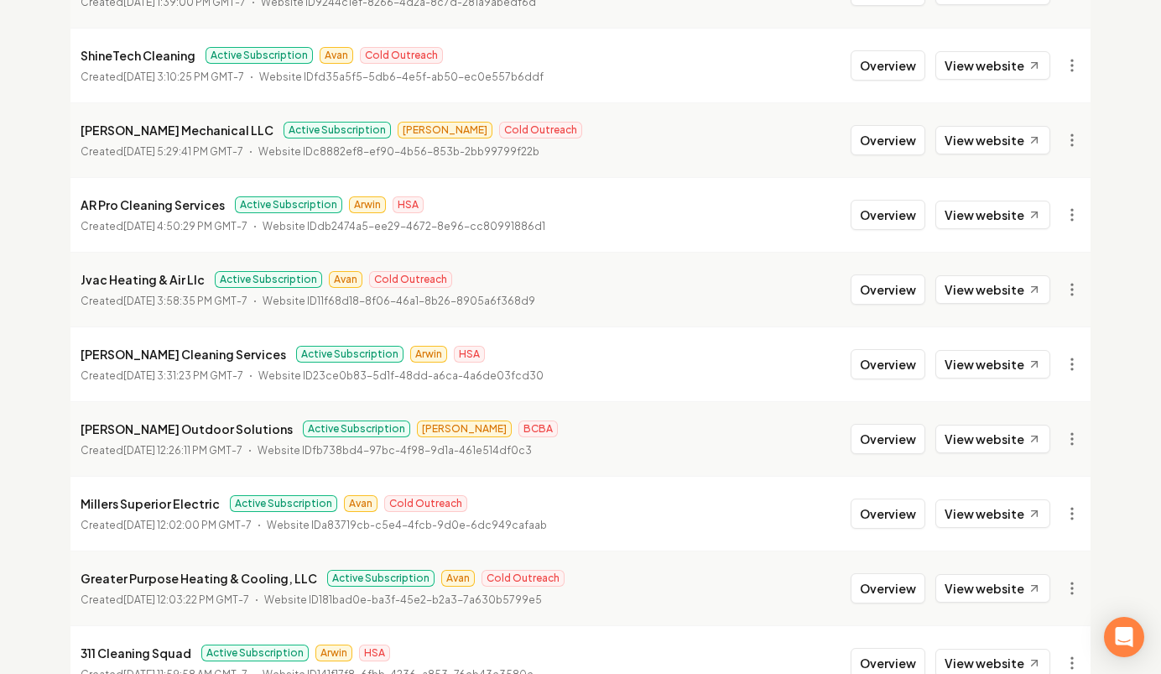
scroll to position [1867, 0]
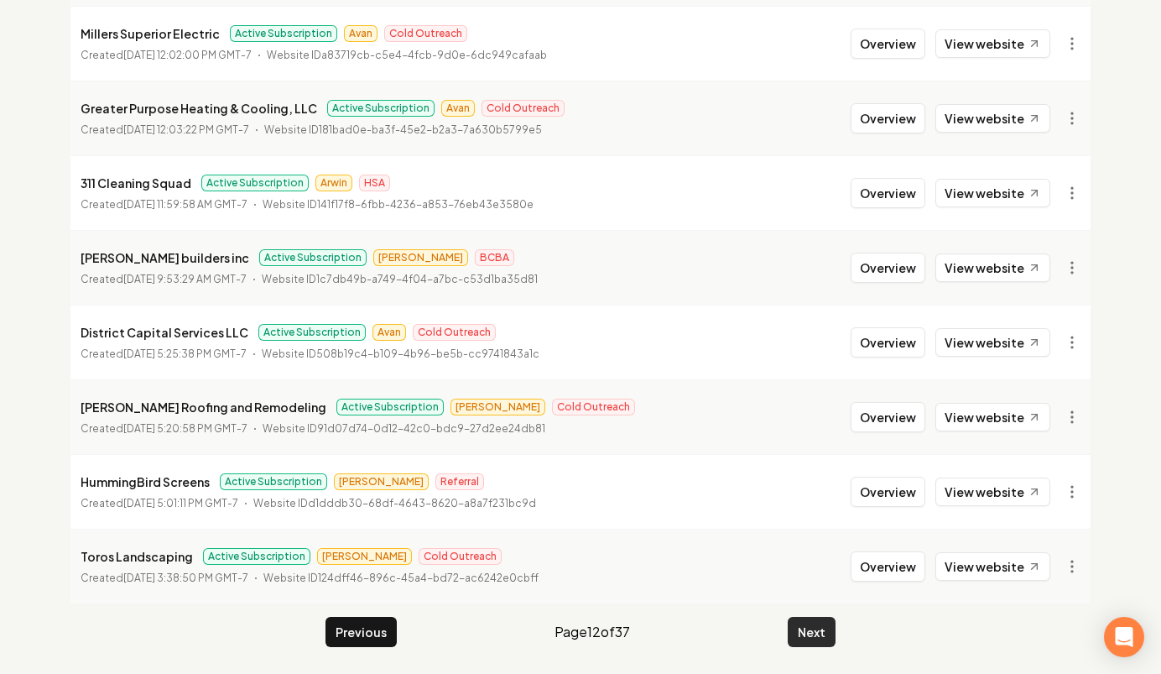
click at [799, 643] on button "Next" at bounding box center [812, 632] width 48 height 30
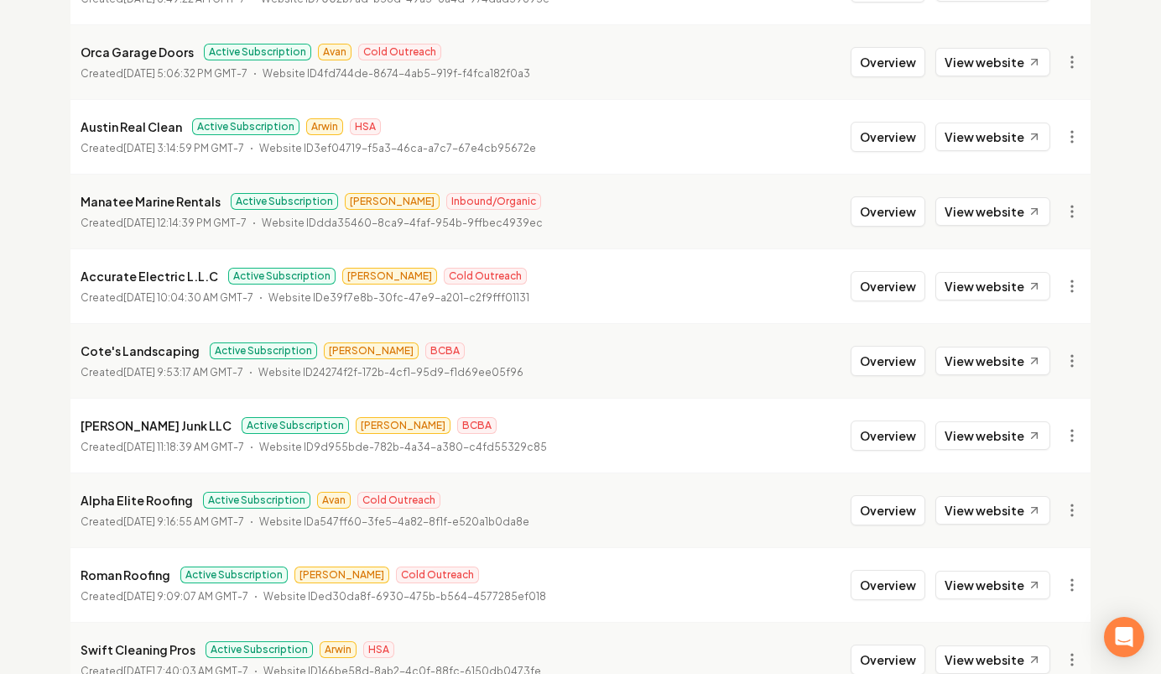
scroll to position [579, 0]
drag, startPoint x: 883, startPoint y: 69, endPoint x: 768, endPoint y: 95, distance: 117.0
click at [883, 69] on button "Overview" at bounding box center [888, 63] width 75 height 30
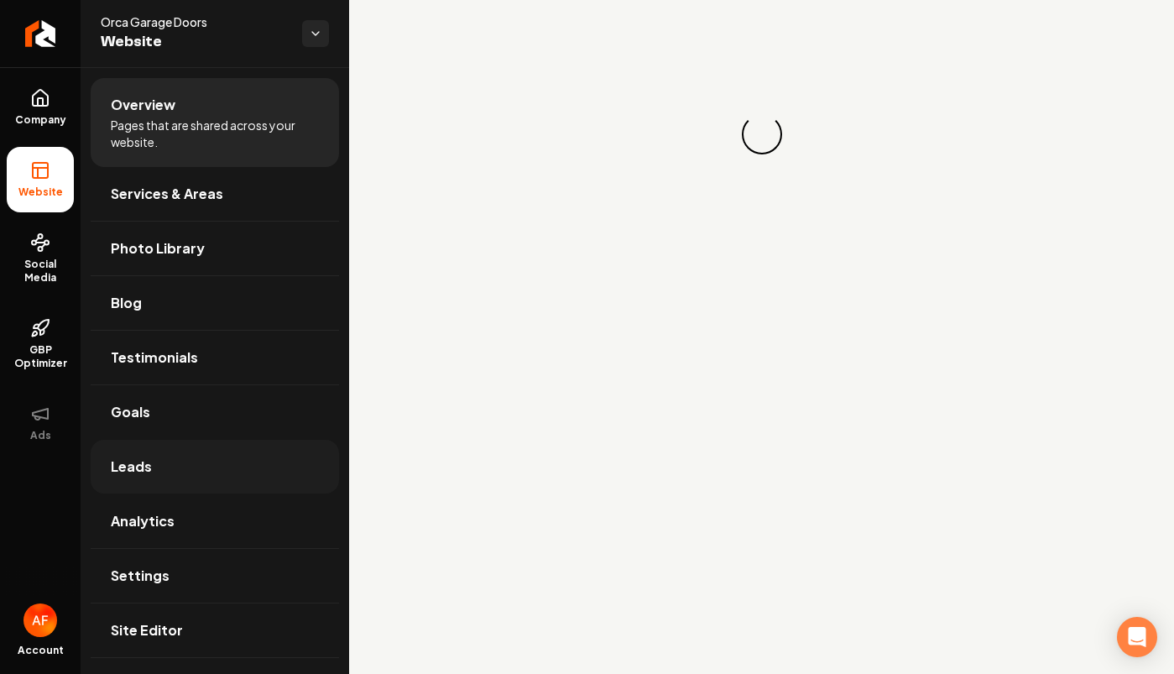
click at [170, 479] on link "Leads" at bounding box center [215, 467] width 248 height 54
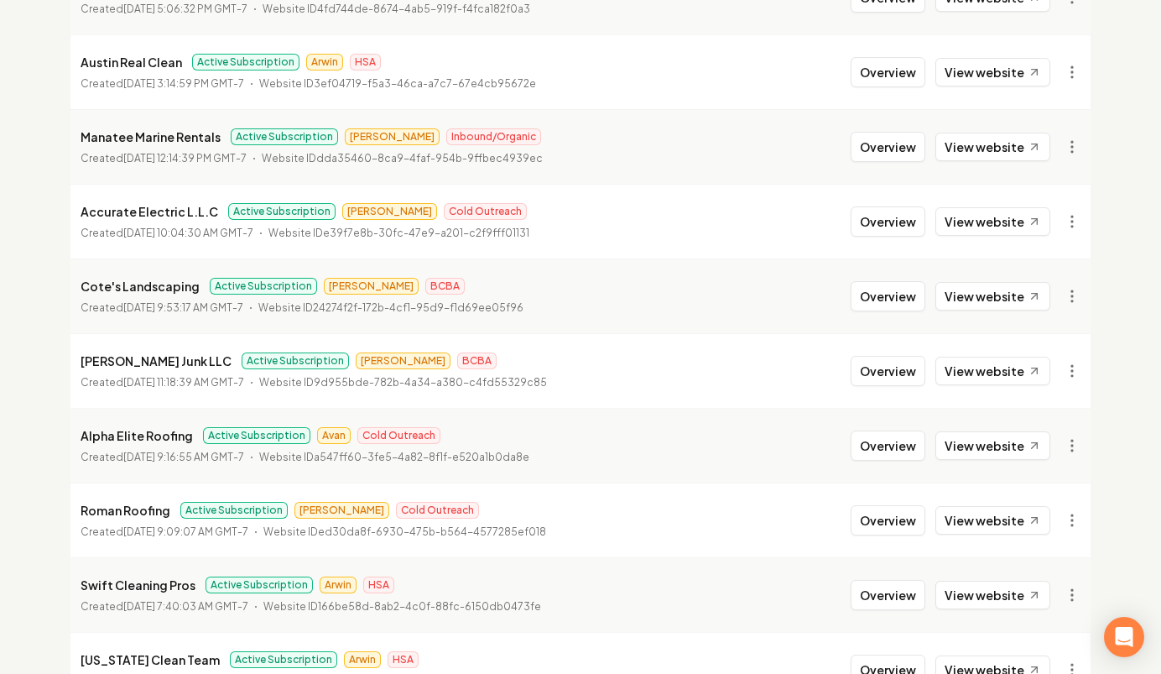
scroll to position [747, 0]
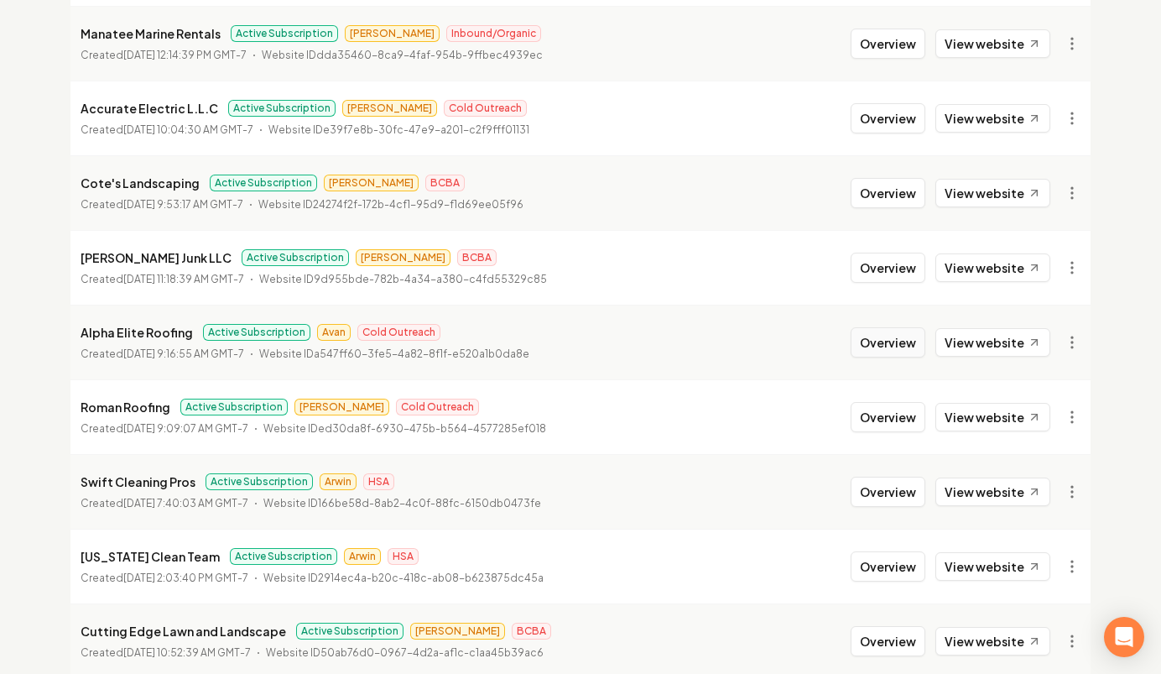
click at [898, 355] on button "Overview" at bounding box center [888, 342] width 75 height 30
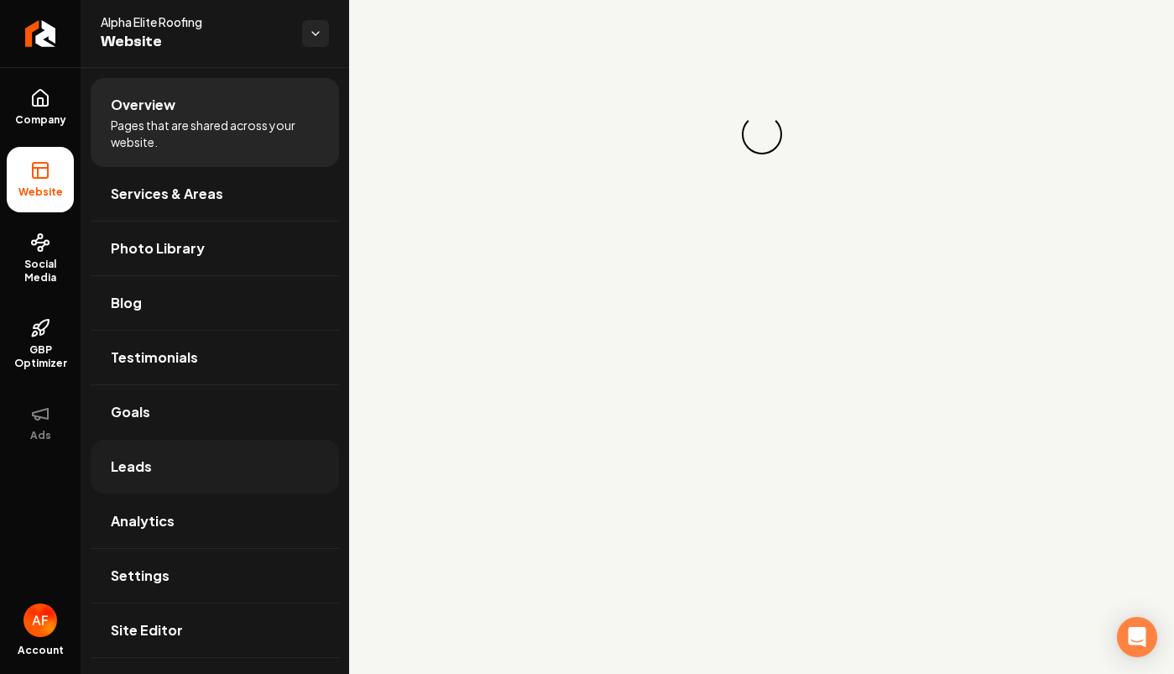
click at [234, 487] on link "Leads" at bounding box center [215, 467] width 248 height 54
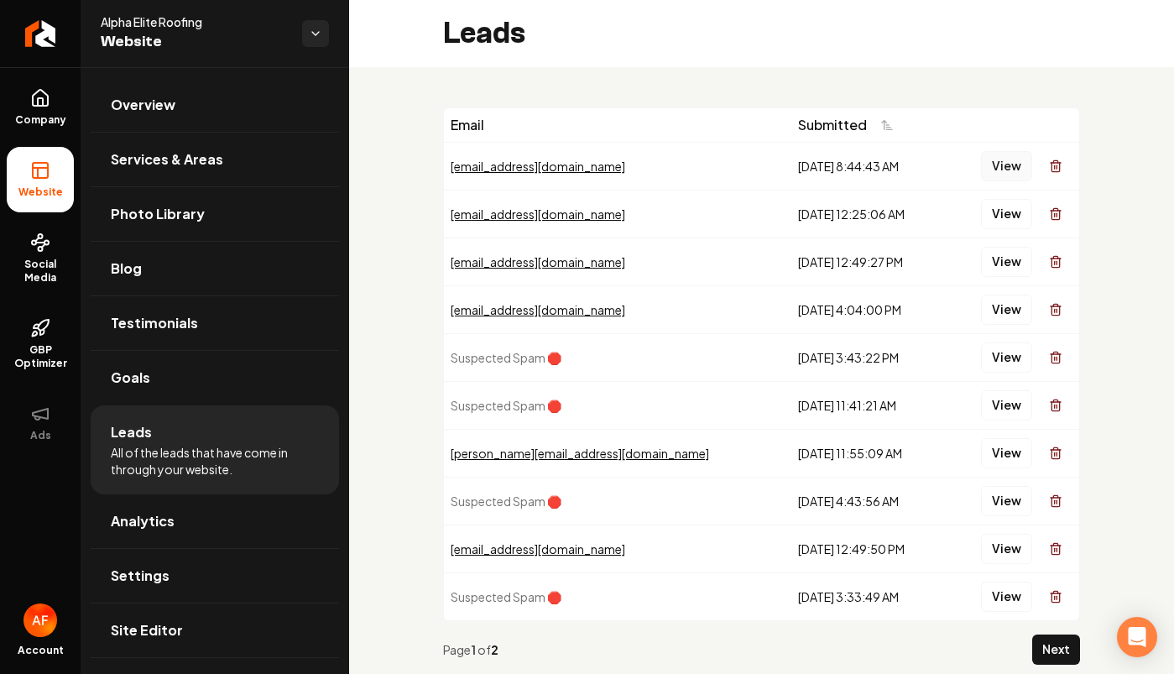
click at [1000, 163] on button "View" at bounding box center [1006, 166] width 51 height 30
click at [1002, 212] on button "View" at bounding box center [1006, 214] width 51 height 30
click at [981, 260] on button "View" at bounding box center [1006, 262] width 51 height 30
click at [990, 307] on button "View" at bounding box center [1006, 309] width 51 height 30
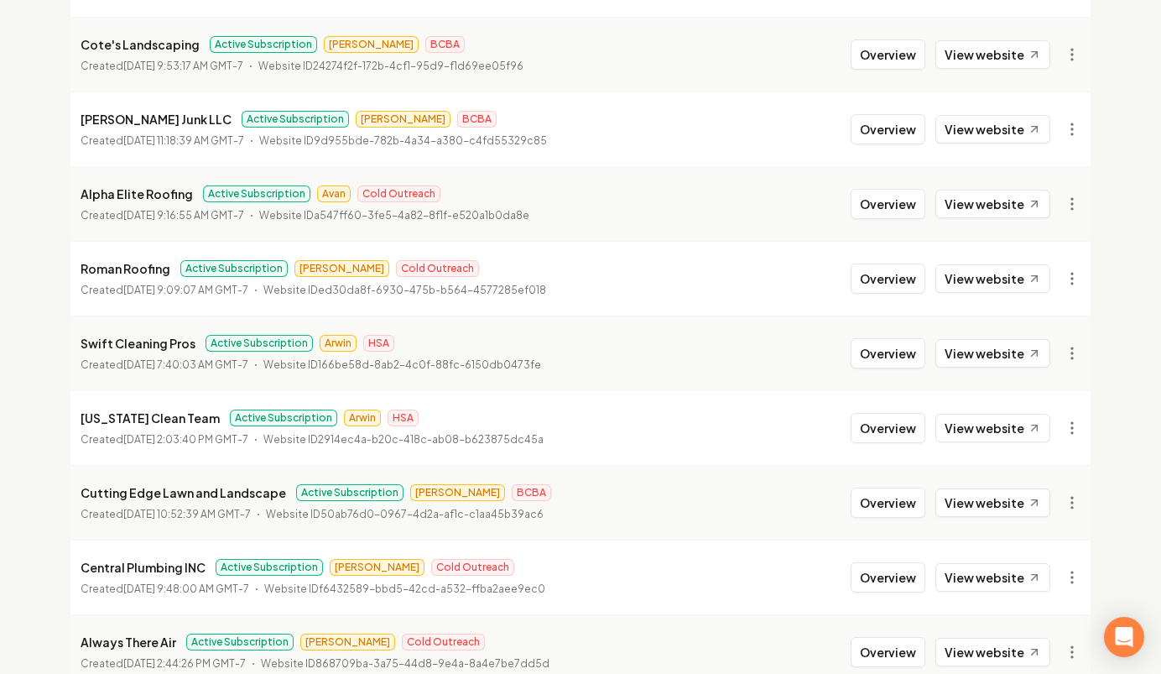
scroll to position [1867, 0]
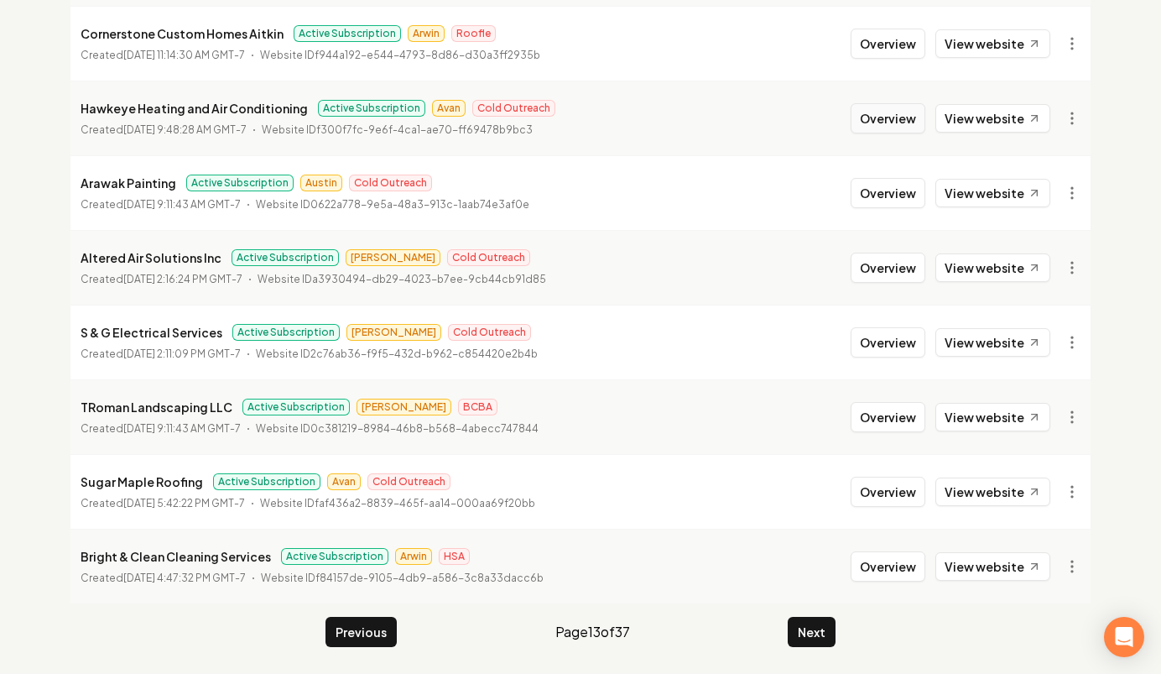
click at [884, 123] on button "Overview" at bounding box center [888, 118] width 75 height 30
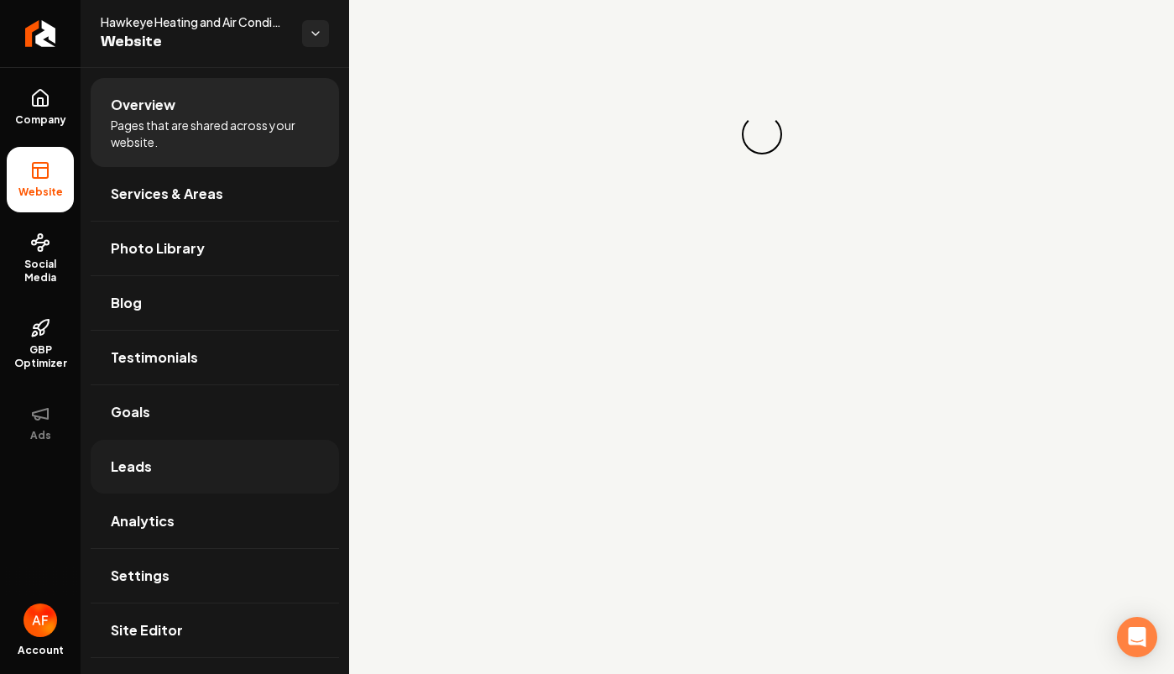
click at [185, 484] on link "Leads" at bounding box center [215, 467] width 248 height 54
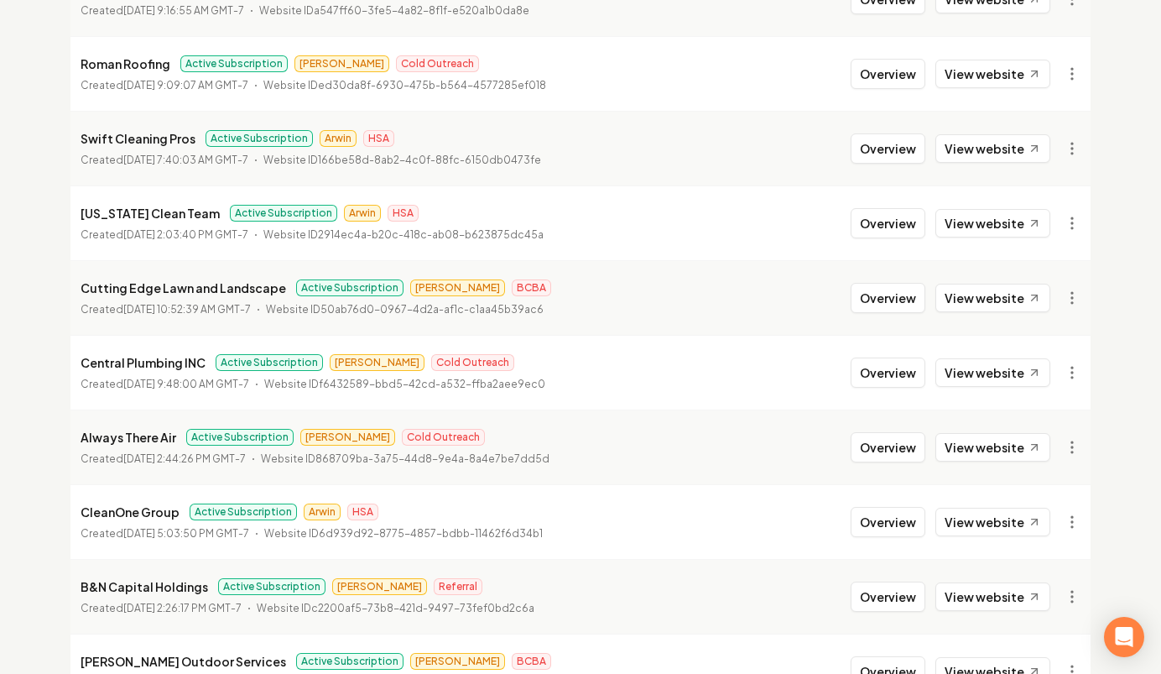
scroll to position [1093, 0]
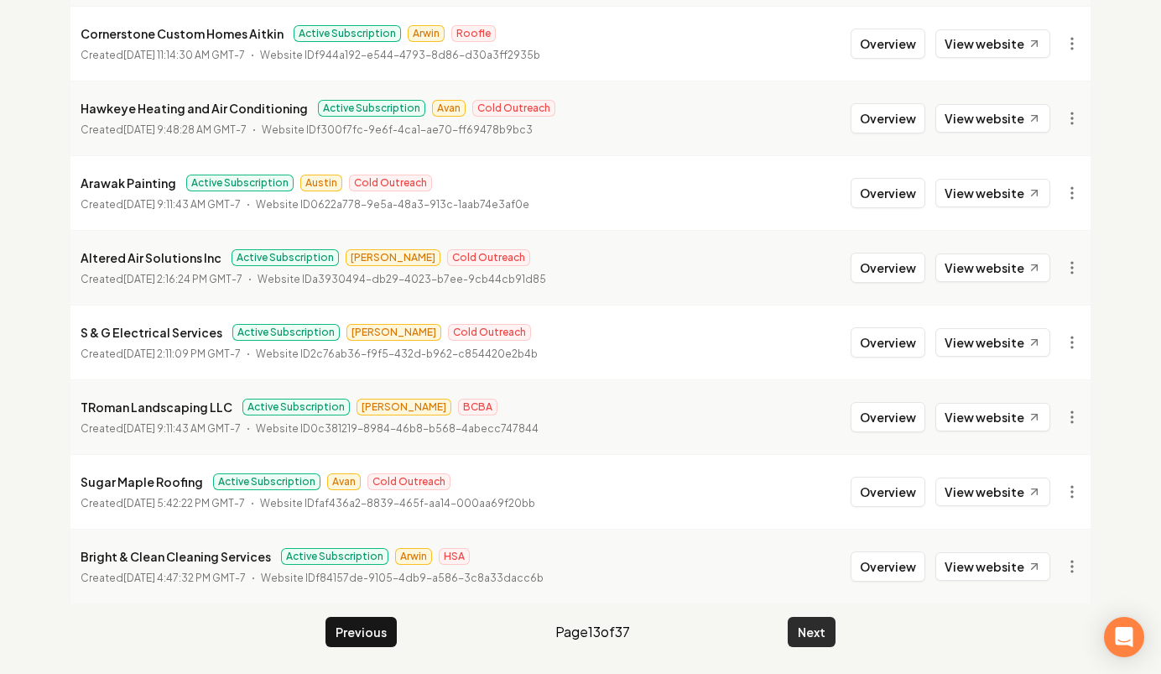
click at [815, 630] on button "Next" at bounding box center [812, 632] width 48 height 30
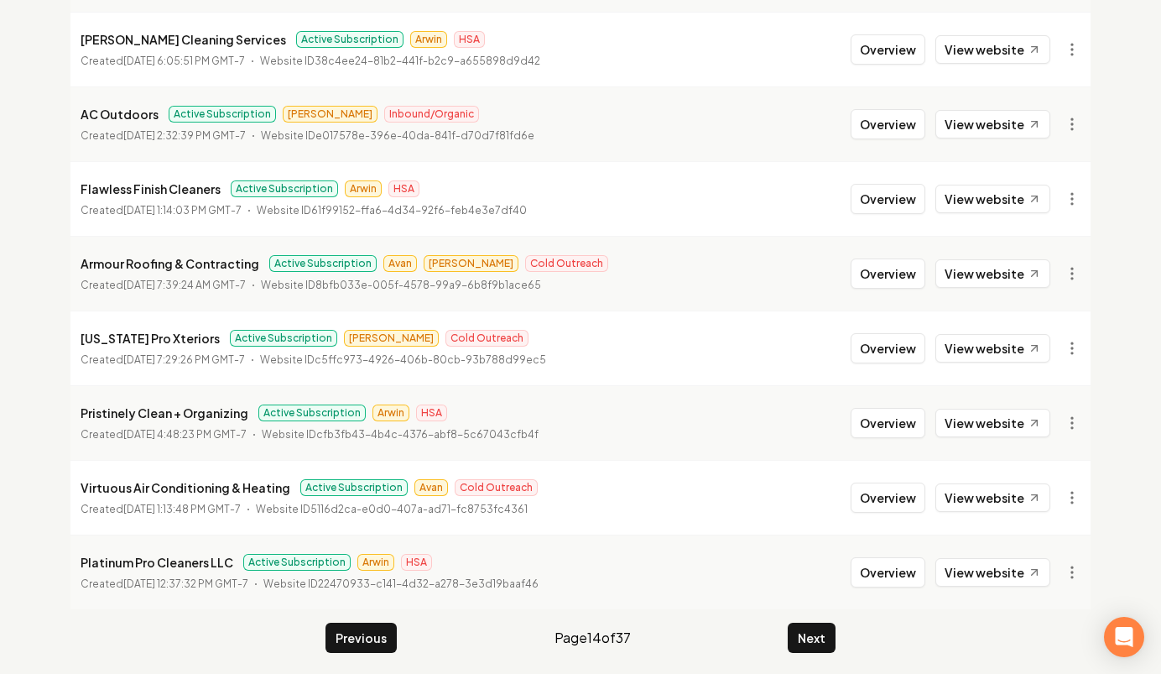
scroll to position [1867, 0]
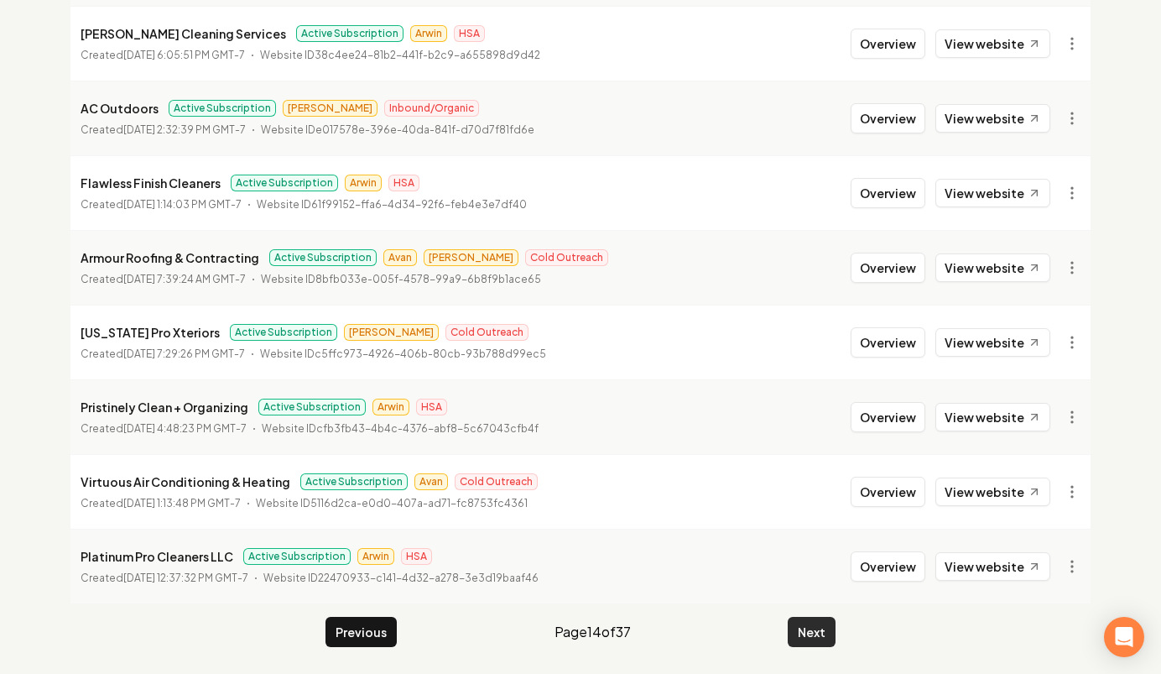
click at [816, 633] on button "Next" at bounding box center [812, 632] width 48 height 30
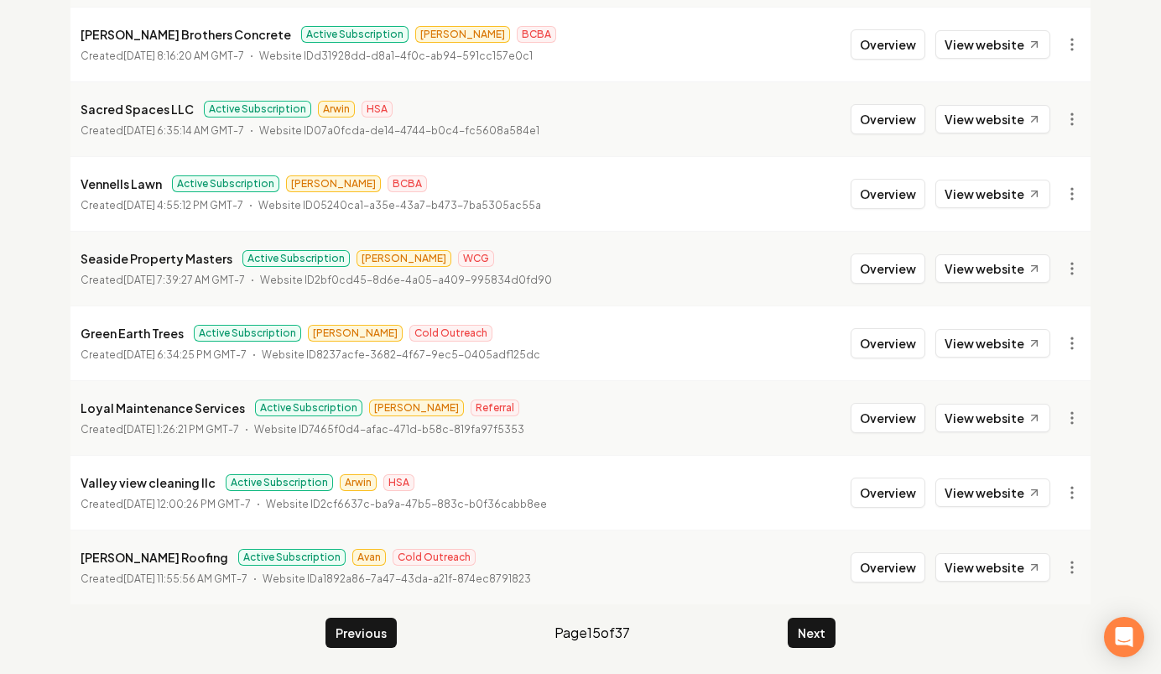
scroll to position [1867, 0]
click at [900, 581] on button "Overview" at bounding box center [888, 566] width 75 height 30
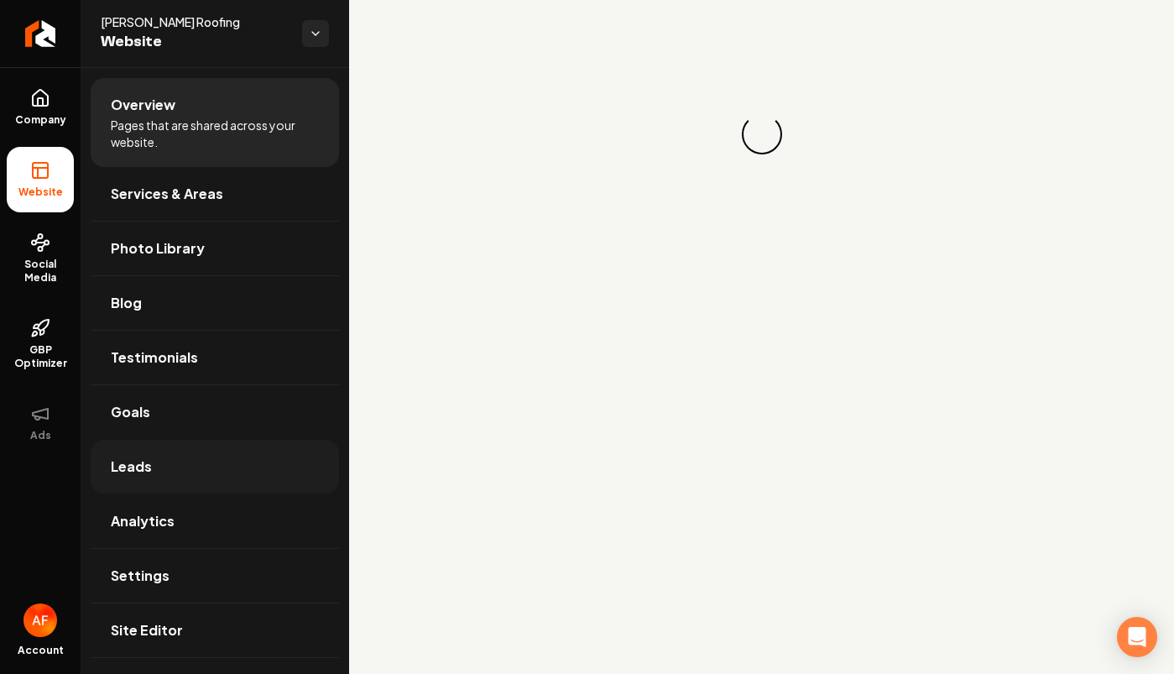
click at [158, 468] on link "Leads" at bounding box center [215, 467] width 248 height 54
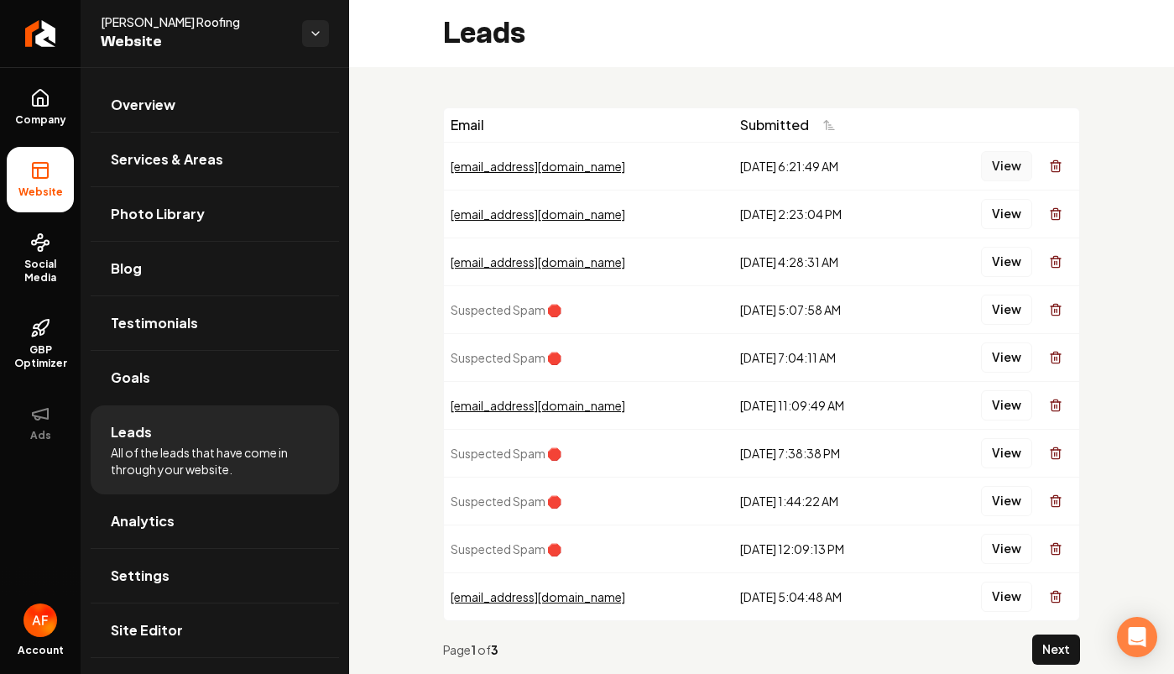
click at [993, 170] on button "View" at bounding box center [1006, 166] width 51 height 30
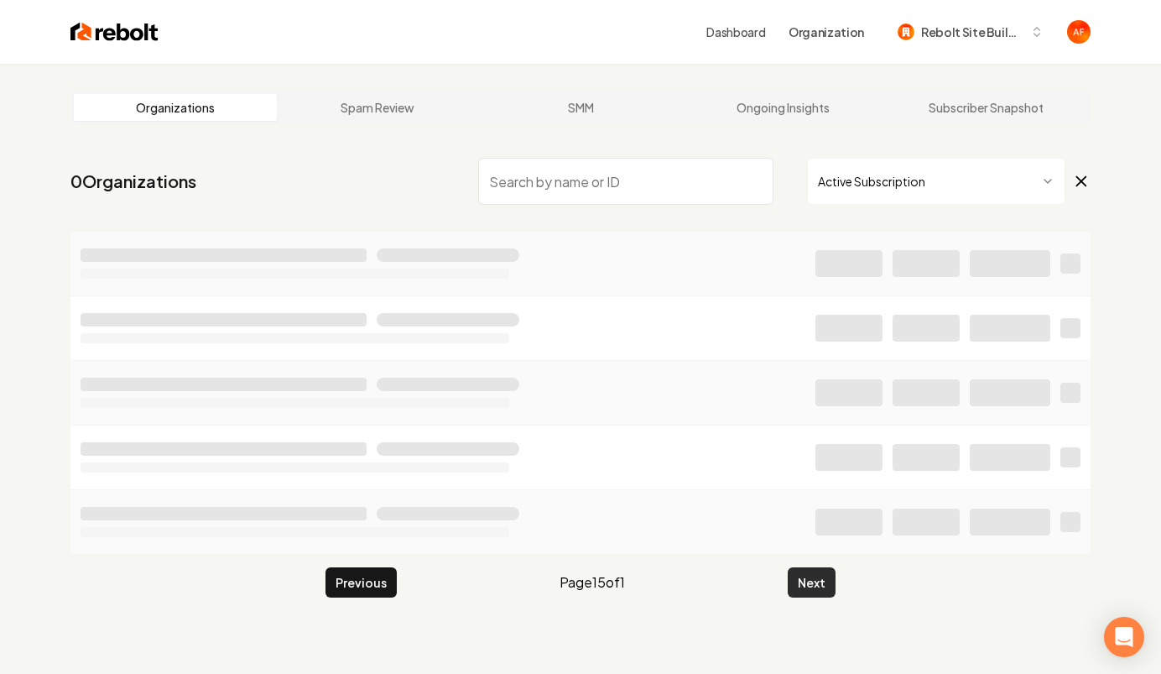
click at [830, 592] on button "Next" at bounding box center [812, 582] width 48 height 30
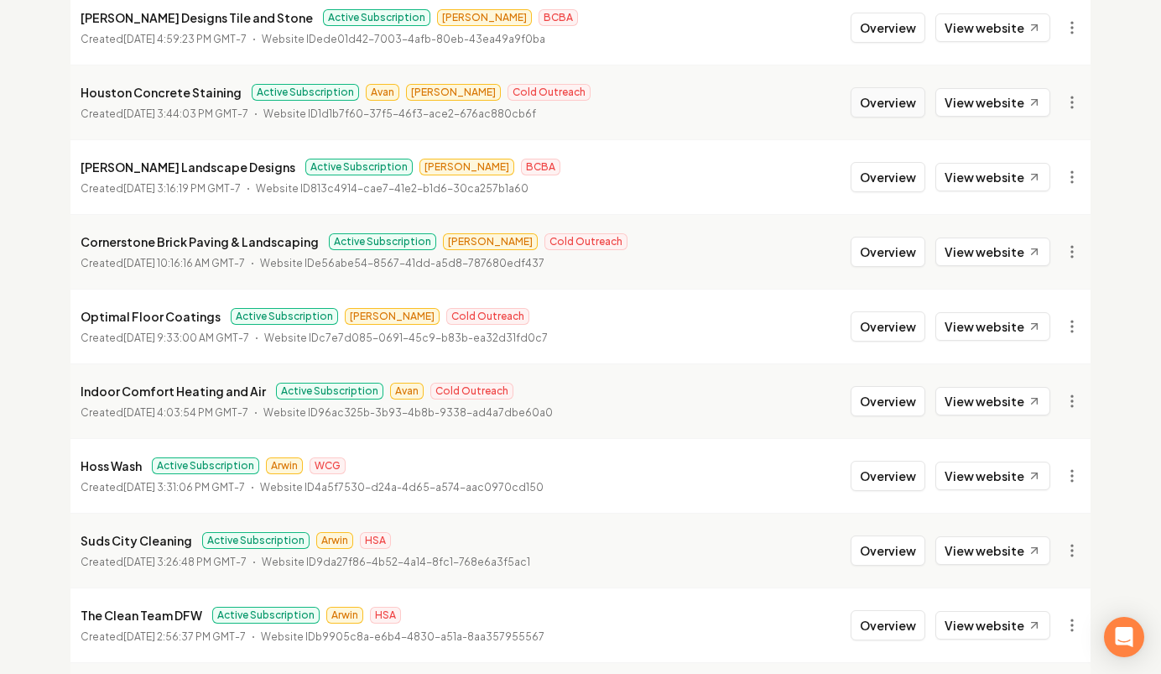
scroll to position [540, 0]
click at [880, 397] on button "Overview" at bounding box center [888, 400] width 75 height 30
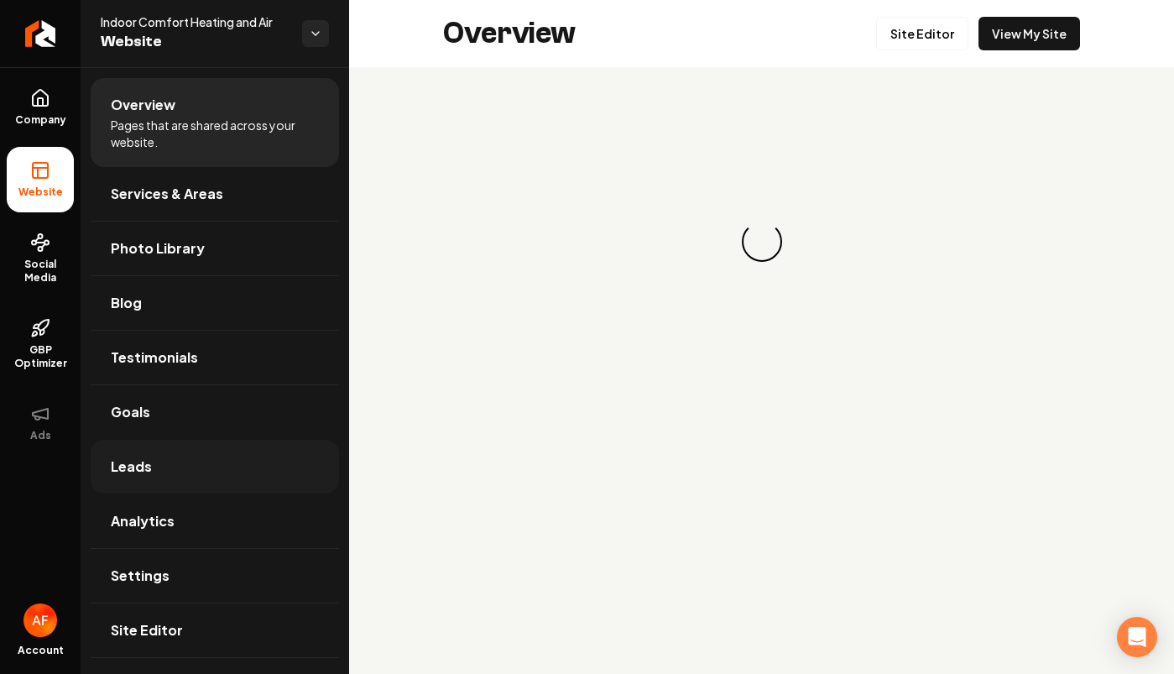
click at [174, 473] on link "Leads" at bounding box center [215, 467] width 248 height 54
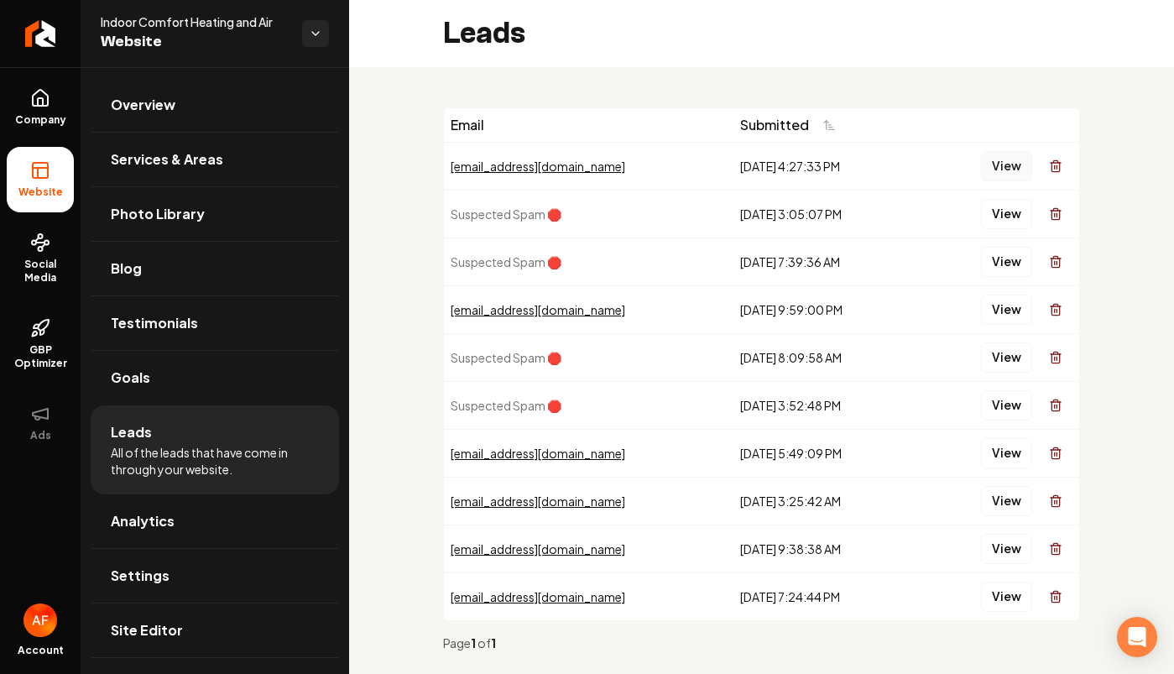
click at [984, 165] on button "View" at bounding box center [1006, 166] width 51 height 30
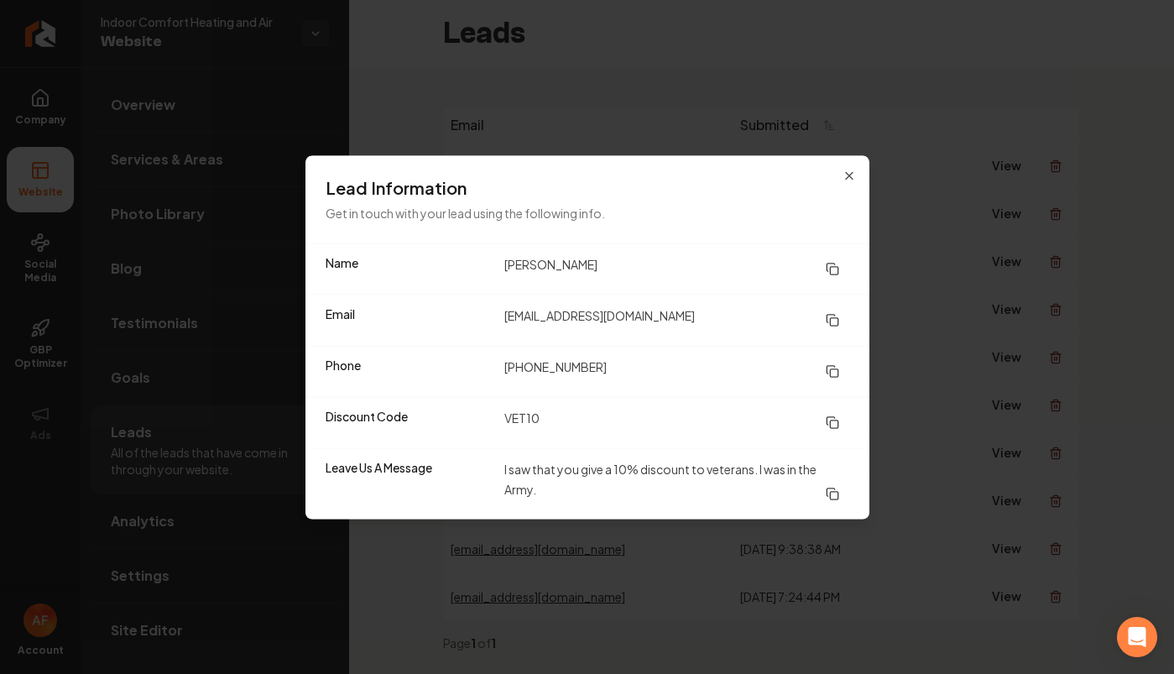
drag, startPoint x: 776, startPoint y: 65, endPoint x: 545, endPoint y: 56, distance: 230.9
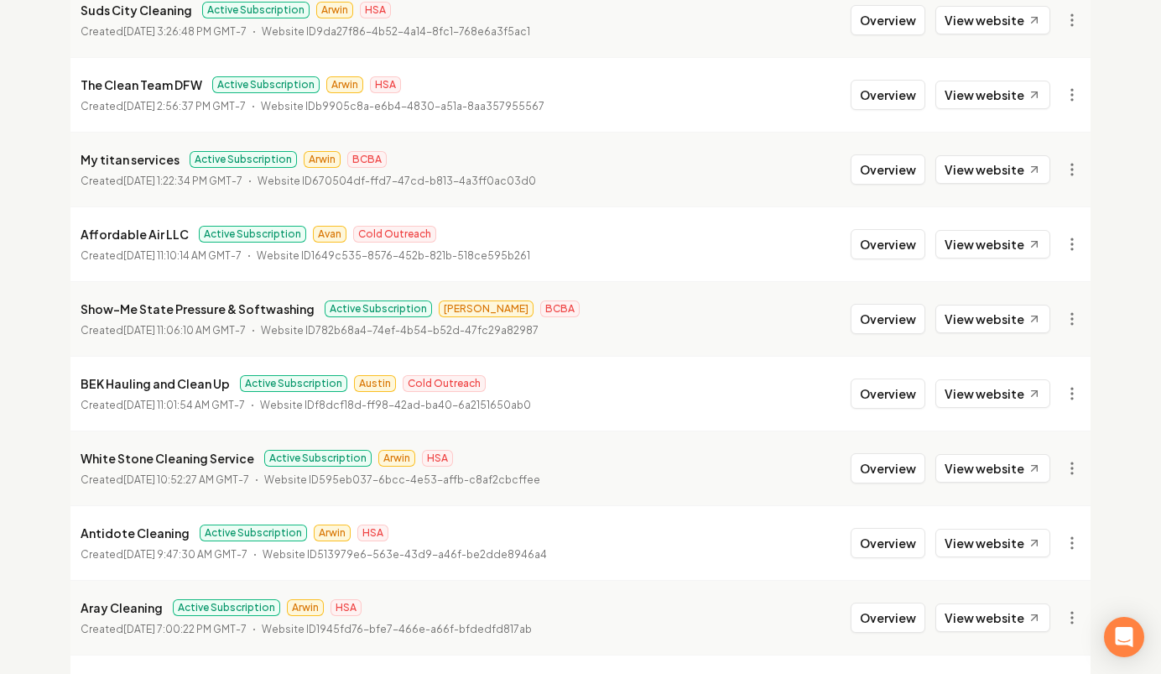
scroll to position [1083, 0]
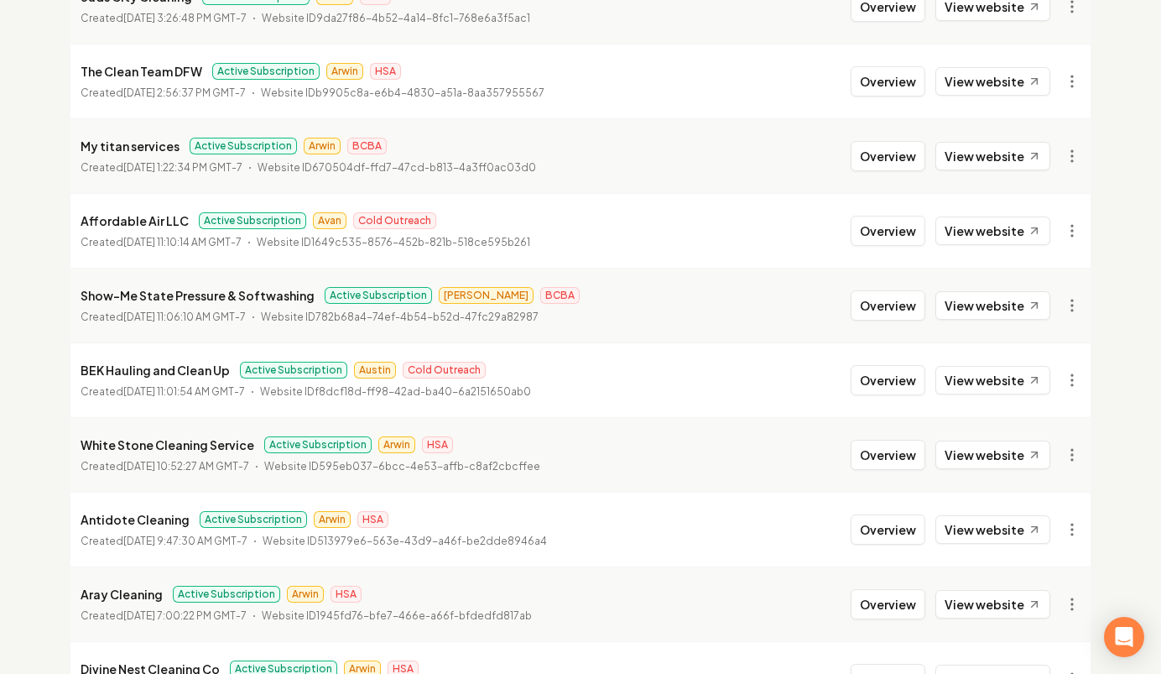
click at [867, 252] on li "Affordable Air LLC Active Subscription Avan Cold Outreach Created May 5, 2025, …" at bounding box center [580, 230] width 1020 height 75
click at [872, 240] on button "Overview" at bounding box center [888, 231] width 75 height 30
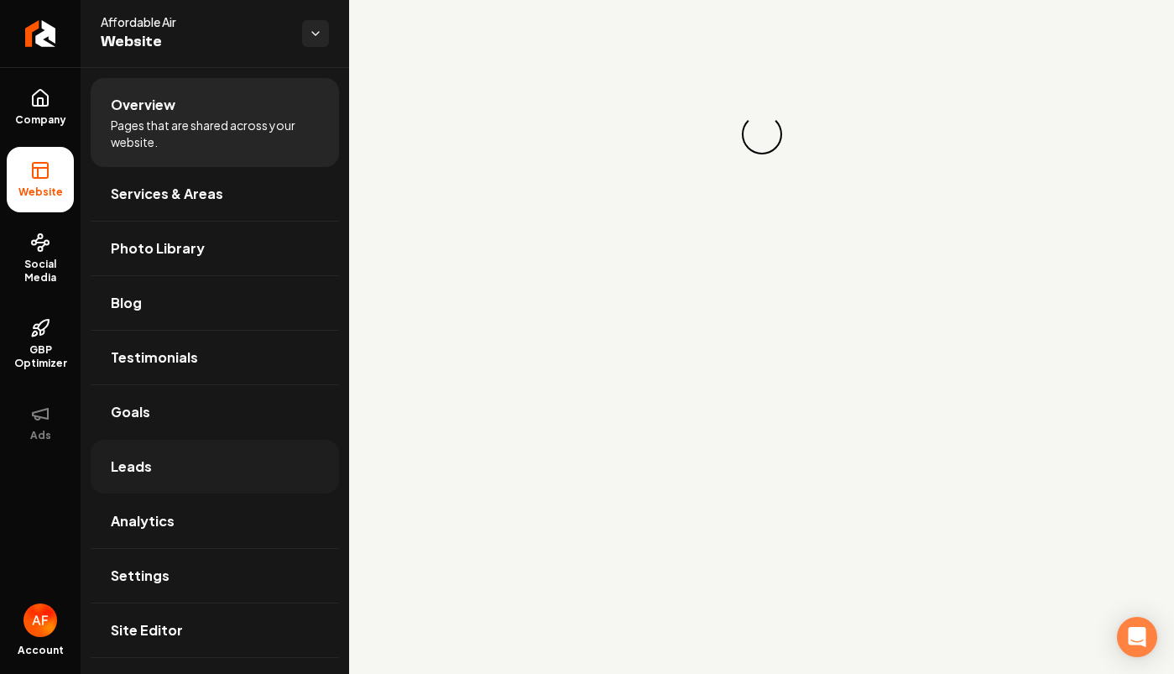
click at [179, 446] on link "Leads" at bounding box center [215, 467] width 248 height 54
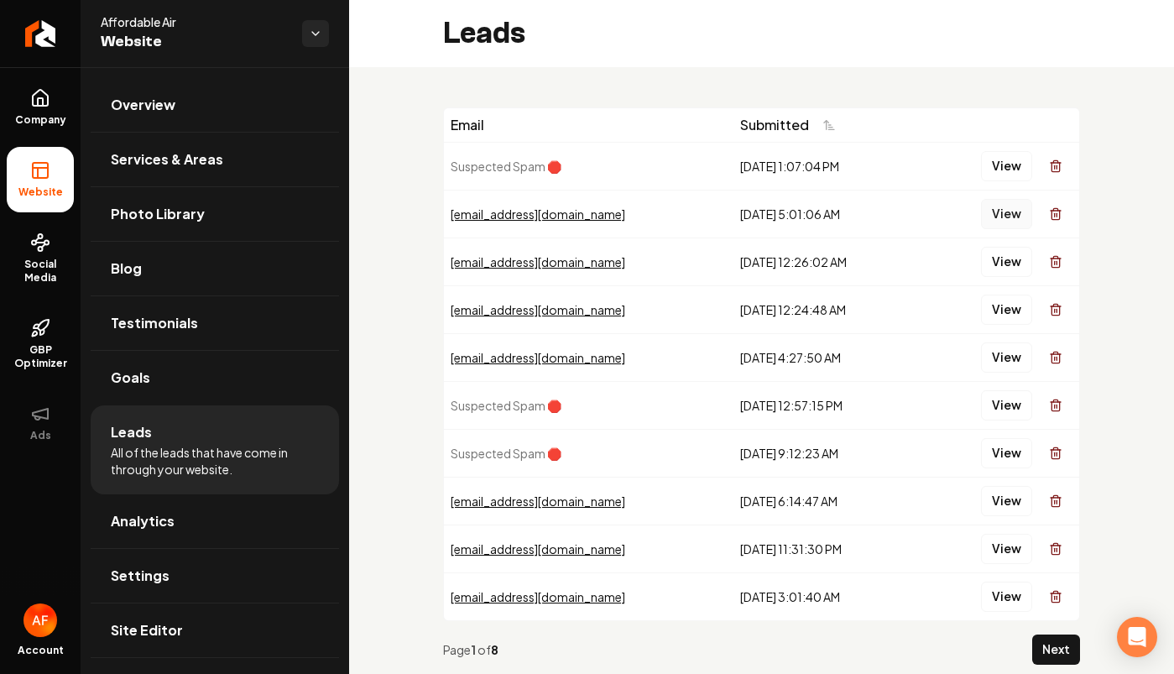
click at [981, 219] on button "View" at bounding box center [1006, 214] width 51 height 30
click at [988, 263] on button "View" at bounding box center [1006, 262] width 51 height 30
click at [998, 303] on button "View" at bounding box center [1006, 309] width 51 height 30
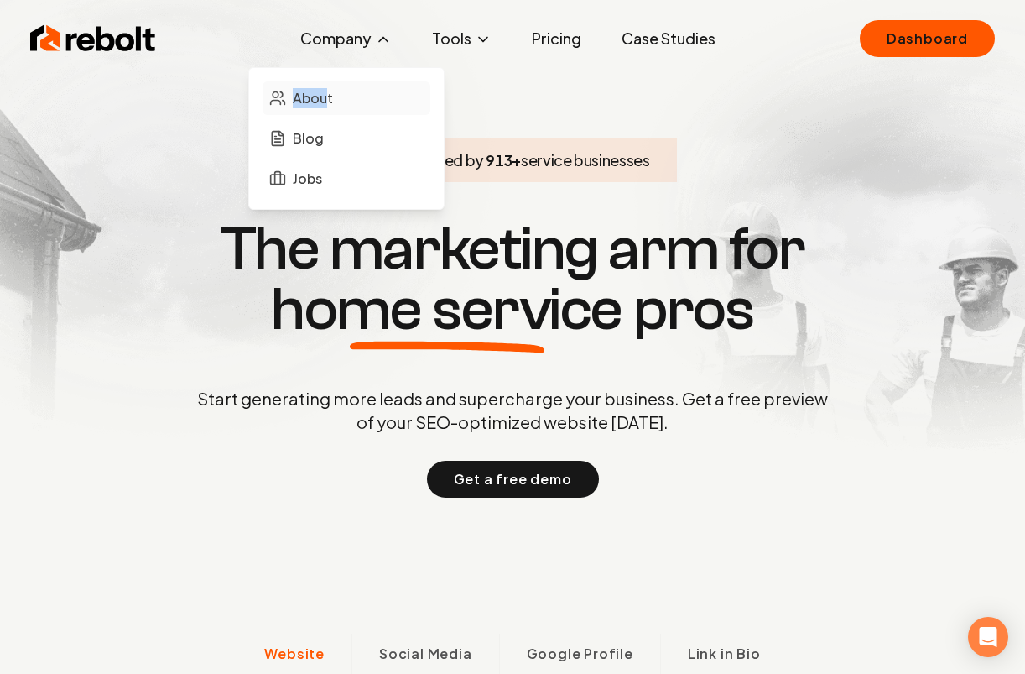
drag, startPoint x: 333, startPoint y: 80, endPoint x: 328, endPoint y: 95, distance: 15.9
click at [328, 95] on div "About Blog Jobs" at bounding box center [346, 138] width 196 height 143
click at [328, 95] on span "About" at bounding box center [313, 98] width 40 height 20
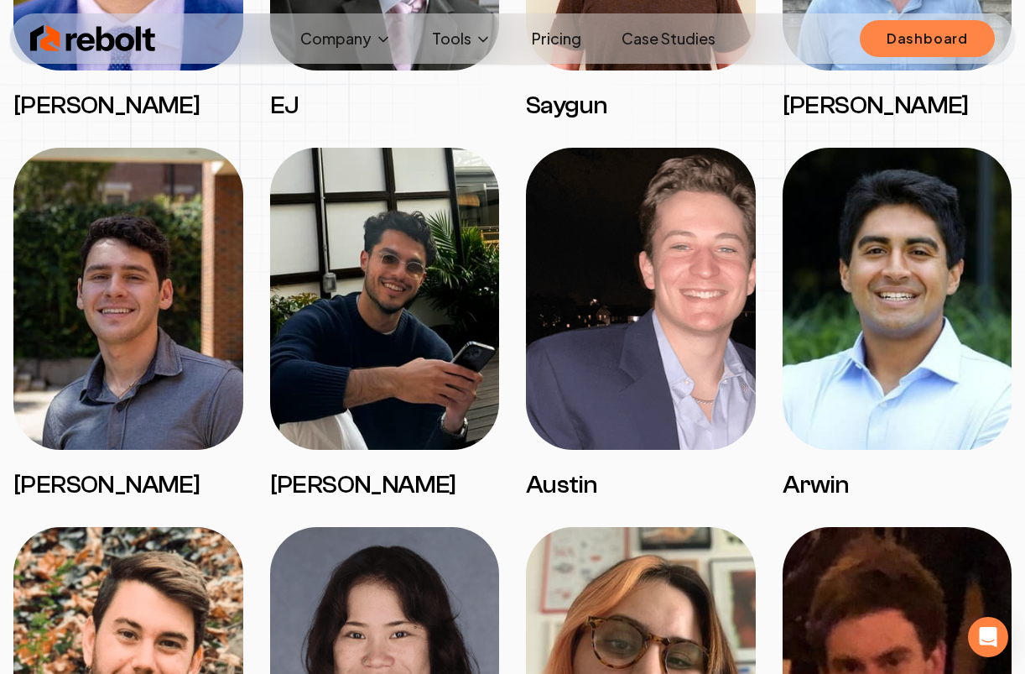
scroll to position [2502, 0]
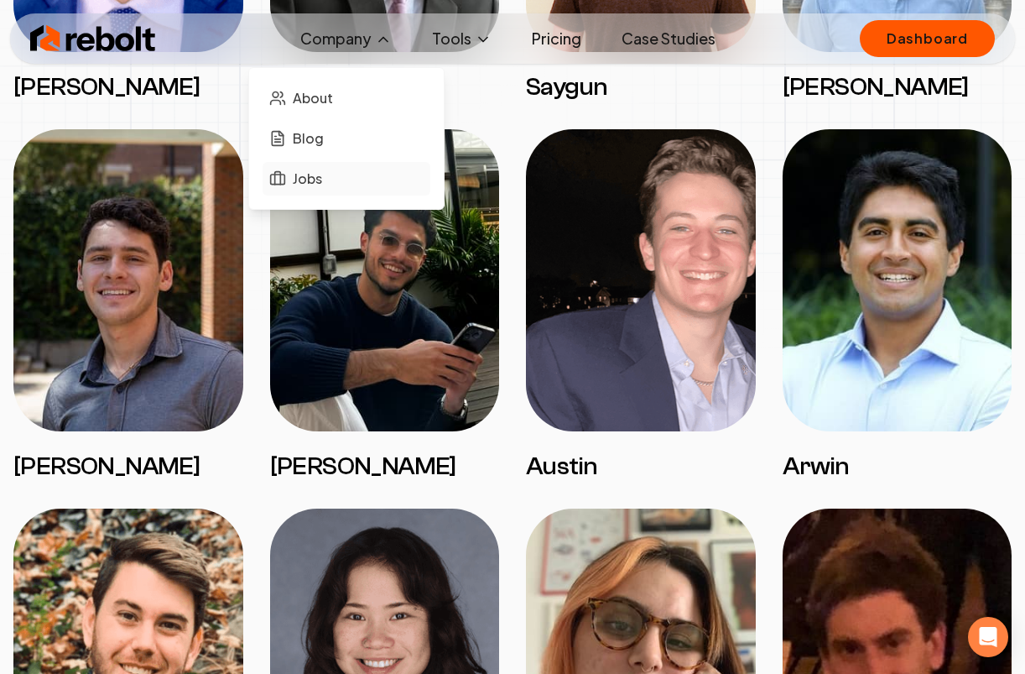
click at [315, 180] on span "Jobs" at bounding box center [307, 179] width 29 height 20
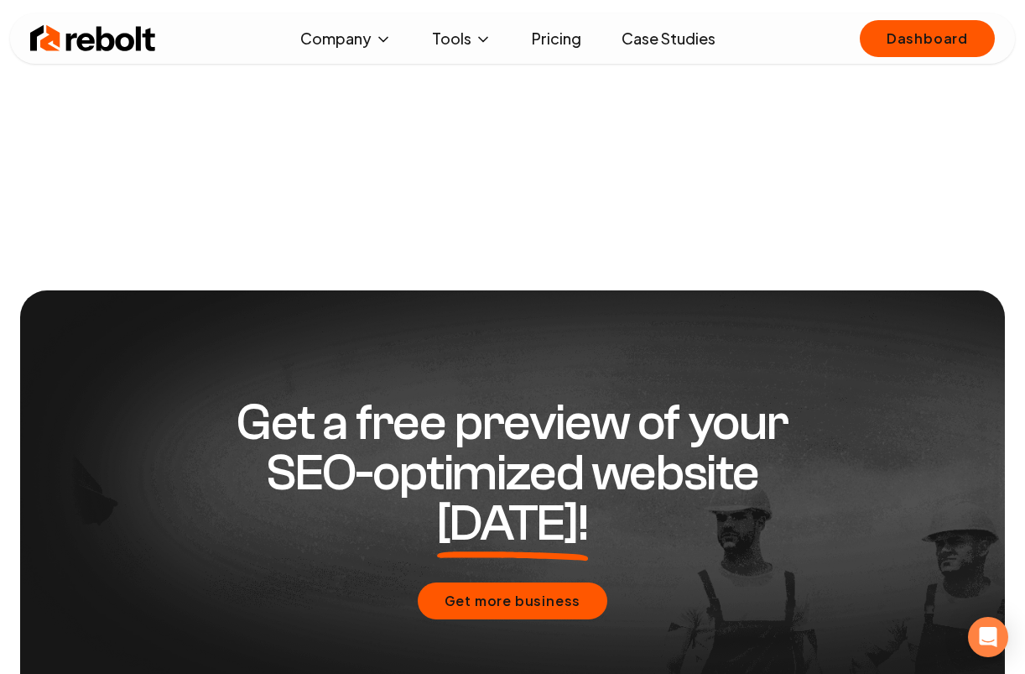
scroll to position [1038, 0]
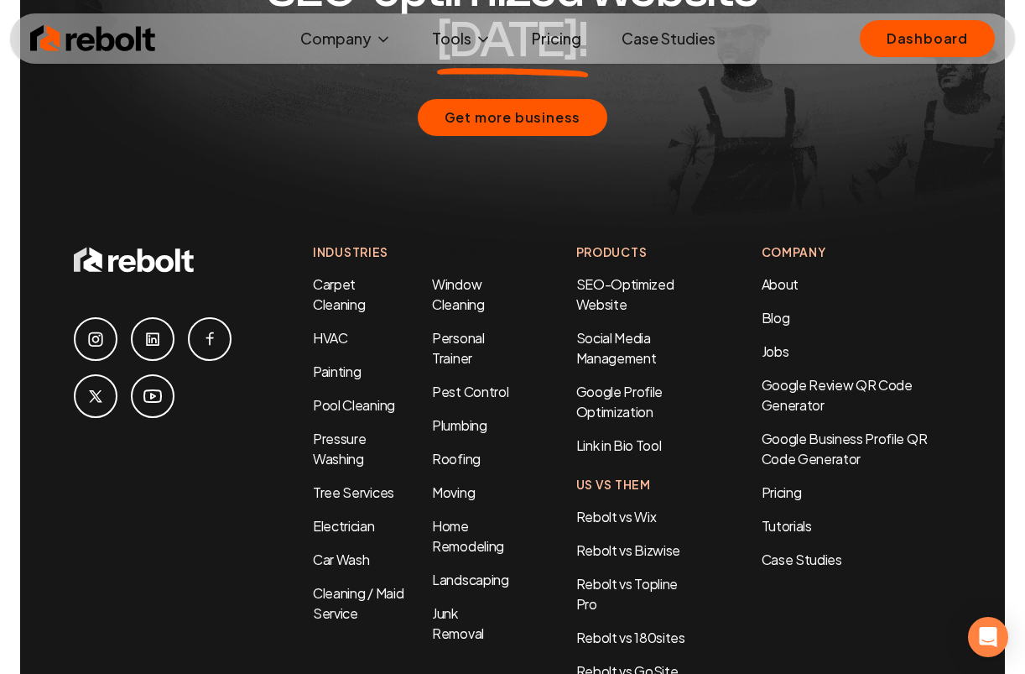
click at [578, 32] on link "Pricing" at bounding box center [556, 39] width 76 height 34
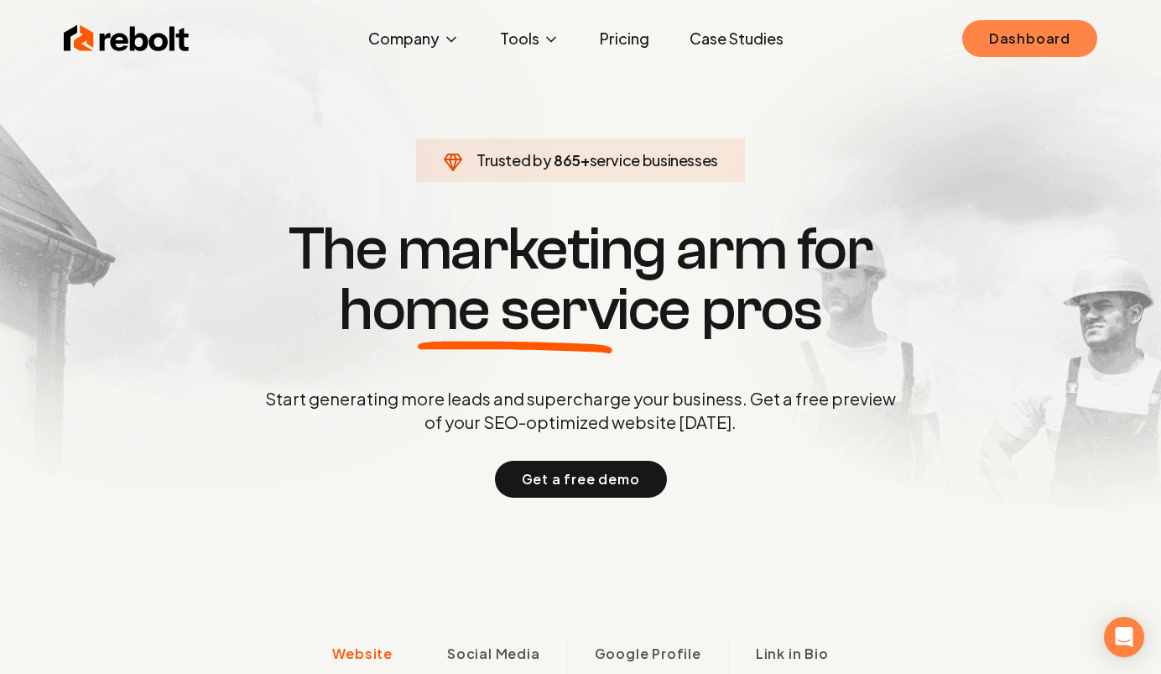
click at [1030, 47] on link "Dashboard" at bounding box center [1029, 38] width 135 height 37
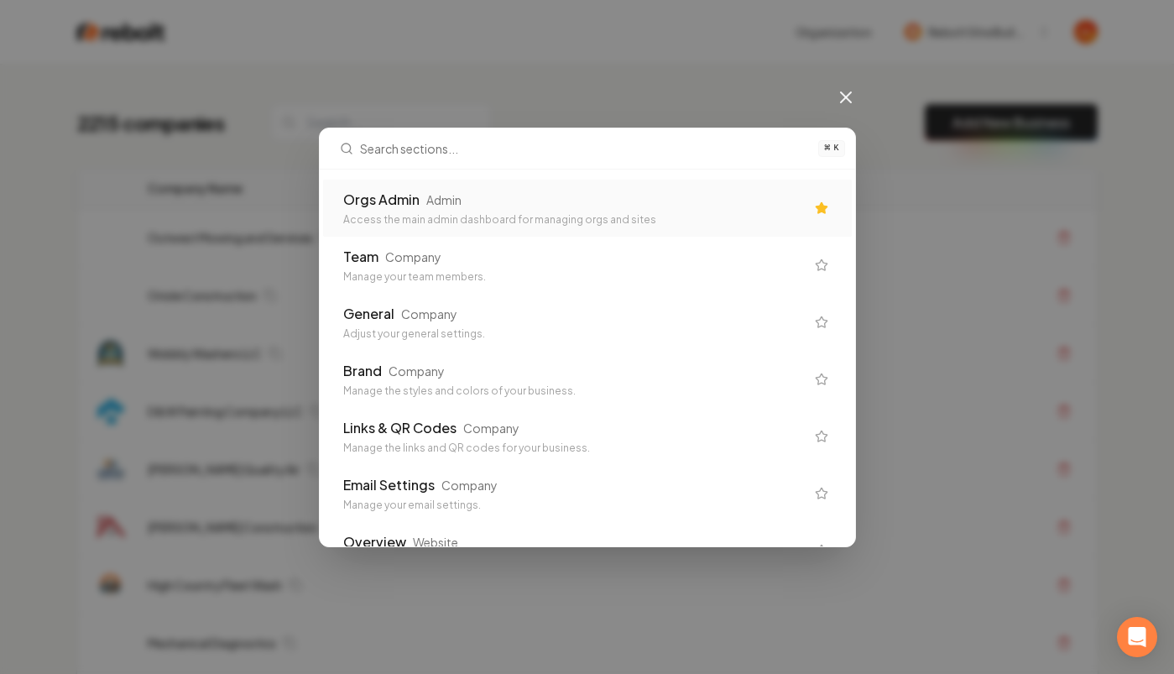
click at [441, 196] on div "Admin" at bounding box center [443, 199] width 35 height 17
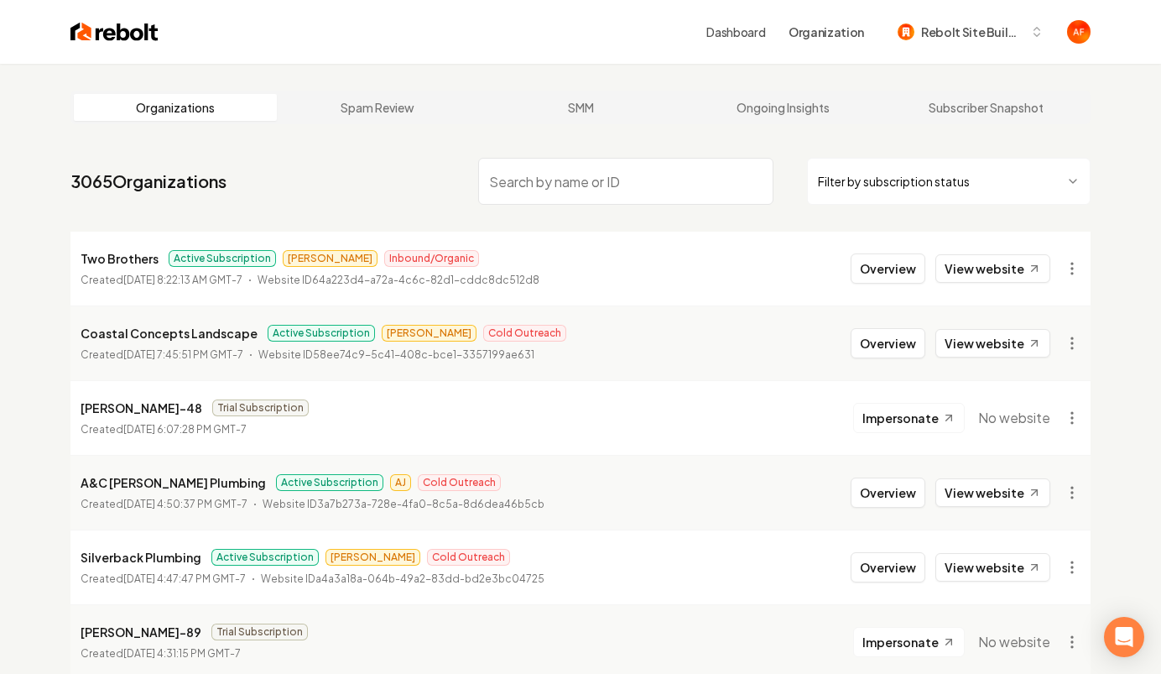
click at [515, 179] on input "search" at bounding box center [625, 181] width 295 height 47
type input "e"
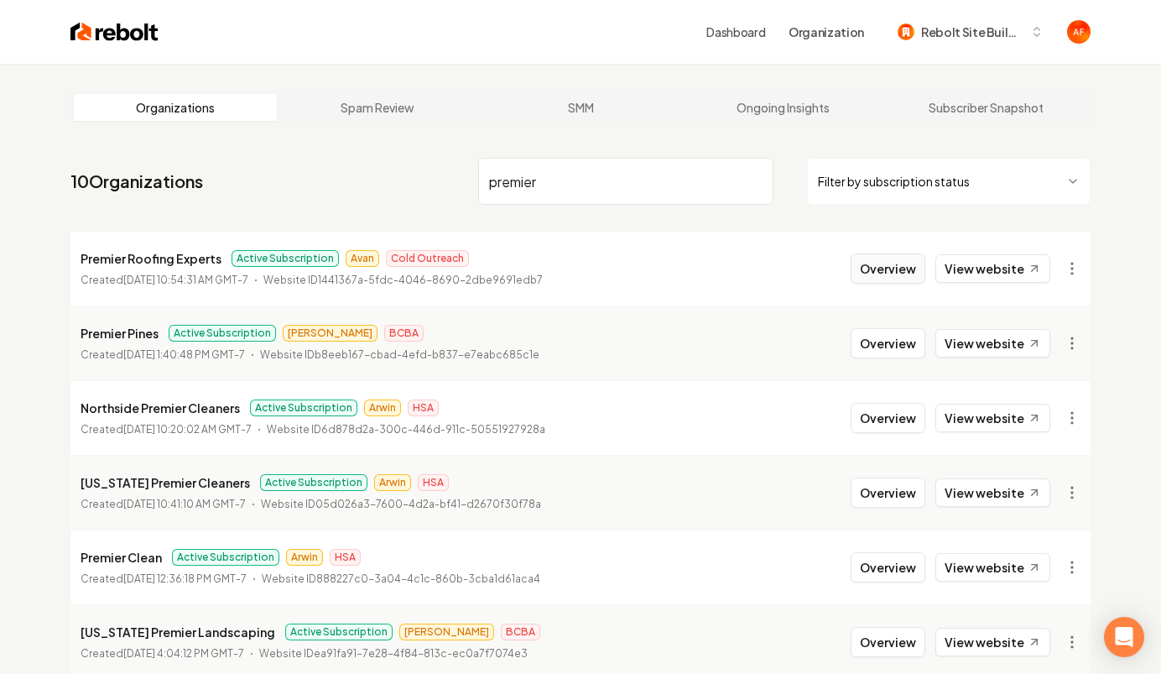
type input "premier"
click at [904, 271] on button "Overview" at bounding box center [888, 268] width 75 height 30
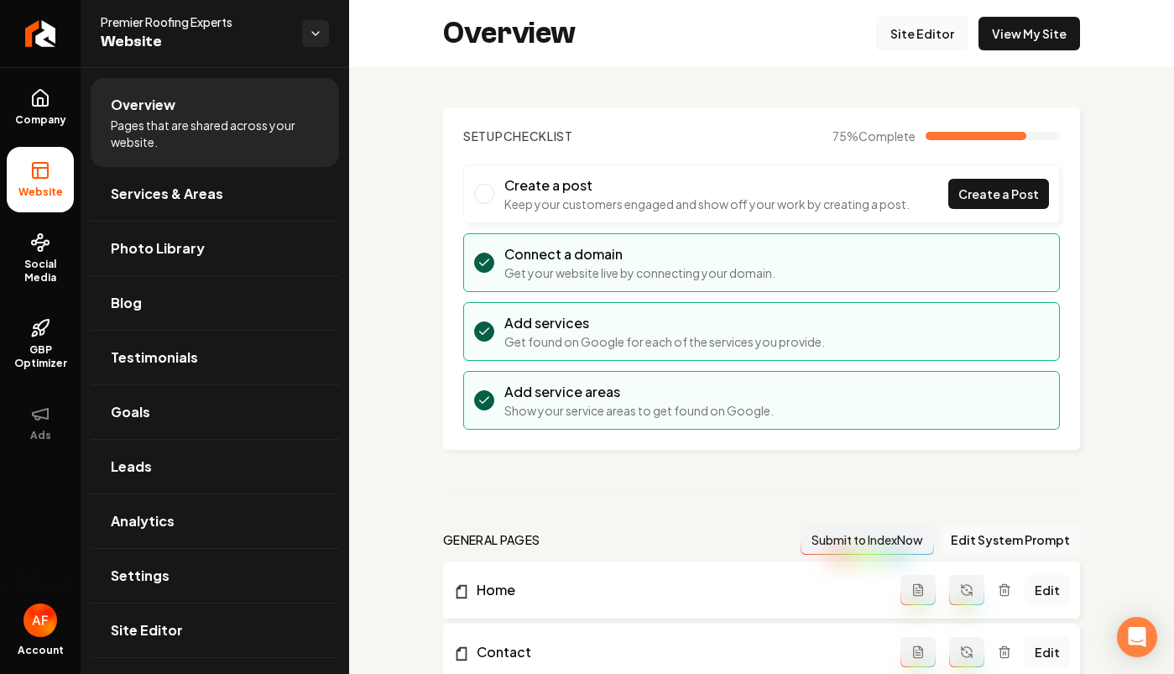
click at [914, 37] on link "Site Editor" at bounding box center [922, 34] width 92 height 34
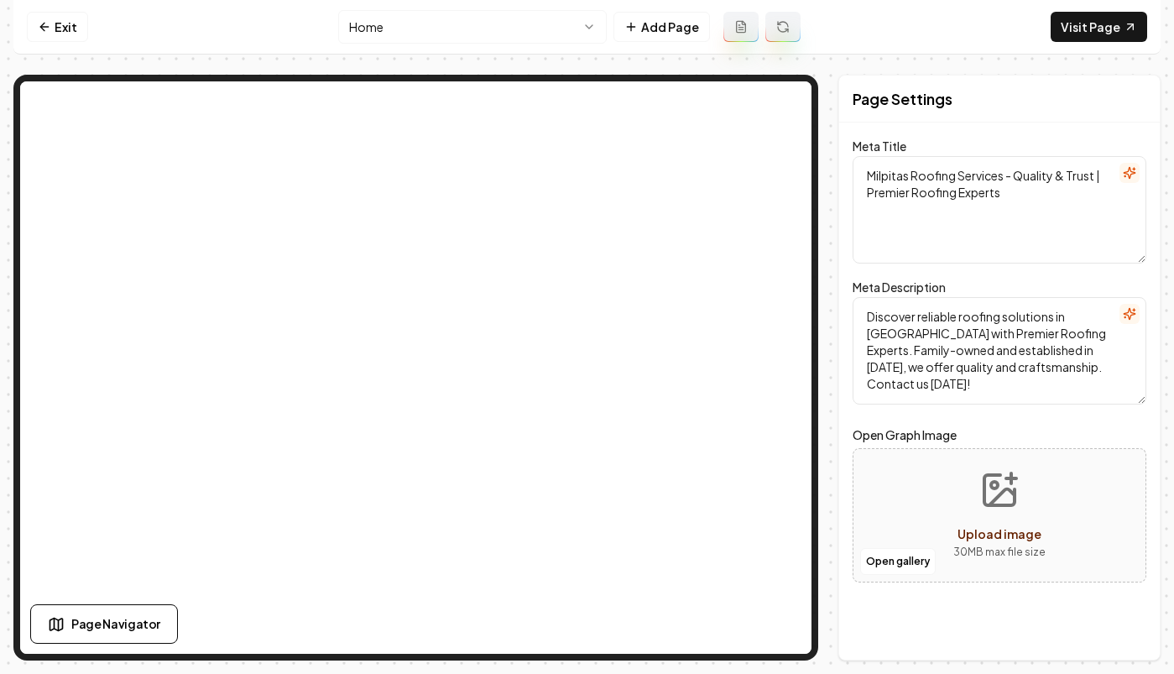
click at [1160, 115] on div "Computer Required This feature is only available on a computer. Please switch t…" at bounding box center [587, 337] width 1174 height 674
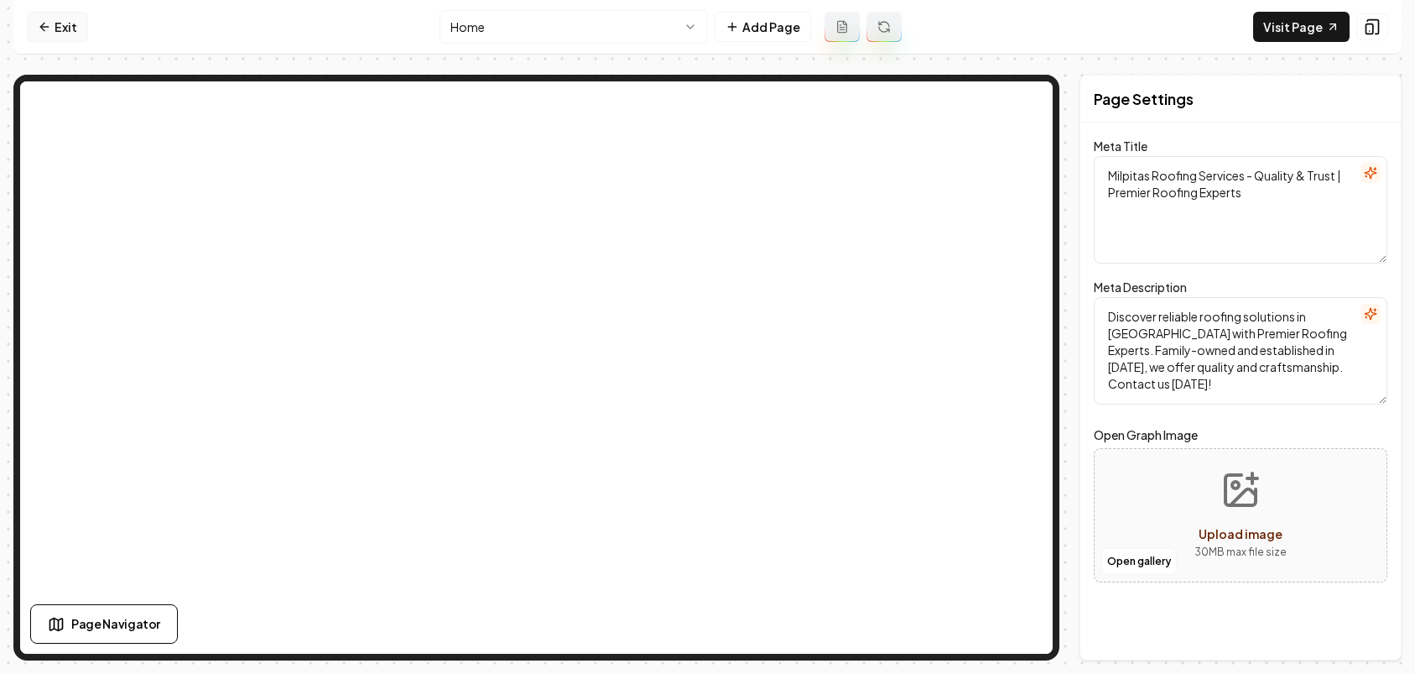
click at [64, 35] on link "Exit" at bounding box center [57, 27] width 61 height 30
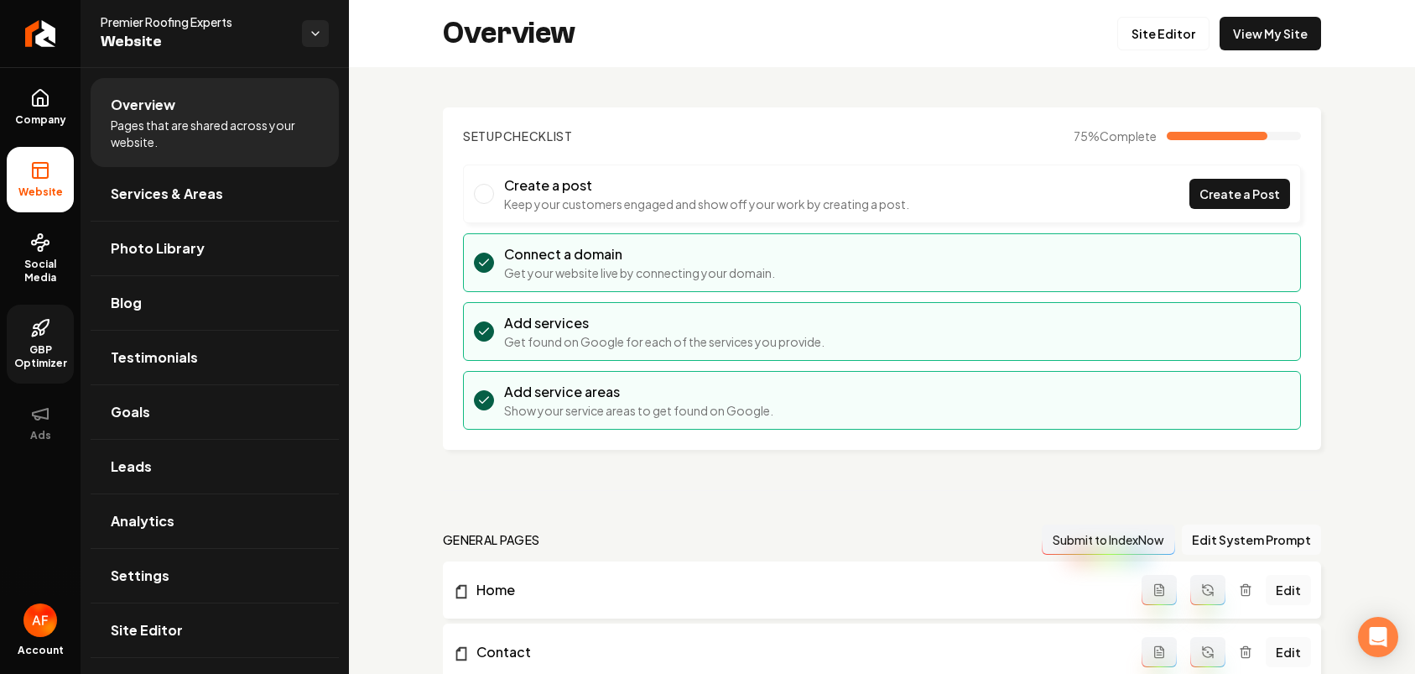
click at [32, 325] on icon at bounding box center [40, 328] width 20 height 20
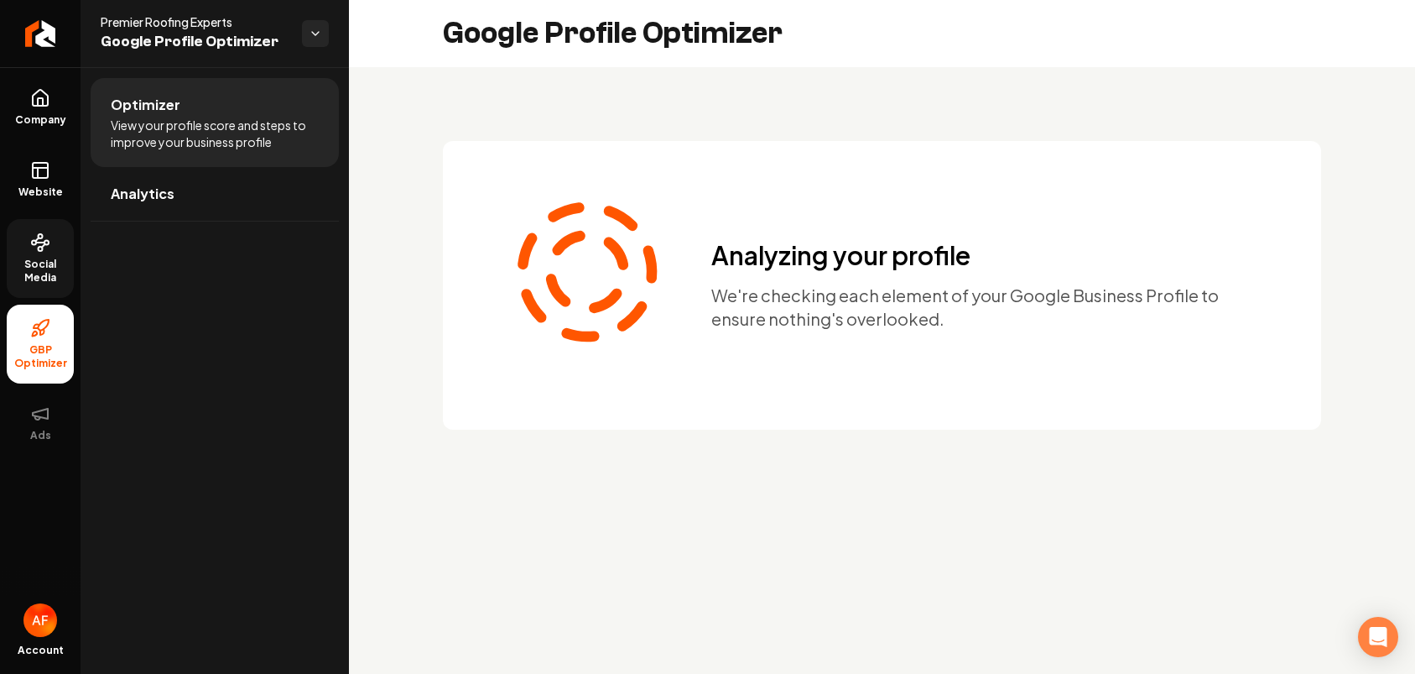
click at [42, 269] on span "Social Media" at bounding box center [40, 271] width 67 height 27
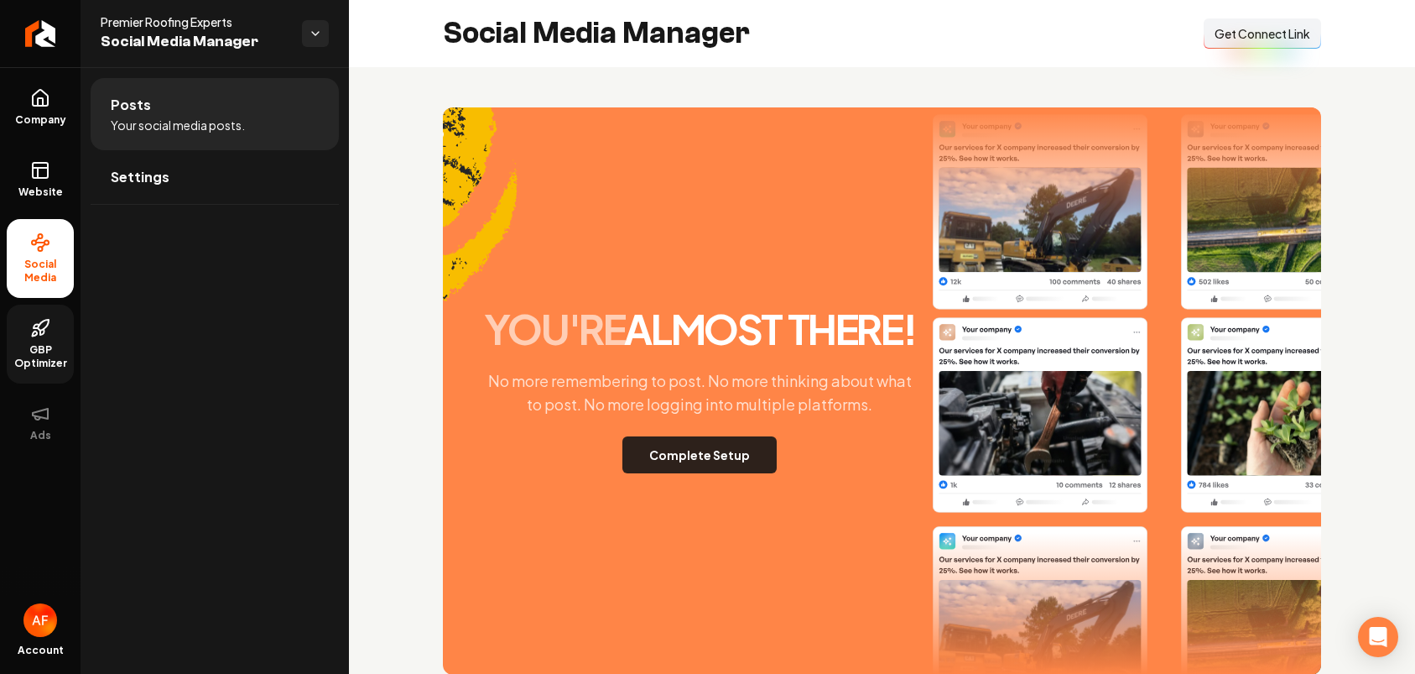
click at [727, 459] on button "Complete Setup" at bounding box center [699, 454] width 154 height 37
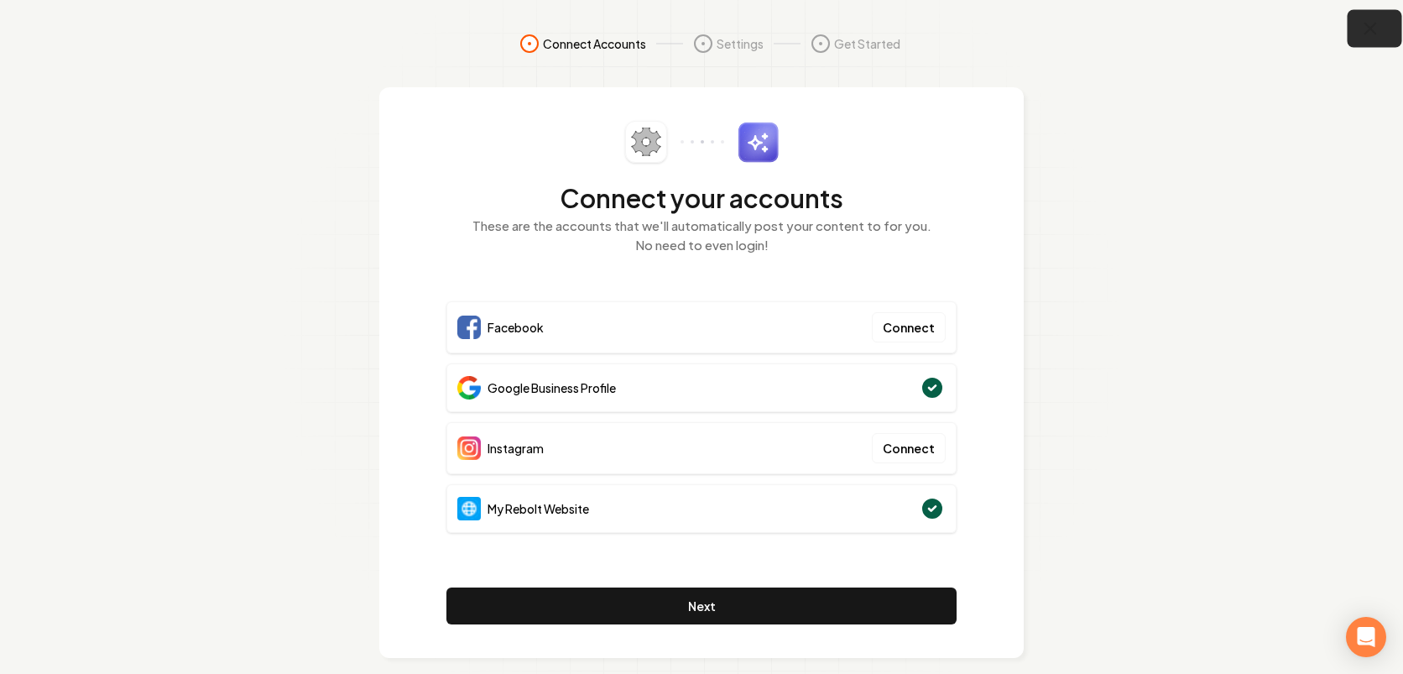
click at [1160, 31] on icon "button" at bounding box center [1370, 28] width 21 height 21
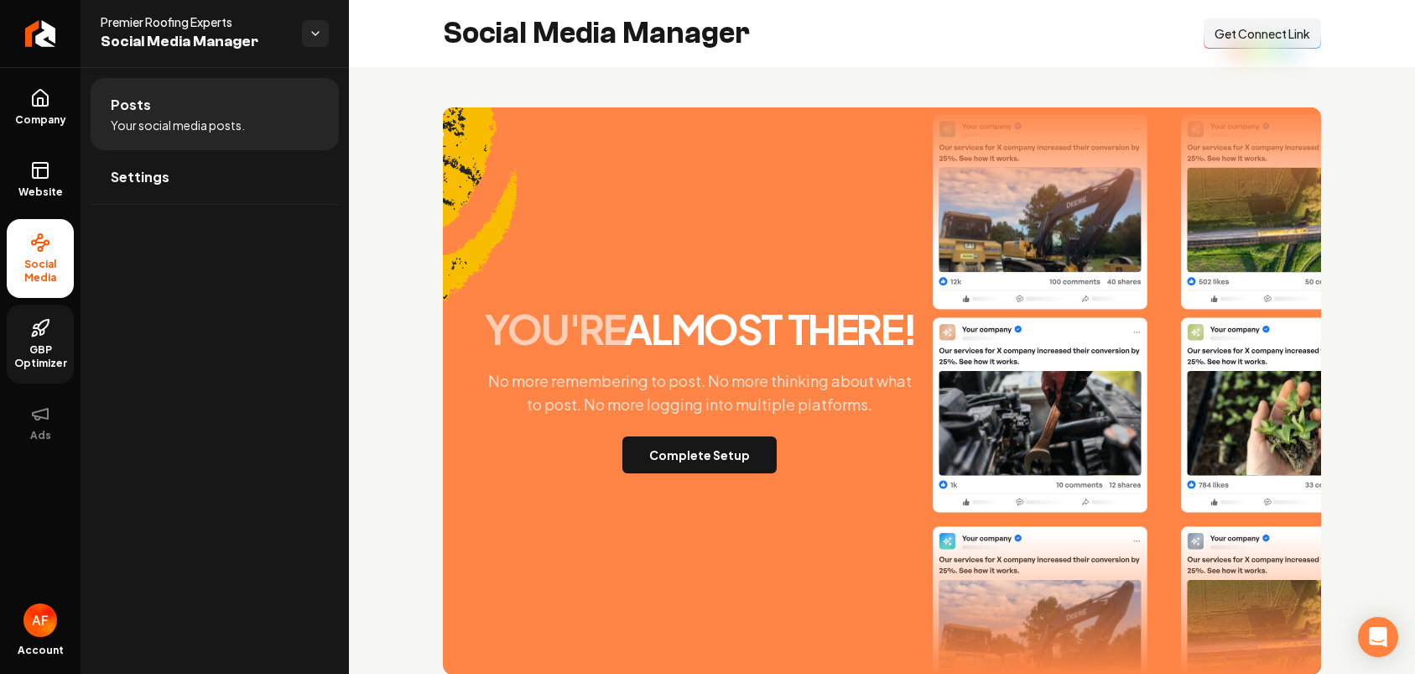
click at [54, 336] on link "GBP Optimizer" at bounding box center [40, 344] width 67 height 79
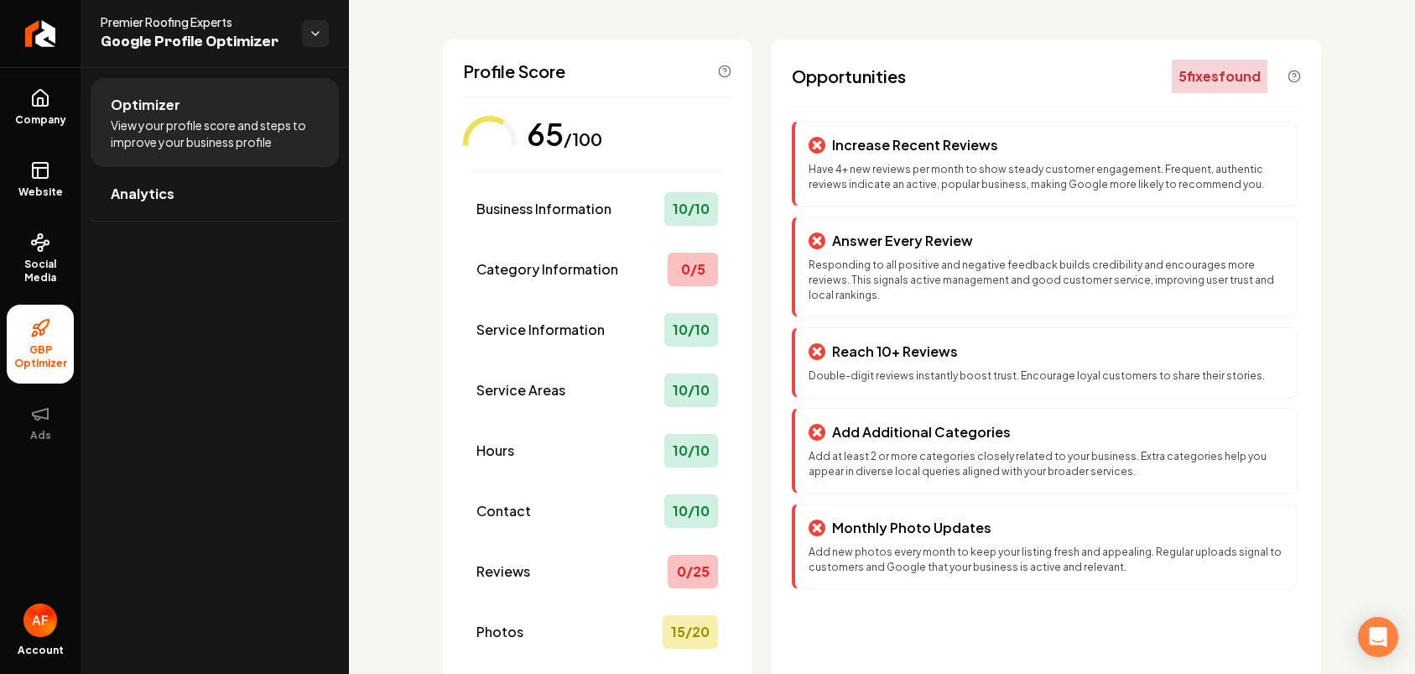
scroll to position [65, 0]
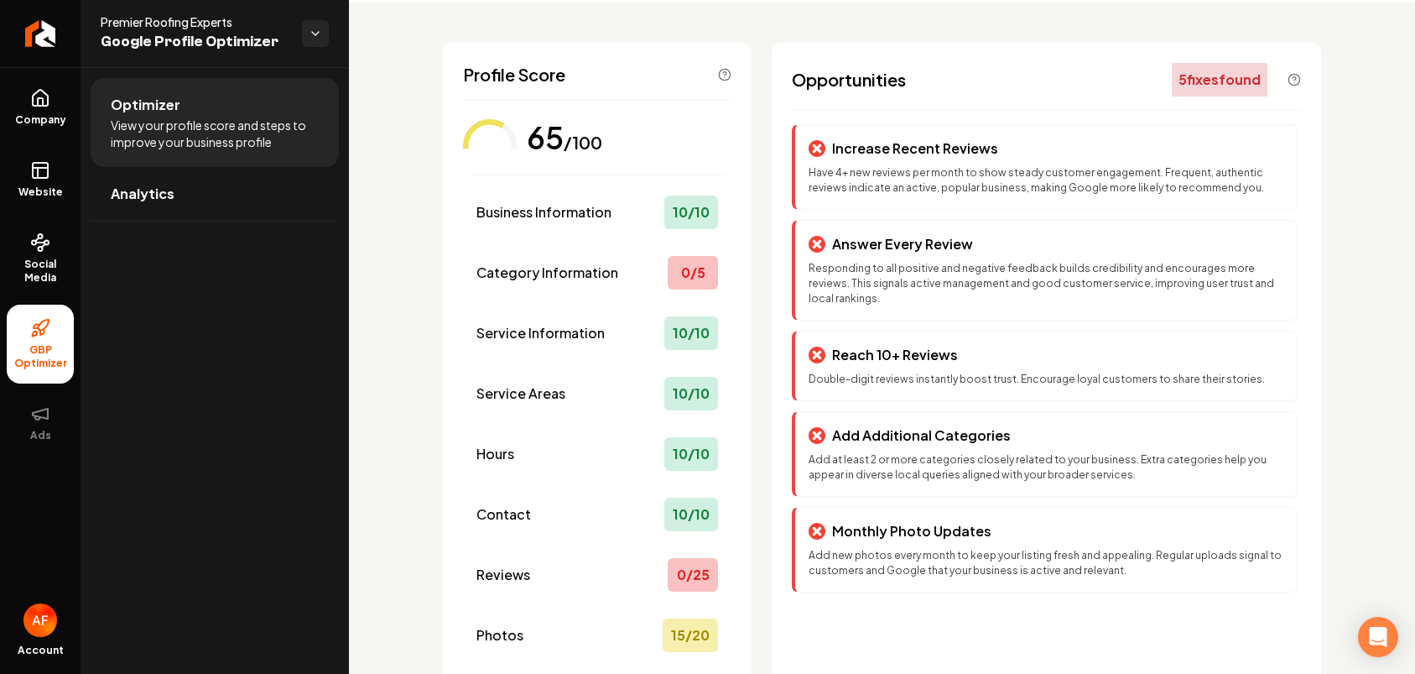
drag, startPoint x: 18, startPoint y: 106, endPoint x: 33, endPoint y: 141, distance: 38.0
click at [18, 106] on link "Company" at bounding box center [40, 107] width 67 height 65
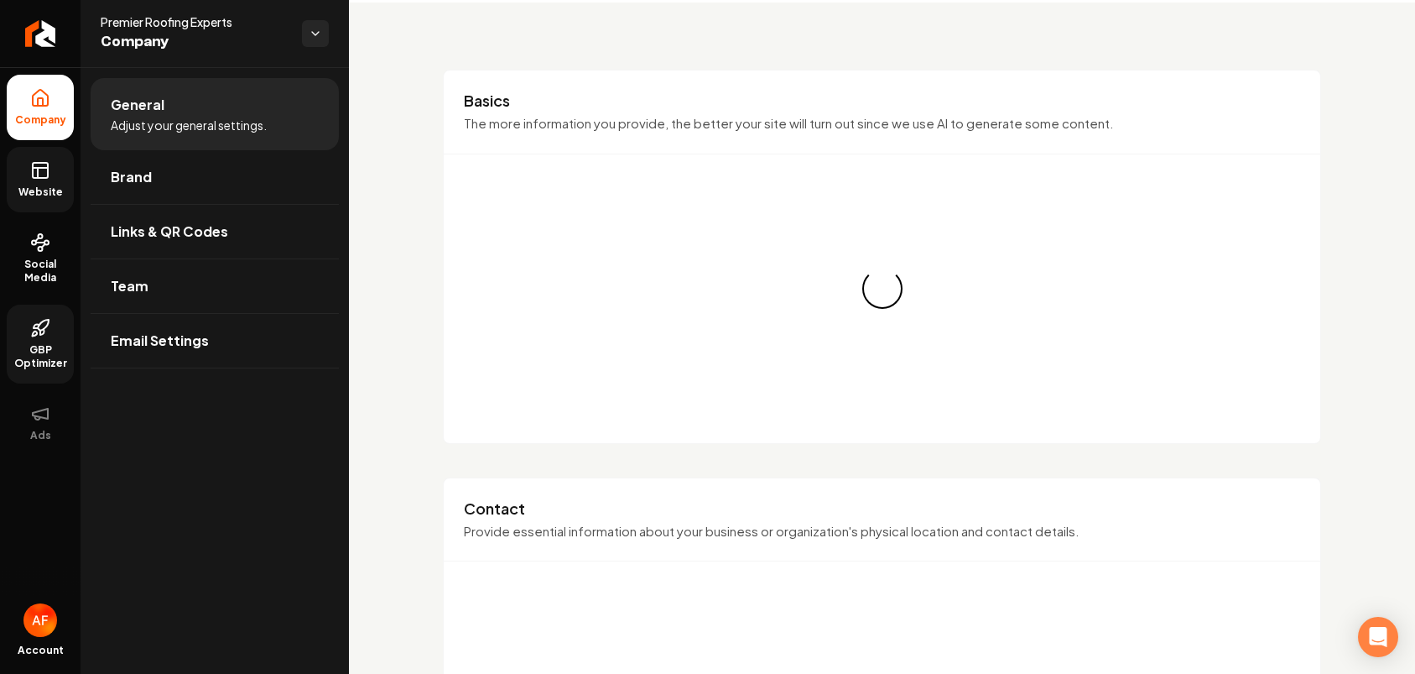
click at [38, 166] on icon at bounding box center [40, 170] width 20 height 20
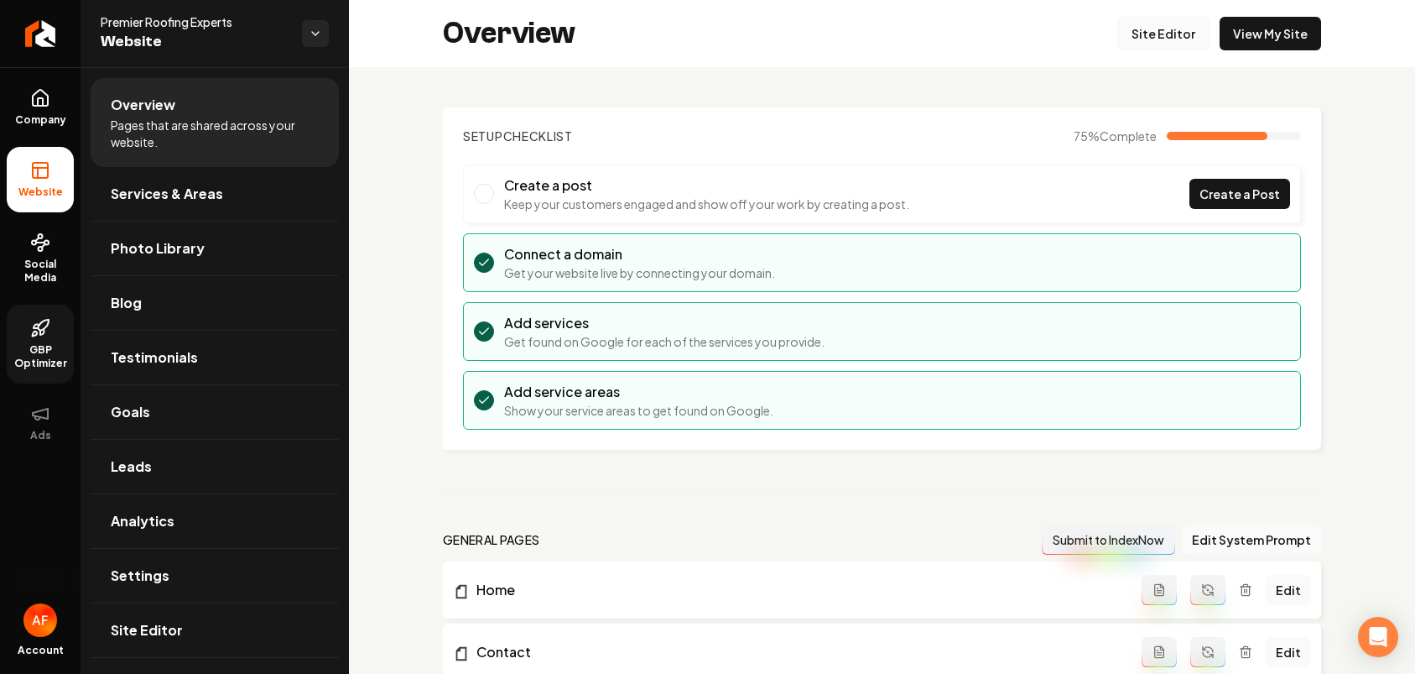
click at [1153, 42] on link "Site Editor" at bounding box center [1163, 34] width 92 height 34
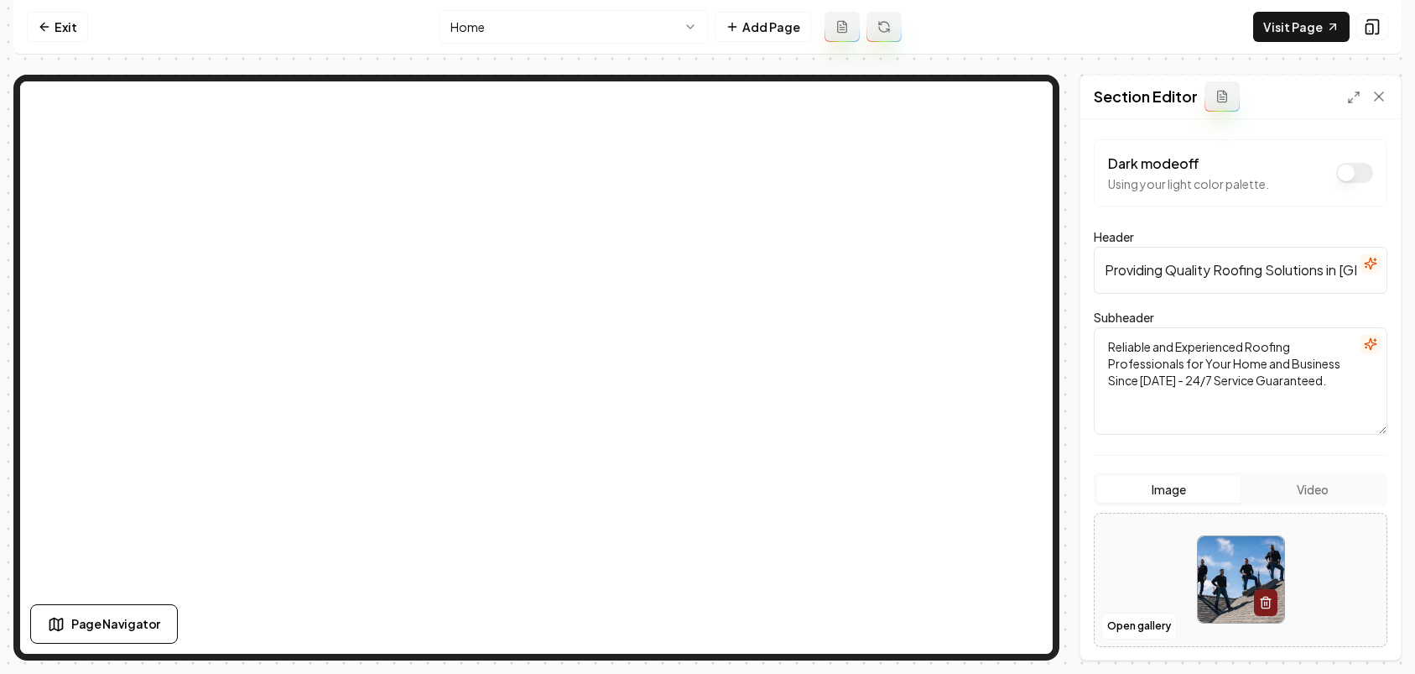
scroll to position [3, 0]
drag, startPoint x: 1245, startPoint y: 267, endPoint x: 1301, endPoint y: 258, distance: 57.0
click at [1160, 267] on input "Providing Quality Roofing Solutions in Milpitas, CA" at bounding box center [1241, 266] width 294 height 47
drag, startPoint x: 1271, startPoint y: 265, endPoint x: 1336, endPoint y: 266, distance: 64.6
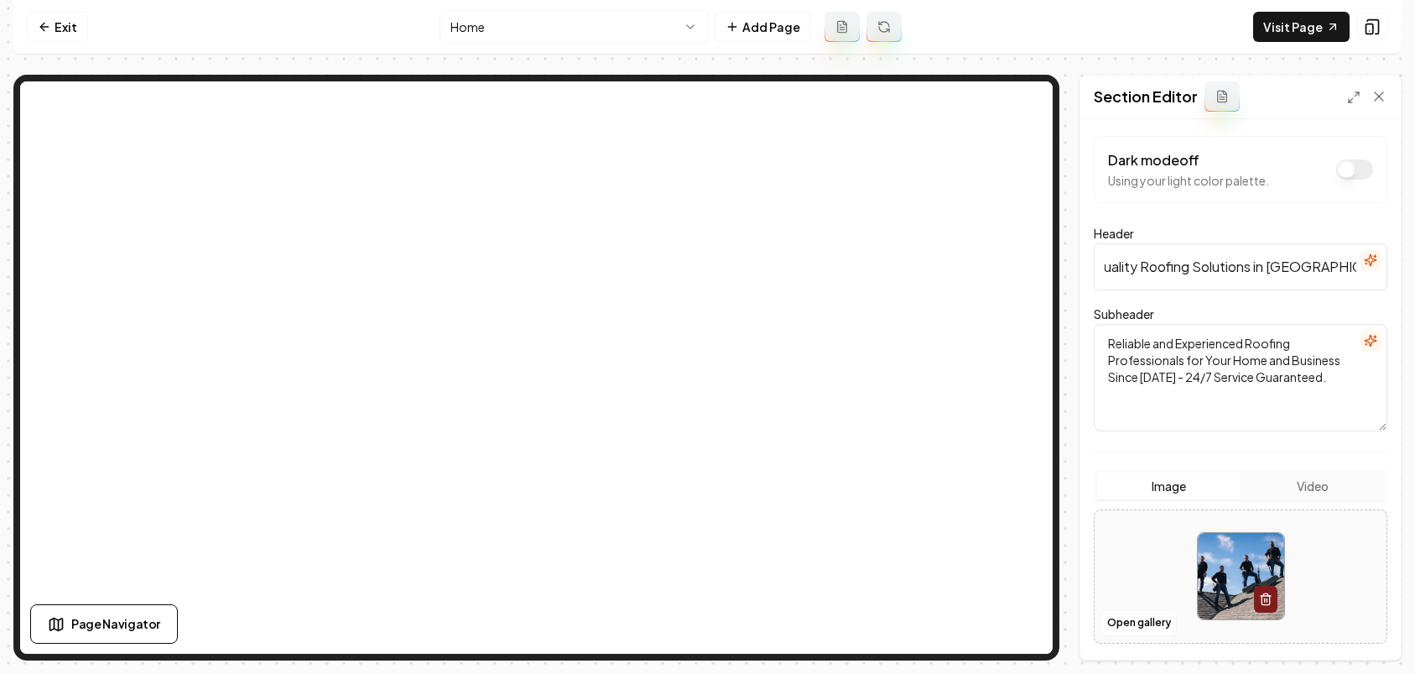
click at [1160, 263] on div "Header Providing Quality Roofing Solutions in Milpitas, CA" at bounding box center [1241, 256] width 294 height 67
click at [1160, 266] on input "Providing Quality Roofing Solutions in Milpitas, CA" at bounding box center [1241, 266] width 294 height 47
drag, startPoint x: 1319, startPoint y: 268, endPoint x: 1345, endPoint y: 269, distance: 26.1
click at [1160, 269] on input "Providing Quality Roofing Solutions in Milpitas, CA" at bounding box center [1241, 266] width 294 height 47
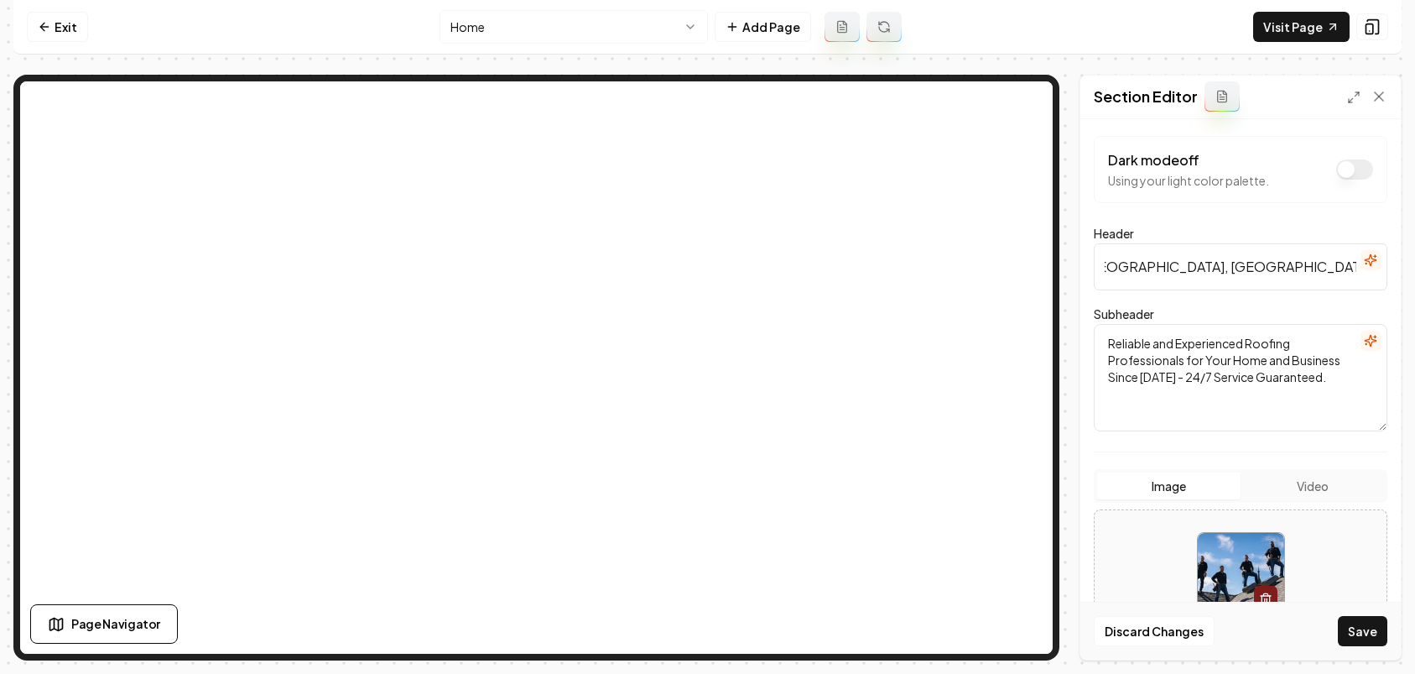
click at [1160, 269] on input "Providing Quality Roofing Solutions in Milpitas, San Jose, and surrounding Areas" at bounding box center [1241, 266] width 294 height 47
type input "Providing Quality Roofing Solutions in Milpitas, San Jose, and Surrounding Areas"
click at [1160, 620] on button "Save" at bounding box center [1362, 631] width 49 height 30
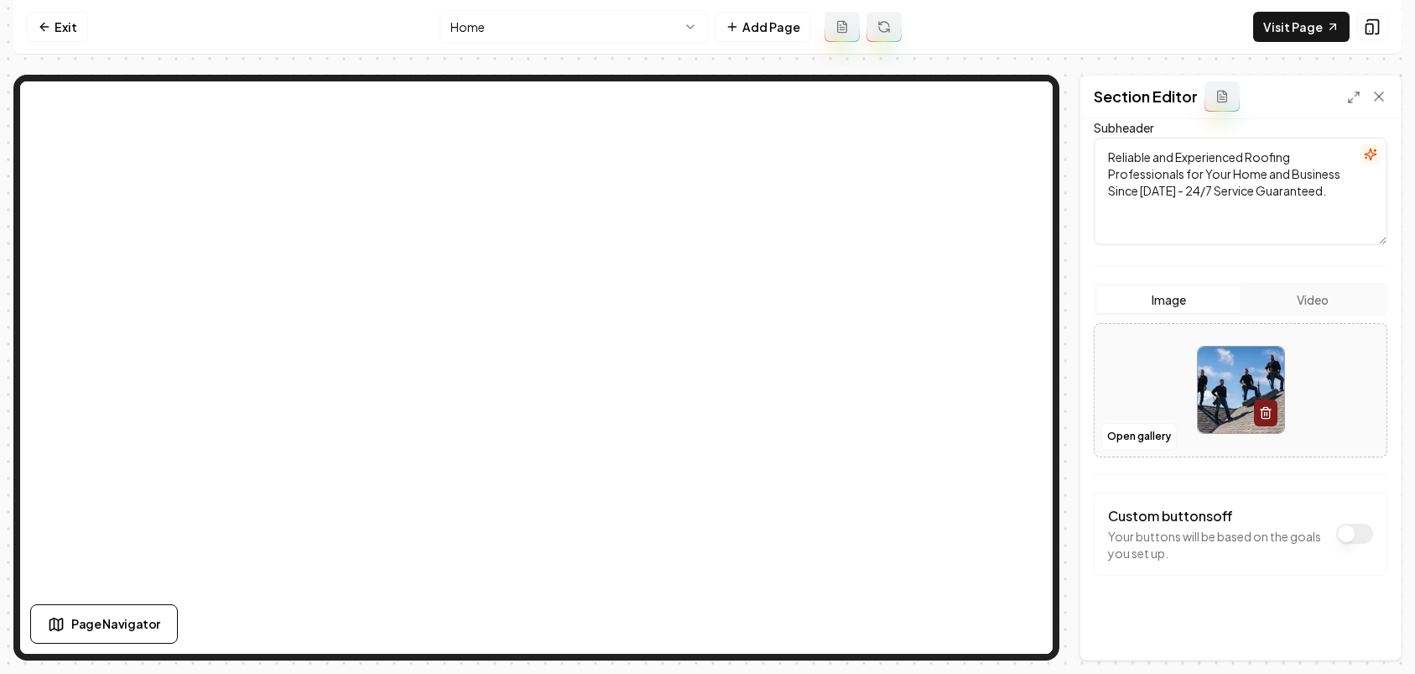
scroll to position [193, 0]
click at [1160, 26] on link "Visit Page" at bounding box center [1301, 27] width 96 height 30
click at [65, 18] on link "Exit" at bounding box center [57, 27] width 61 height 30
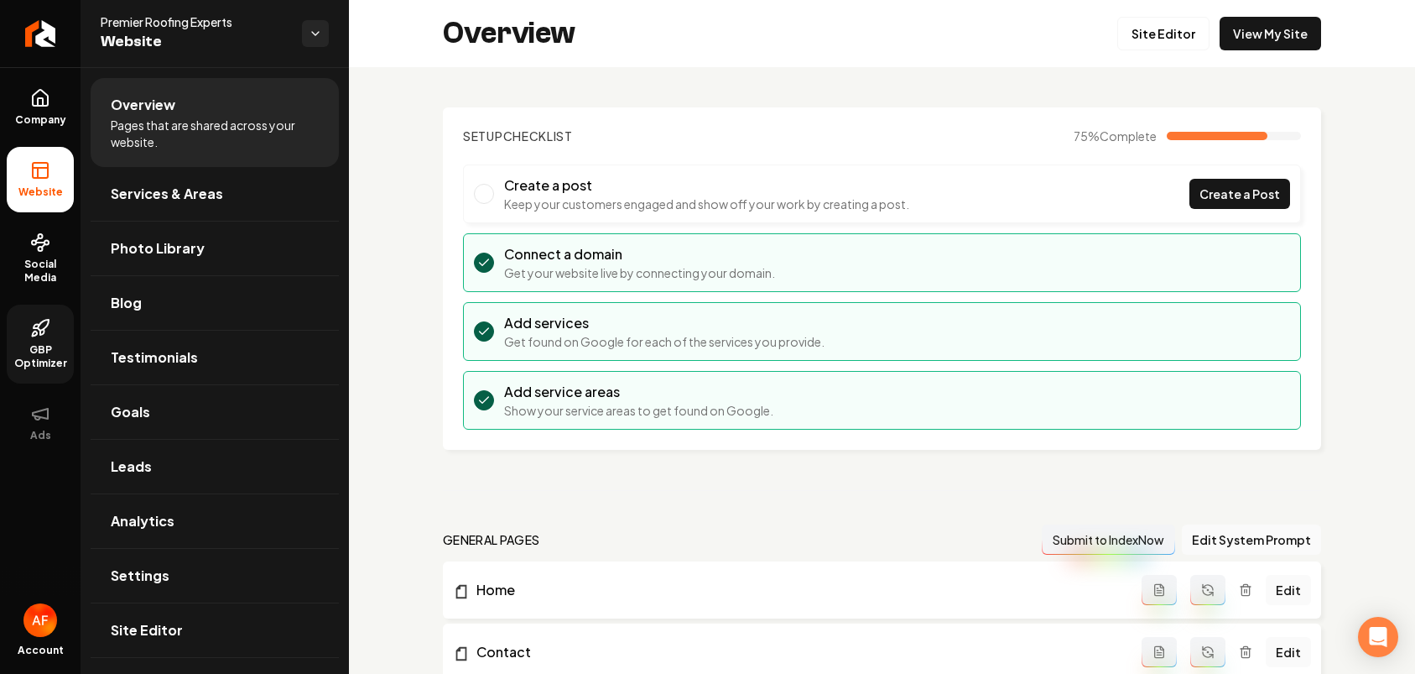
click at [58, 343] on span "GBP Optimizer" at bounding box center [40, 356] width 67 height 27
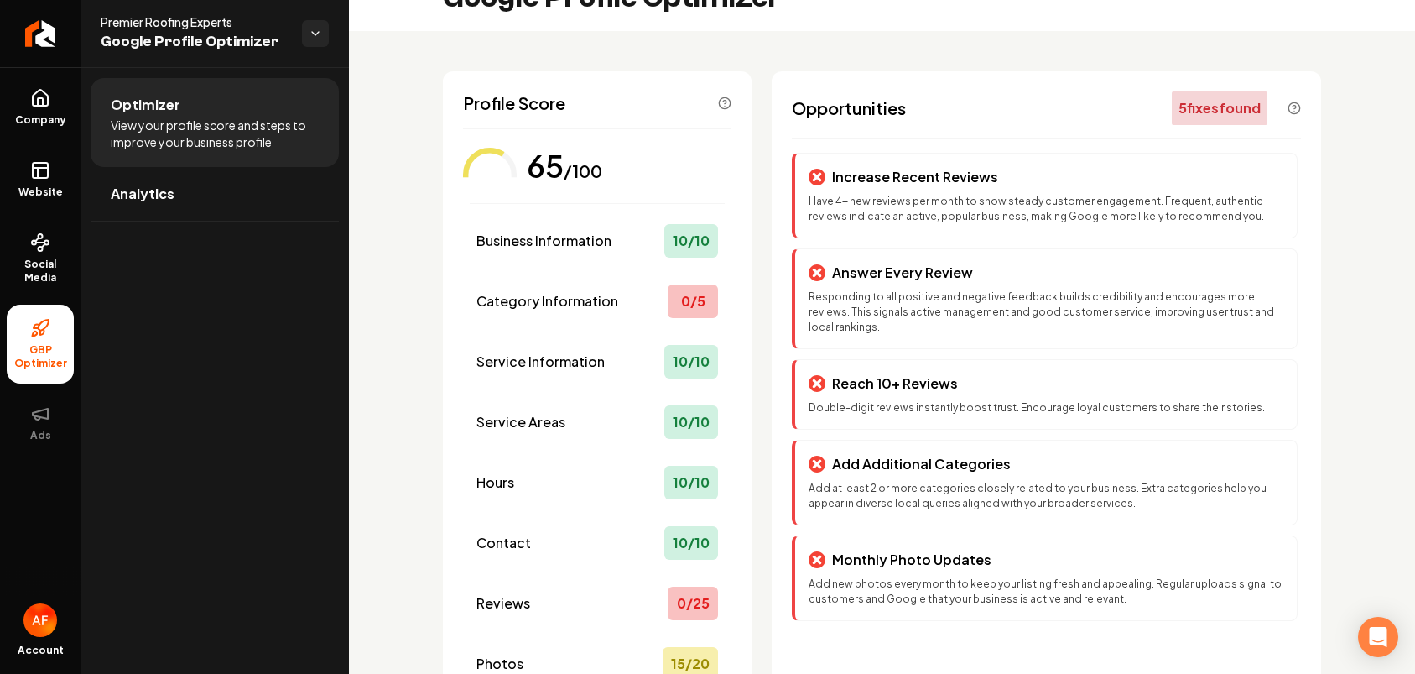
scroll to position [69, 0]
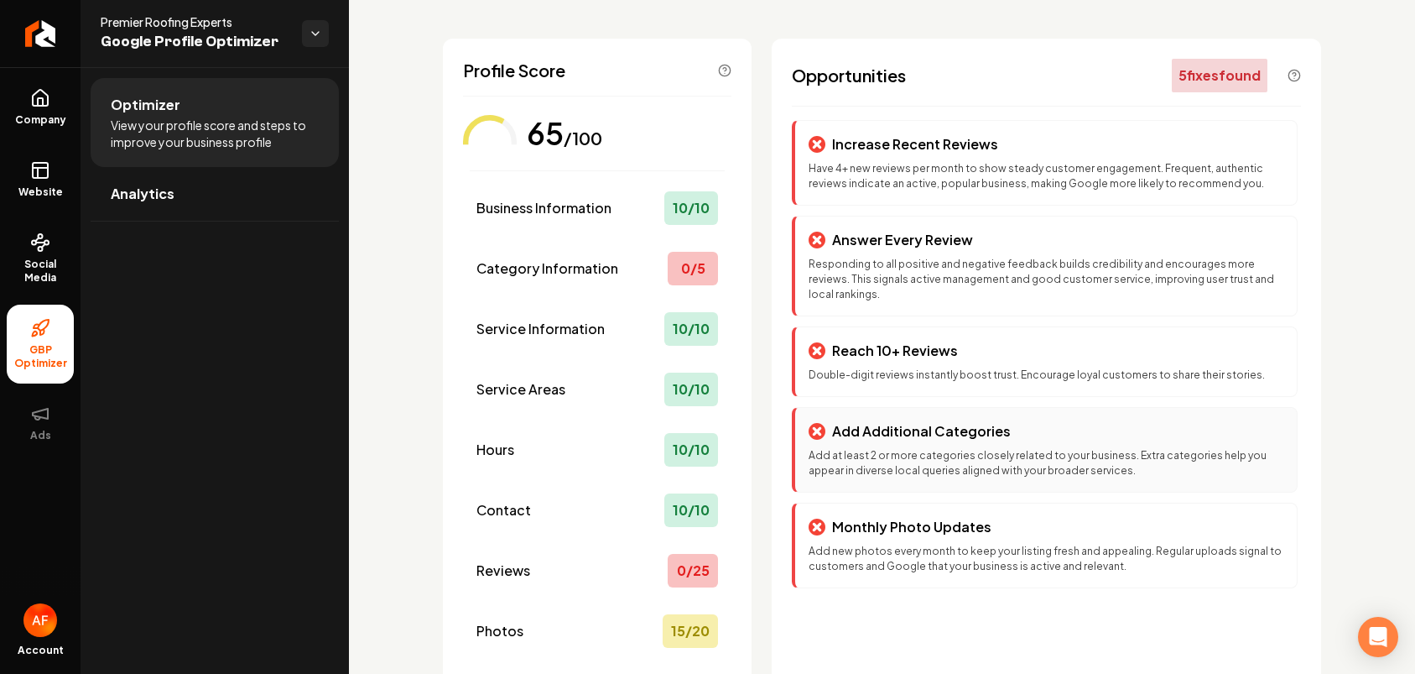
click at [955, 435] on p "Add Additional Categories" at bounding box center [921, 431] width 179 height 20
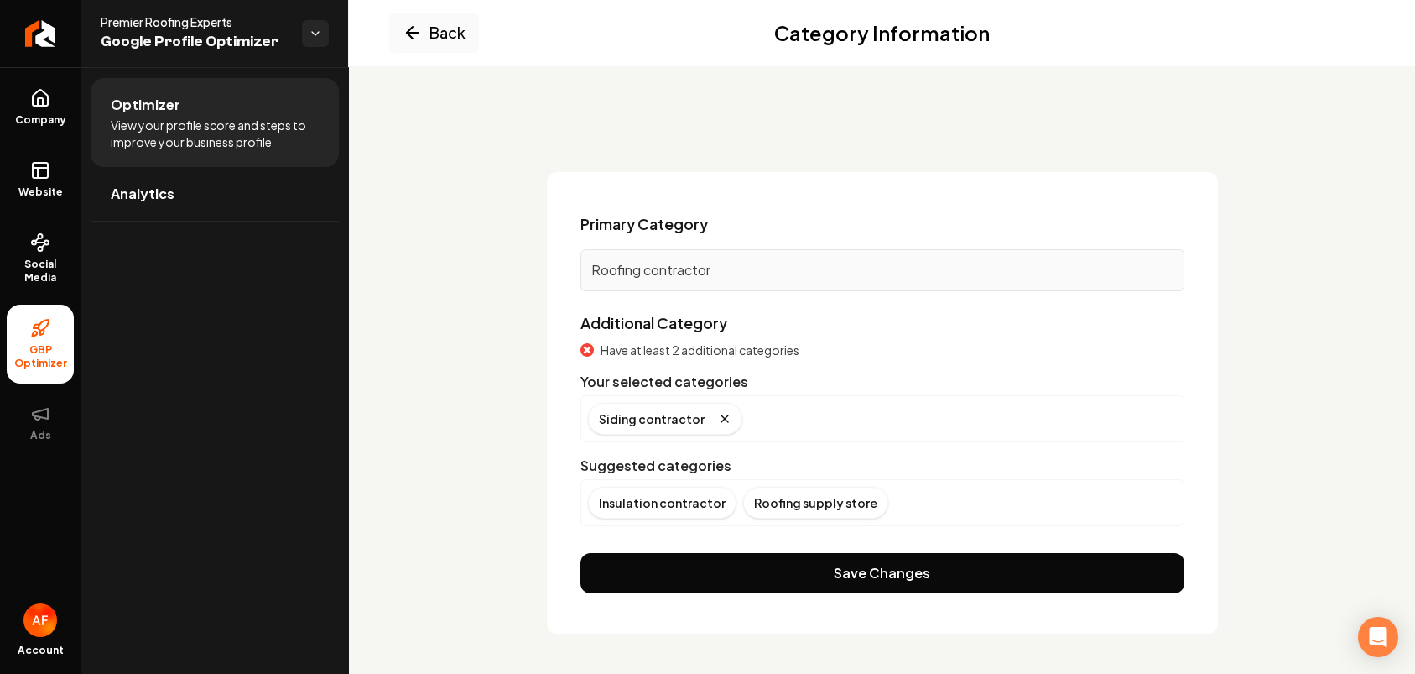
click at [763, 420] on div "Siding contractor" at bounding box center [882, 419] width 589 height 32
click at [642, 508] on div "Insulation contractor" at bounding box center [662, 503] width 148 height 32
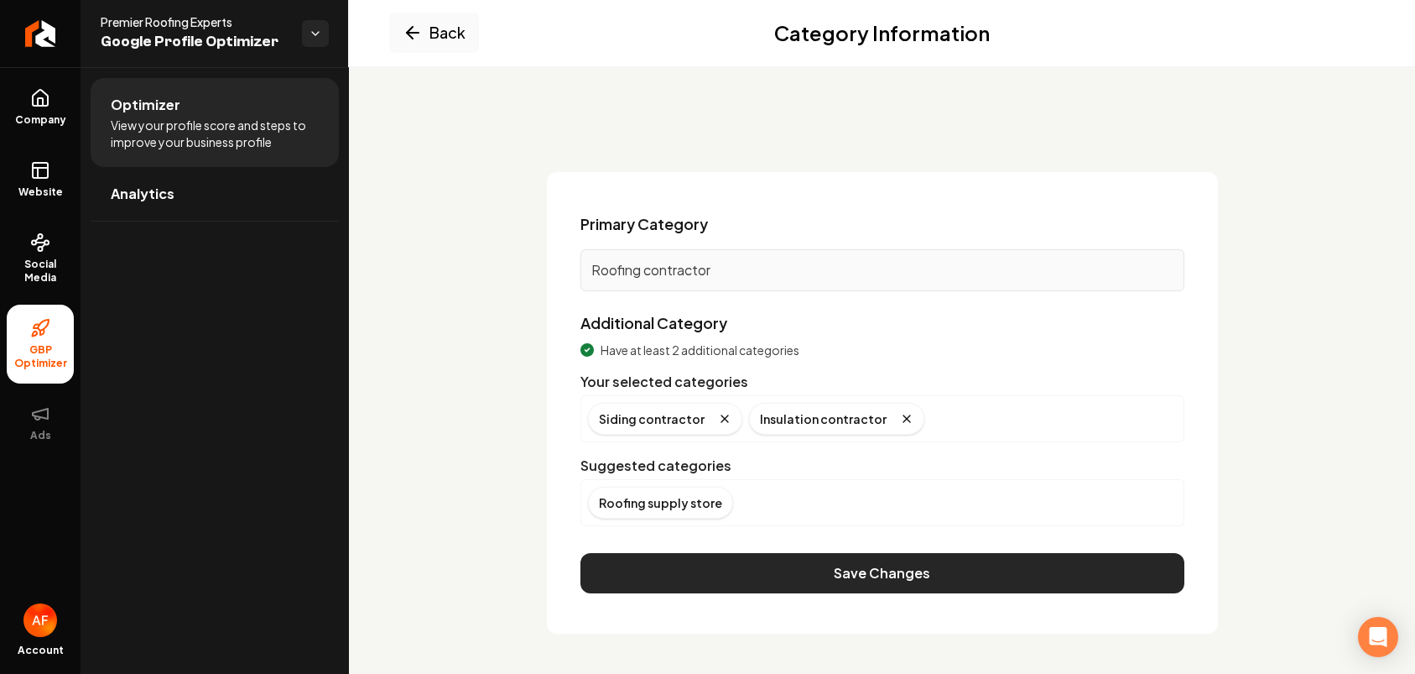
click at [858, 566] on button "Save Changes" at bounding box center [883, 573] width 604 height 40
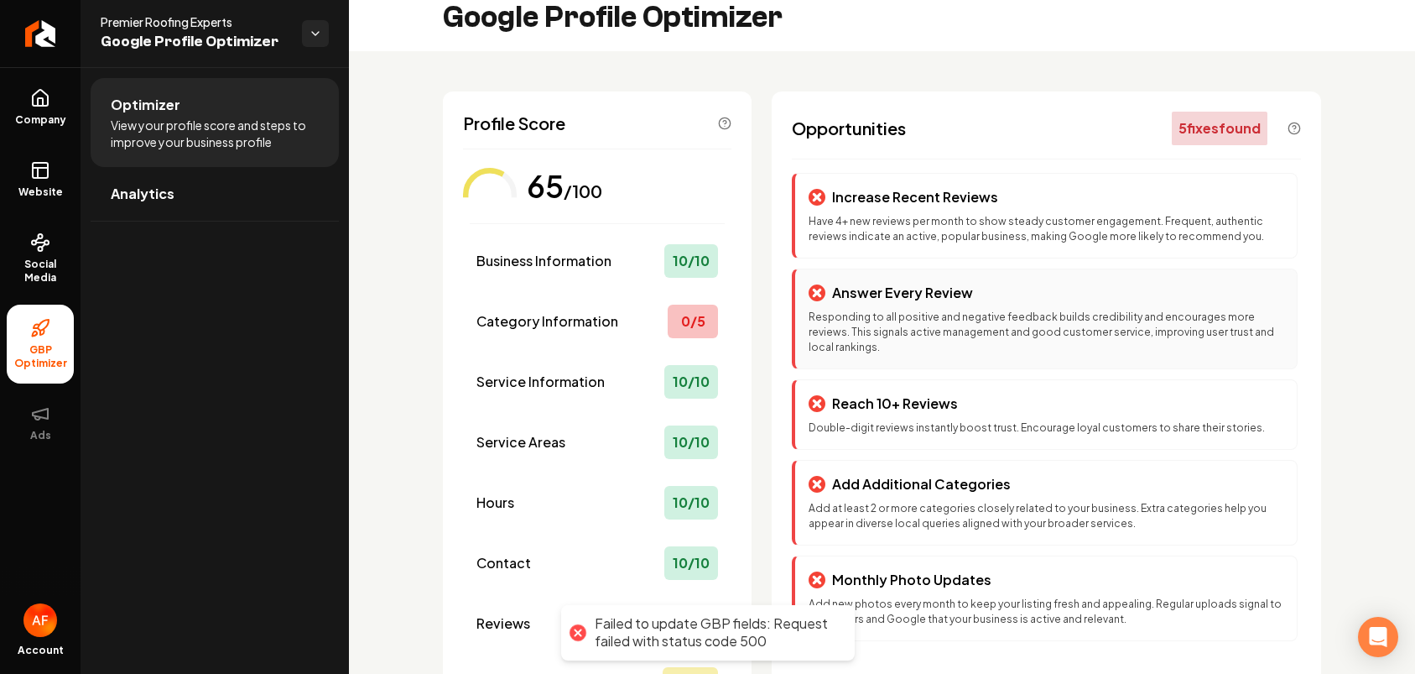
click at [966, 307] on div "Answer Every Review Responding to all positive and negative feedback builds cre…" at bounding box center [1045, 318] width 506 height 101
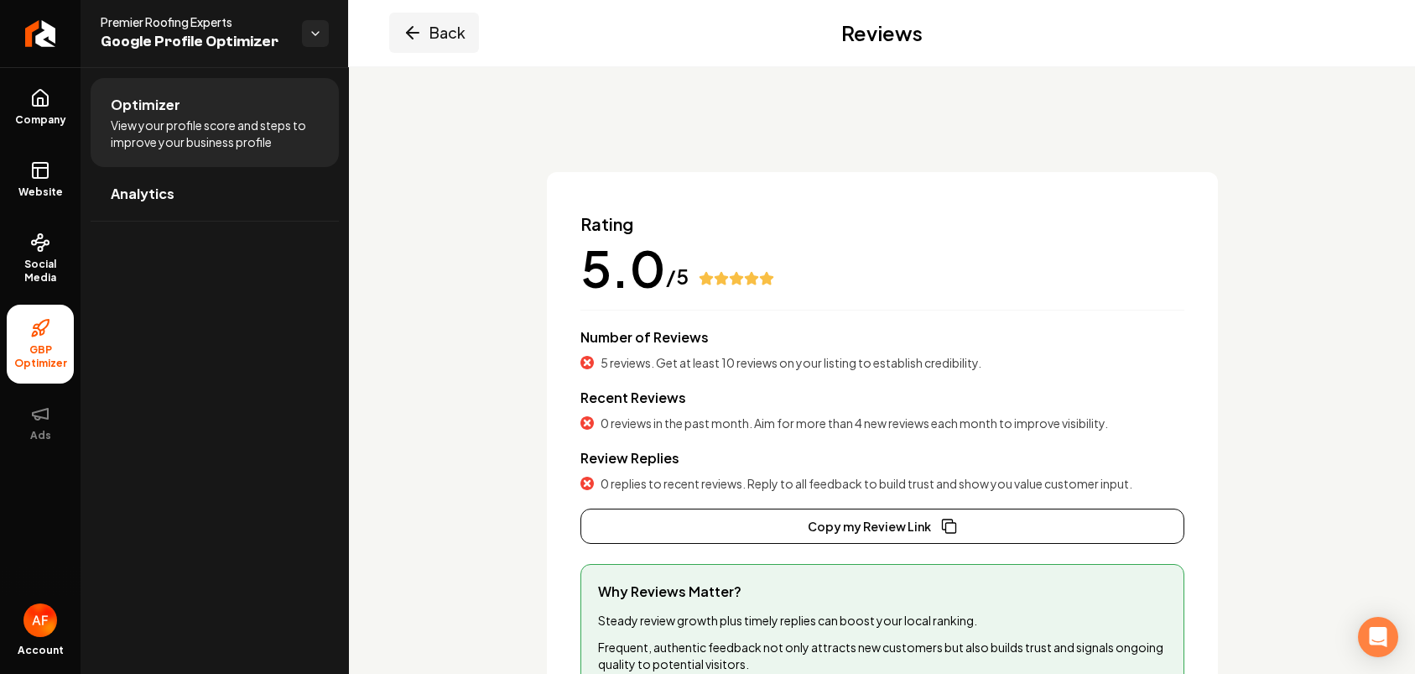
click at [406, 36] on icon "Main content area" at bounding box center [413, 33] width 20 height 20
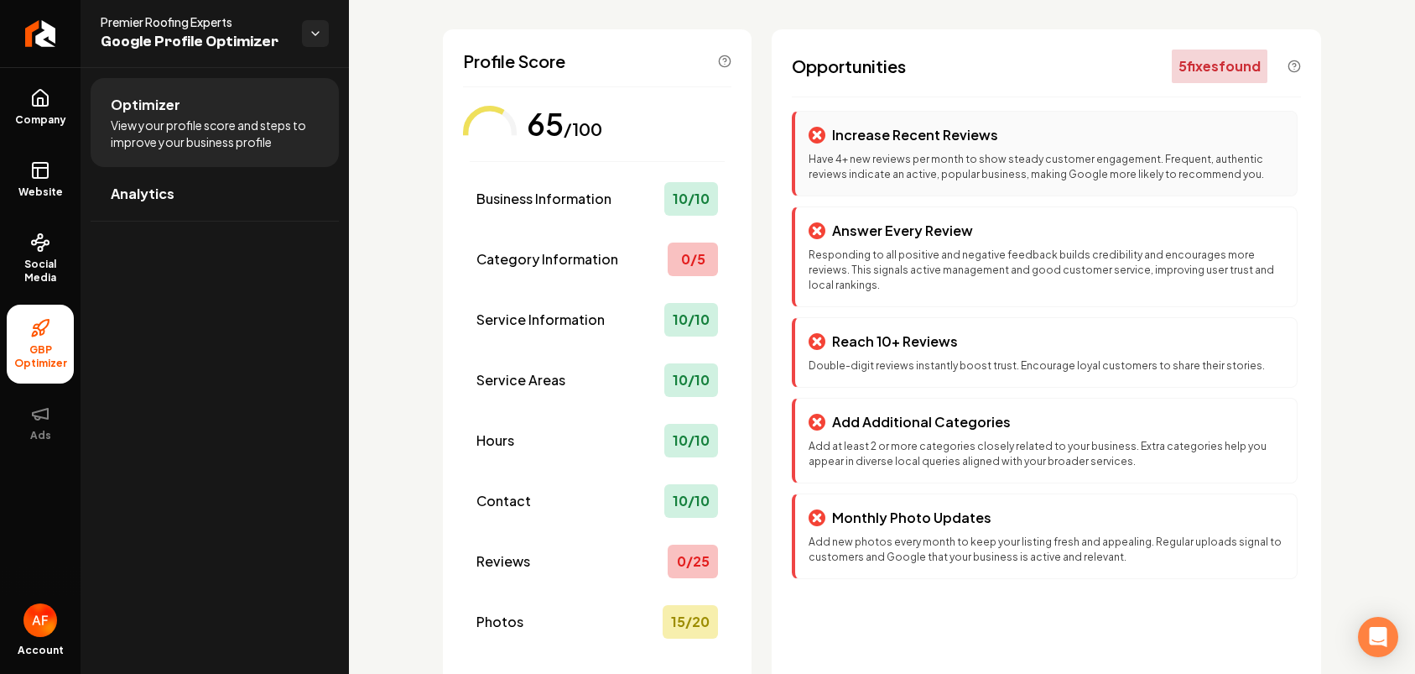
scroll to position [114, 0]
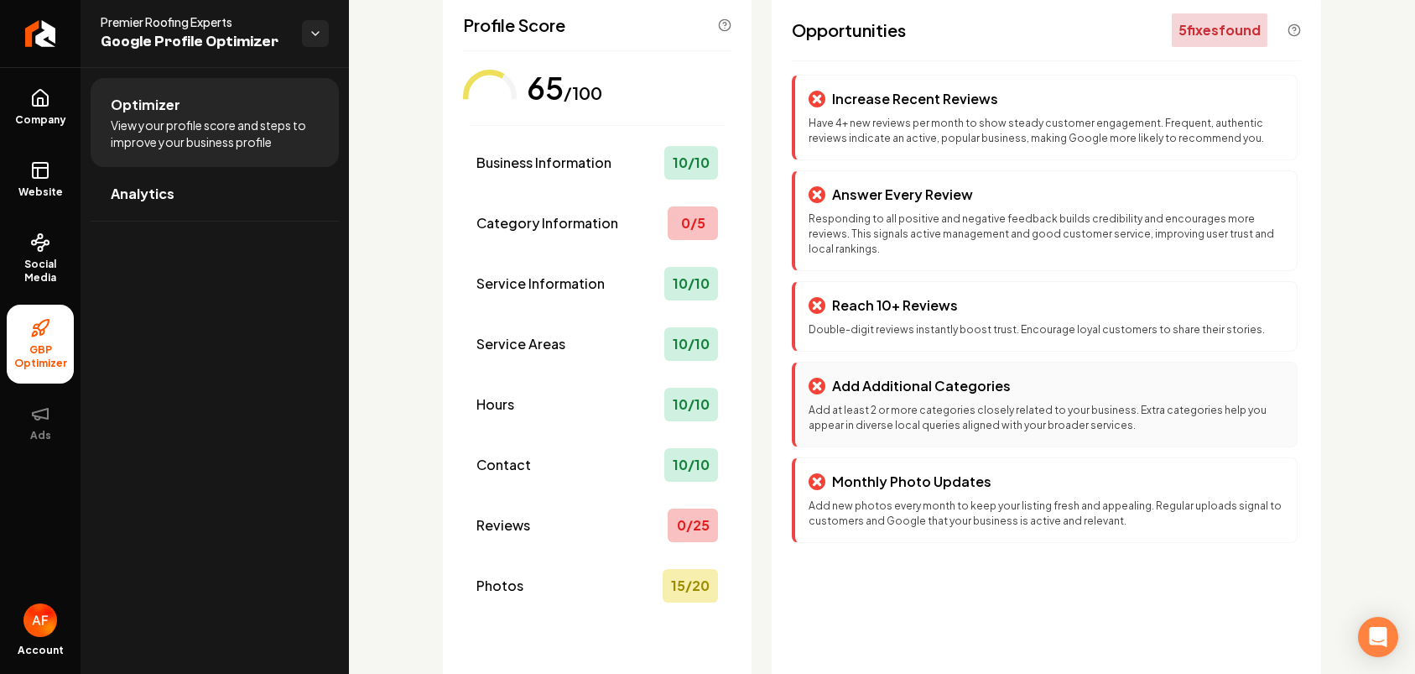
click at [928, 425] on p "Add at least 2 or more categories closely related to your business. Extra categ…" at bounding box center [1046, 418] width 475 height 30
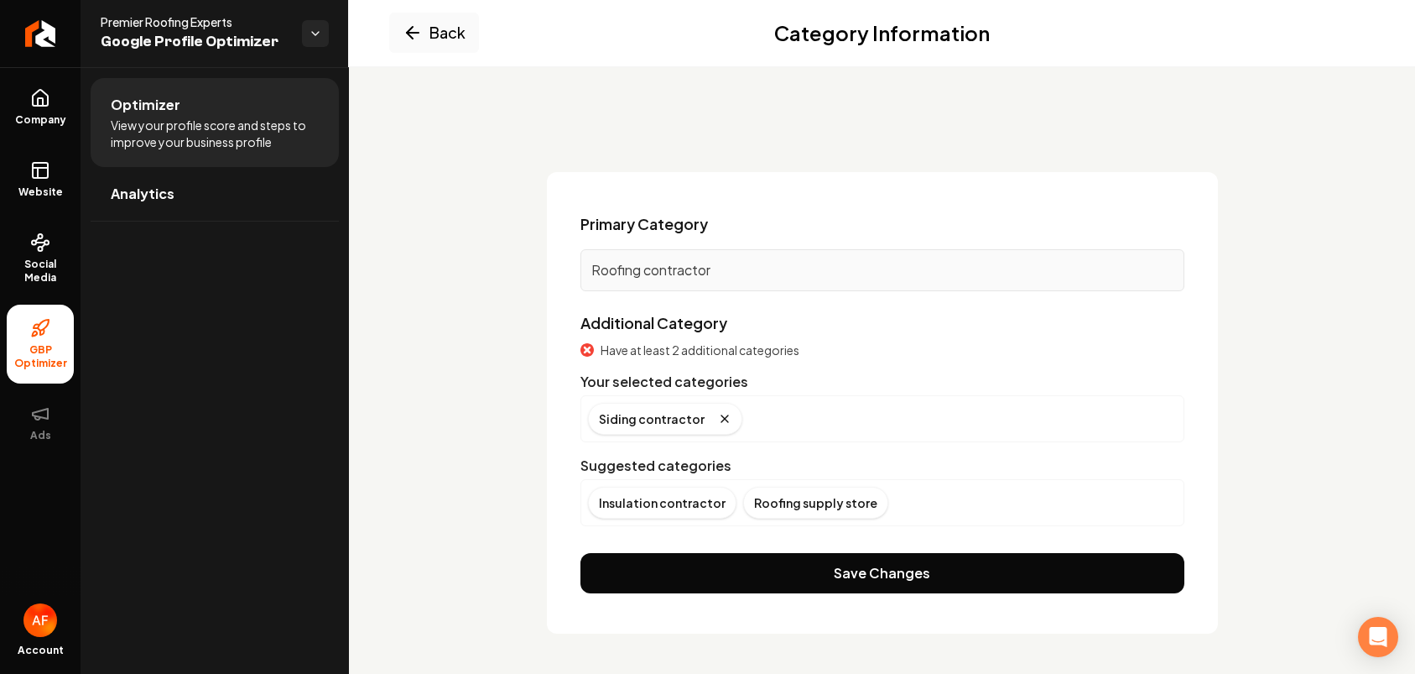
scroll to position [16, 0]
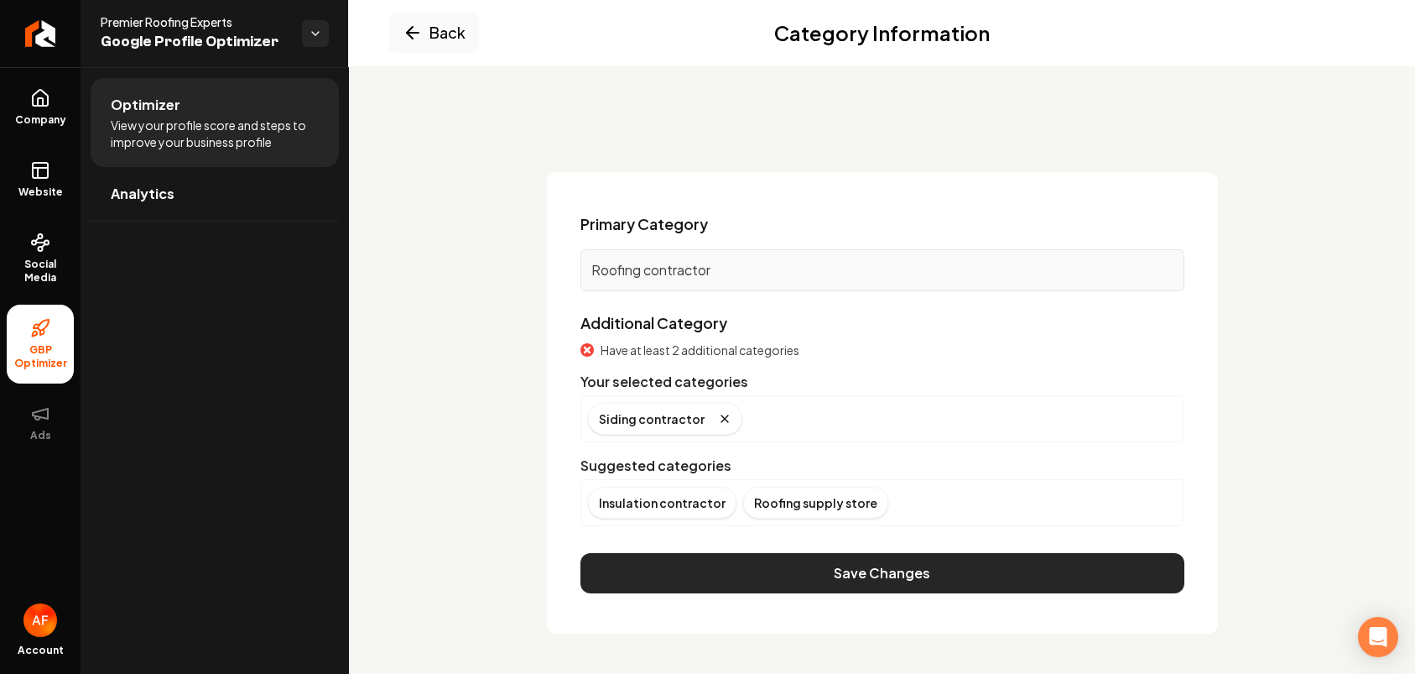
click at [721, 569] on button "Save Changes" at bounding box center [883, 573] width 604 height 40
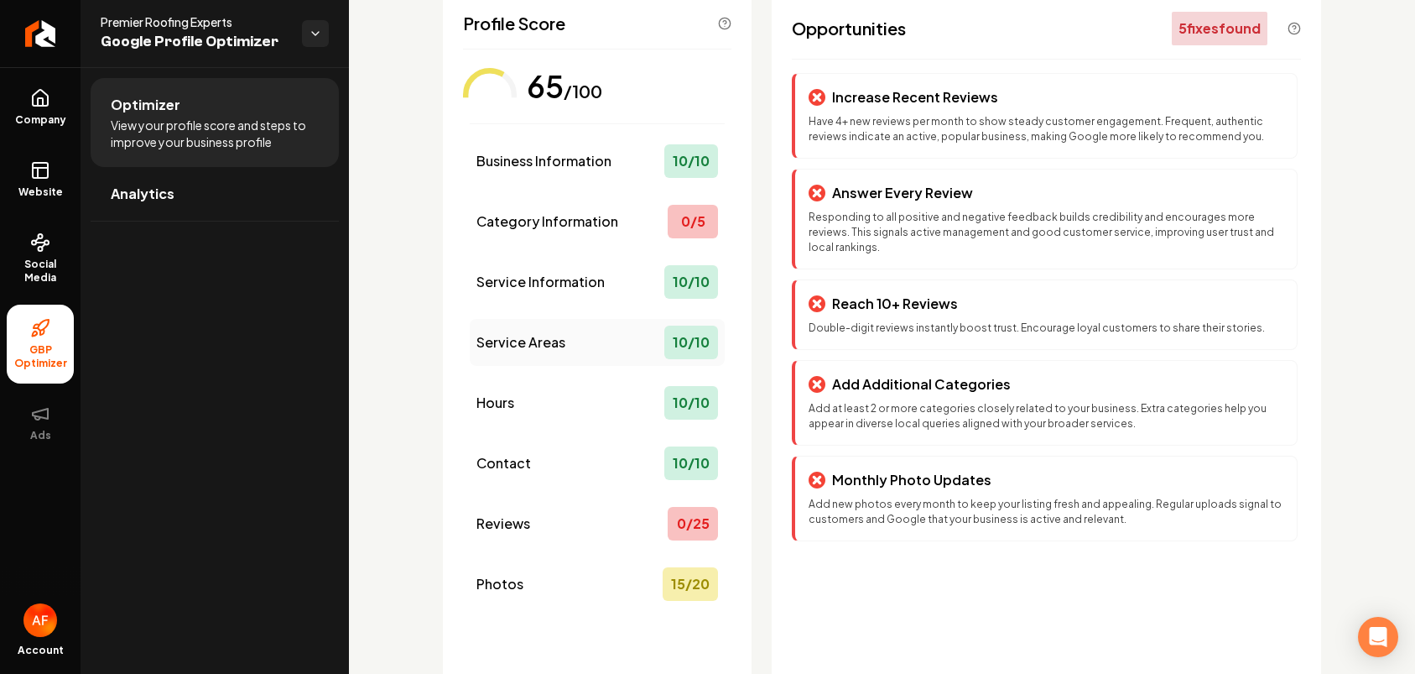
scroll to position [117, 0]
click at [532, 153] on span "Business Information" at bounding box center [543, 159] width 135 height 20
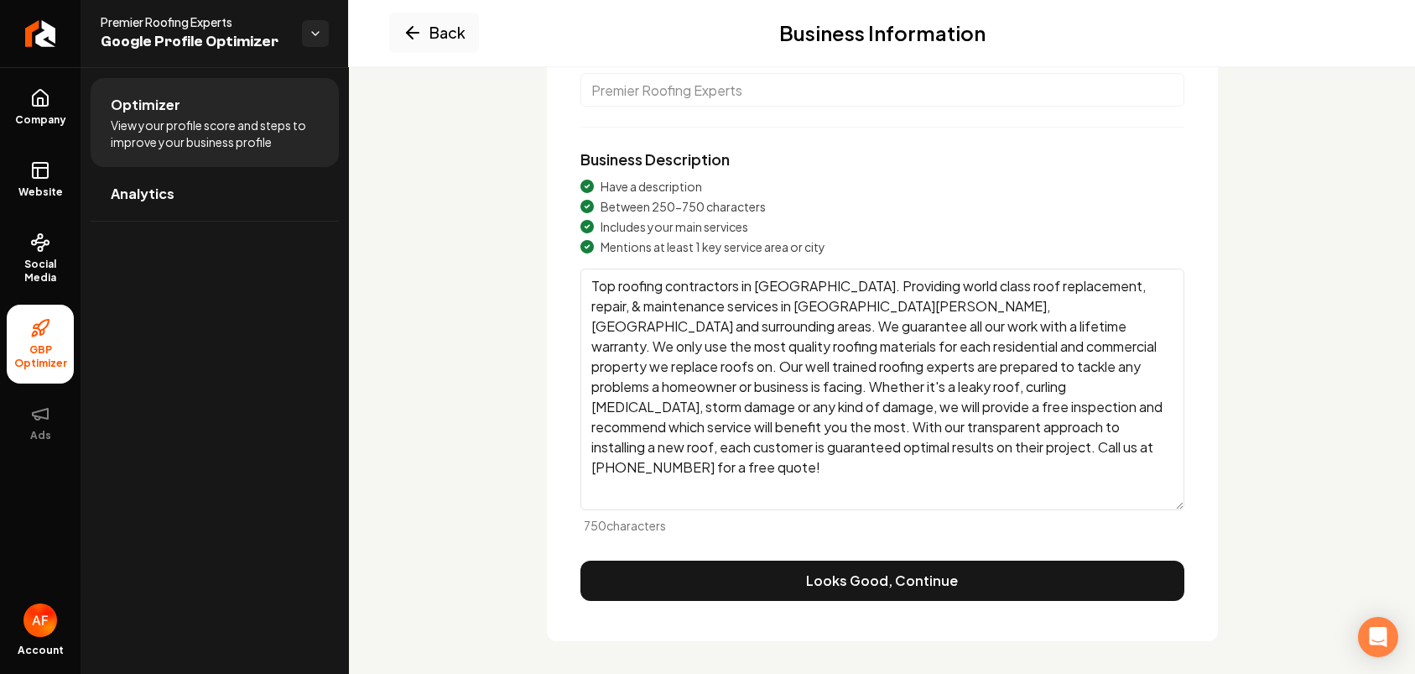
scroll to position [190, 0]
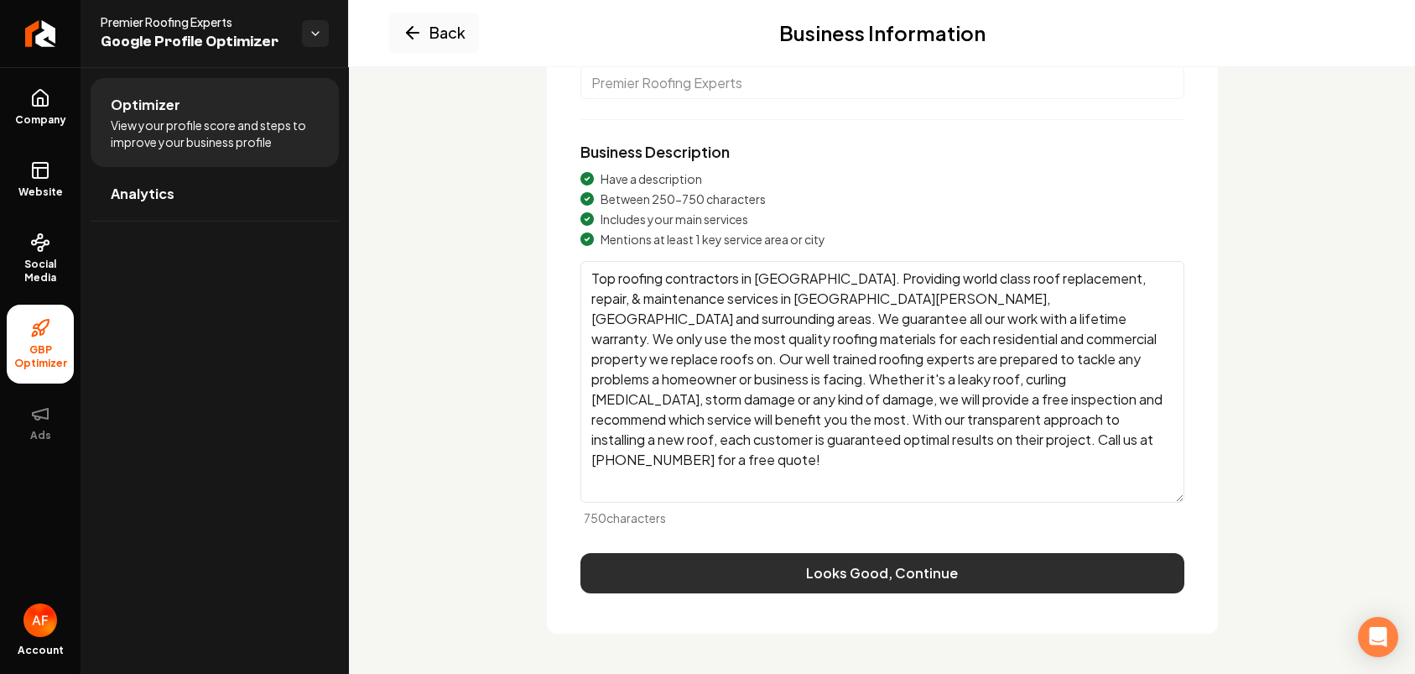
click at [882, 569] on button "Looks Good, Continue" at bounding box center [883, 573] width 604 height 40
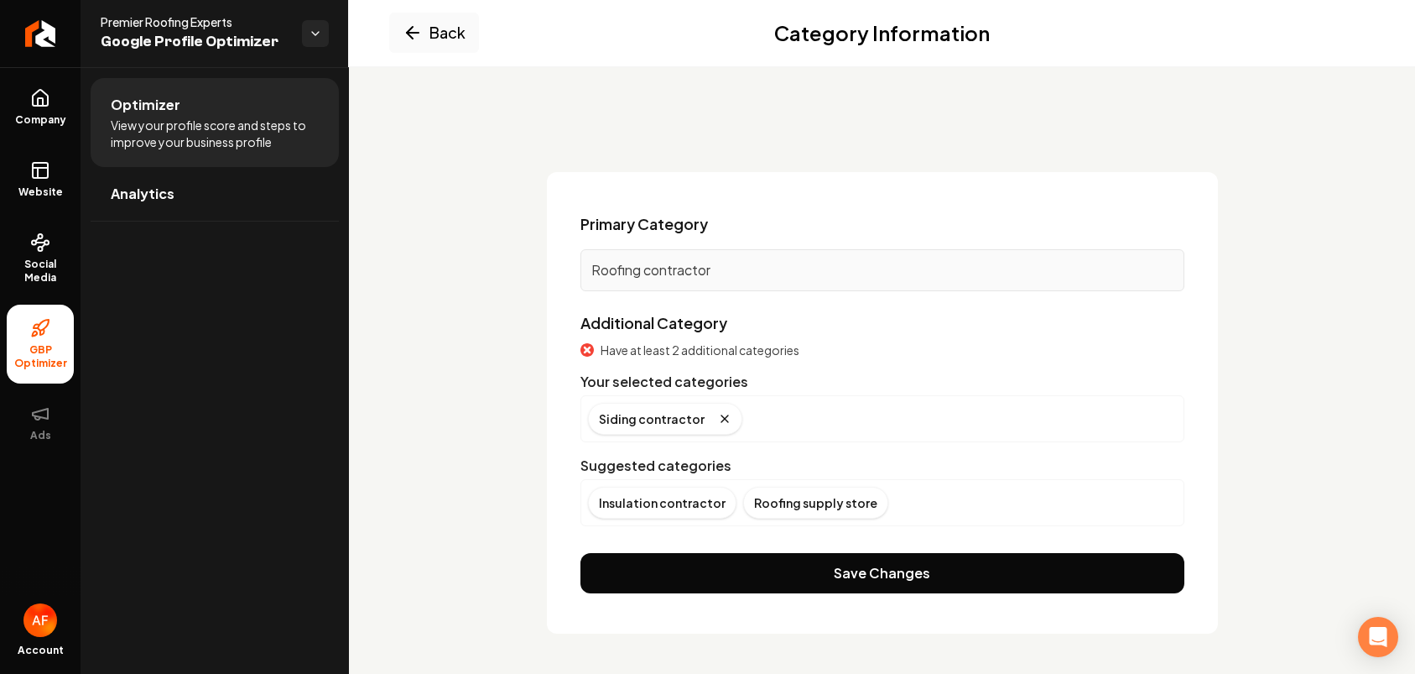
scroll to position [16, 0]
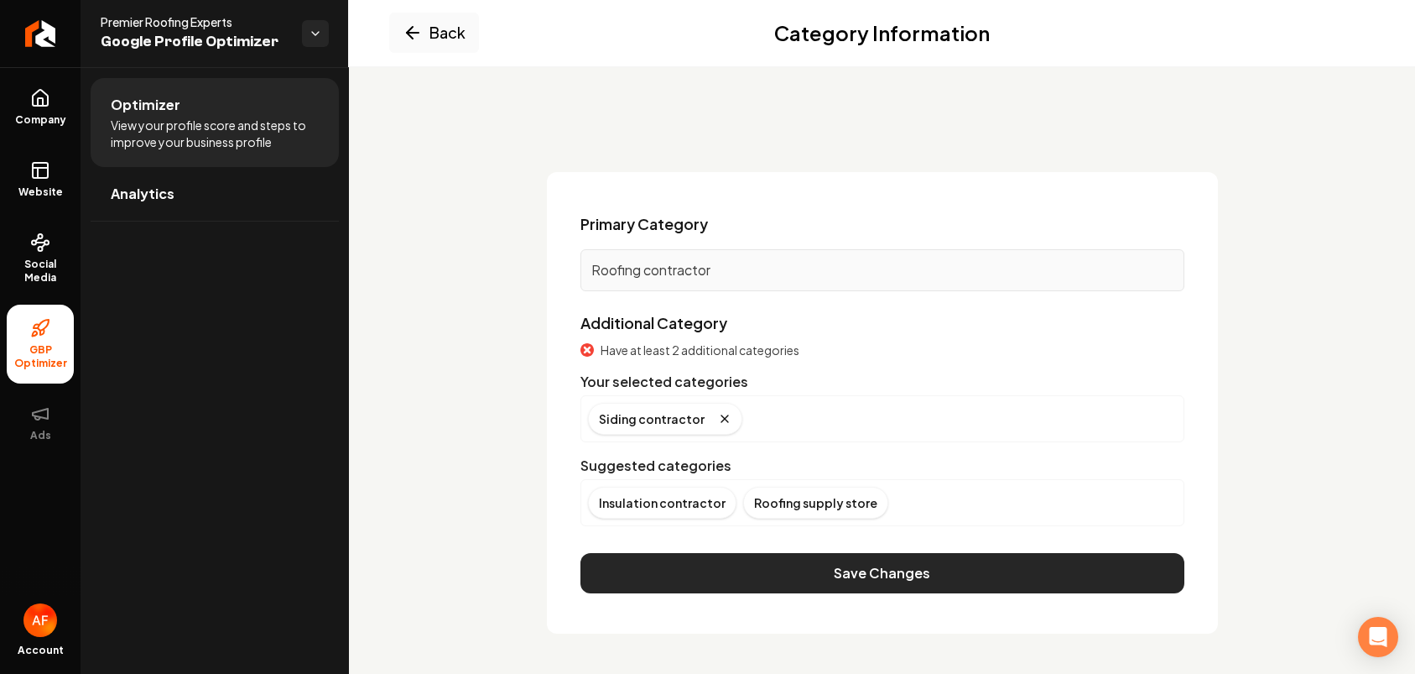
click at [782, 565] on button "Save Changes" at bounding box center [883, 573] width 604 height 40
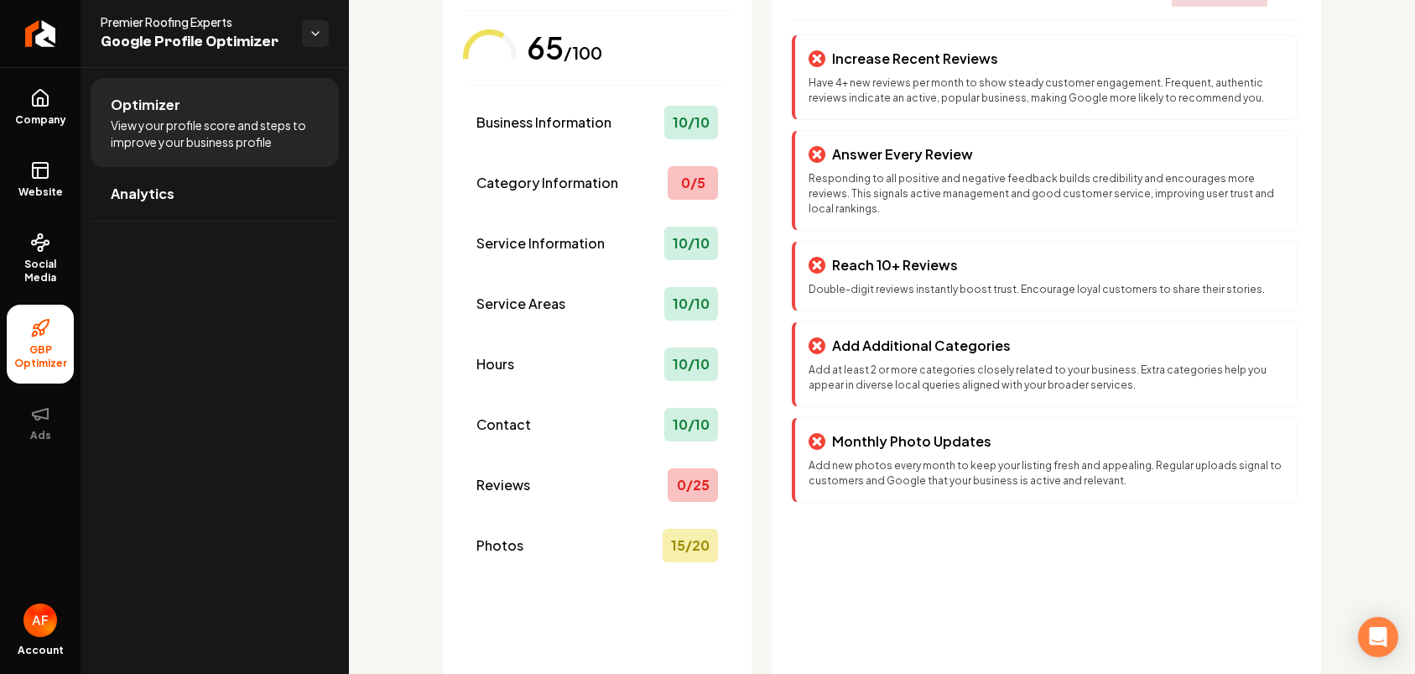
scroll to position [156, 0]
click at [581, 430] on div "Contact 10 / 10" at bounding box center [597, 422] width 255 height 47
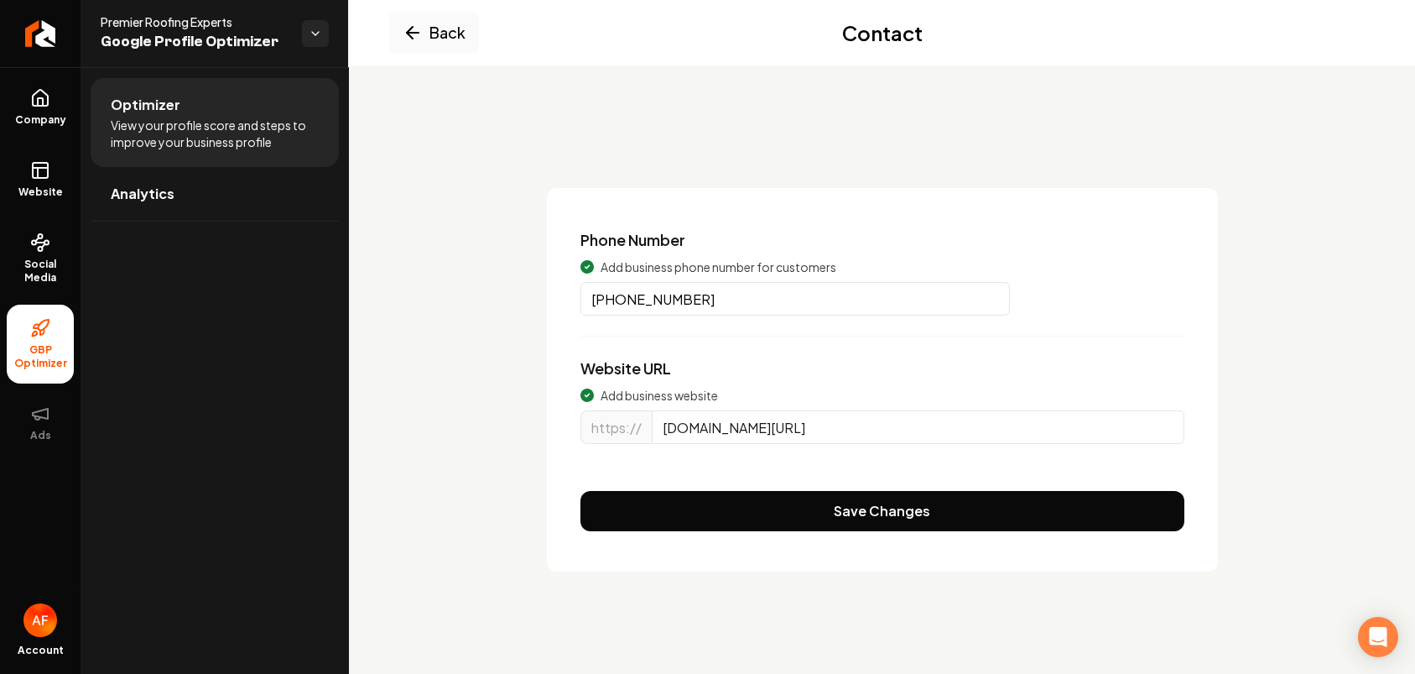
scroll to position [0, 0]
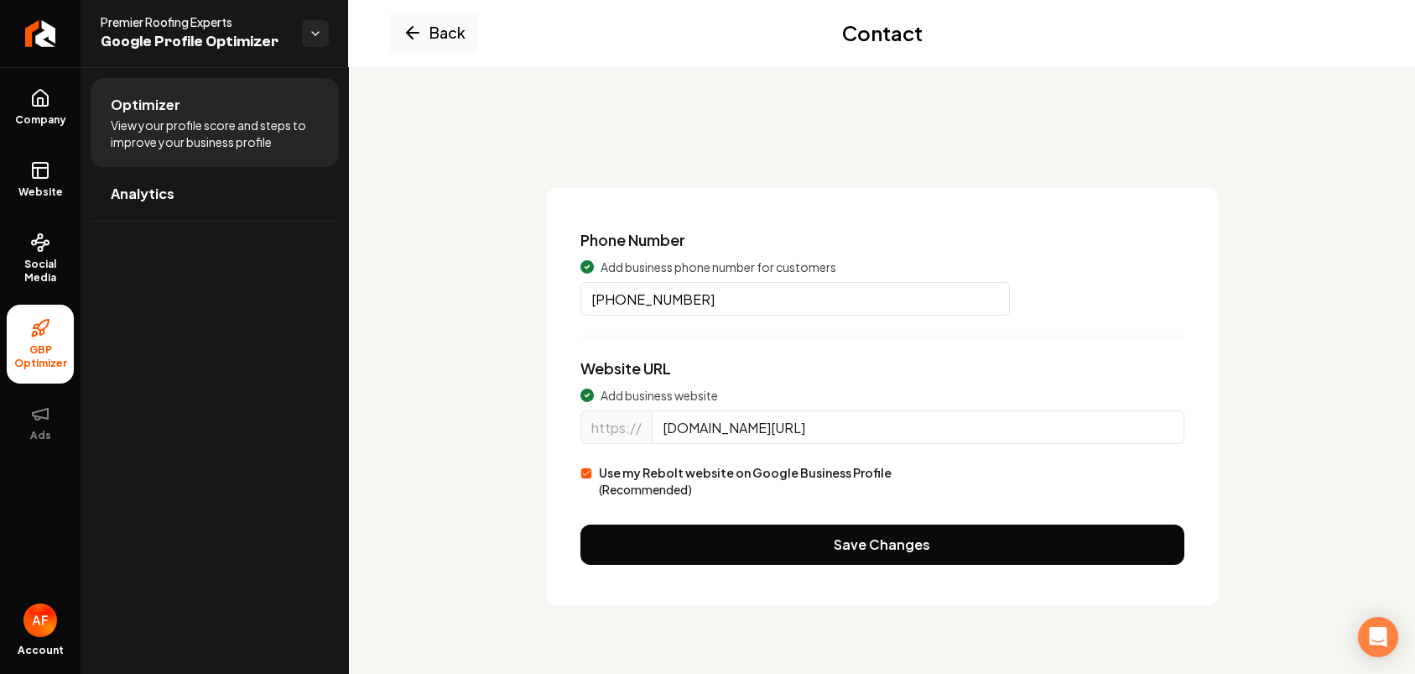
click at [617, 479] on label "Use my Rebolt website on Google Business Profile (Recommended)" at bounding box center [745, 481] width 293 height 34
click at [592, 479] on button "Use my Rebolt website on Google Business Profile (Recommended)" at bounding box center [587, 473] width 12 height 12
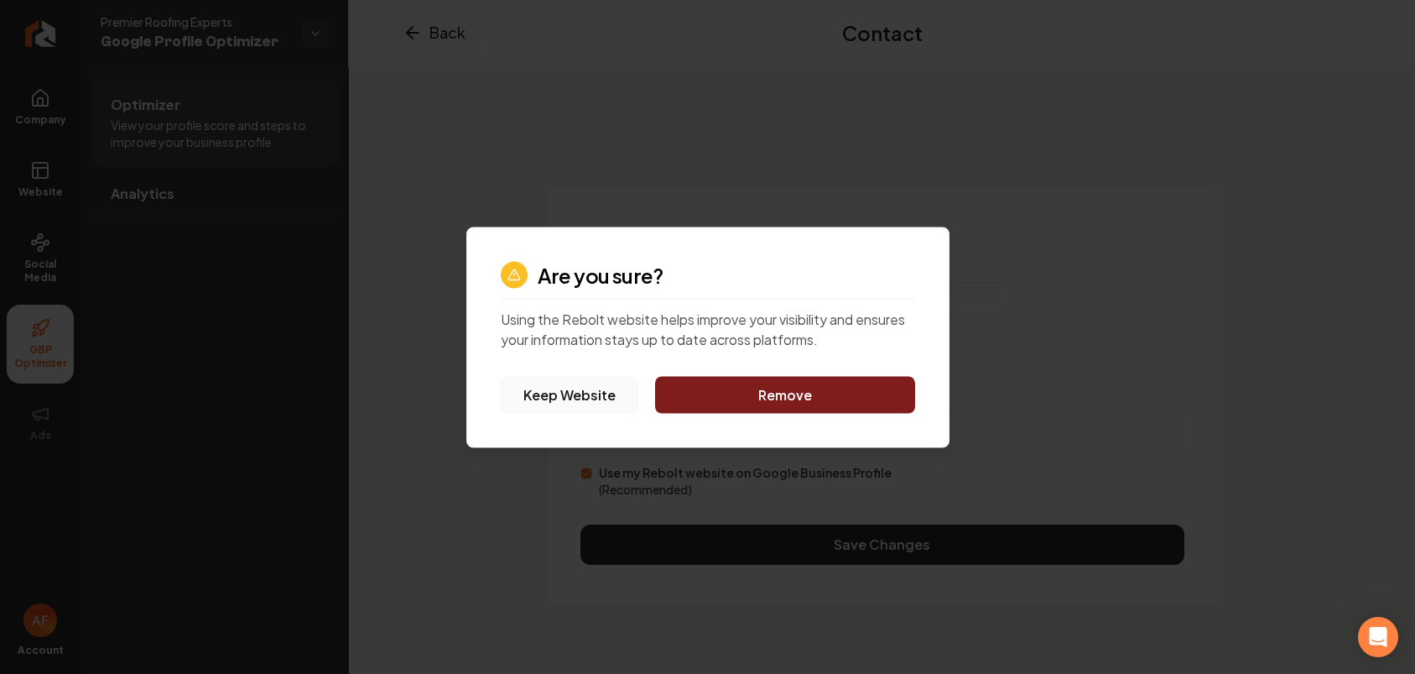
click at [581, 402] on button "Keep Website" at bounding box center [570, 394] width 138 height 37
type input "premierroofingexpertsca.com"
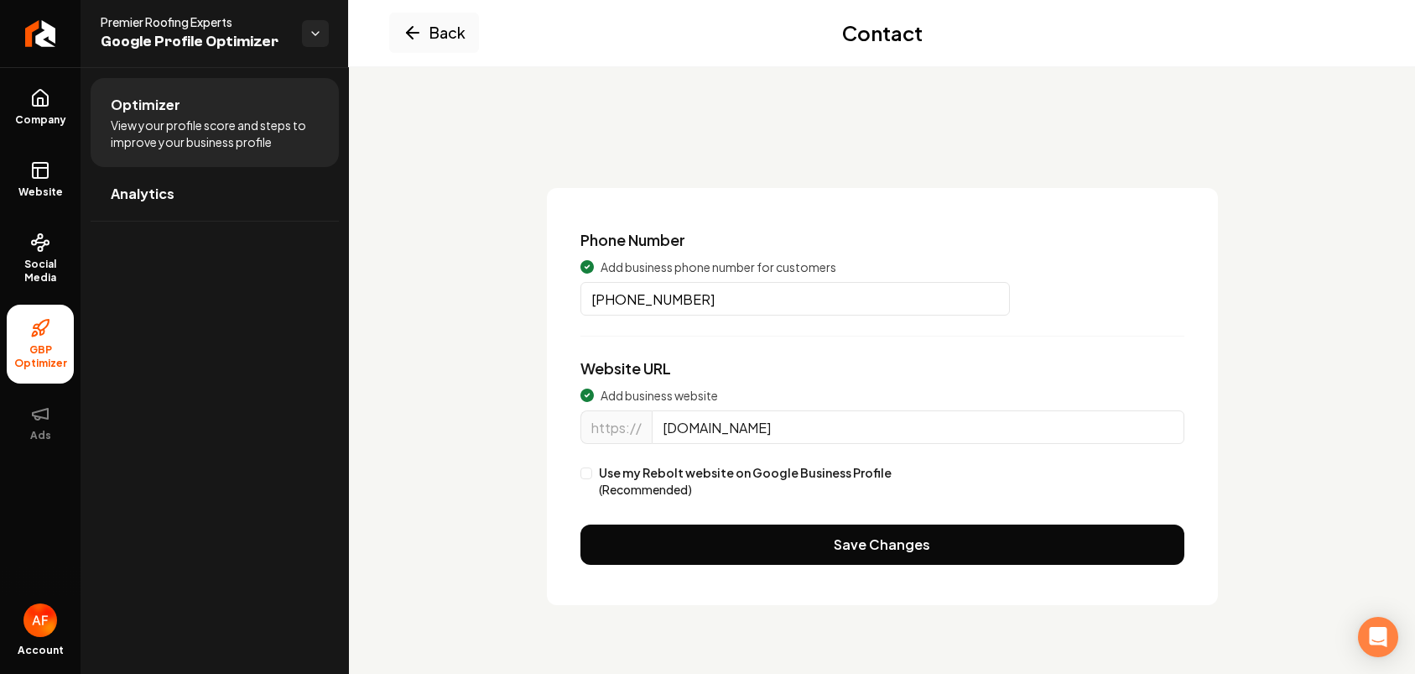
click at [610, 482] on span "(Recommended)" at bounding box center [645, 489] width 93 height 15
click at [592, 479] on button "Use my Rebolt website on Google Business Profile (Recommended)" at bounding box center [587, 473] width 12 height 12
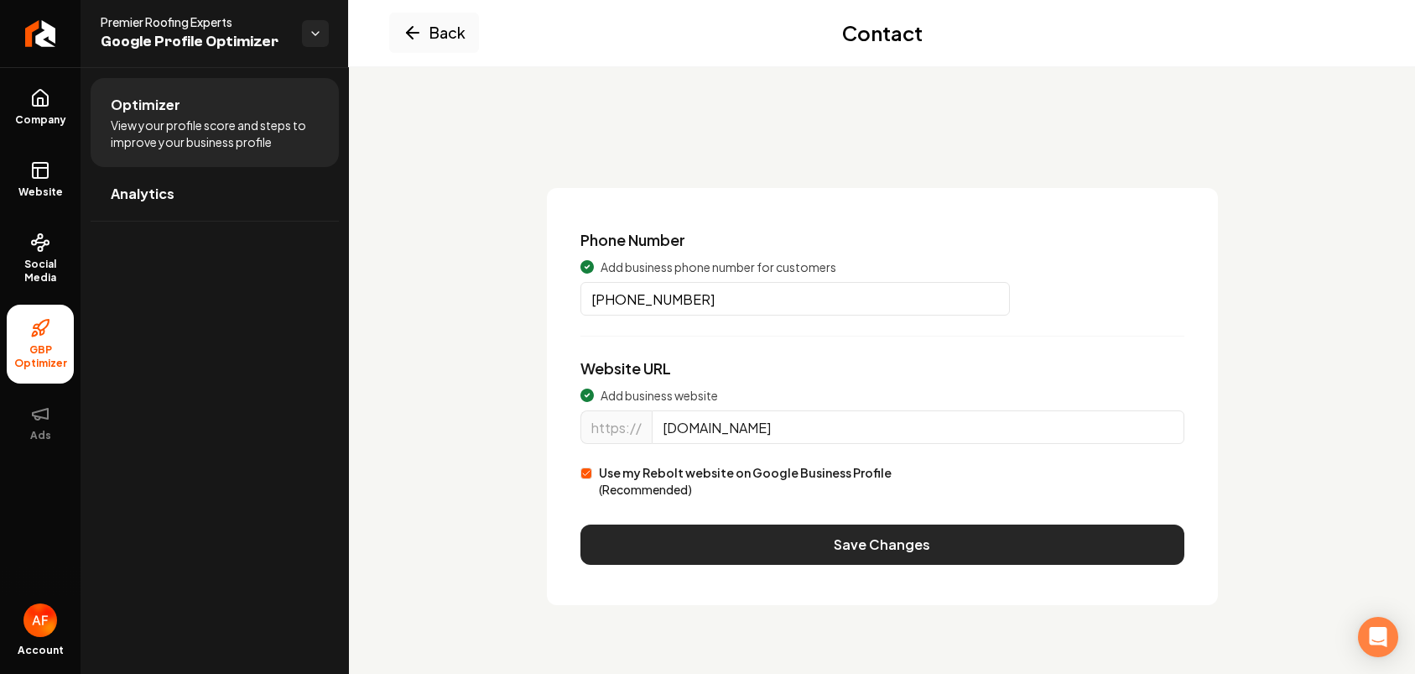
click at [805, 542] on button "Save Changes" at bounding box center [883, 544] width 604 height 40
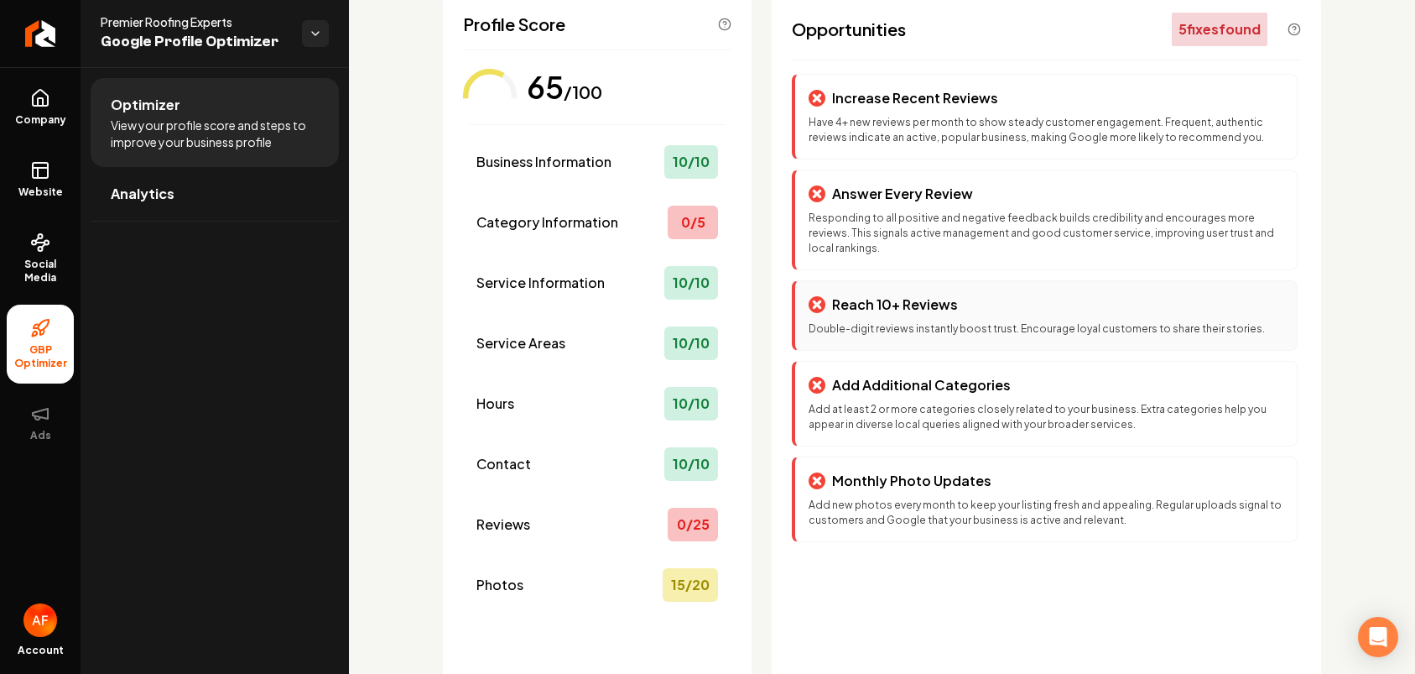
scroll to position [247, 0]
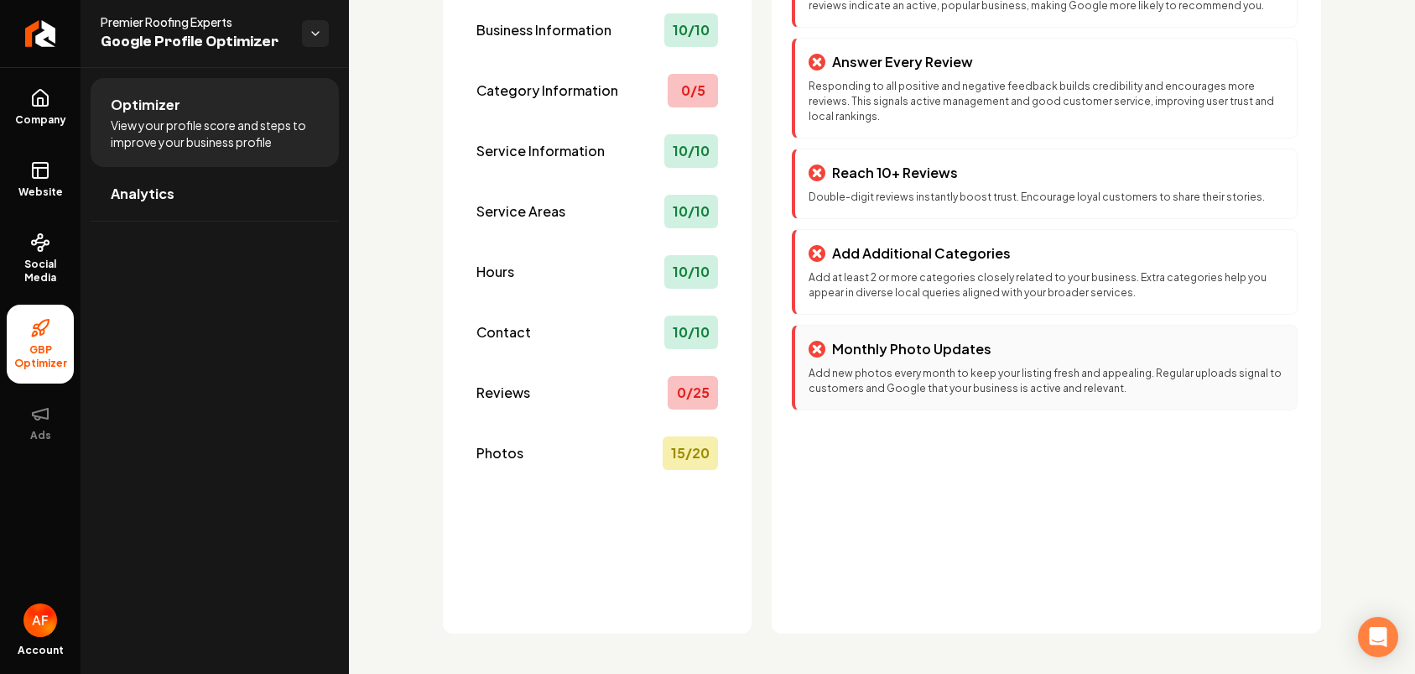
click at [914, 352] on p "Monthly Photo Updates" at bounding box center [911, 349] width 159 height 20
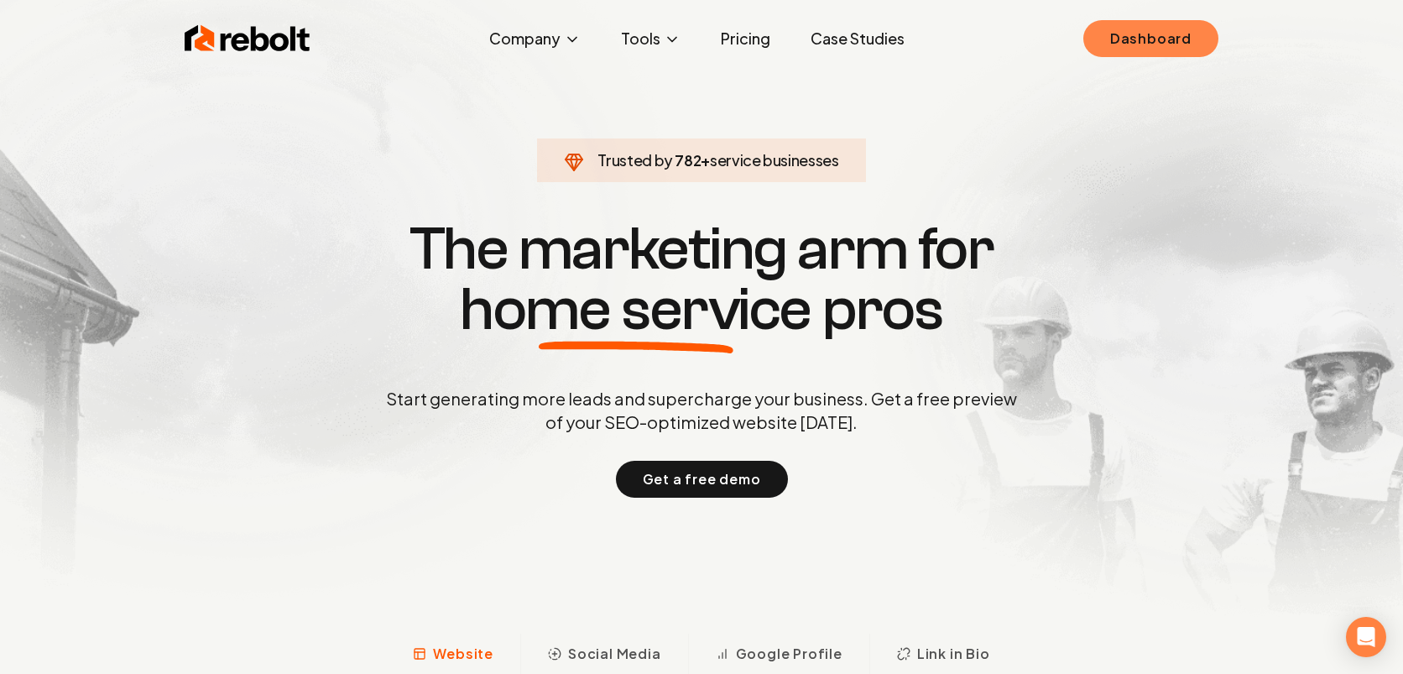
click at [1144, 27] on link "Dashboard" at bounding box center [1150, 38] width 135 height 37
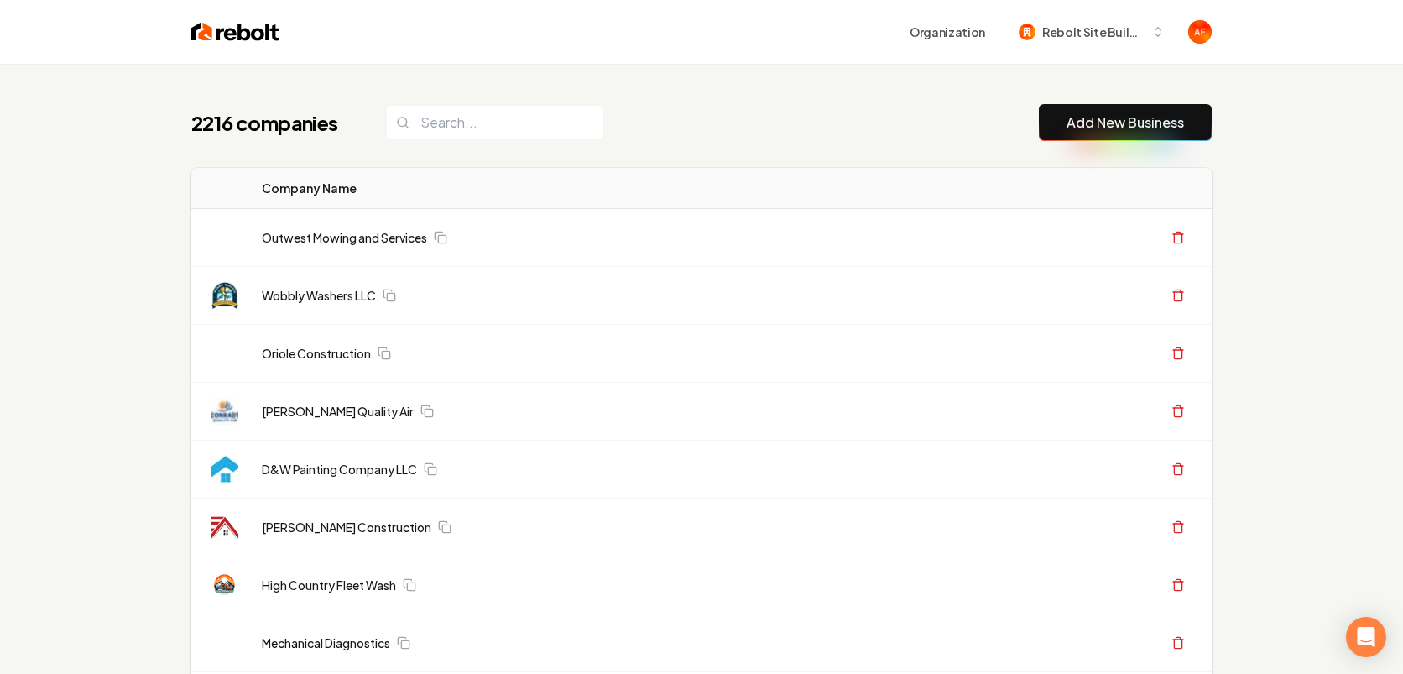
click at [1158, 124] on link "Add New Business" at bounding box center [1124, 122] width 117 height 20
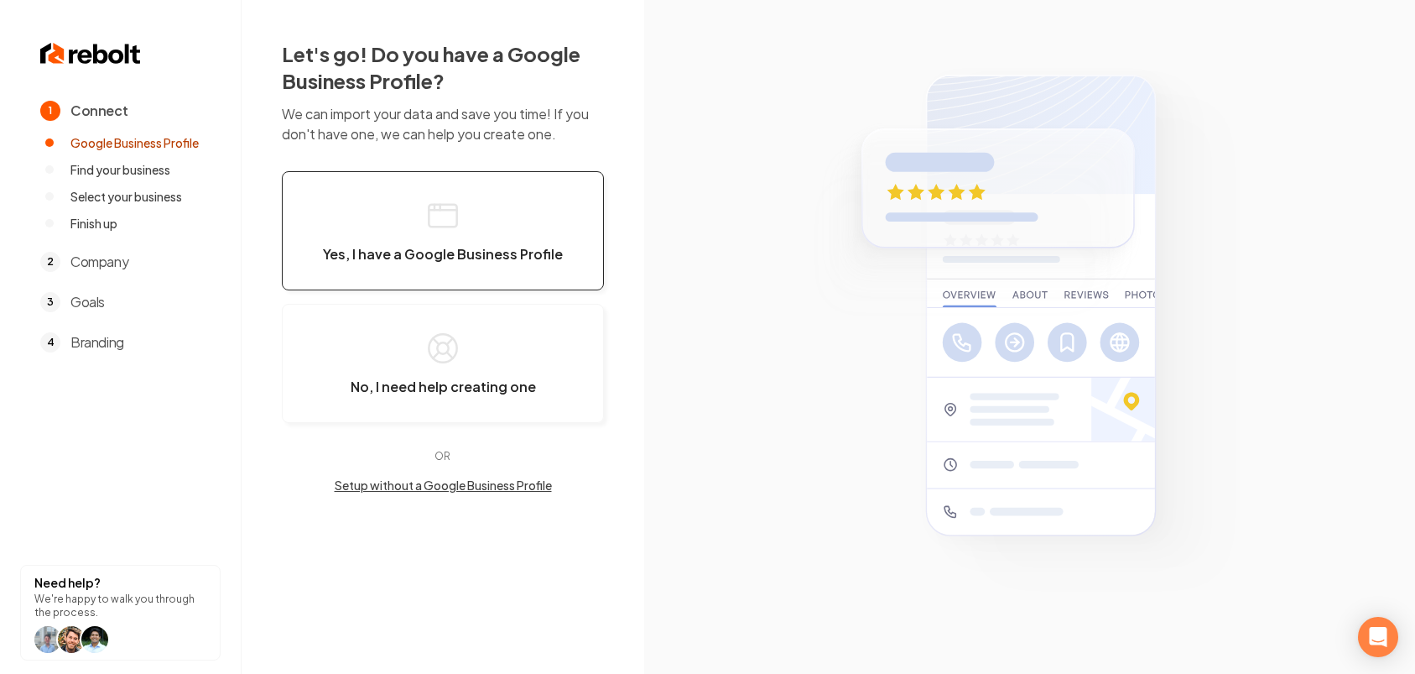
click at [336, 195] on button "Yes, I have a Google Business Profile" at bounding box center [443, 230] width 322 height 119
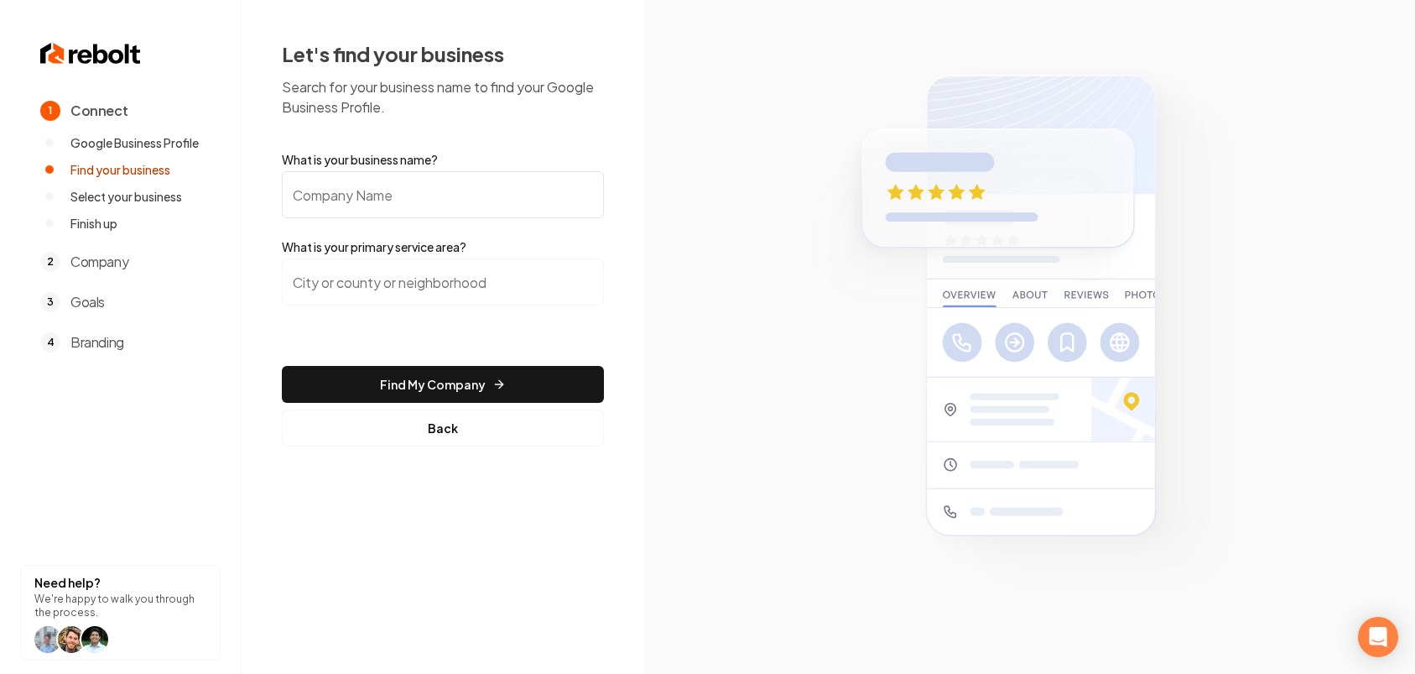
click at [489, 191] on input "What is your business name?" at bounding box center [443, 194] width 322 height 47
type input "v"
click at [318, 194] on input "Vivid Construction" at bounding box center [443, 194] width 322 height 47
click at [324, 193] on input "Vivid Construction" at bounding box center [443, 194] width 322 height 47
type input "Vivid Art Construction"
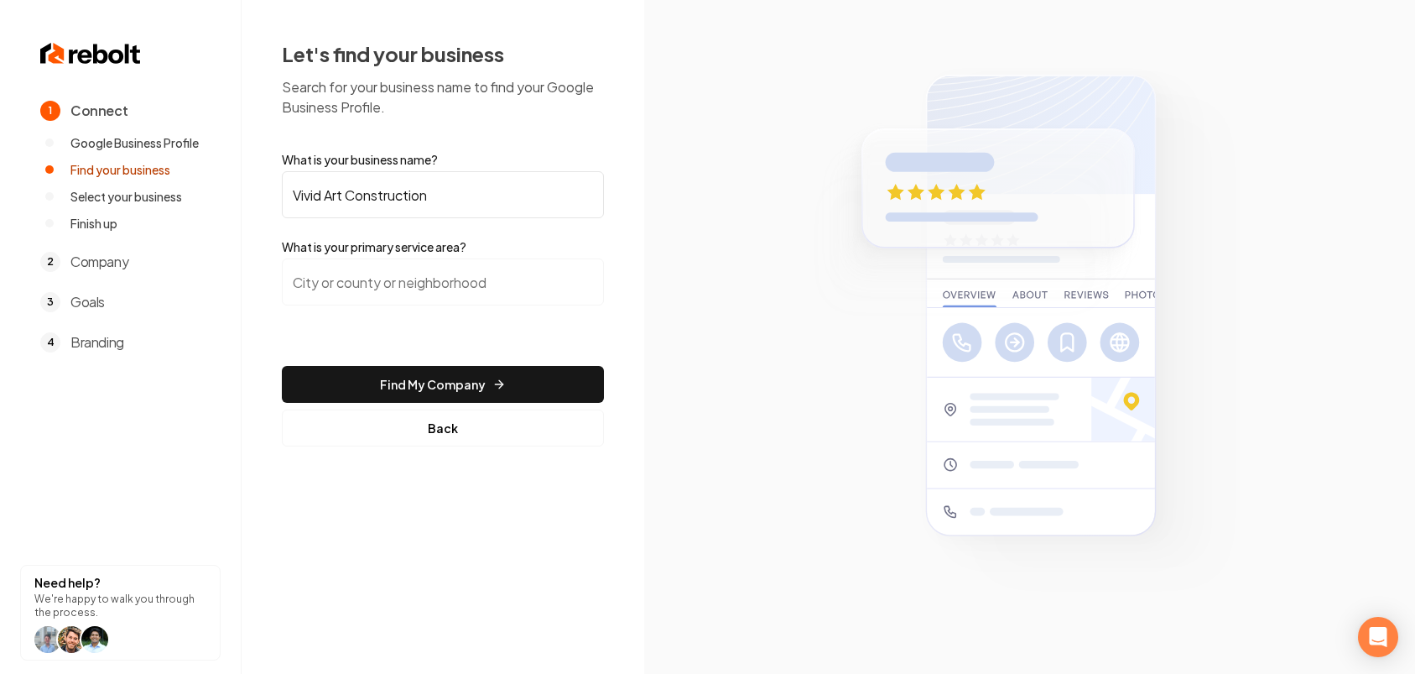
click at [476, 284] on input "search" at bounding box center [443, 281] width 322 height 47
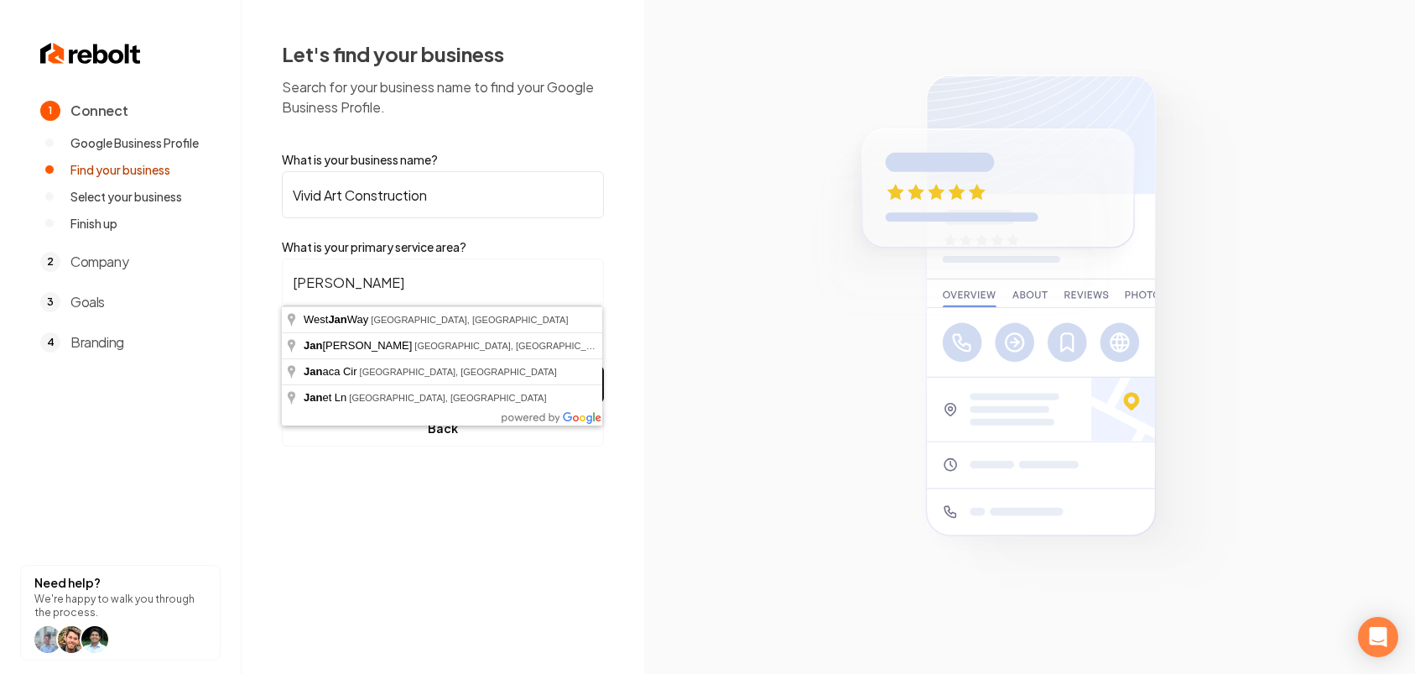
type input "J"
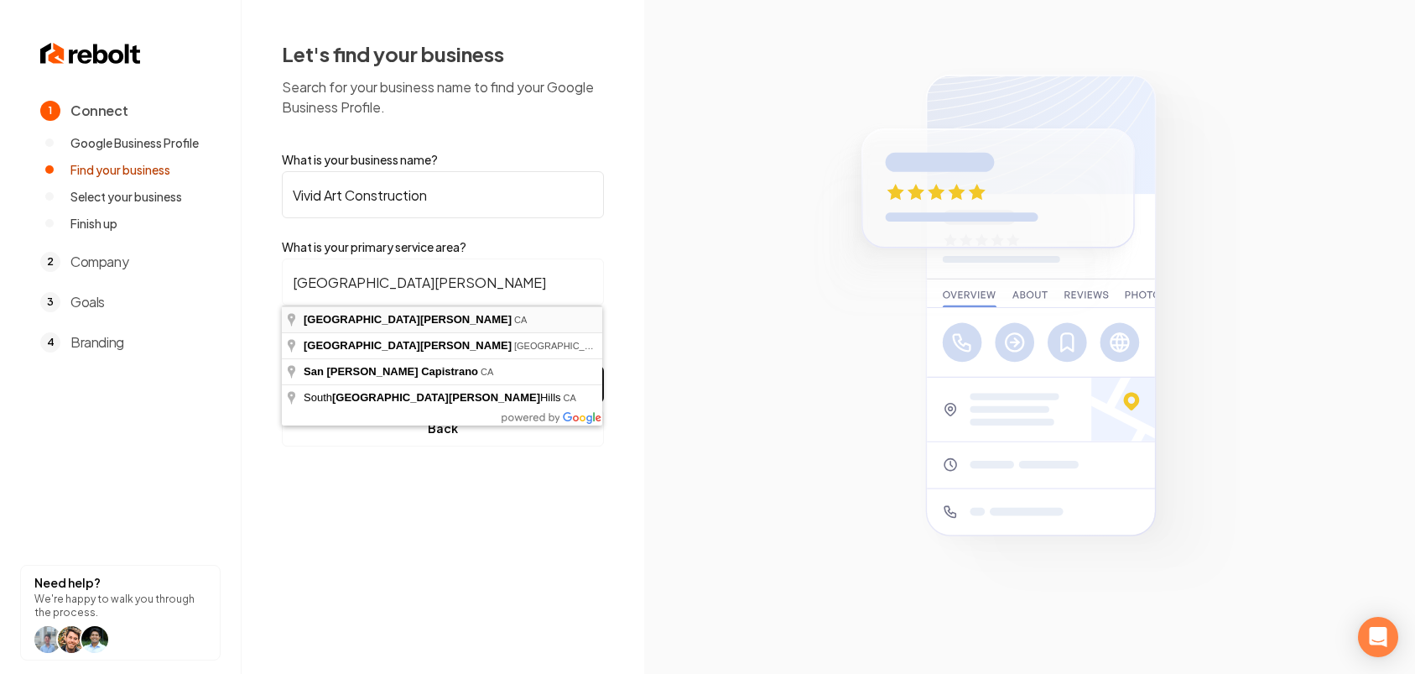
type input "[GEOGRAPHIC_DATA], [GEOGRAPHIC_DATA]"
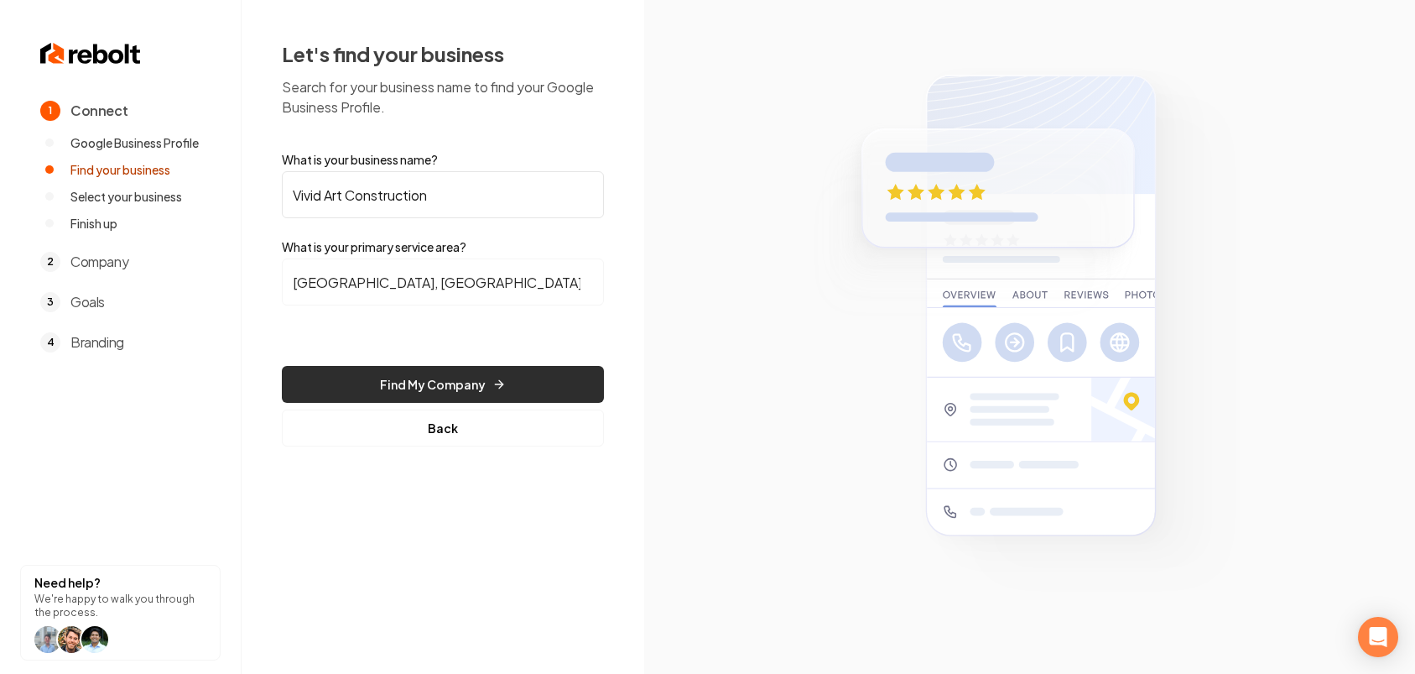
click at [445, 374] on button "Find My Company" at bounding box center [443, 384] width 322 height 37
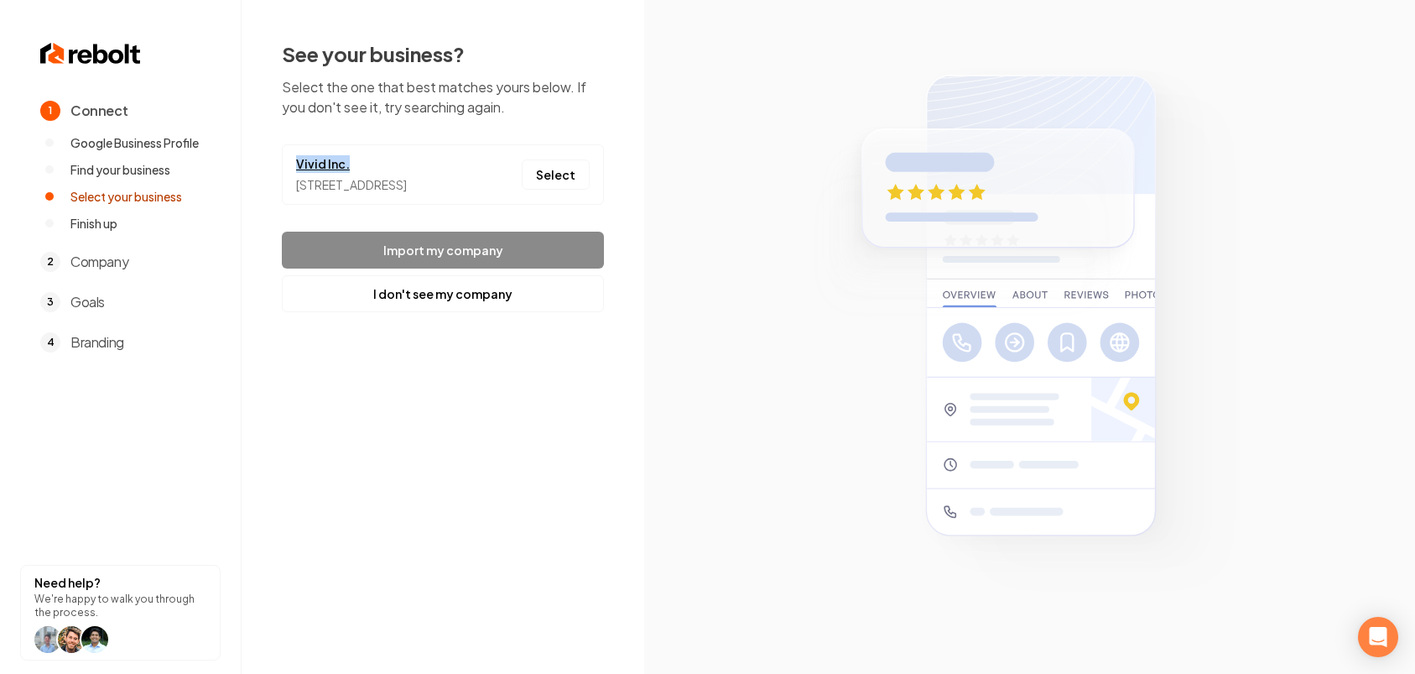
drag, startPoint x: 294, startPoint y: 162, endPoint x: 363, endPoint y: 164, distance: 69.7
click at [363, 164] on li "Vivid Inc. [STREET_ADDRESS] Select" at bounding box center [443, 174] width 322 height 60
copy link "Vivid Inc."
click at [459, 312] on button "I don't see my company" at bounding box center [443, 293] width 322 height 37
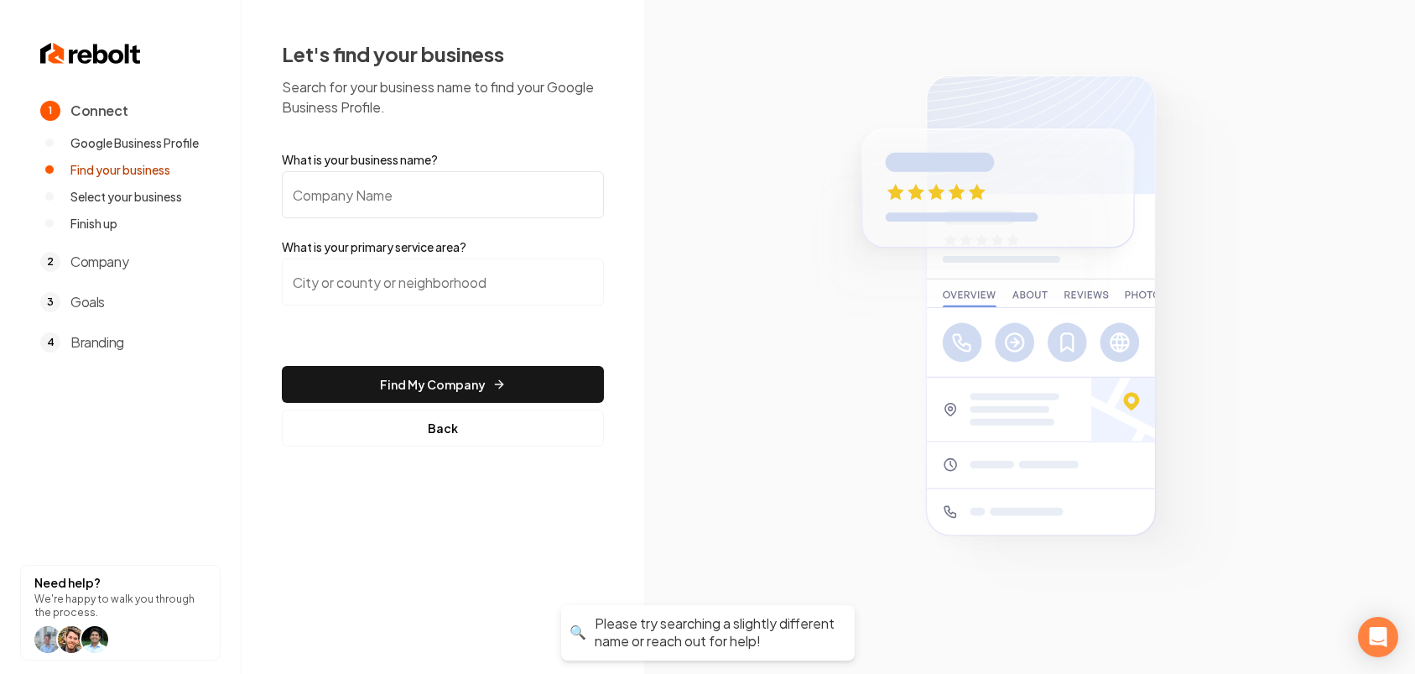
click at [366, 200] on input "What is your business name?" at bounding box center [443, 194] width 322 height 47
paste input "Vivid Inc."
type input "Vivid Inc."
click at [367, 283] on input "search" at bounding box center [443, 281] width 322 height 47
click at [152, 144] on span "Google Business Profile" at bounding box center [134, 142] width 128 height 17
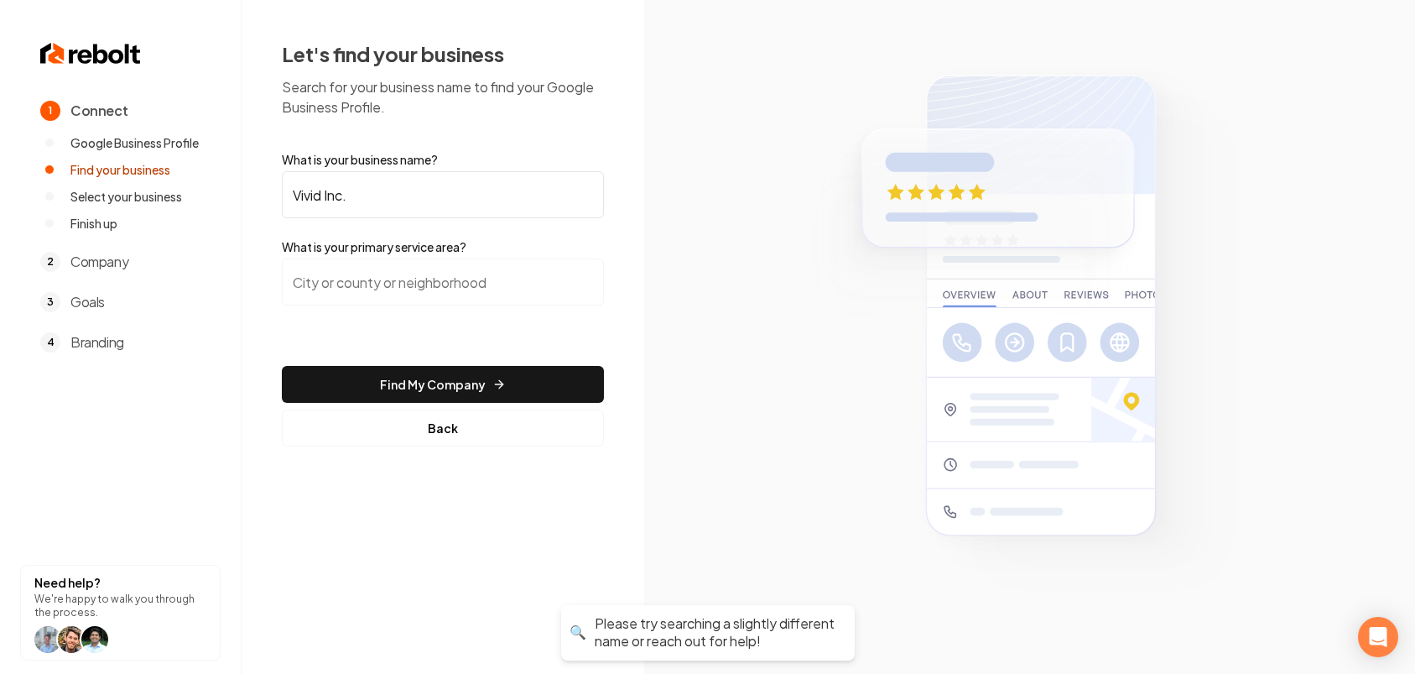
click at [152, 144] on span "Google Business Profile" at bounding box center [134, 142] width 128 height 17
click at [44, 50] on section "1 Connect Google Business Profile Find your business Select your business Finis…" at bounding box center [121, 337] width 242 height 674
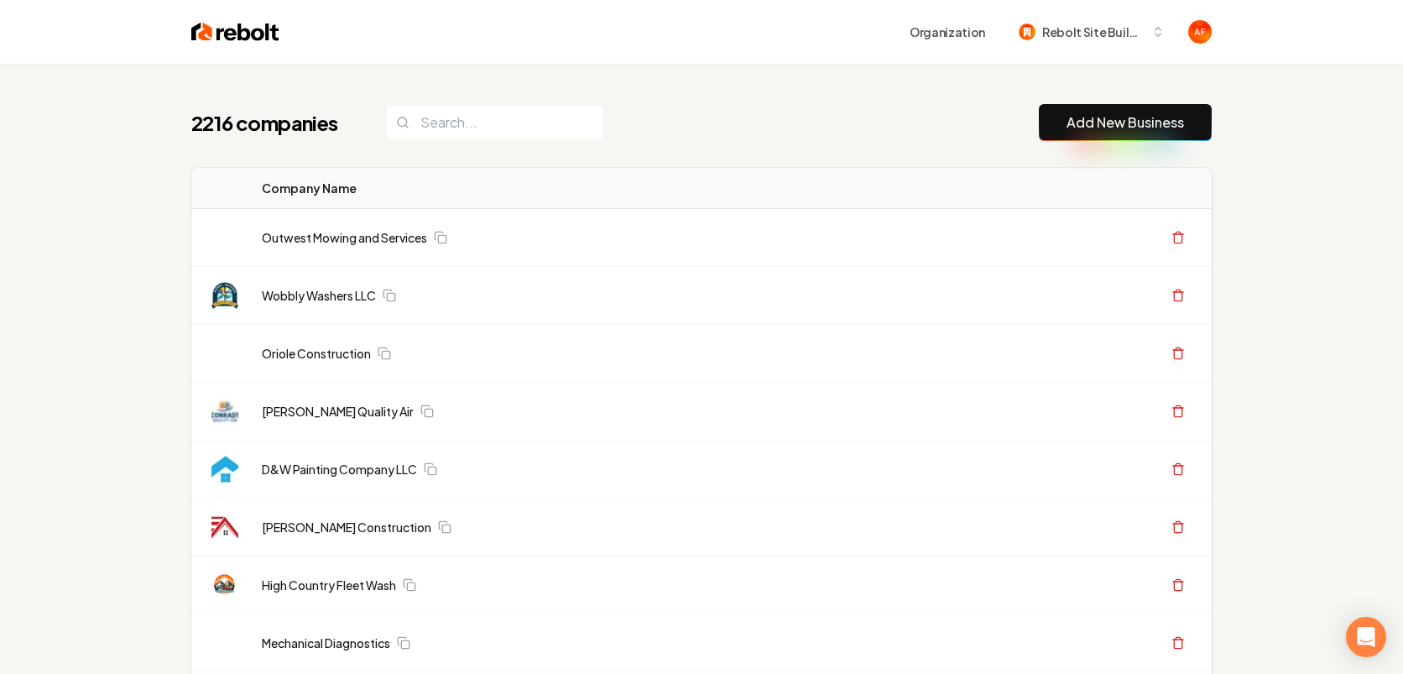
click at [1090, 110] on button "Add New Business" at bounding box center [1125, 122] width 173 height 37
drag, startPoint x: 1092, startPoint y: 124, endPoint x: 693, endPoint y: 175, distance: 402.6
click at [1092, 124] on link "Add New Business" at bounding box center [1124, 122] width 117 height 20
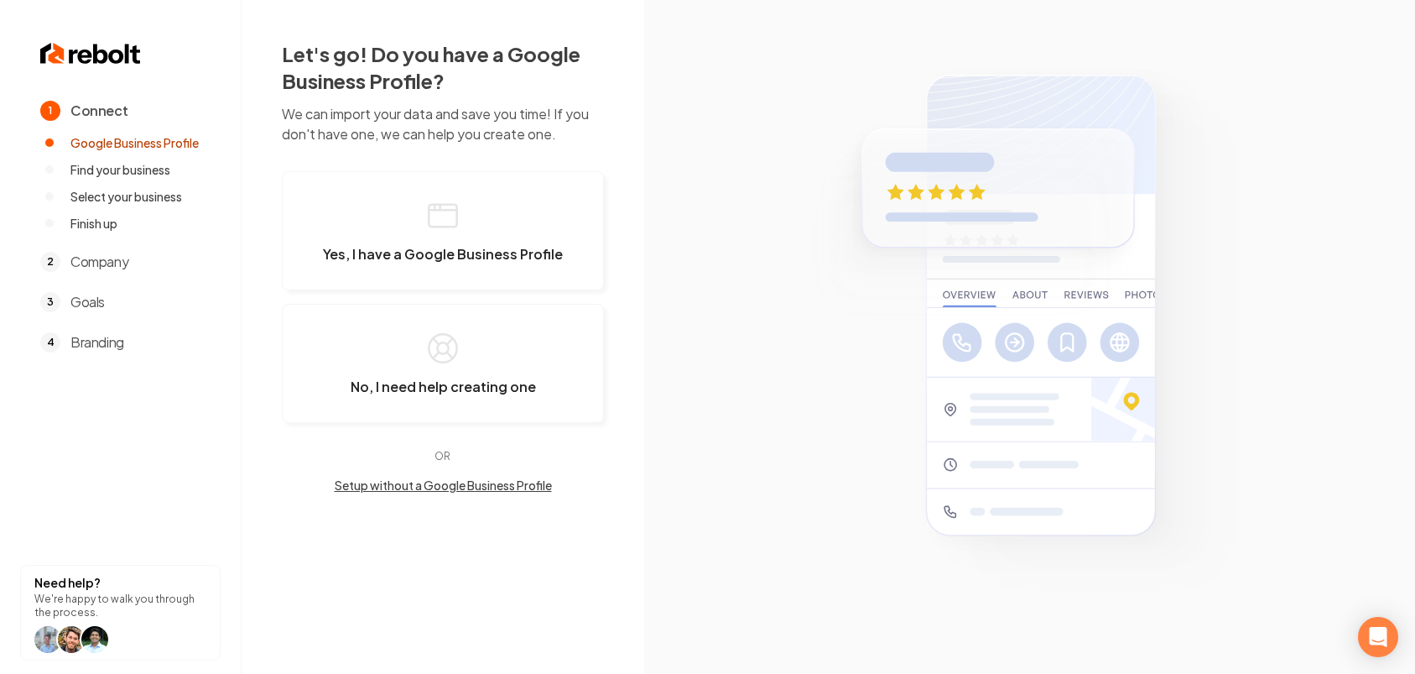
click at [443, 482] on button "Setup without a Google Business Profile" at bounding box center [443, 484] width 322 height 17
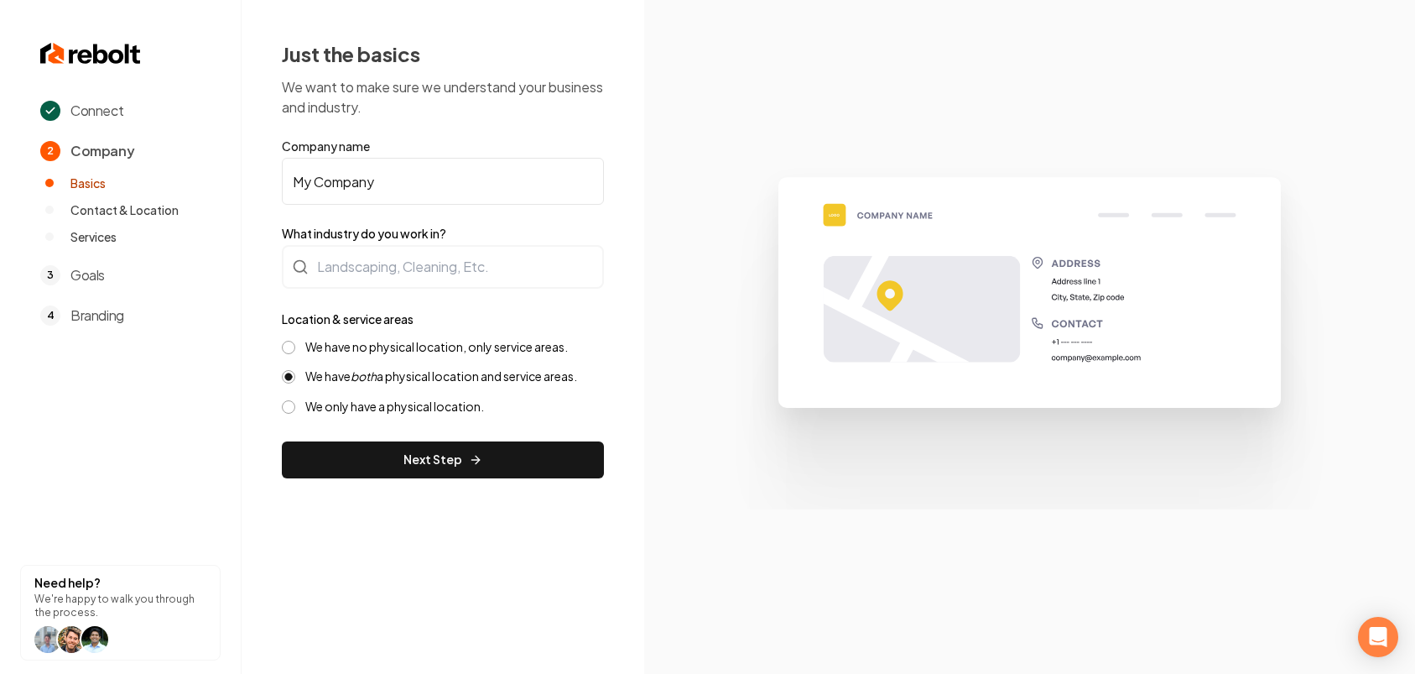
click at [393, 181] on input "My Company" at bounding box center [443, 181] width 322 height 47
paste input "Vivid Inc."
drag, startPoint x: 379, startPoint y: 187, endPoint x: 329, endPoint y: 179, distance: 51.0
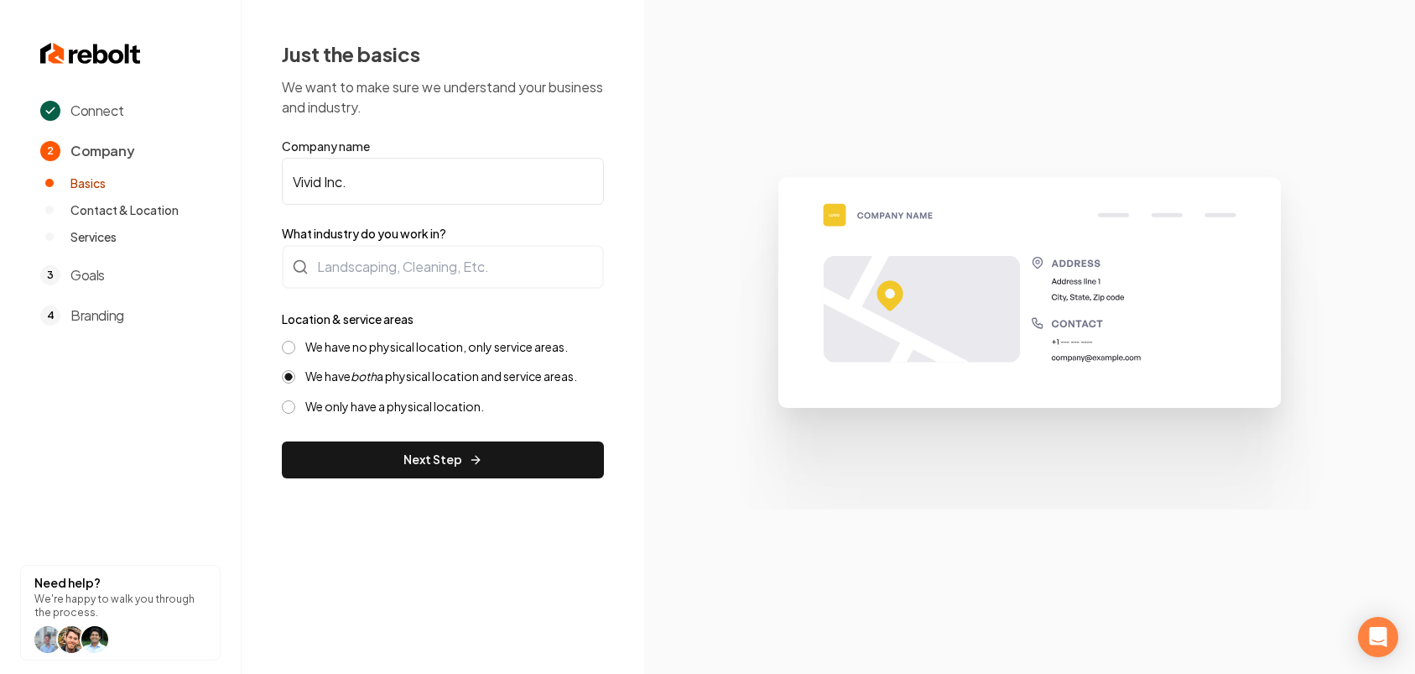
click at [328, 181] on input "Vivid Inc." at bounding box center [443, 181] width 322 height 47
type input "Vivid Art Construction"
drag, startPoint x: 464, startPoint y: 237, endPoint x: 419, endPoint y: 267, distance: 53.7
click at [463, 237] on label "What industry do you work in?" at bounding box center [443, 233] width 322 height 17
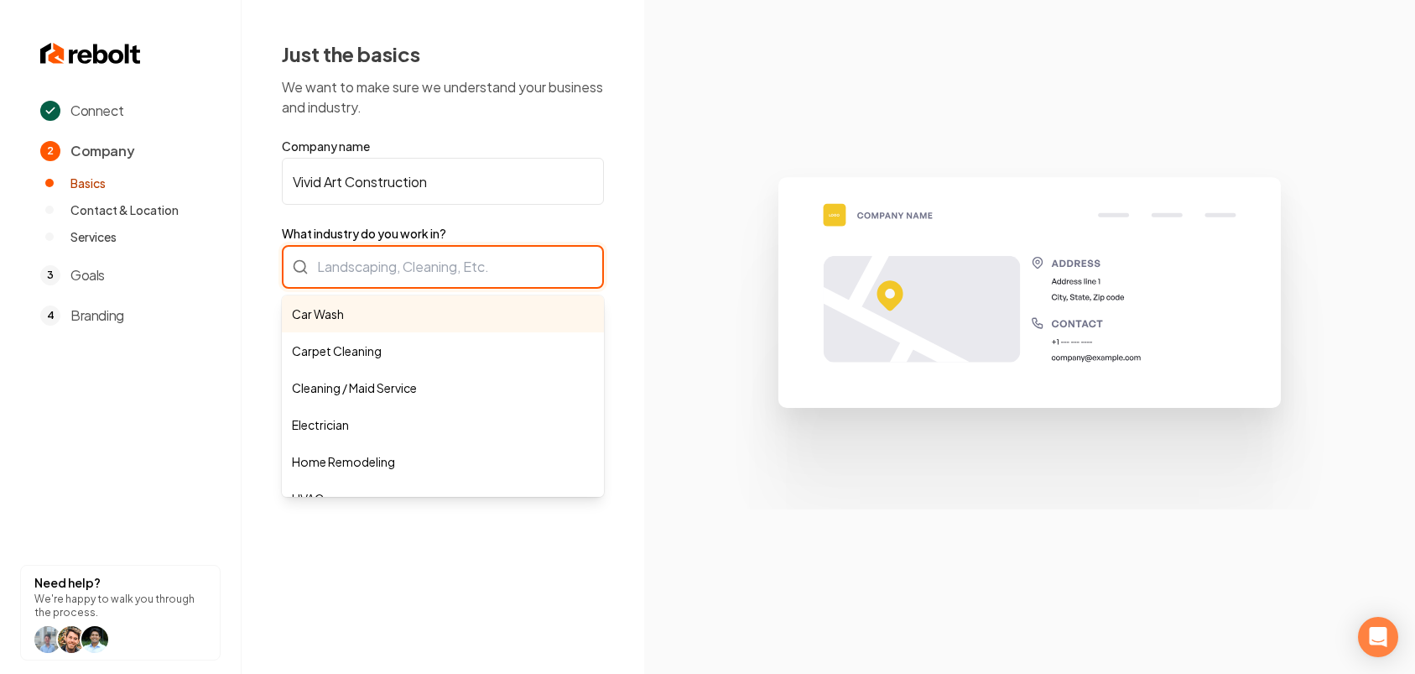
click at [419, 267] on div "Car Wash Carpet Cleaning Cleaning / Maid Service Electrician Home Remodeling HV…" at bounding box center [443, 267] width 322 height 44
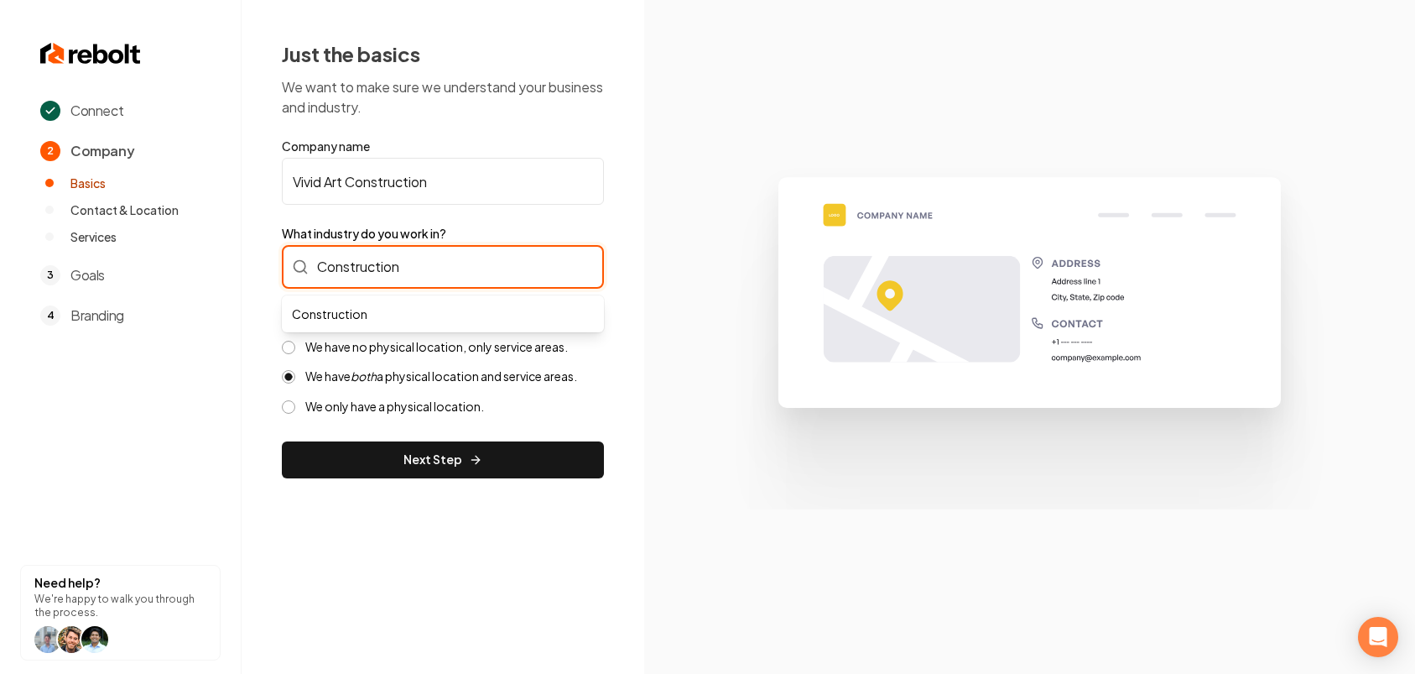
click at [395, 273] on input "Construction" at bounding box center [443, 267] width 322 height 44
type input "Contractor"
click at [374, 351] on label "We have no physical location, only service areas." at bounding box center [436, 347] width 263 height 16
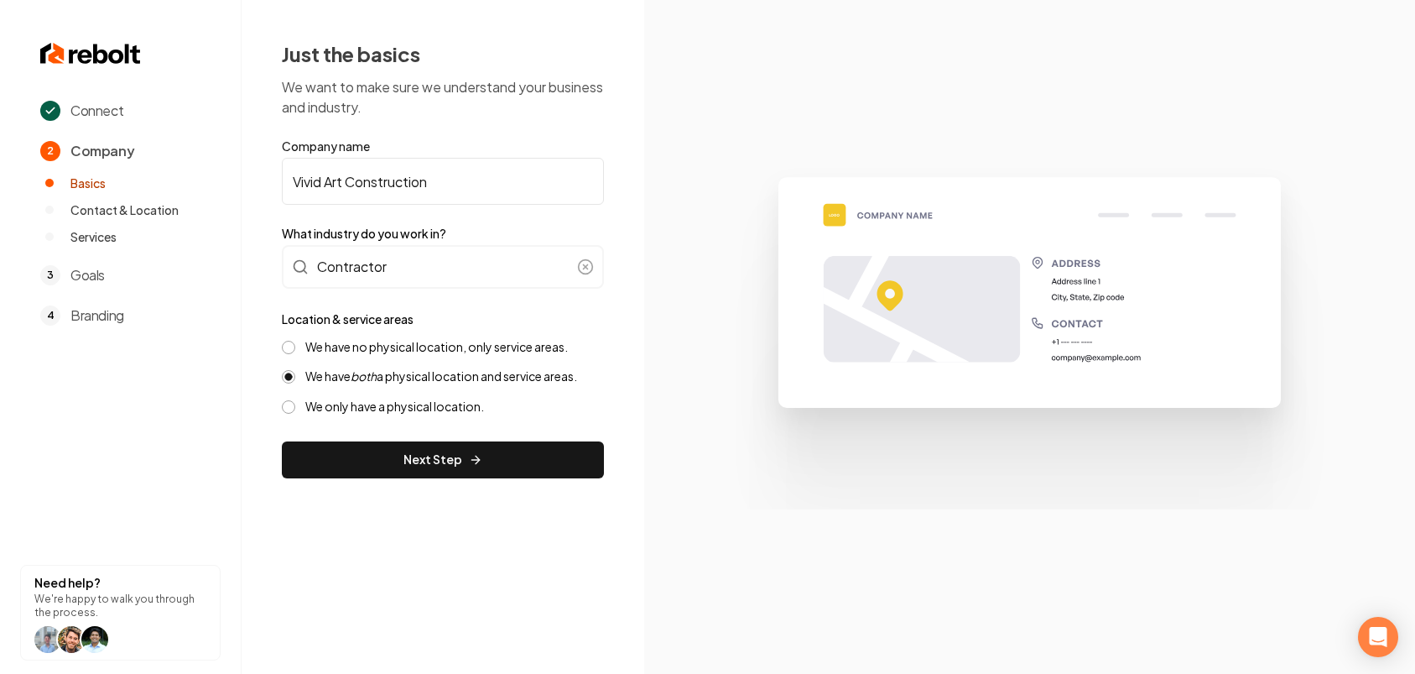
click at [295, 351] on button "We have no physical location, only service areas." at bounding box center [288, 347] width 13 height 13
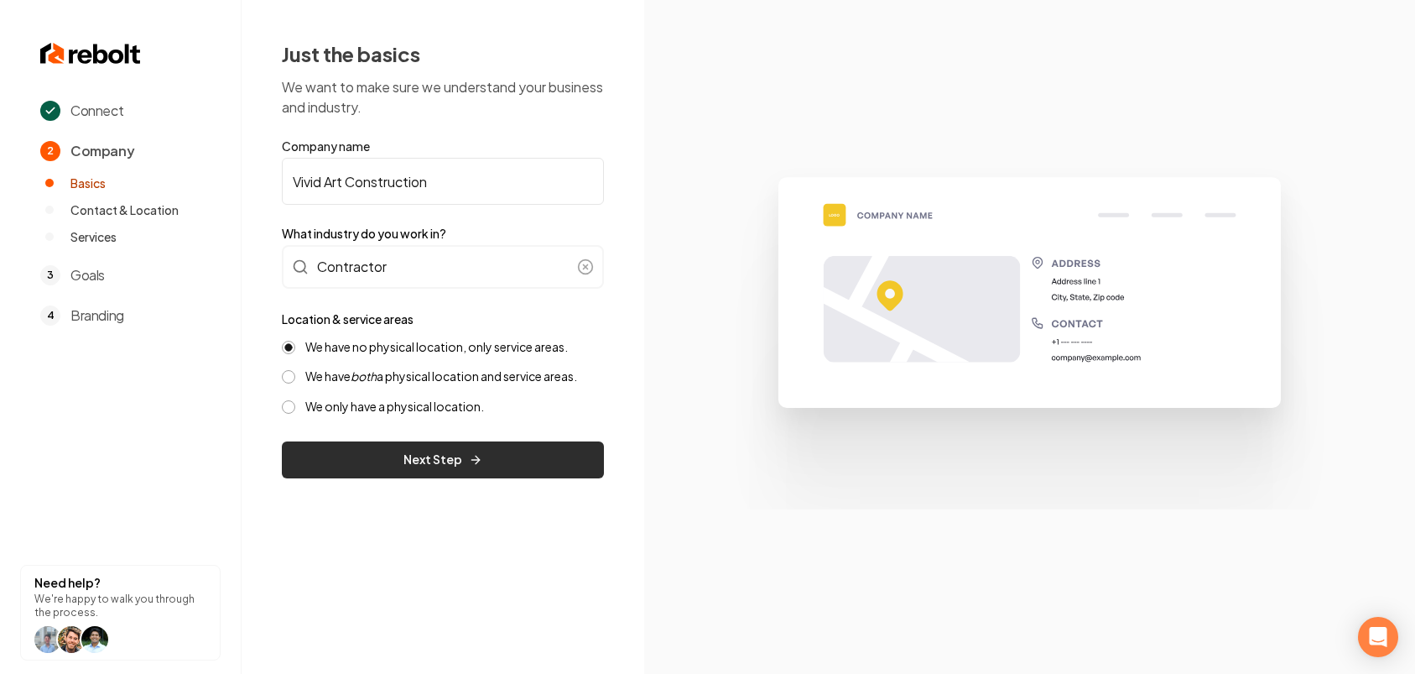
click at [415, 461] on button "Next Step" at bounding box center [443, 459] width 322 height 37
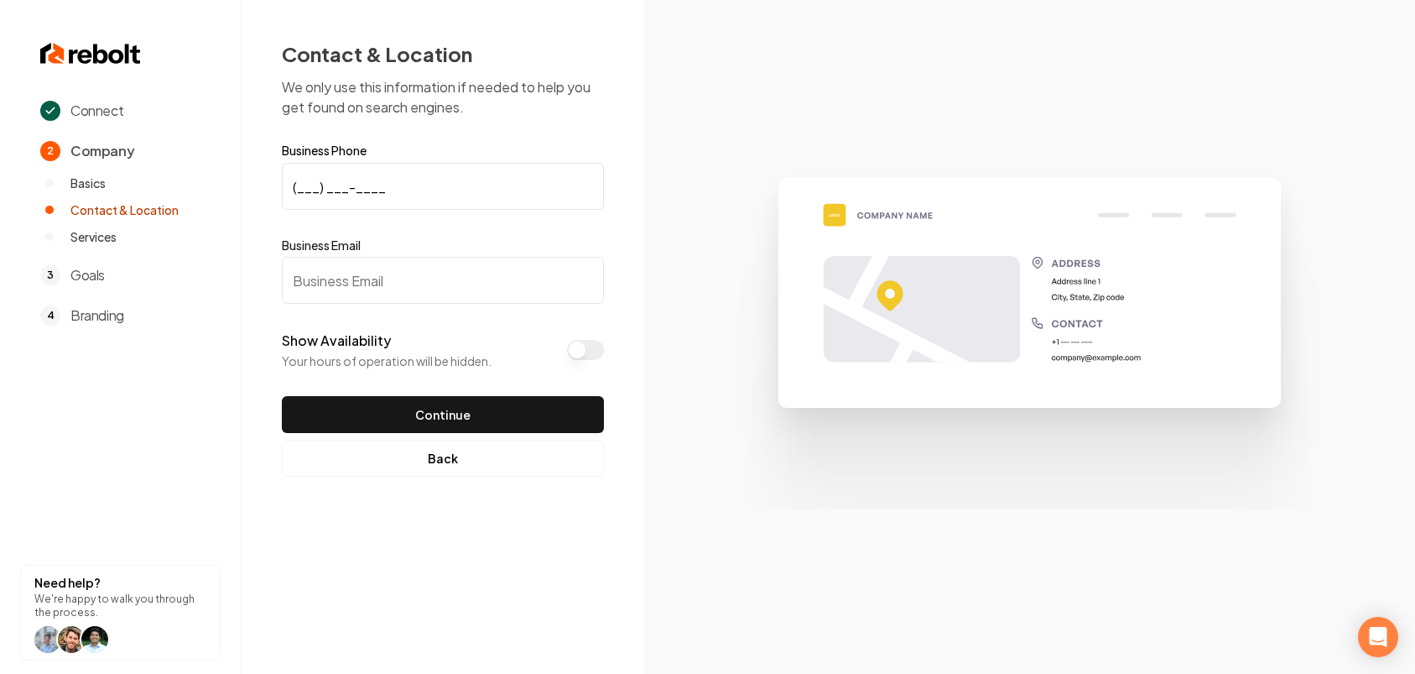
click at [375, 186] on input "(___) ___-____" at bounding box center [443, 186] width 322 height 47
paste input "166) 958-8777"
type input "(166) 958-8777"
click at [306, 264] on input "Business Email" at bounding box center [443, 280] width 322 height 47
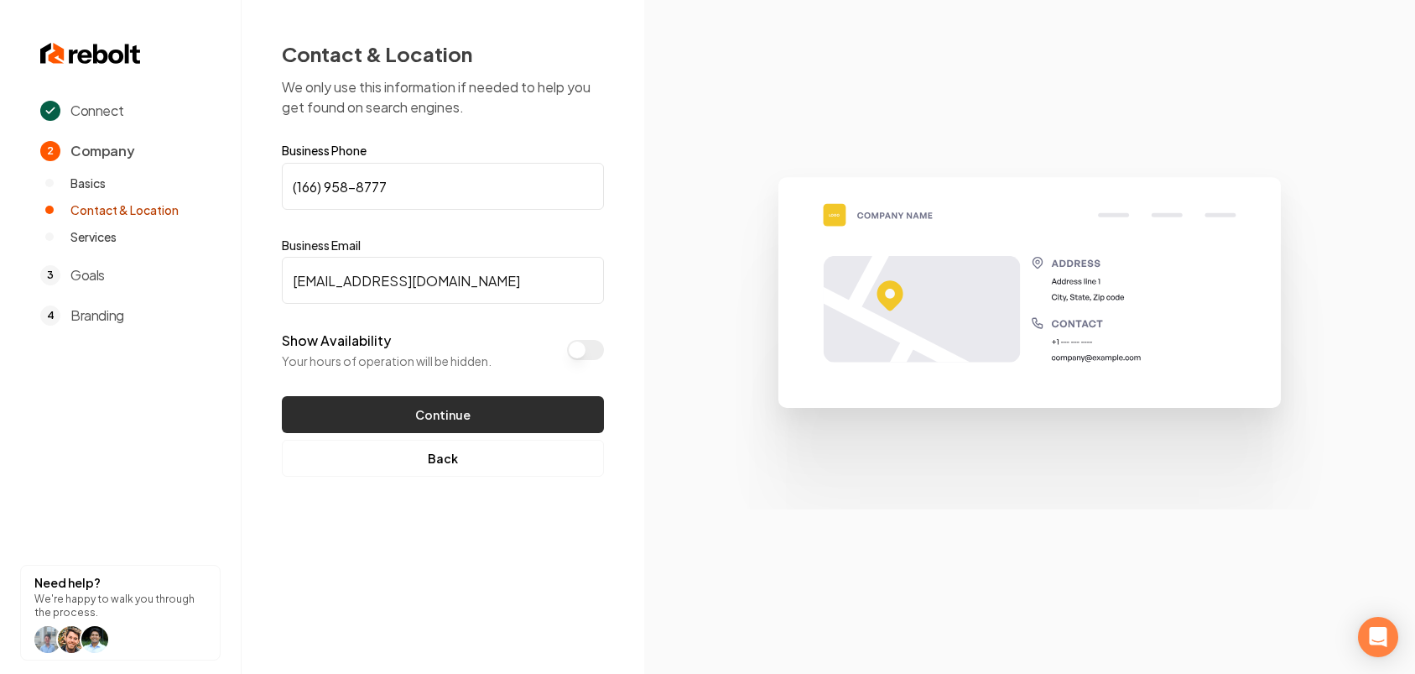
type input "[EMAIL_ADDRESS][DOMAIN_NAME]"
click at [407, 401] on button "Continue" at bounding box center [443, 414] width 322 height 37
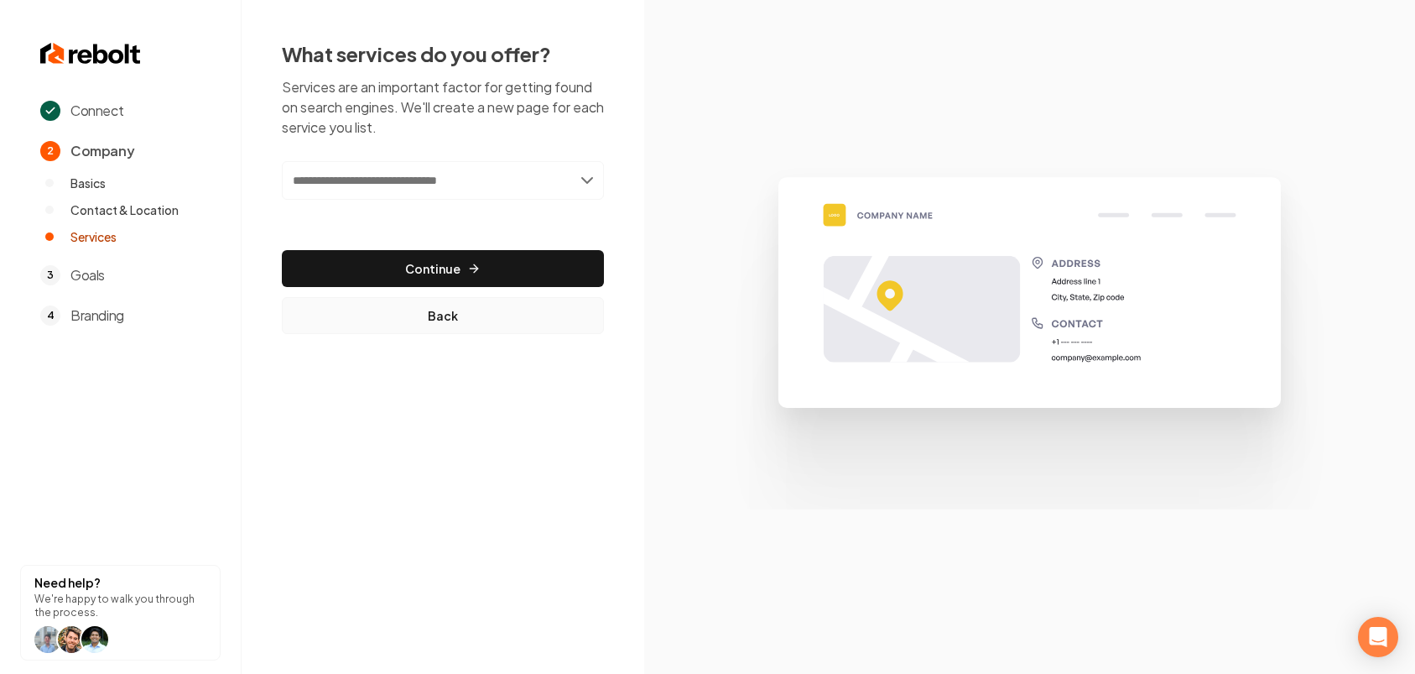
click at [431, 327] on button "Back" at bounding box center [443, 315] width 322 height 37
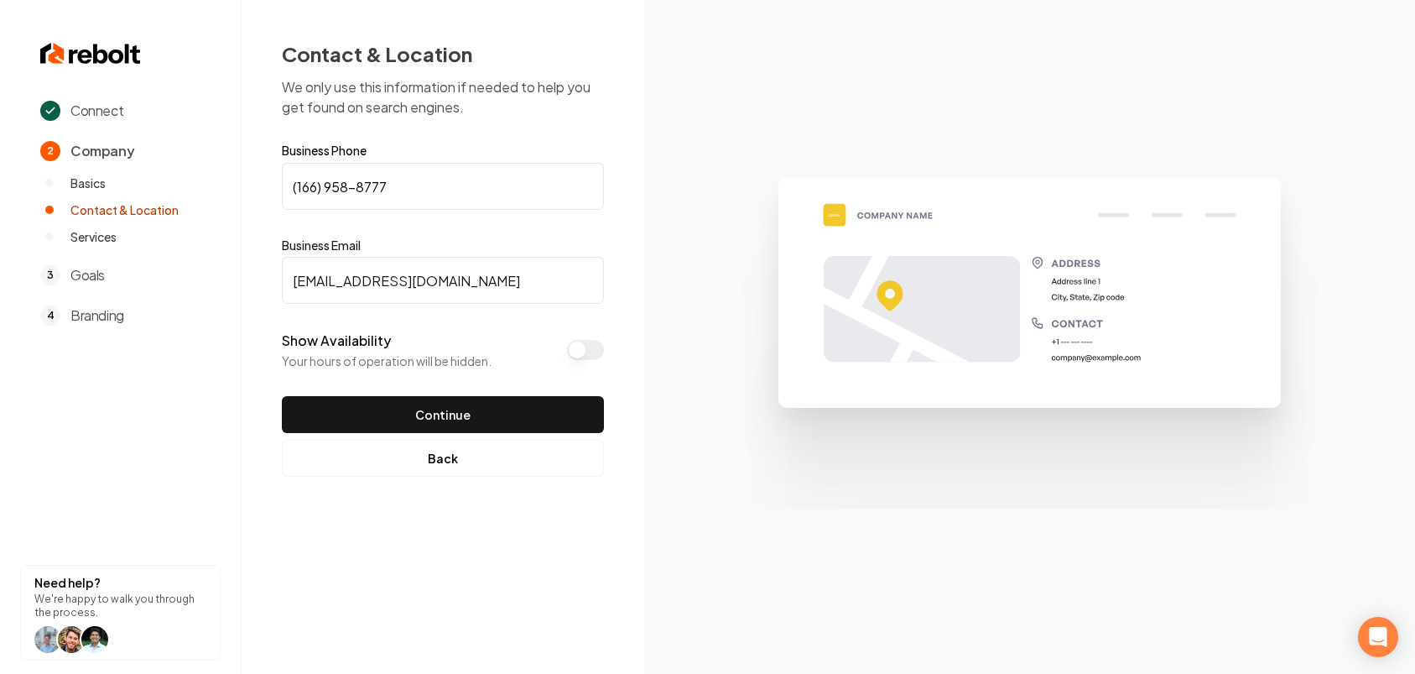
drag, startPoint x: 433, startPoint y: 180, endPoint x: 487, endPoint y: 65, distance: 127.6
click at [394, 181] on input "(166) 958-8777" at bounding box center [443, 186] width 322 height 47
drag, startPoint x: 378, startPoint y: 190, endPoint x: 586, endPoint y: 192, distance: 207.2
click at [586, 192] on input "(166) 958-8777" at bounding box center [443, 186] width 322 height 47
paste input
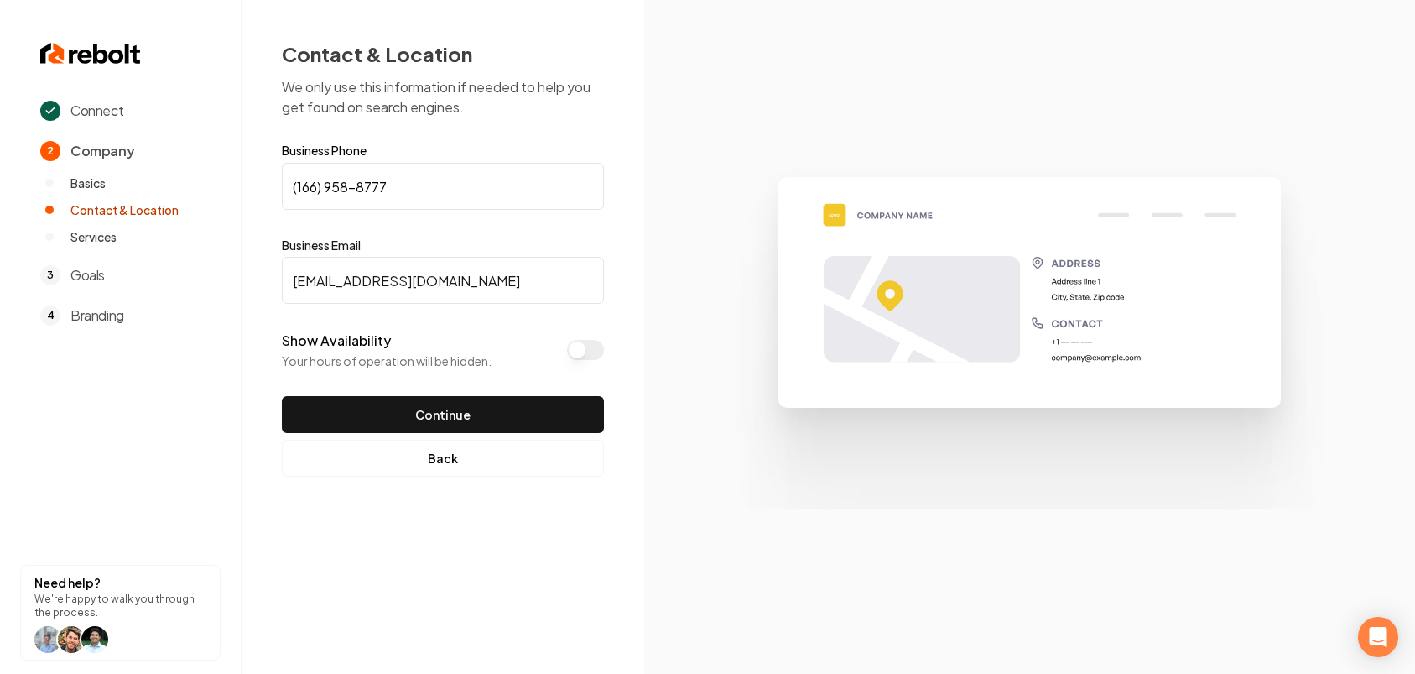
click at [299, 190] on input "(166) 958-8777" at bounding box center [443, 186] width 322 height 47
drag, startPoint x: 425, startPoint y: 183, endPoint x: 295, endPoint y: 185, distance: 130.0
click at [295, 185] on input "(_66) 958-8777" at bounding box center [443, 186] width 322 height 47
paste input "1"
drag, startPoint x: 411, startPoint y: 188, endPoint x: 287, endPoint y: 180, distance: 124.4
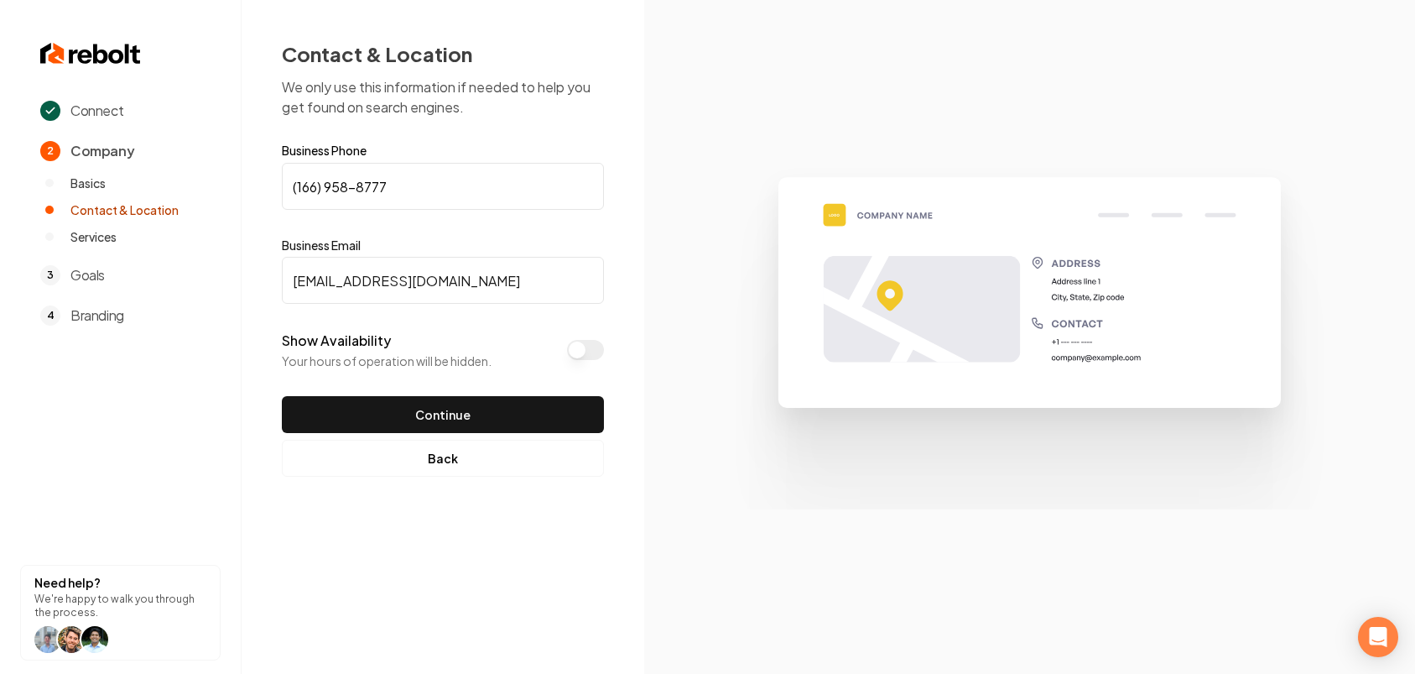
click at [287, 180] on input "(166) 958-8777" at bounding box center [443, 186] width 322 height 47
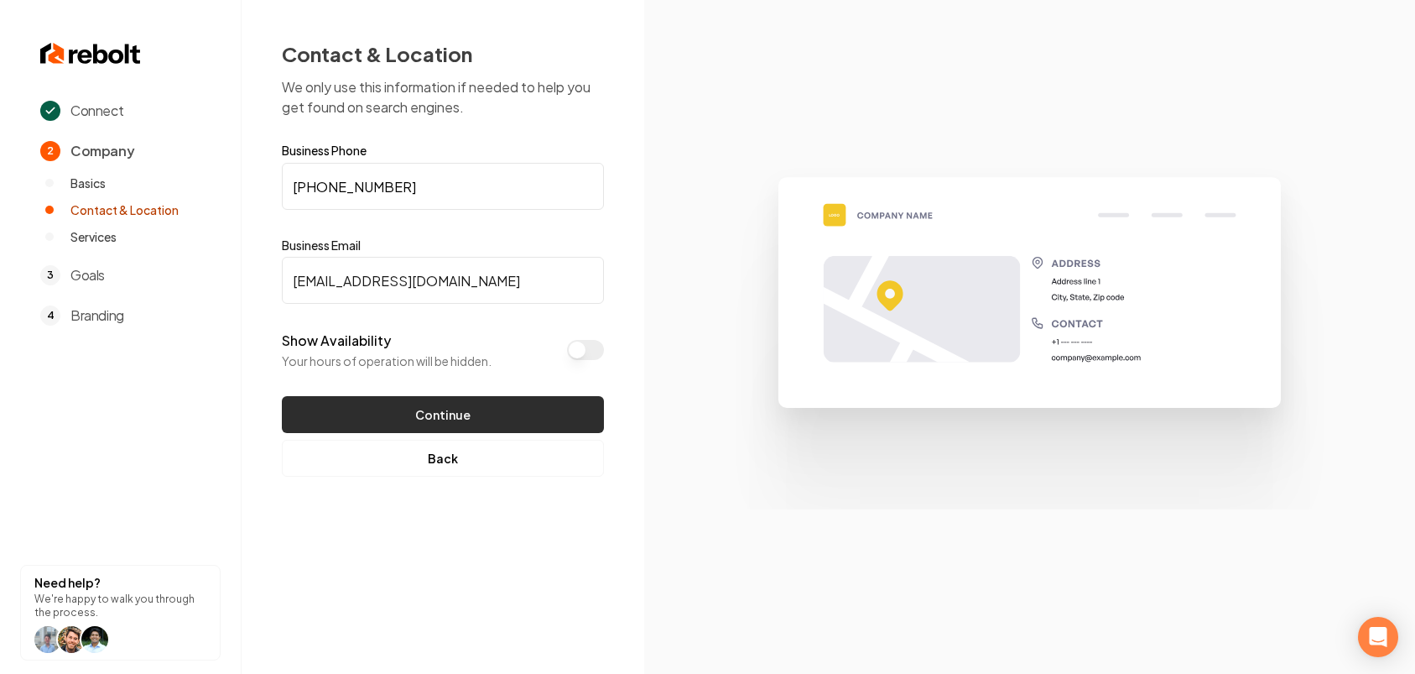
type input "[PHONE_NUMBER]"
click at [466, 421] on button "Continue" at bounding box center [443, 414] width 322 height 37
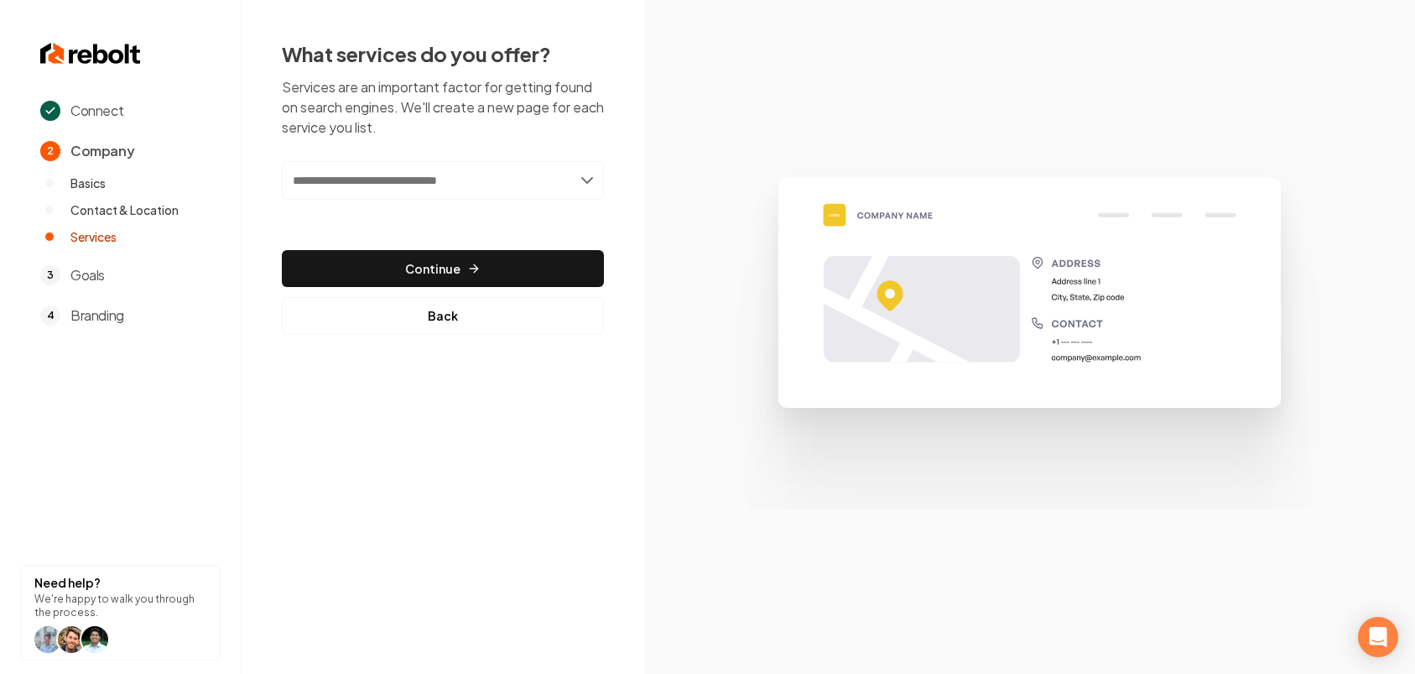
click at [512, 172] on input "text" at bounding box center [443, 180] width 322 height 39
click at [555, 174] on input "text" at bounding box center [443, 180] width 322 height 39
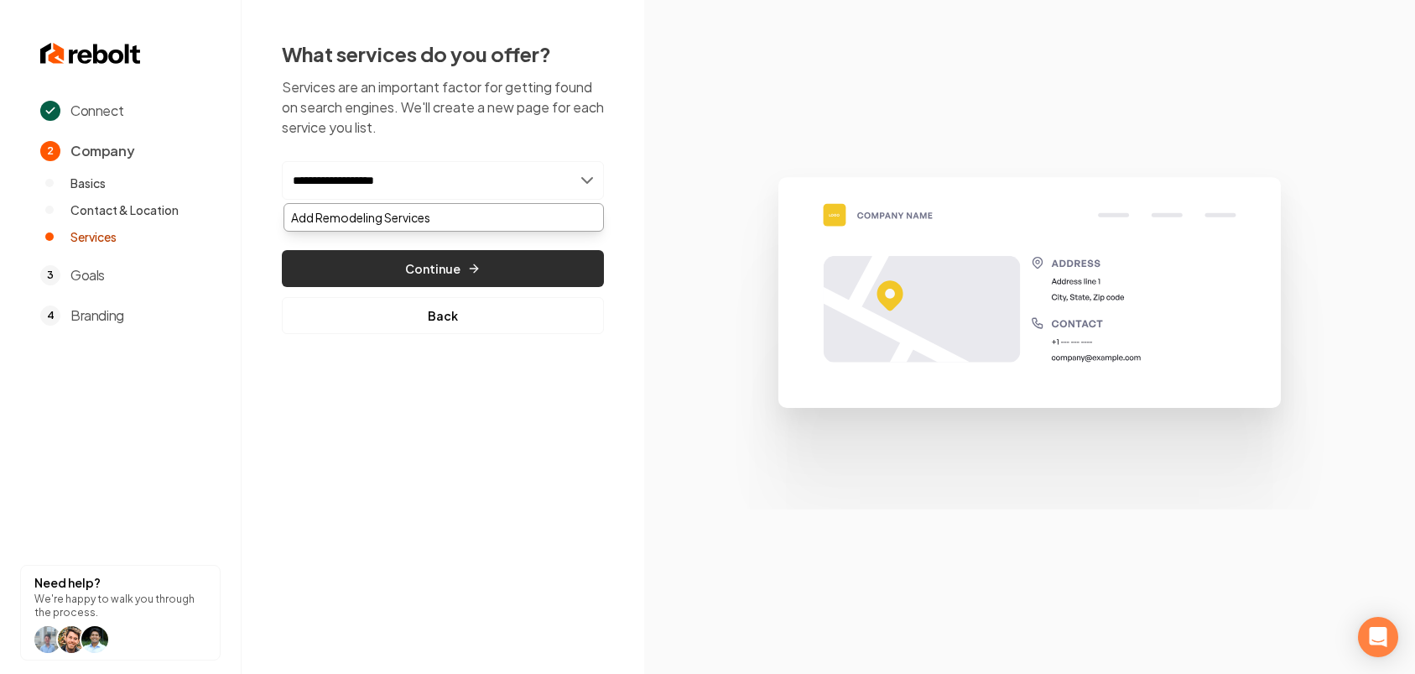
type input "**********"
click at [438, 266] on button "Continue" at bounding box center [443, 268] width 322 height 37
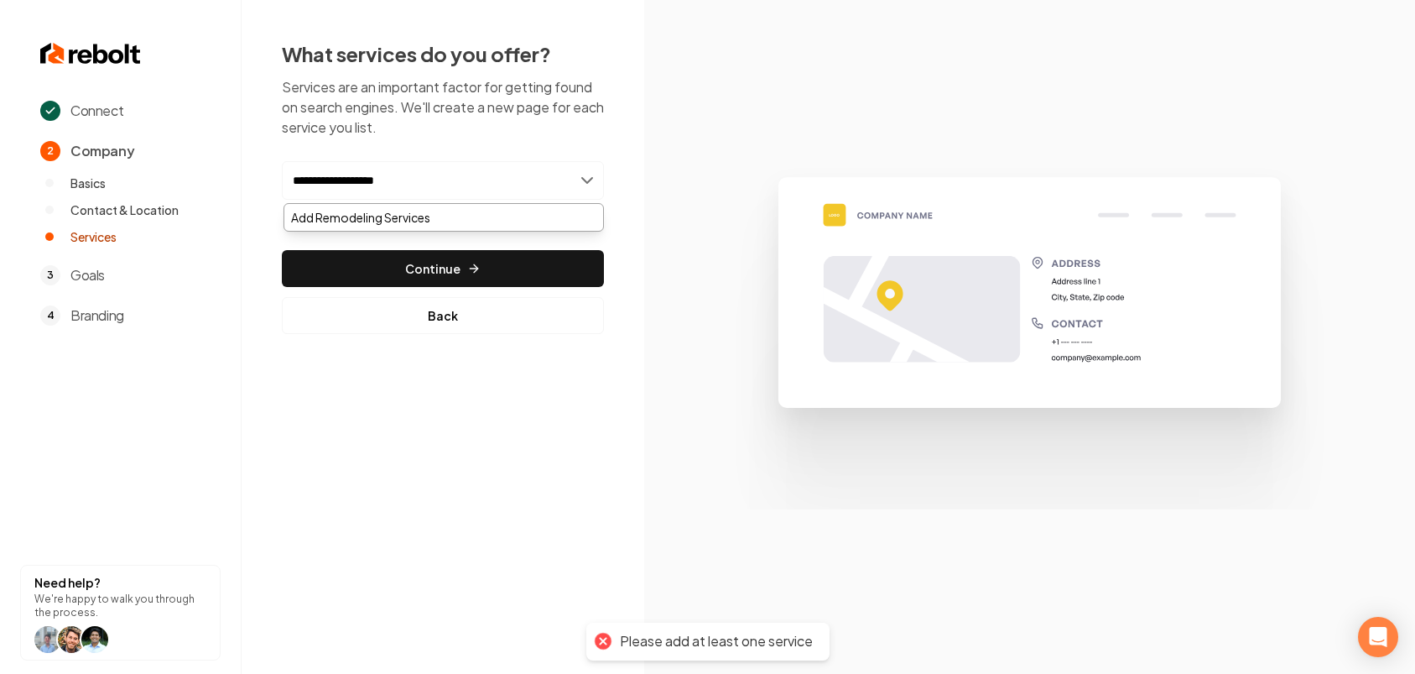
click at [519, 188] on input "**********" at bounding box center [443, 180] width 322 height 39
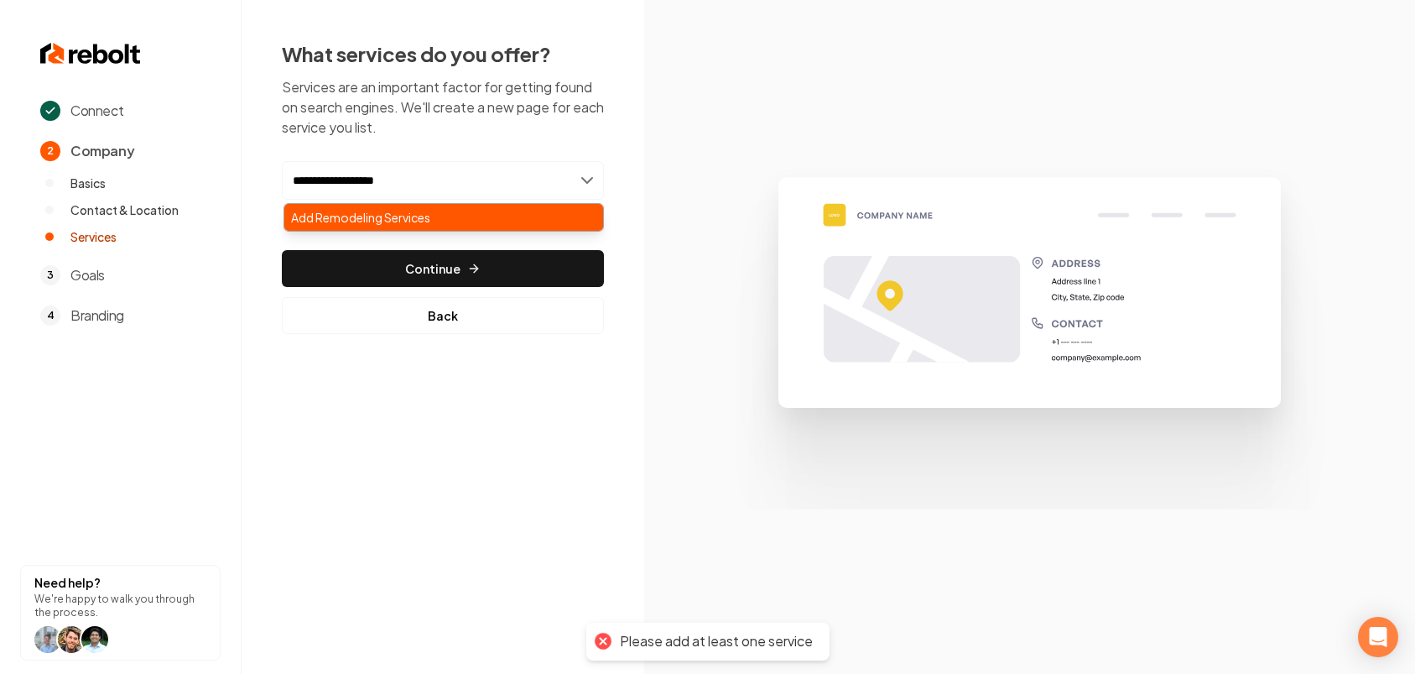
click at [478, 219] on div "Add Remodeling Services" at bounding box center [443, 217] width 319 height 27
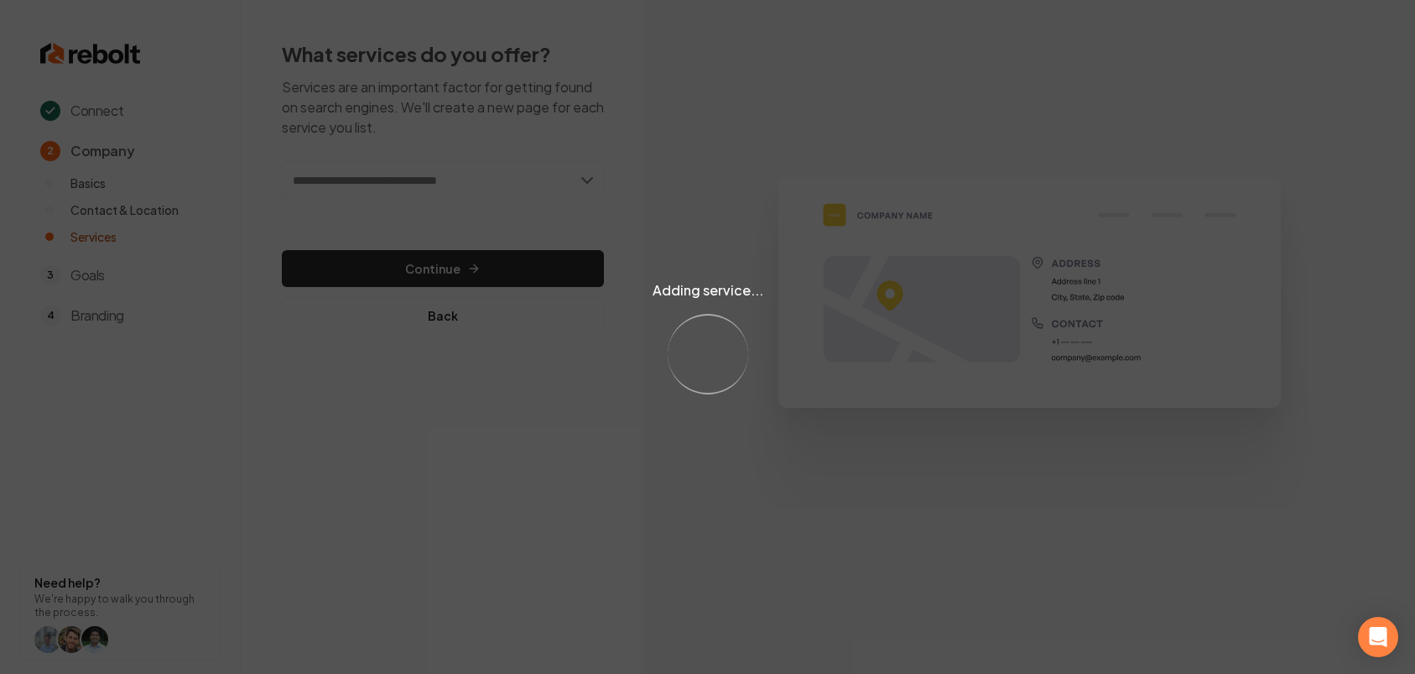
click at [497, 270] on div "Adding service... Loading..." at bounding box center [707, 337] width 1415 height 674
click at [466, 273] on div "Adding service... Loading..." at bounding box center [707, 337] width 1415 height 674
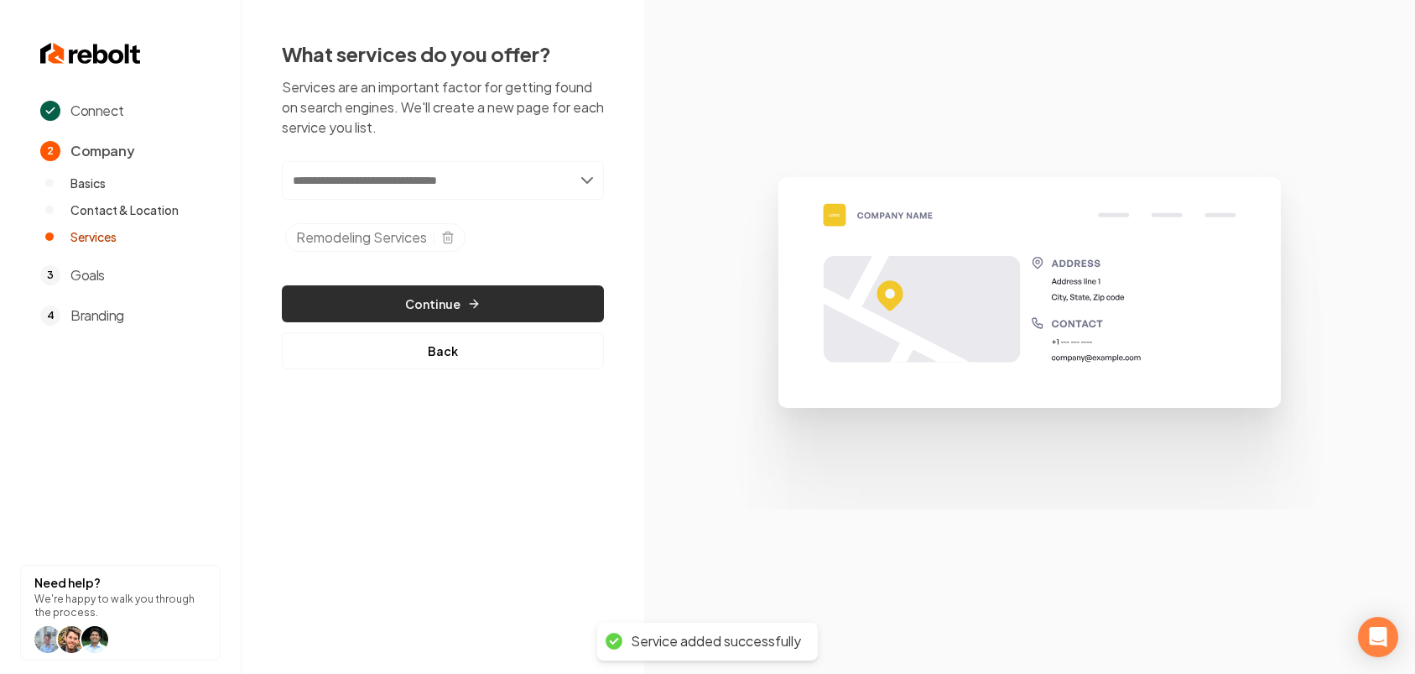
click at [430, 304] on button "Continue" at bounding box center [443, 303] width 322 height 37
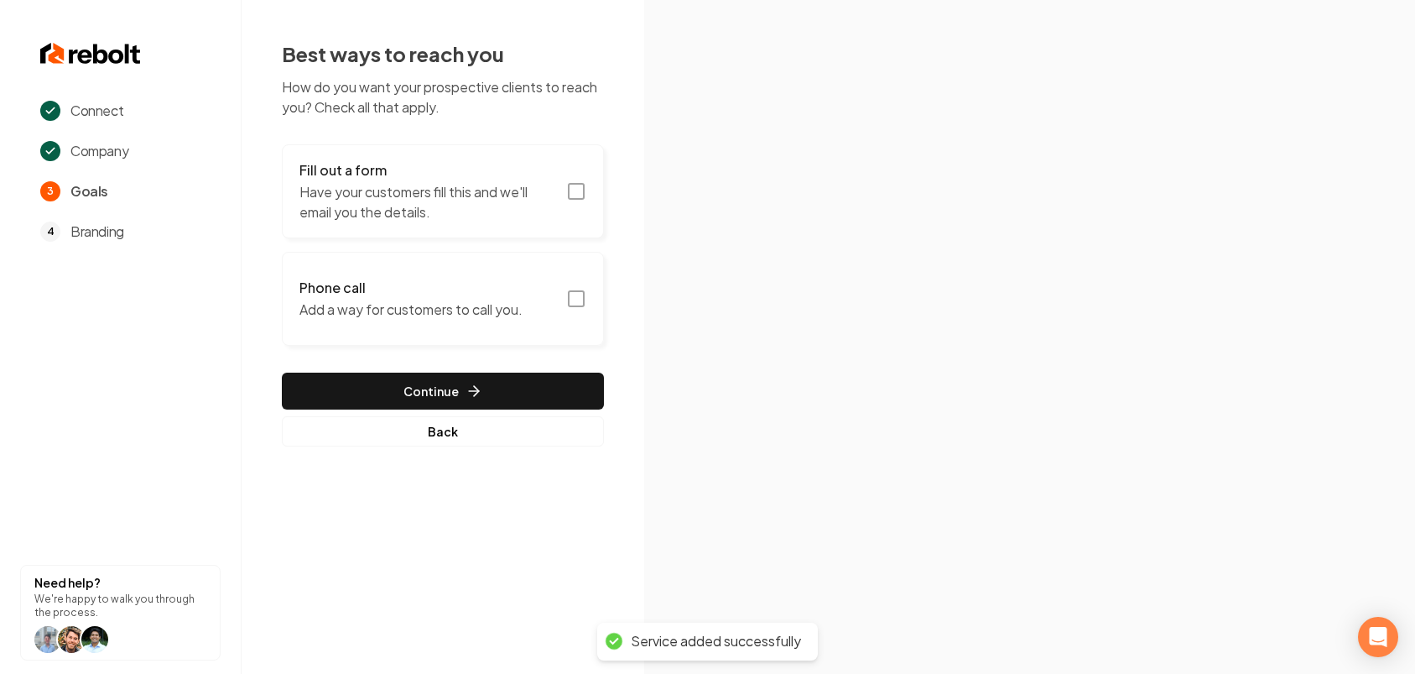
click at [580, 208] on button "Fill out a form Have your customers fill this and we'll email you the details." at bounding box center [443, 191] width 322 height 94
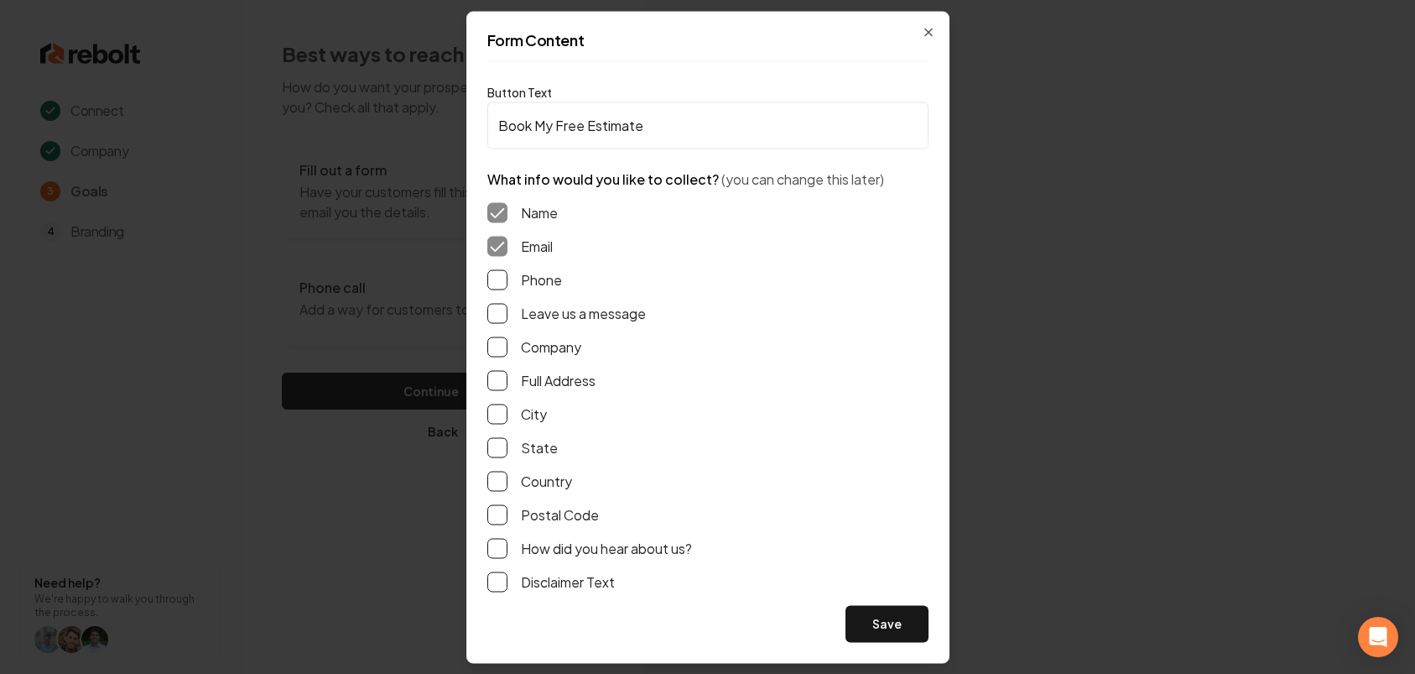
click at [537, 284] on label "Phone" at bounding box center [541, 279] width 41 height 20
click at [508, 284] on button "Phone" at bounding box center [497, 279] width 20 height 20
click at [536, 318] on label "Leave us a message" at bounding box center [583, 313] width 125 height 20
click at [508, 318] on button "Leave us a message" at bounding box center [497, 313] width 20 height 20
click at [564, 557] on label "How did you hear about us?" at bounding box center [606, 548] width 171 height 20
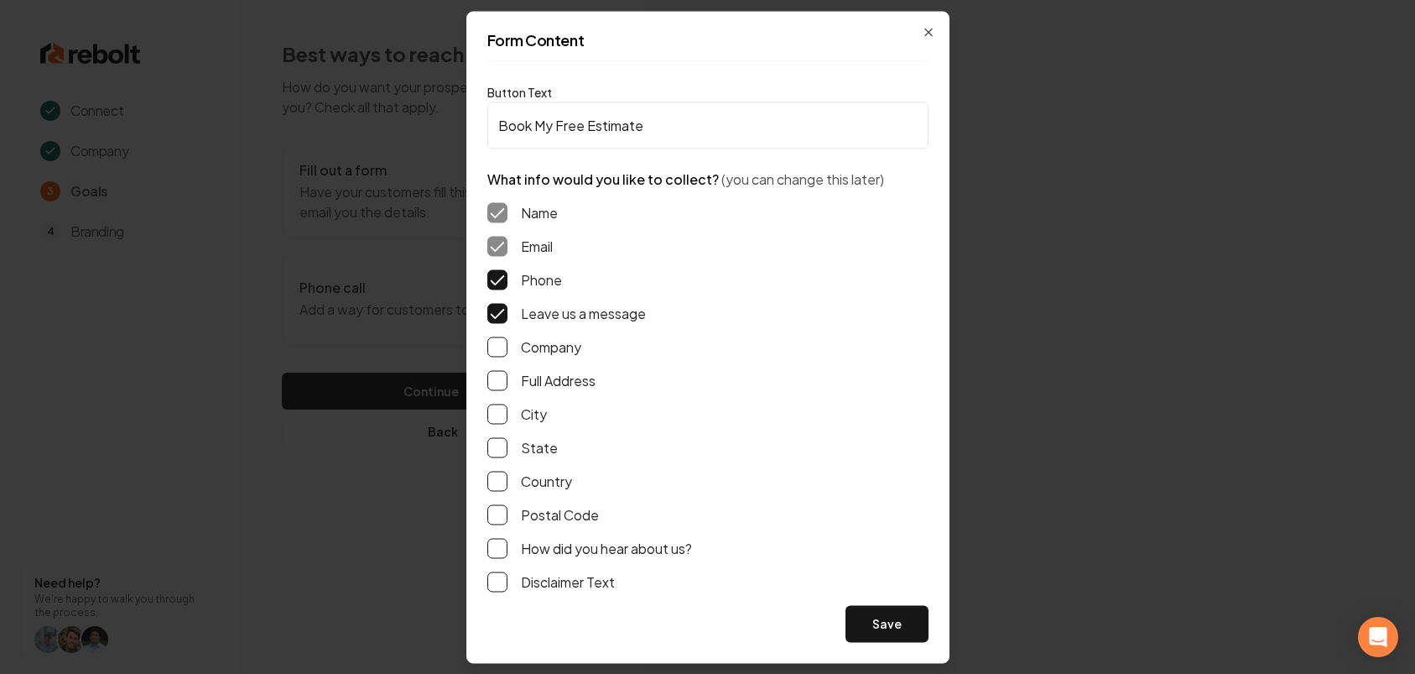
click at [508, 557] on button "How did you hear about us?" at bounding box center [497, 548] width 20 height 20
click at [542, 383] on label "Full Address" at bounding box center [558, 380] width 75 height 20
click at [508, 383] on button "Full Address" at bounding box center [497, 380] width 20 height 20
drag, startPoint x: 897, startPoint y: 629, endPoint x: 633, endPoint y: 379, distance: 363.8
click at [896, 629] on button "Save" at bounding box center [887, 623] width 83 height 37
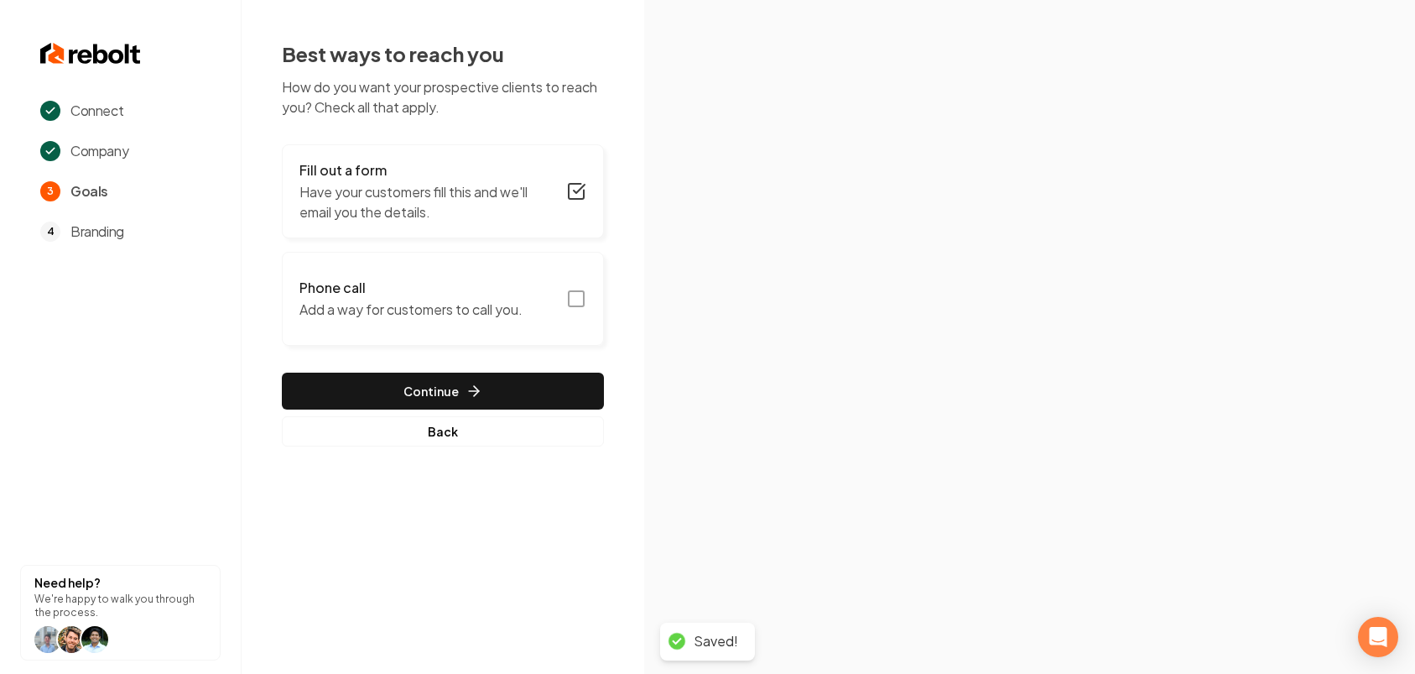
click at [429, 303] on p "Add a way for customers to call you." at bounding box center [410, 309] width 223 height 20
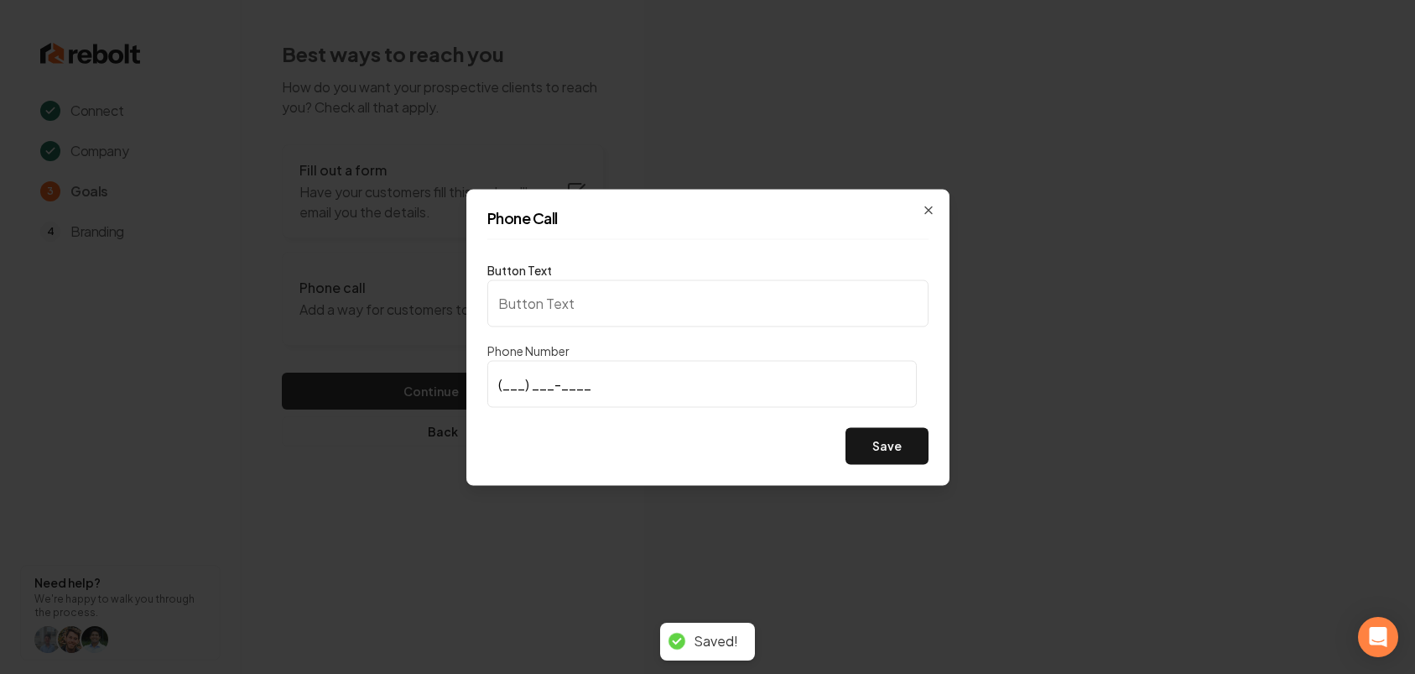
type input "Call us"
type input "[PHONE_NUMBER]"
drag, startPoint x: 863, startPoint y: 444, endPoint x: 724, endPoint y: 412, distance: 142.9
click at [862, 444] on button "Save" at bounding box center [887, 445] width 83 height 37
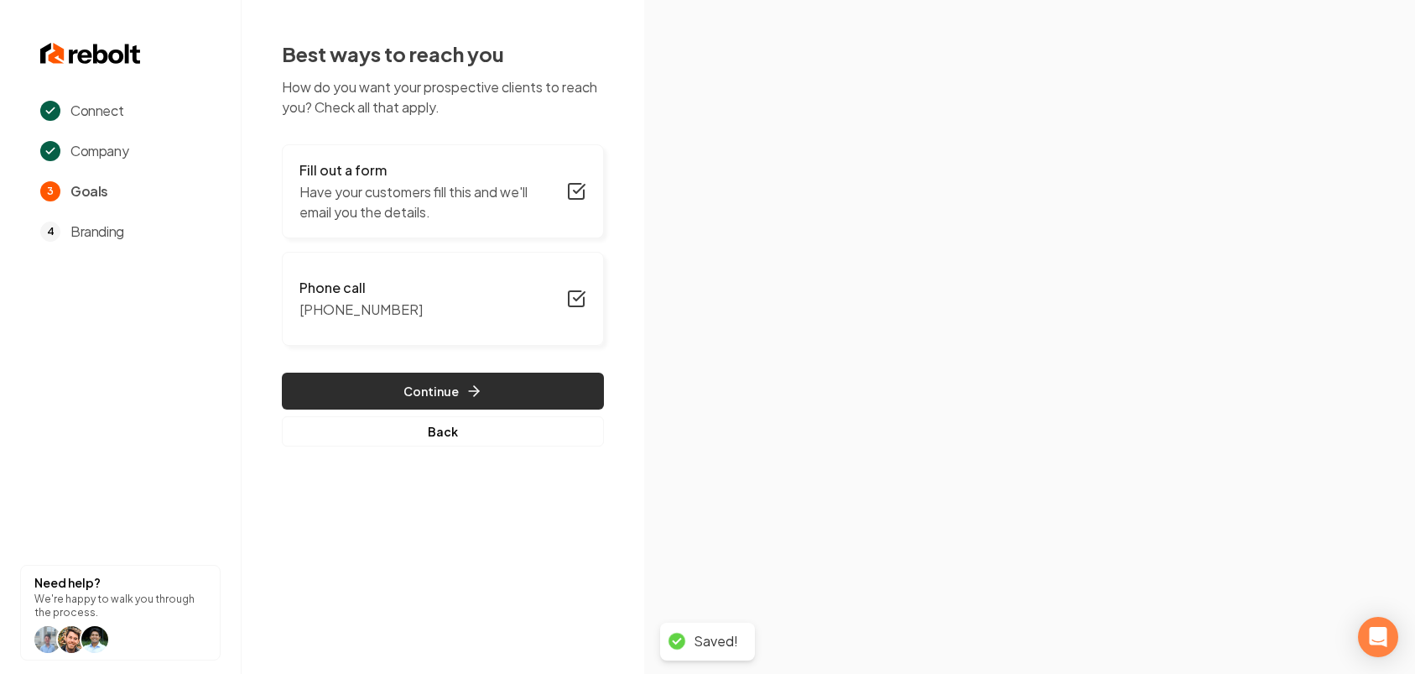
click at [432, 387] on button "Continue" at bounding box center [443, 390] width 322 height 37
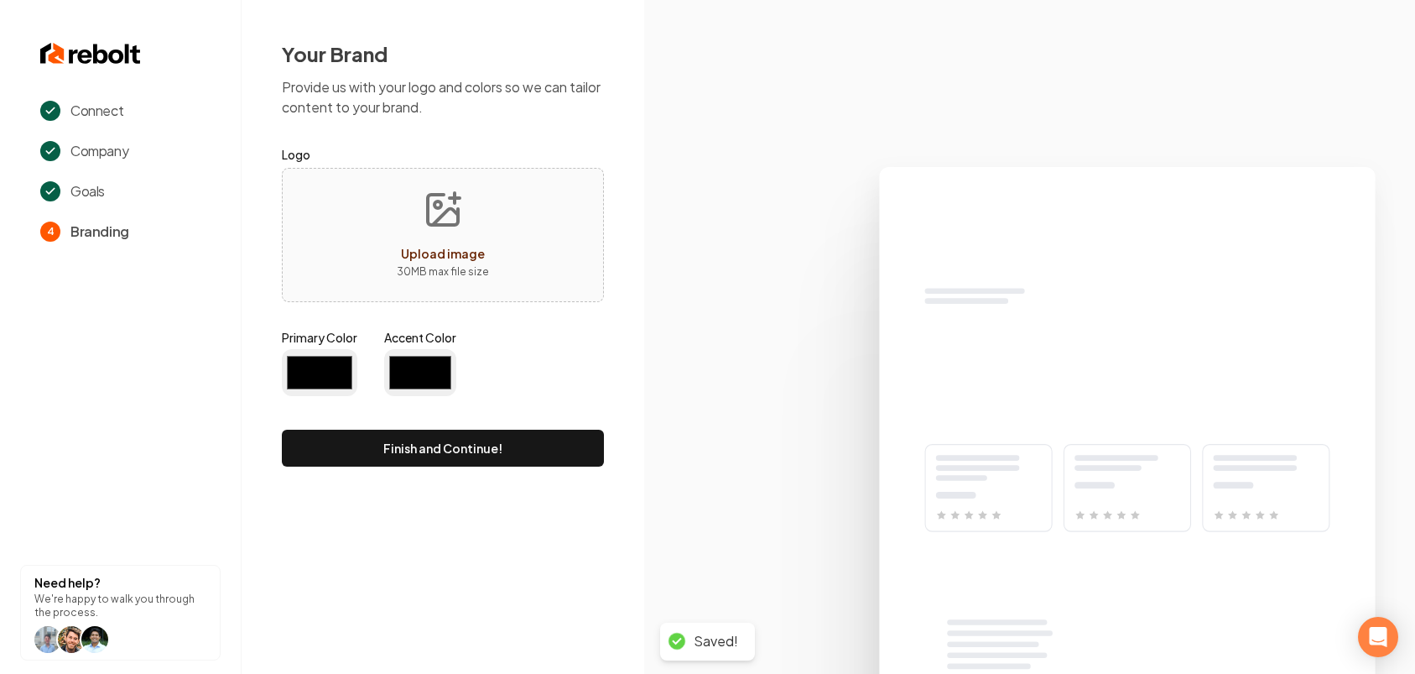
type input "#194d33"
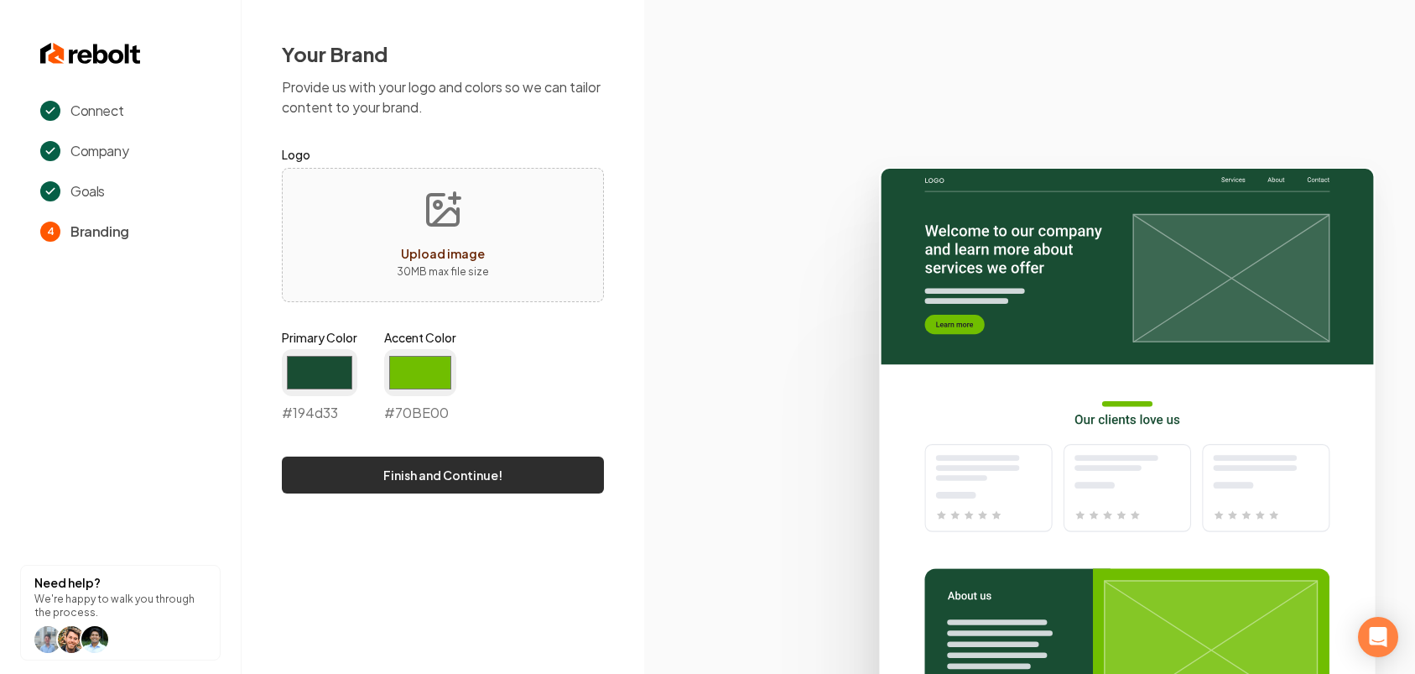
click at [450, 491] on button "Finish and Continue!" at bounding box center [443, 474] width 322 height 37
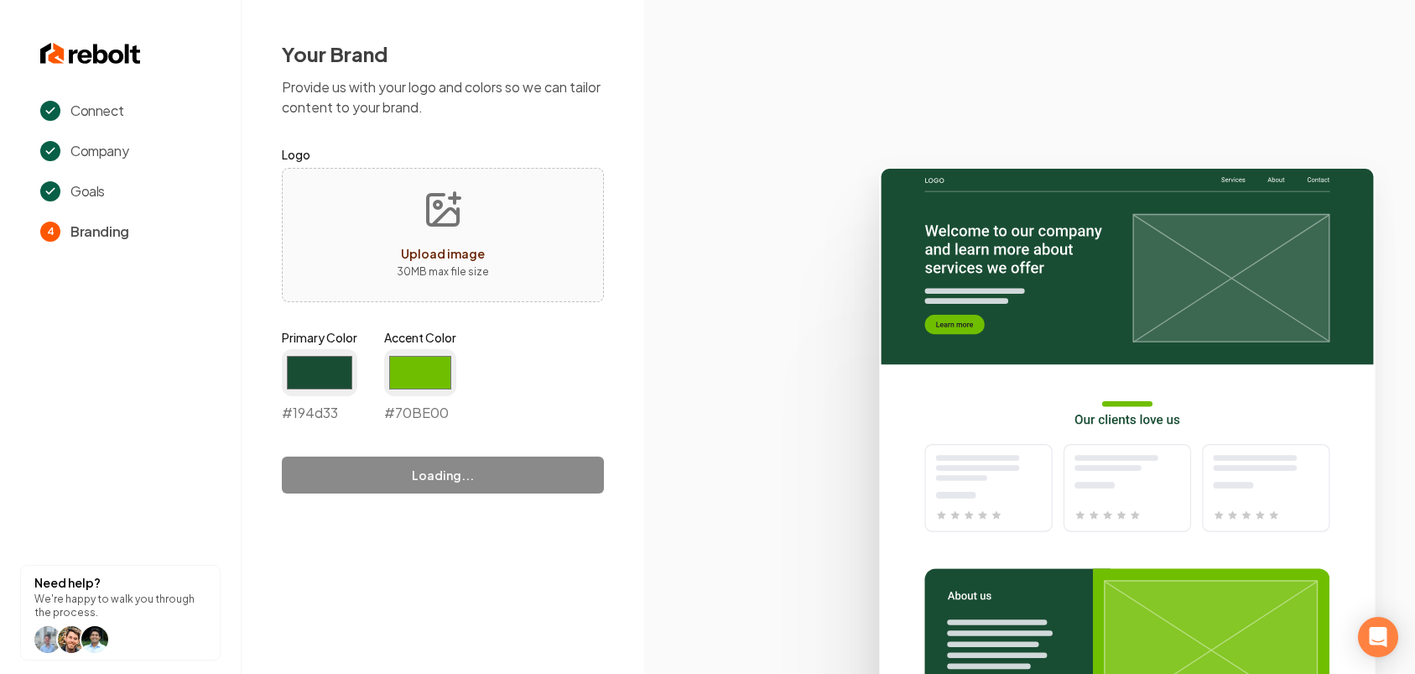
type input "#70be00"
